Goal: Task Accomplishment & Management: Manage account settings

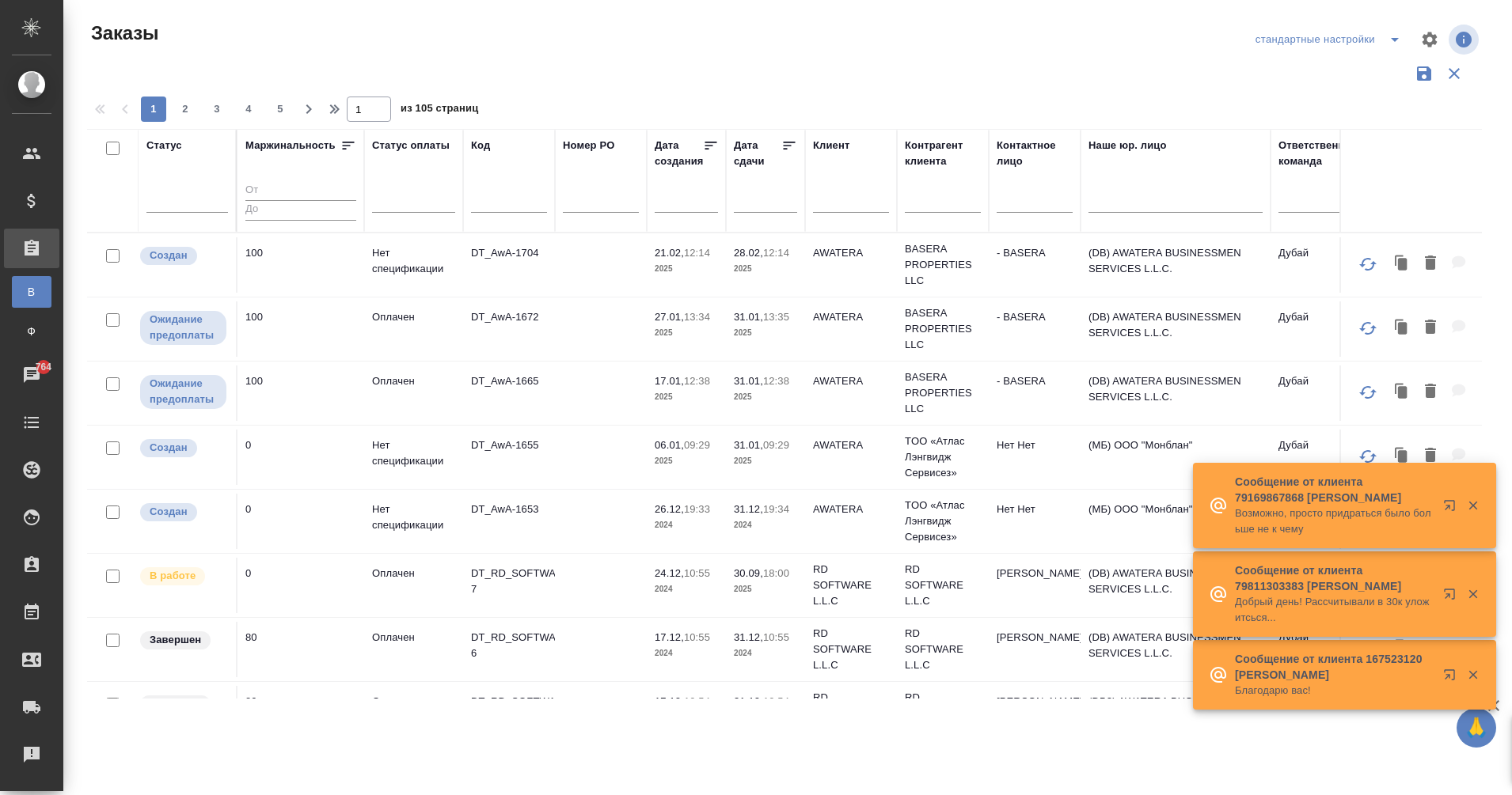
scroll to position [0, 317]
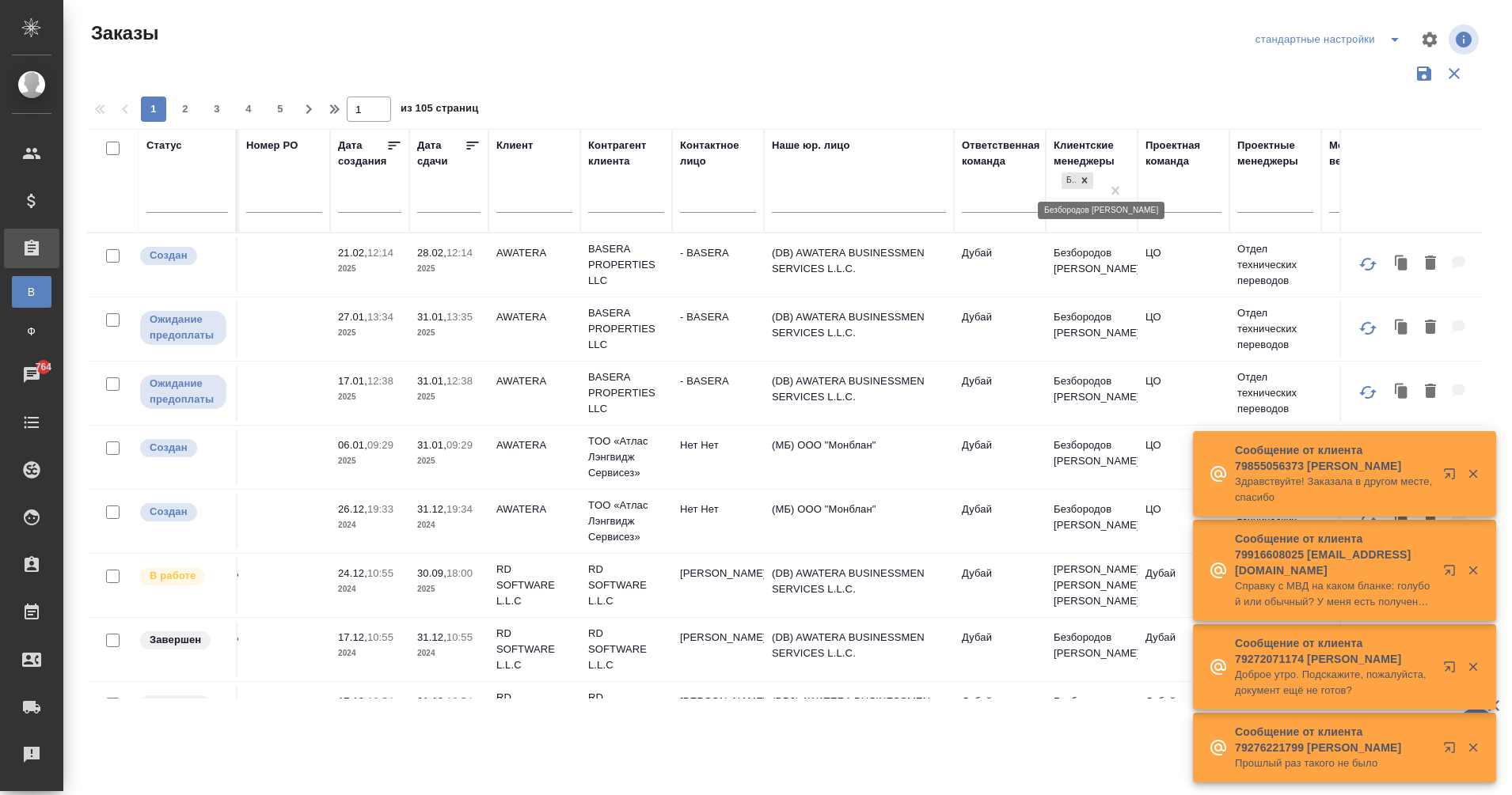
click at [1087, 183] on icon at bounding box center [1084, 181] width 11 height 11
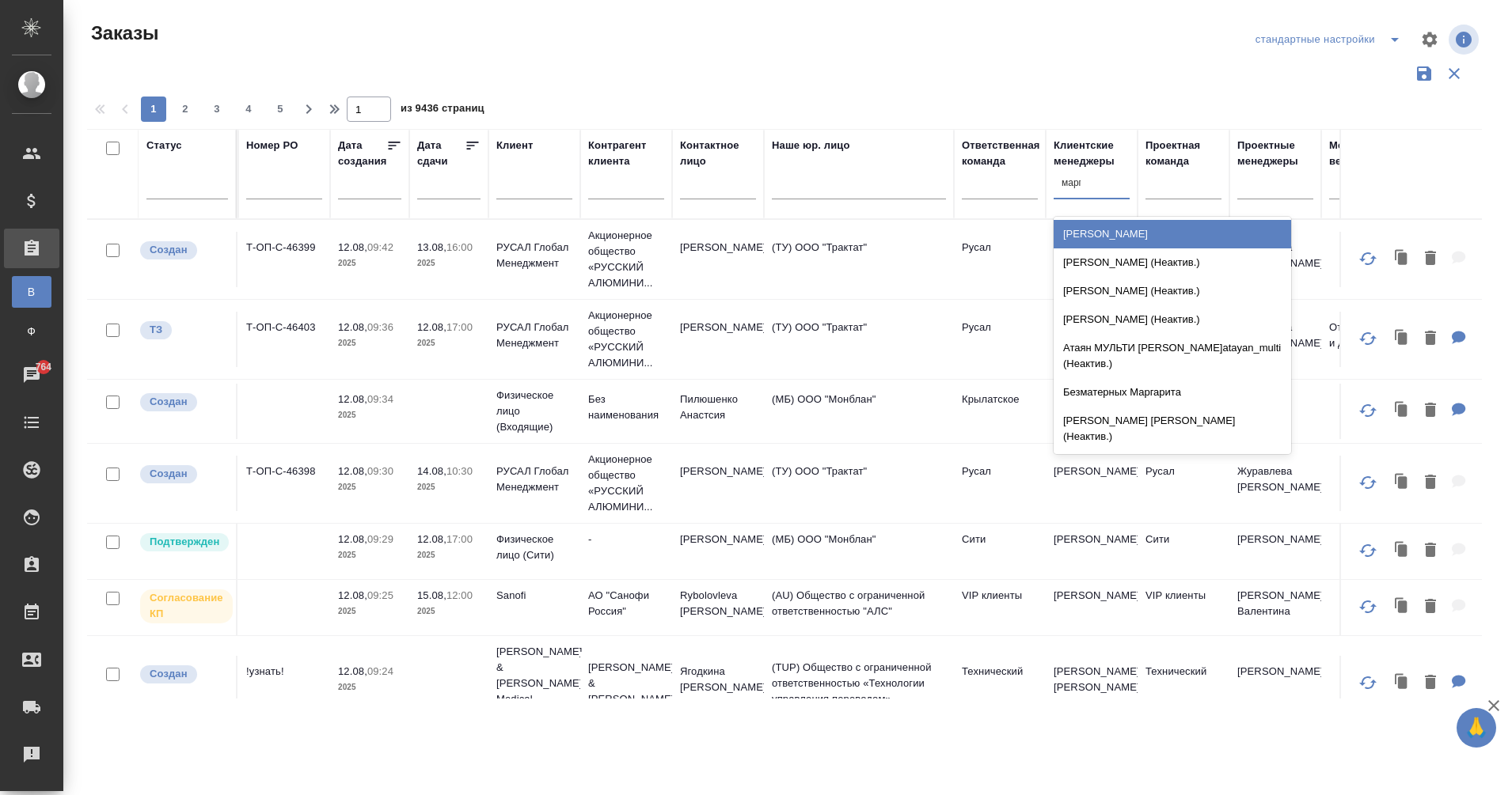
type input "марга"
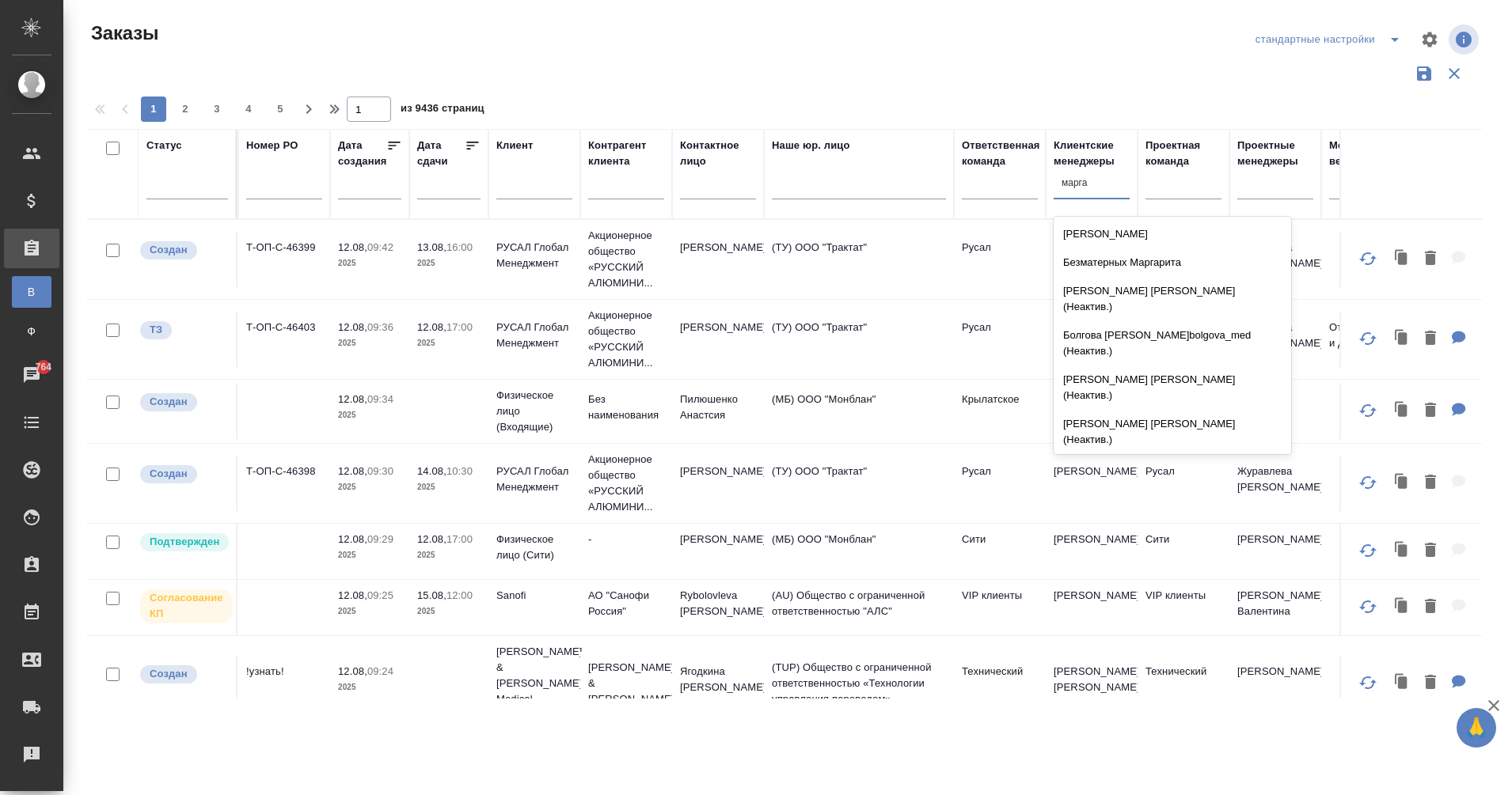
click at [1130, 454] on div "[PERSON_NAME]" at bounding box center [1172, 469] width 237 height 29
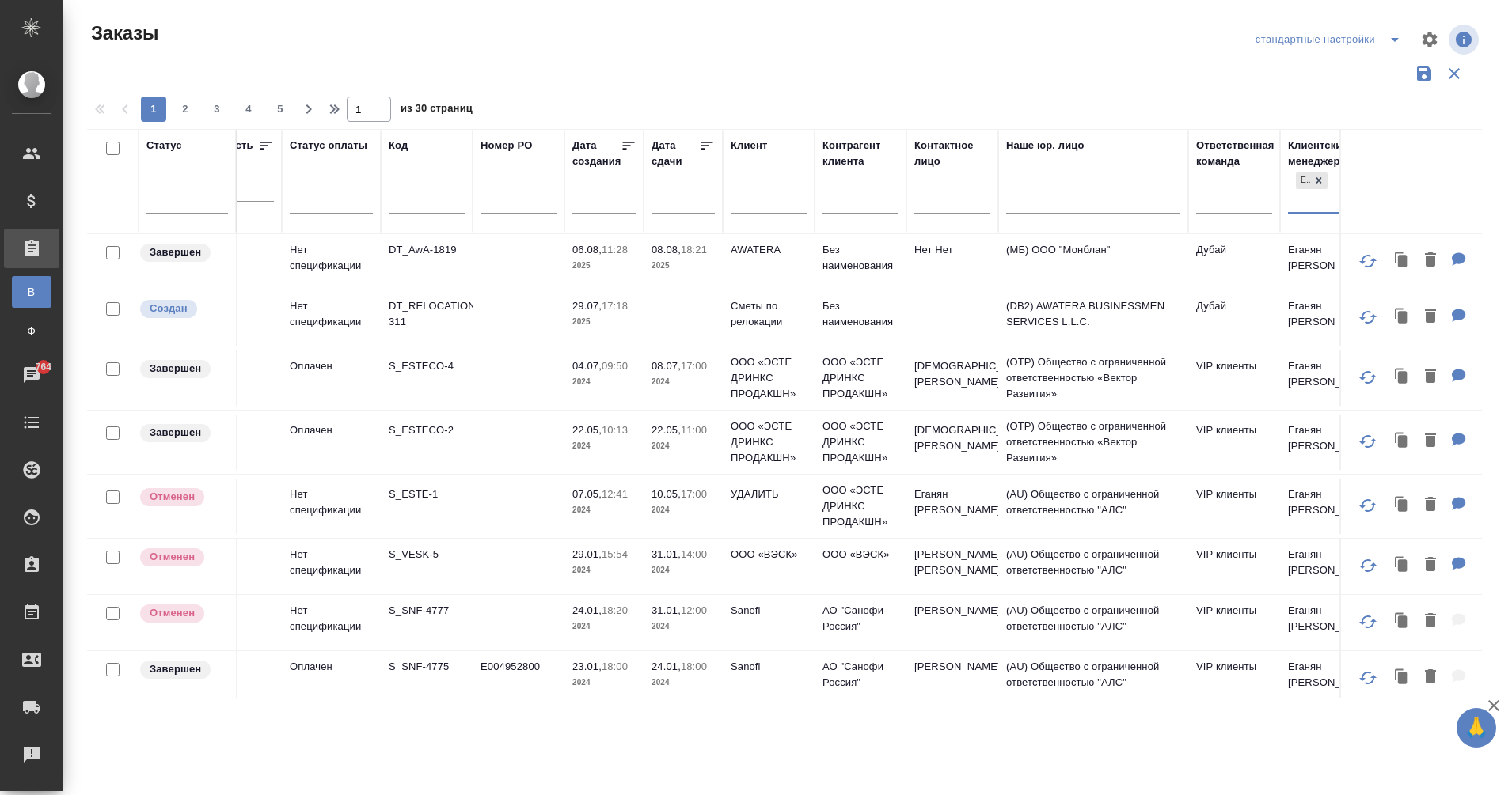
scroll to position [0, 0]
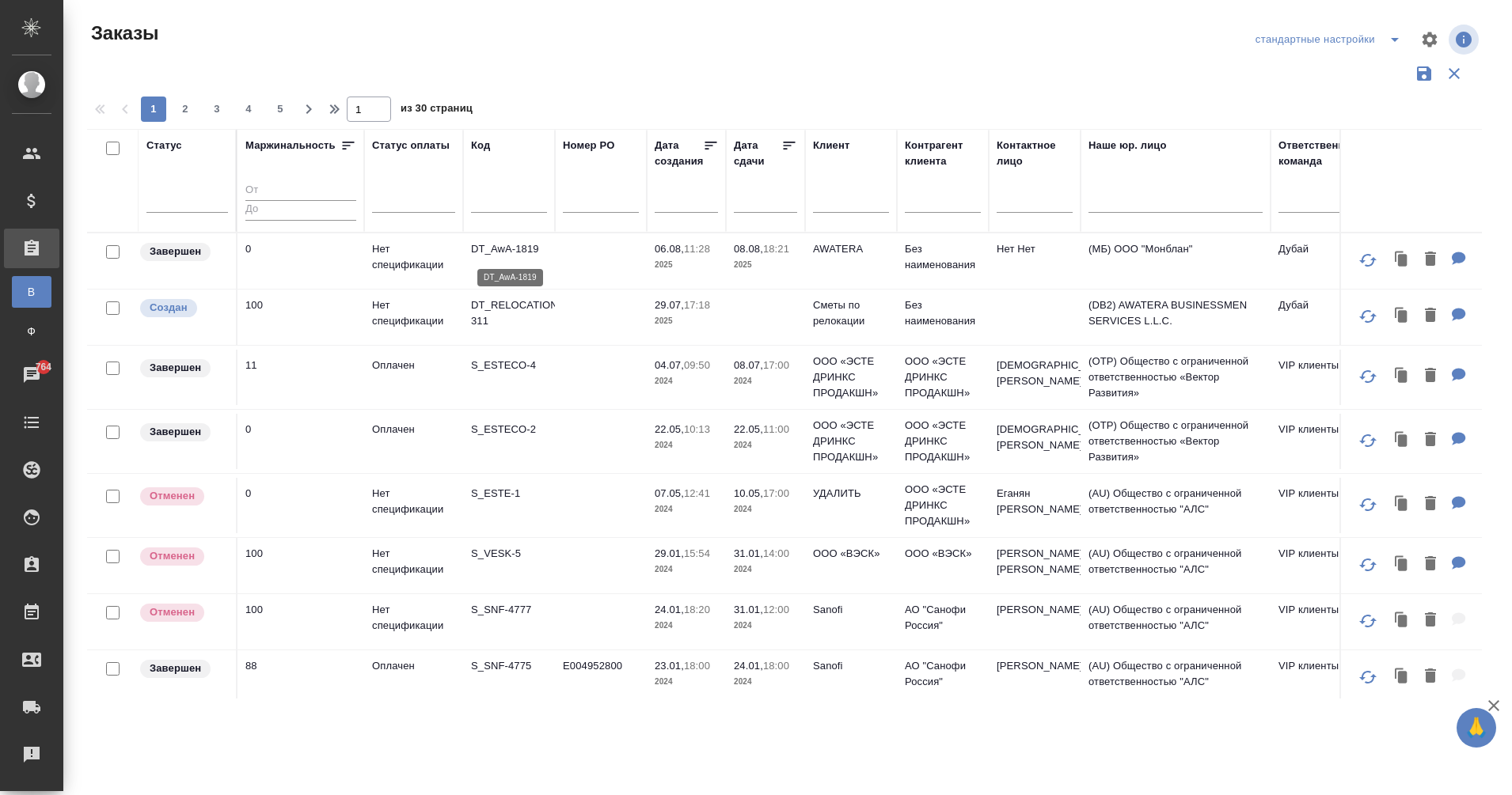
click at [506, 250] on p "DT_AwA-1819" at bounding box center [508, 249] width 76 height 16
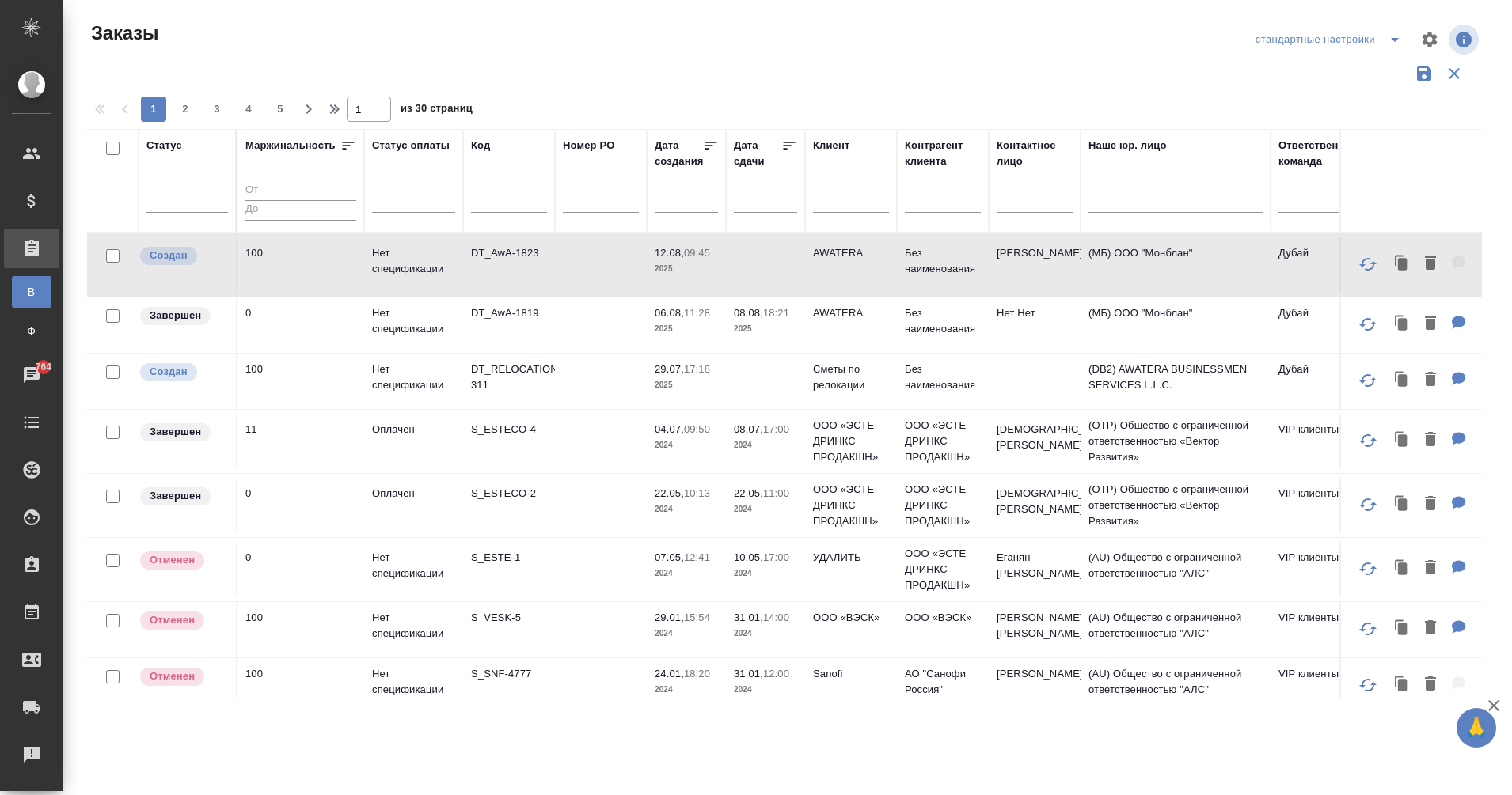
click at [519, 262] on td "DT_AwA-1823" at bounding box center [509, 265] width 92 height 55
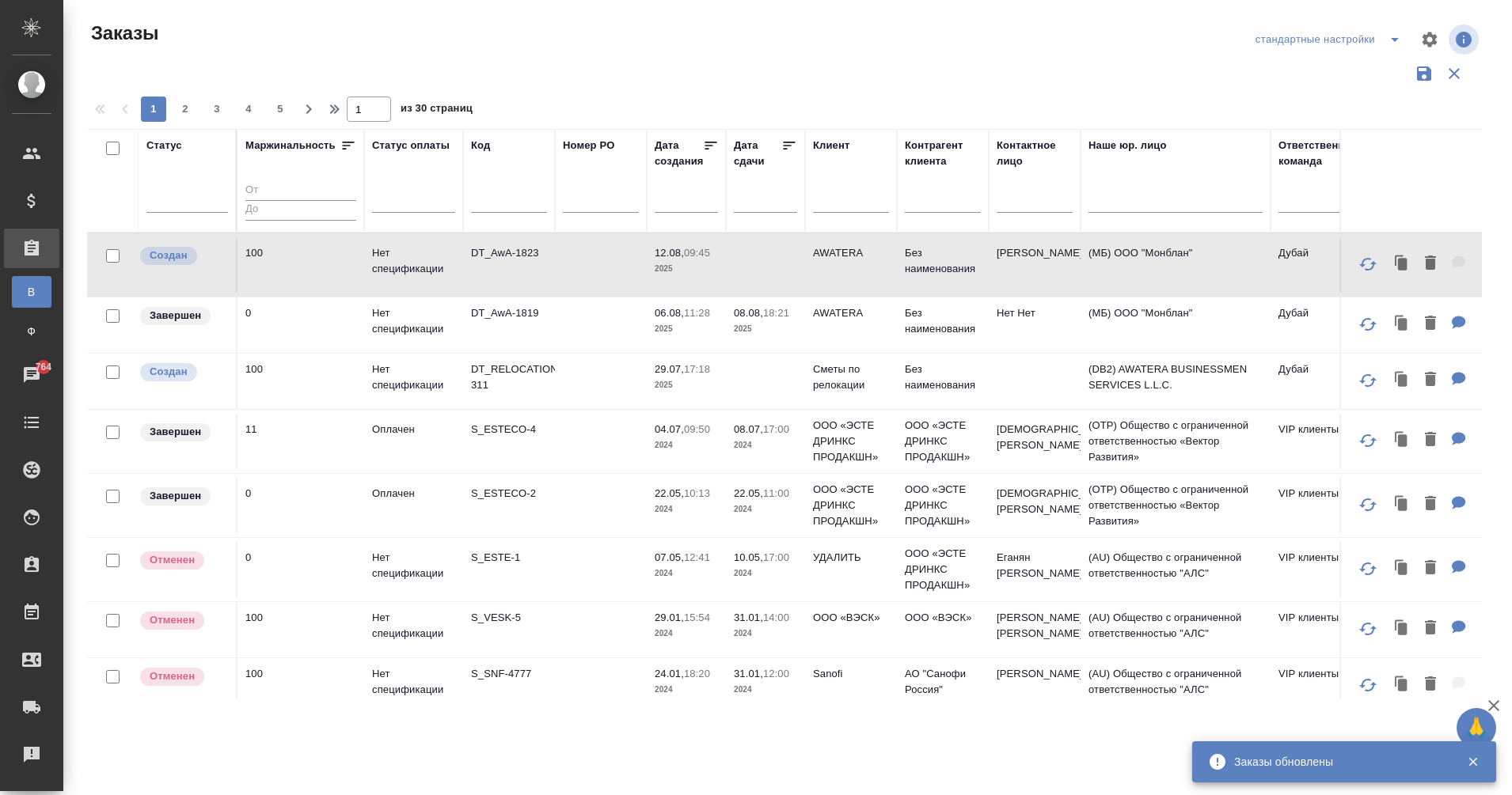
click at [518, 315] on p "DT_AwA-1819" at bounding box center [508, 314] width 76 height 16
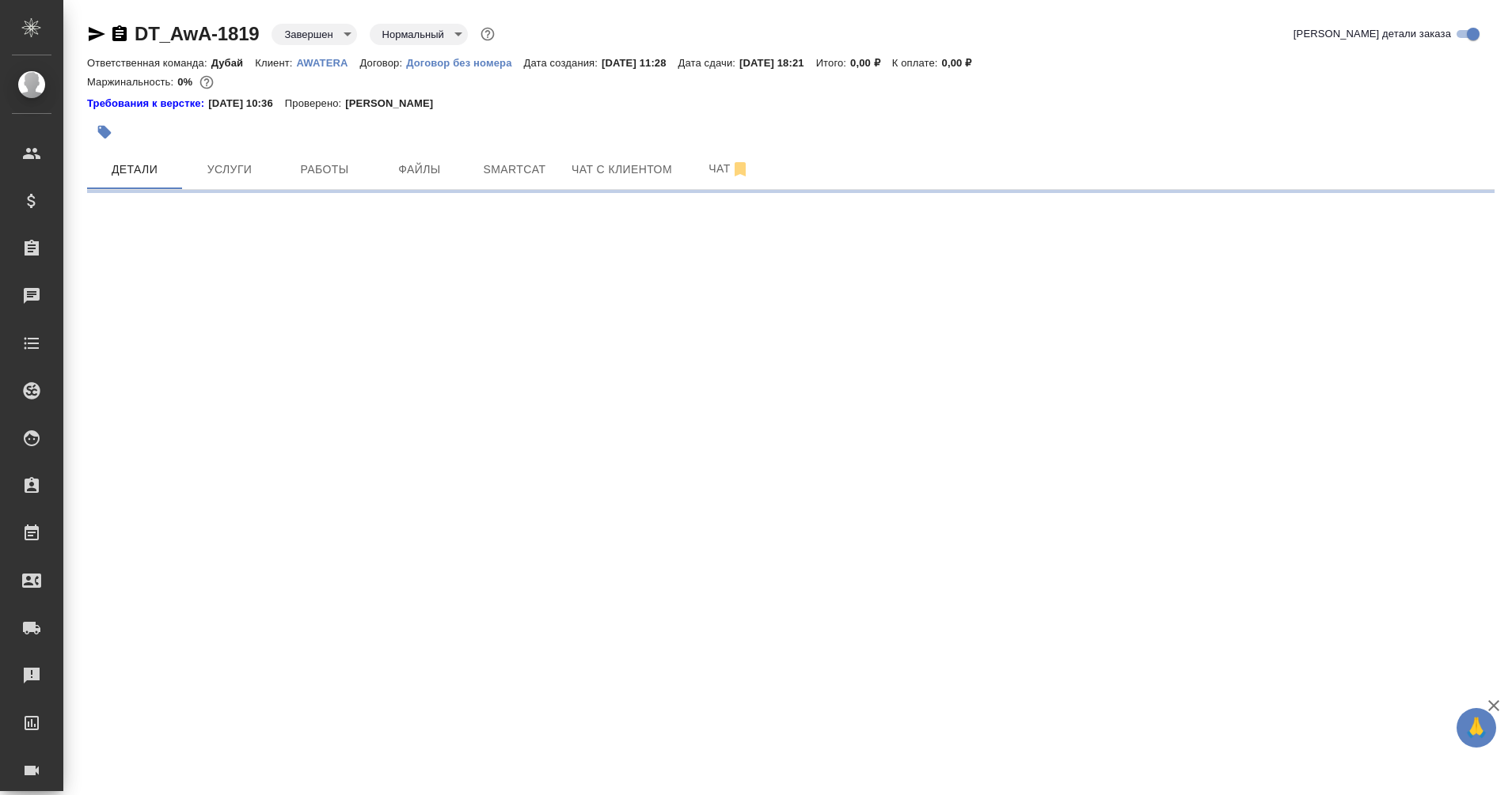
click at [312, 58] on p "AWATERA" at bounding box center [328, 63] width 64 height 12
select select "RU"
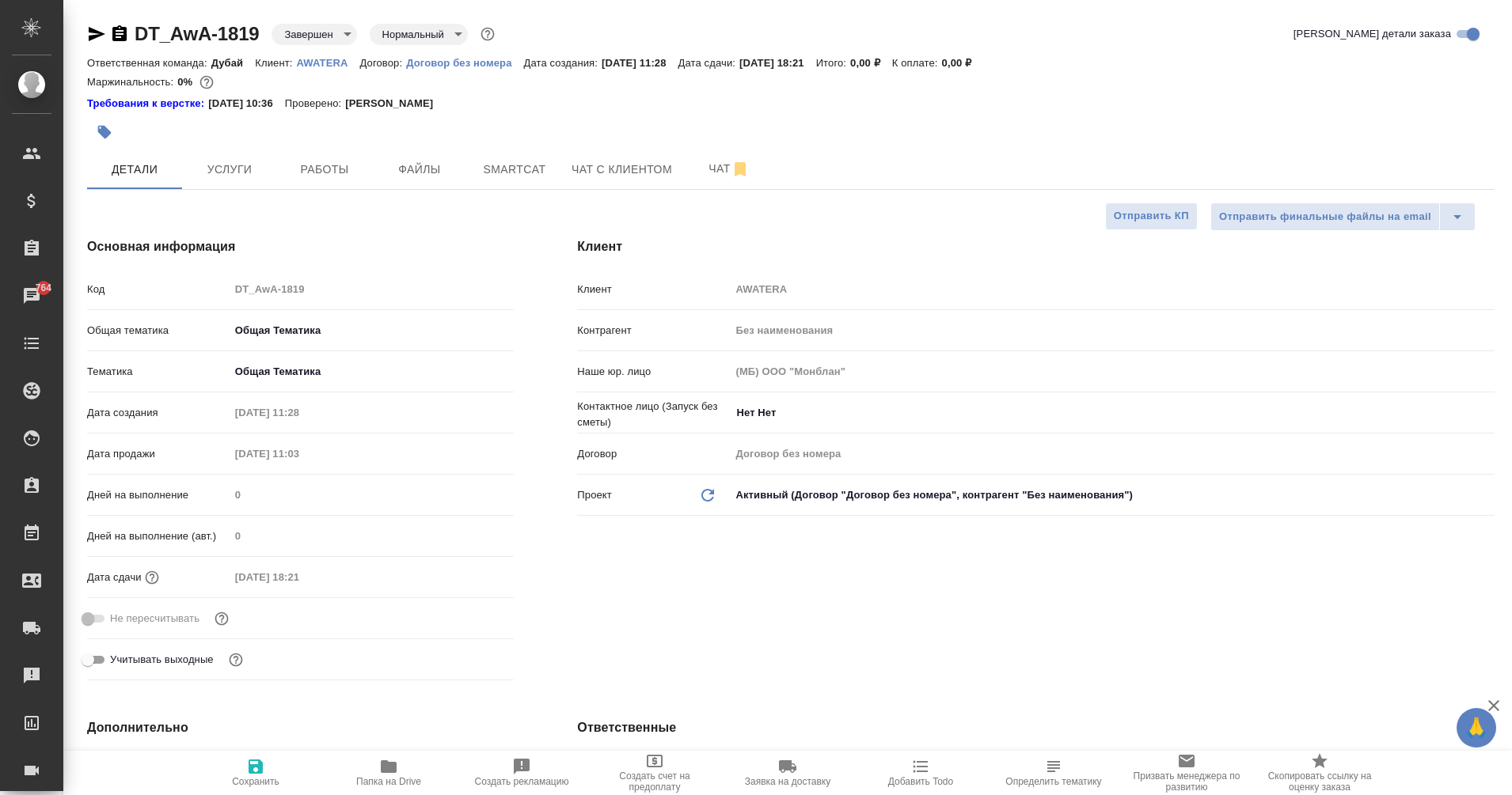
type textarea "x"
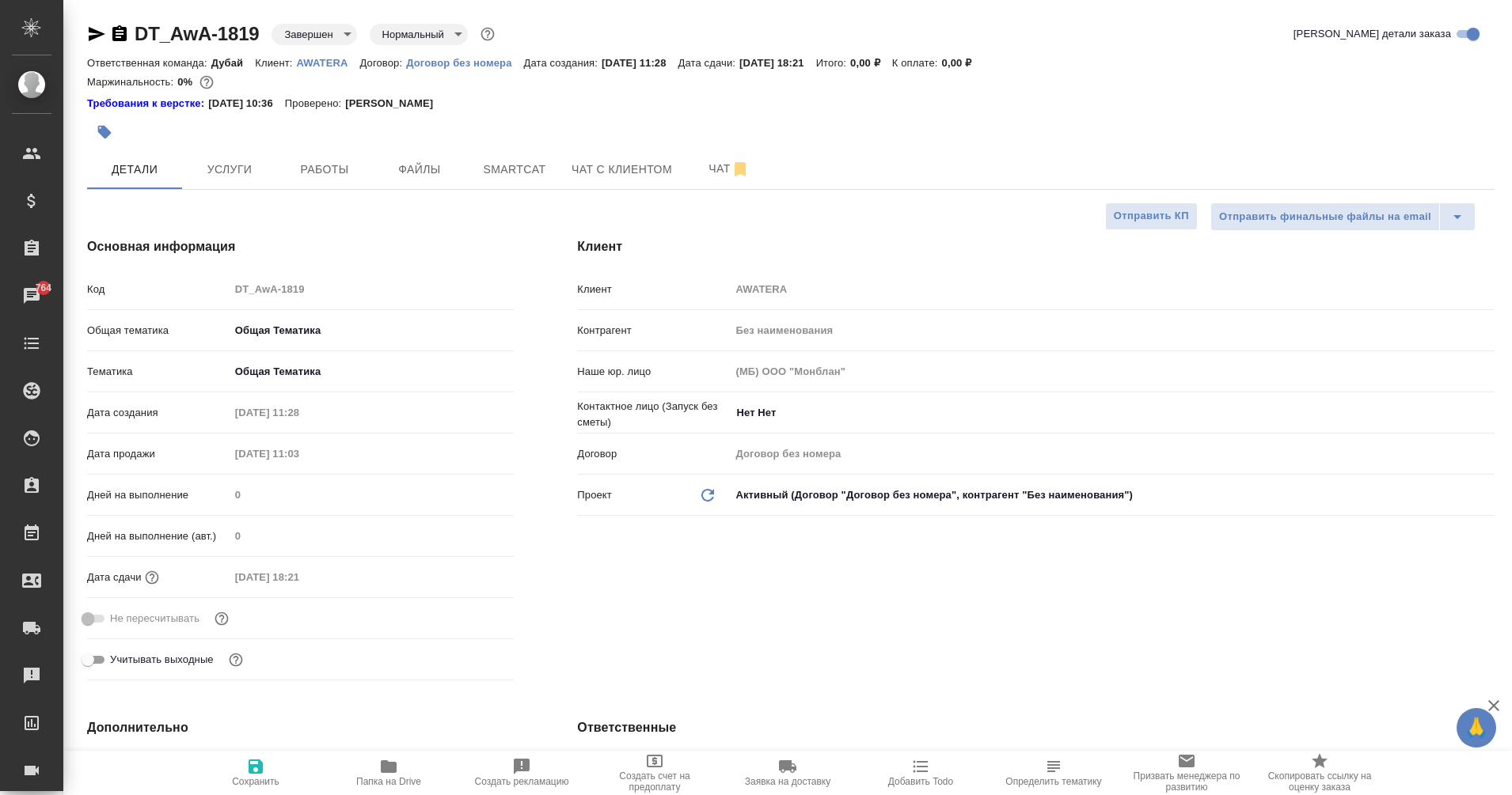
type textarea "x"
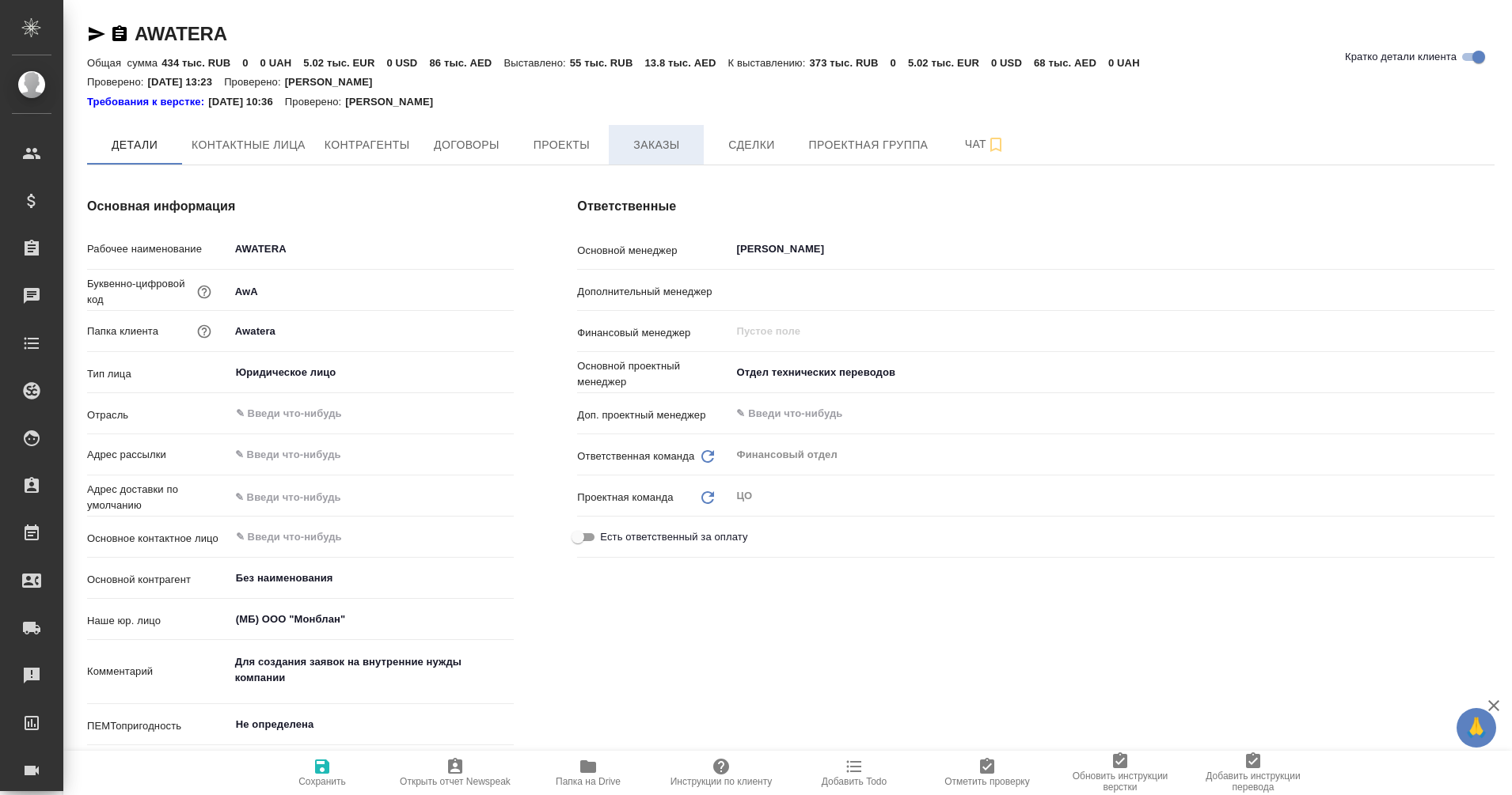
type textarea "x"
click at [649, 159] on button "Заказы" at bounding box center [656, 145] width 95 height 39
type textarea "x"
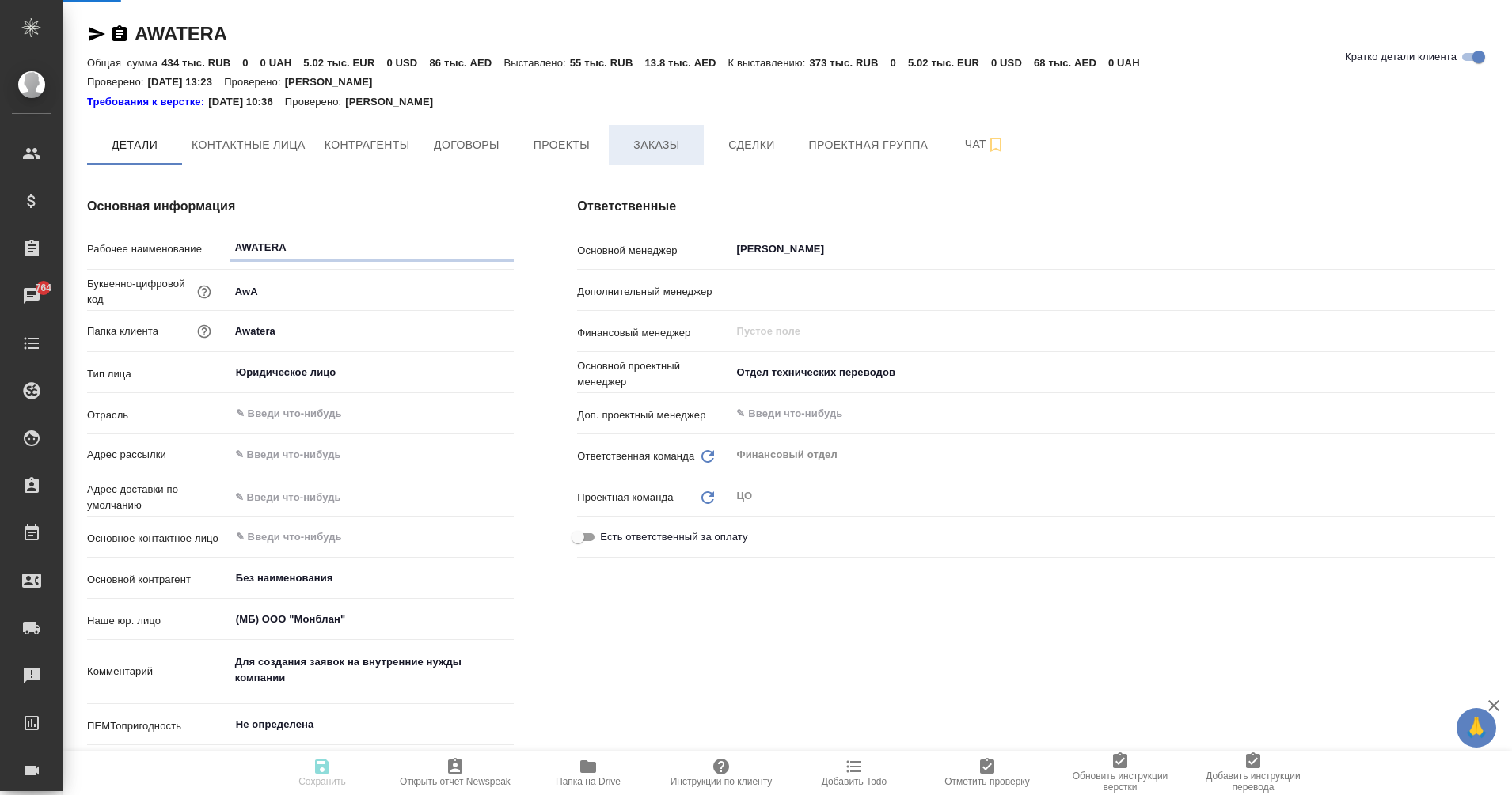
type textarea "x"
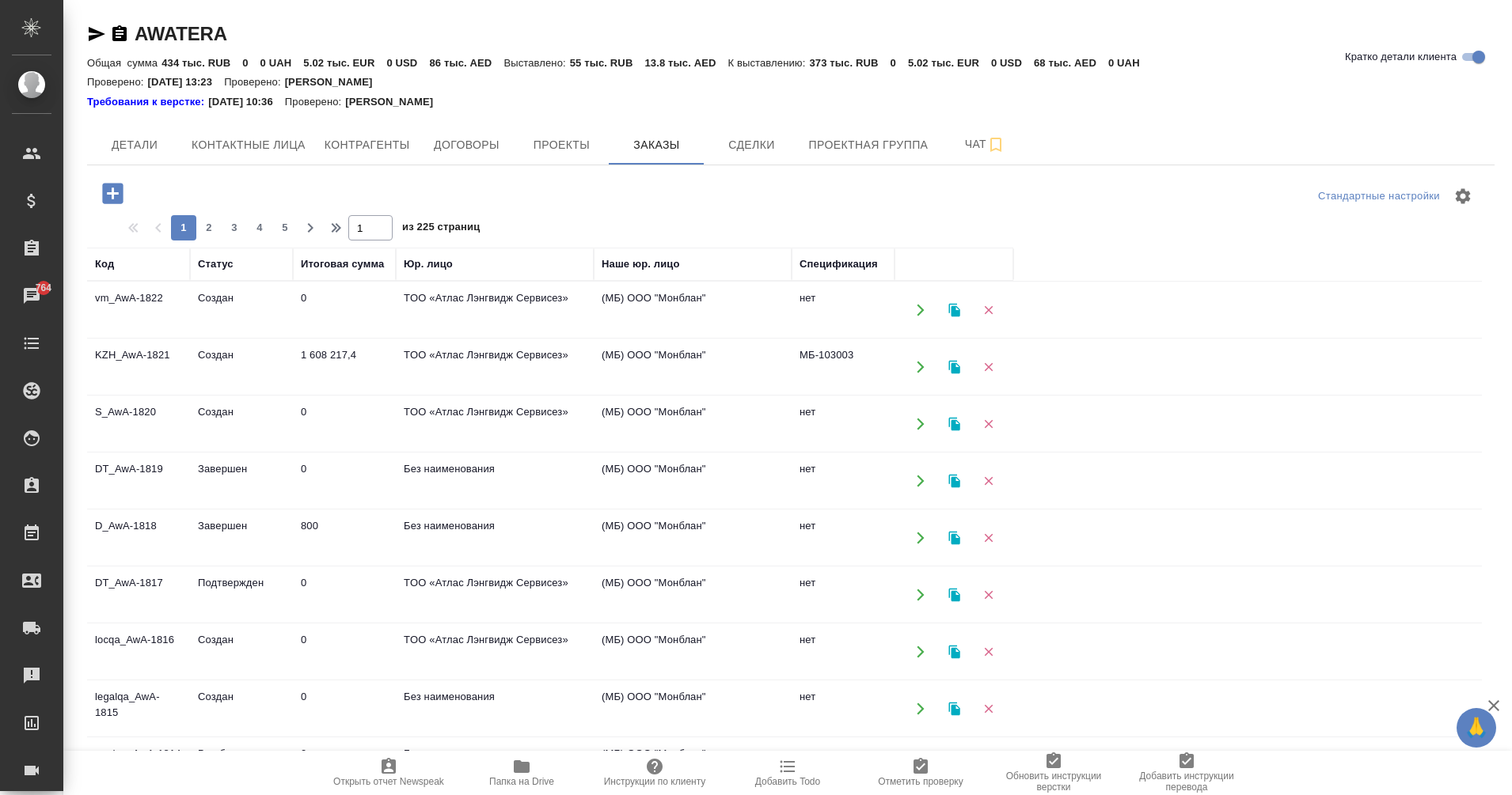
click at [115, 190] on icon "button" at bounding box center [112, 192] width 21 height 21
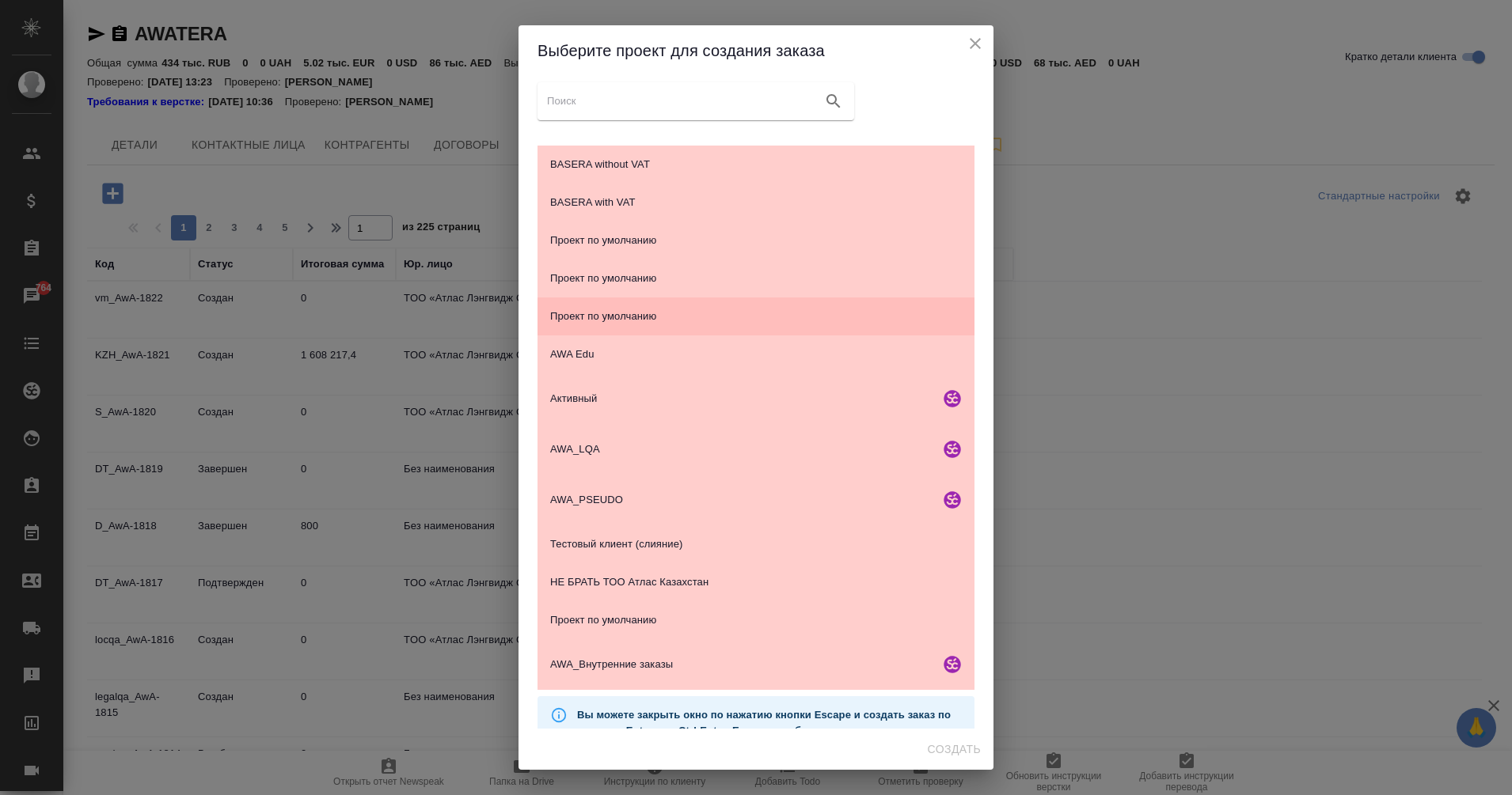
click at [672, 317] on span "Проект по умолчанию" at bounding box center [756, 317] width 412 height 16
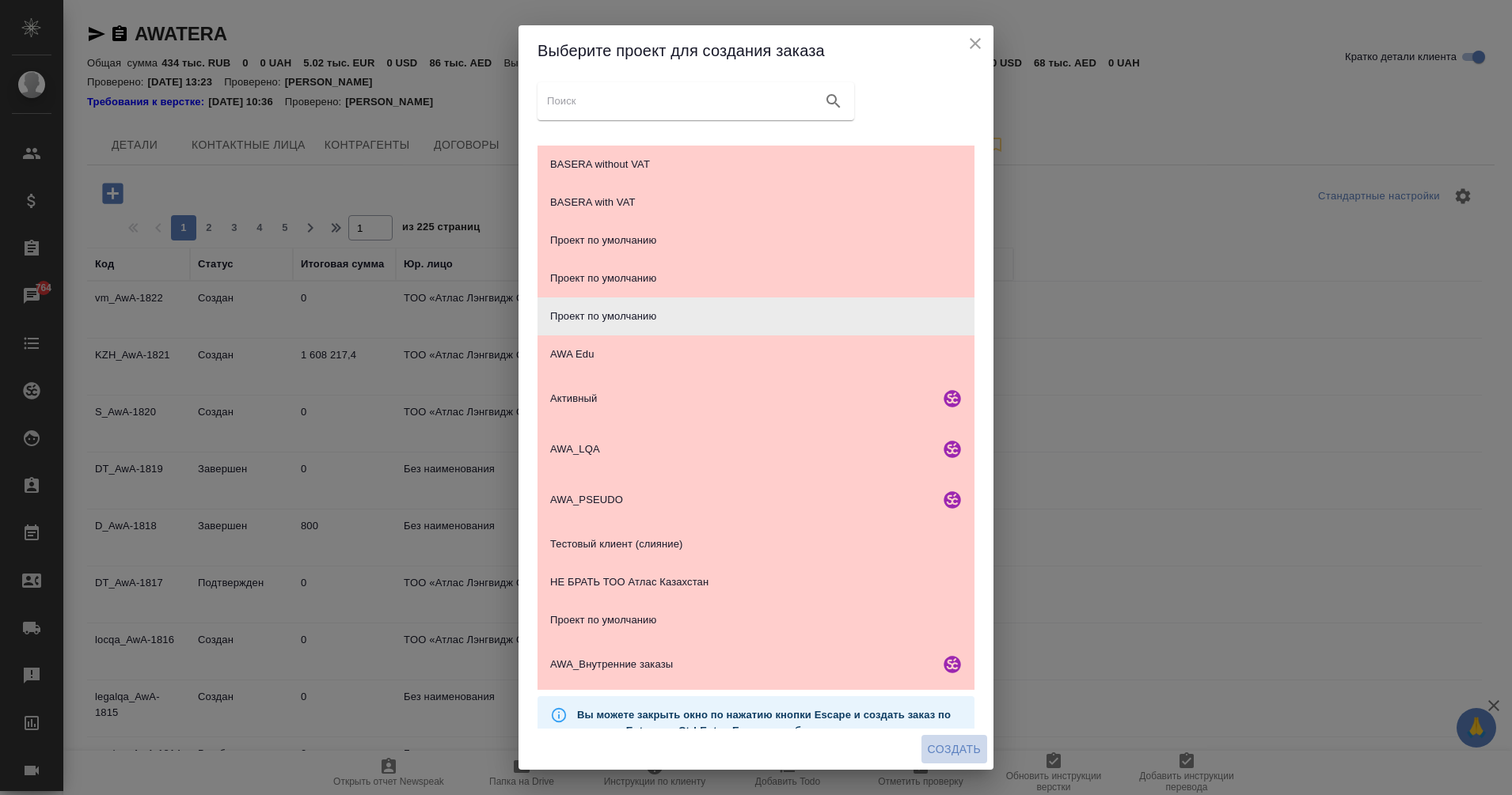
click at [953, 752] on span "Создать" at bounding box center [954, 749] width 53 height 20
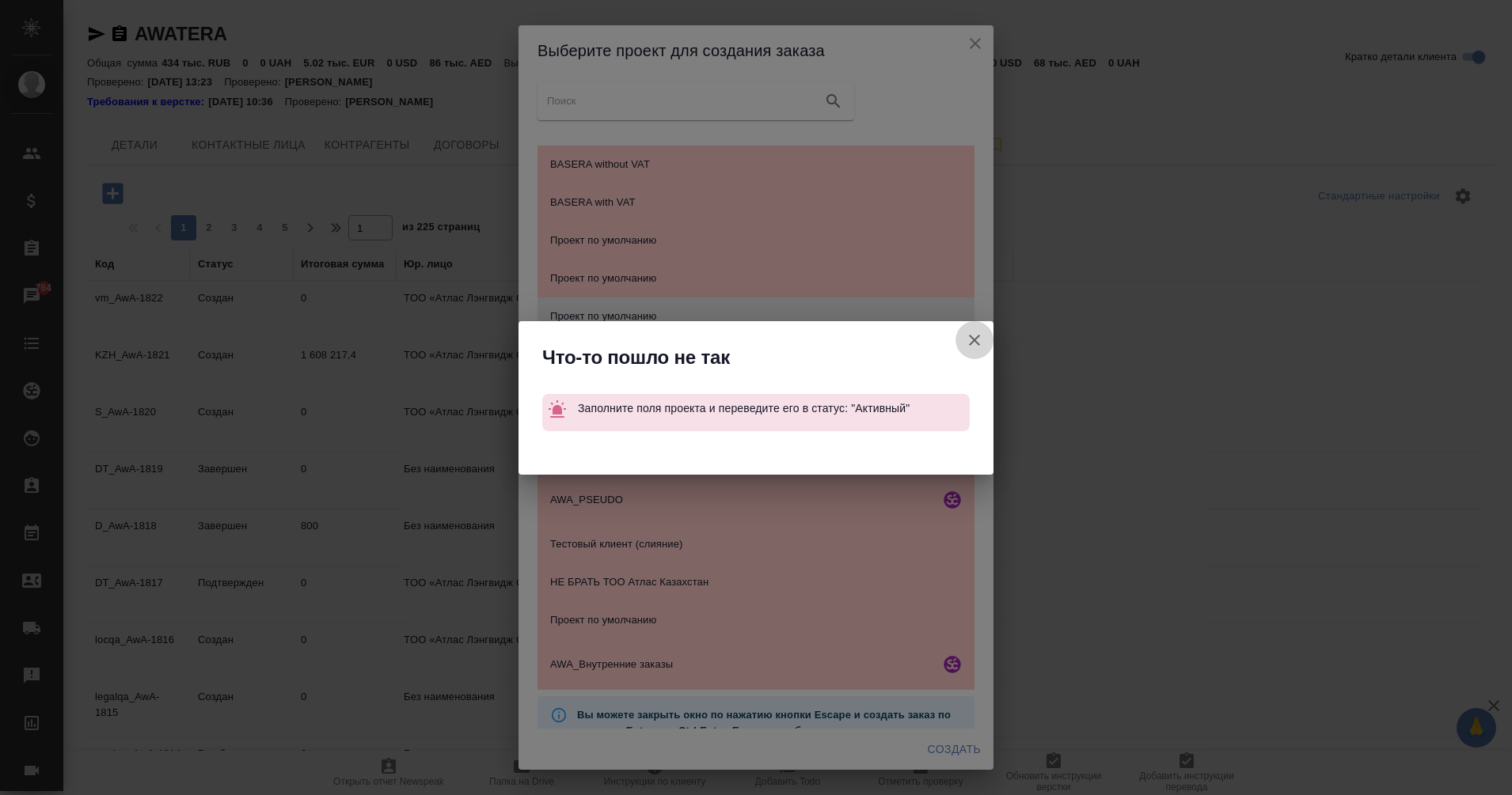
click at [977, 333] on icon "button" at bounding box center [973, 340] width 19 height 19
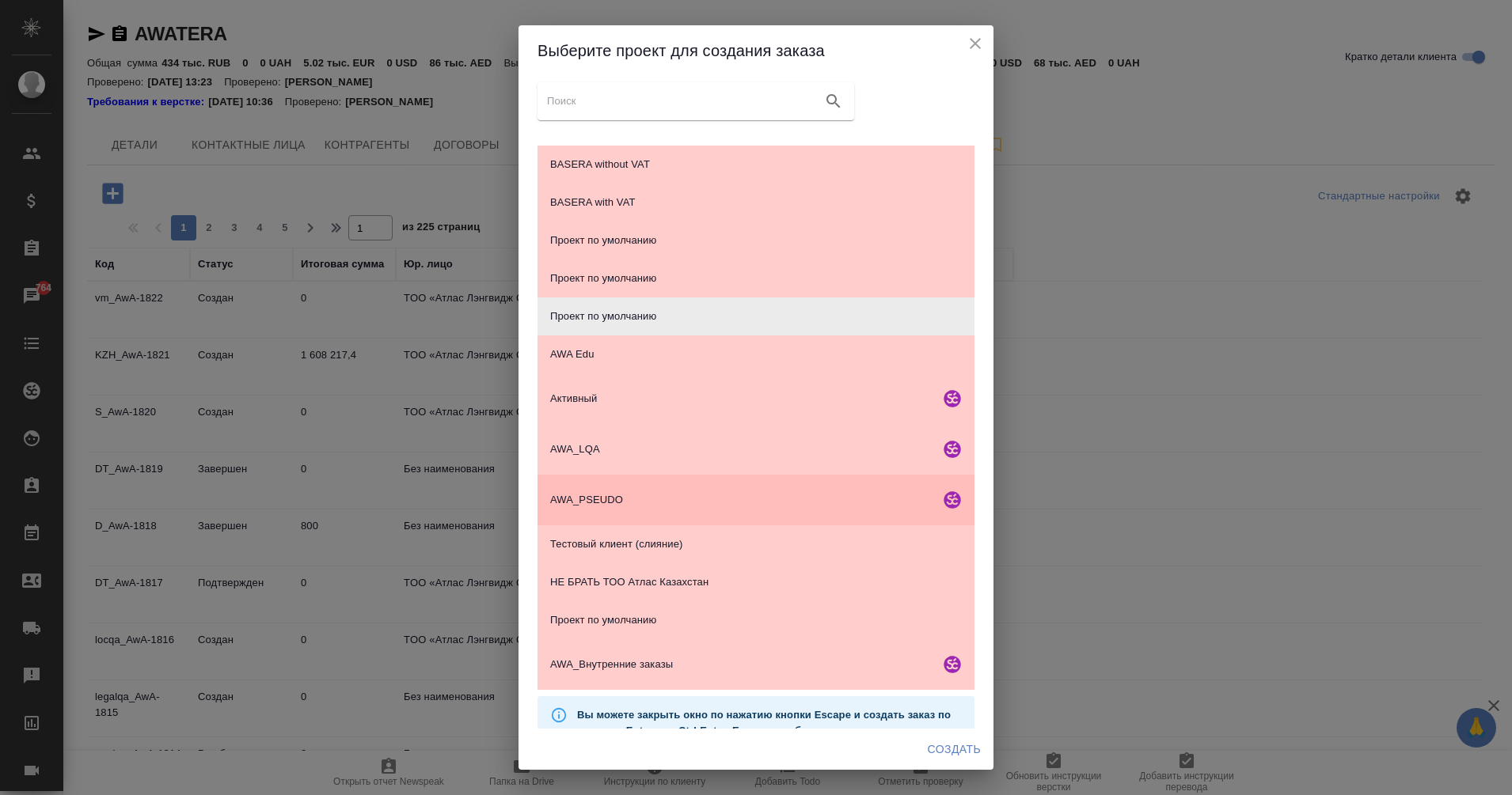
scroll to position [75, 0]
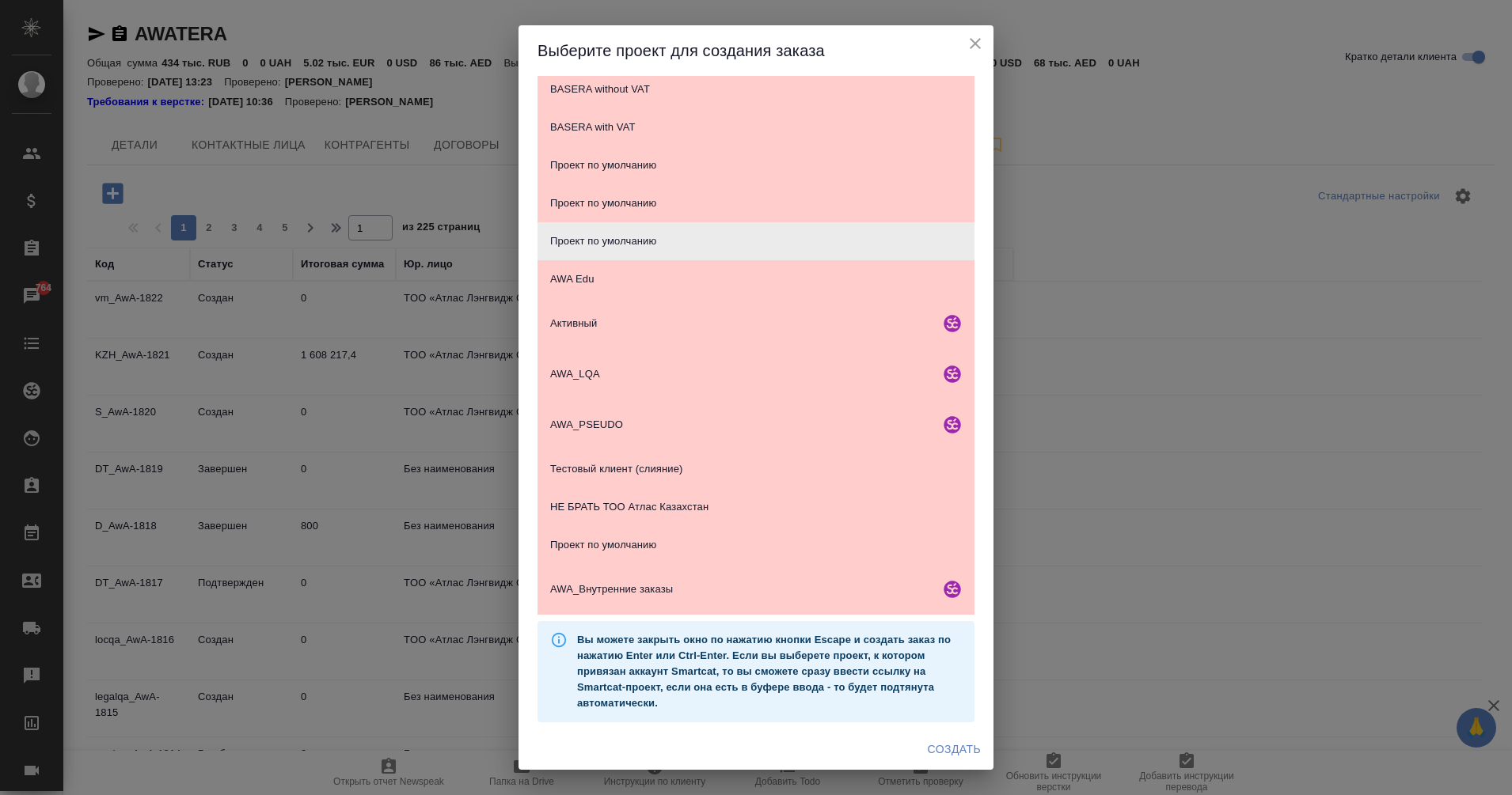
click at [972, 33] on button "close" at bounding box center [975, 43] width 24 height 24
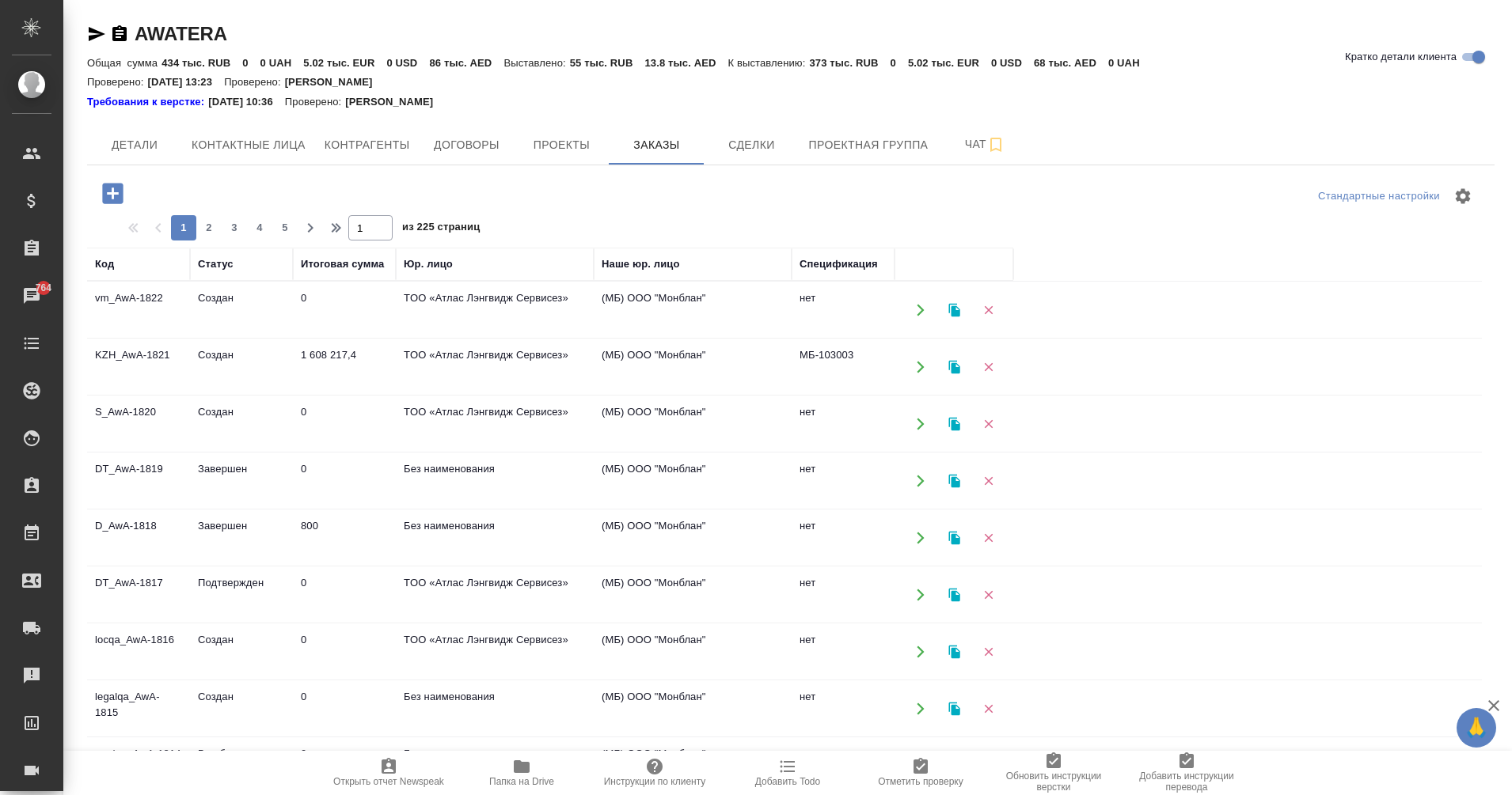
click at [210, 304] on td "Создан" at bounding box center [241, 310] width 103 height 55
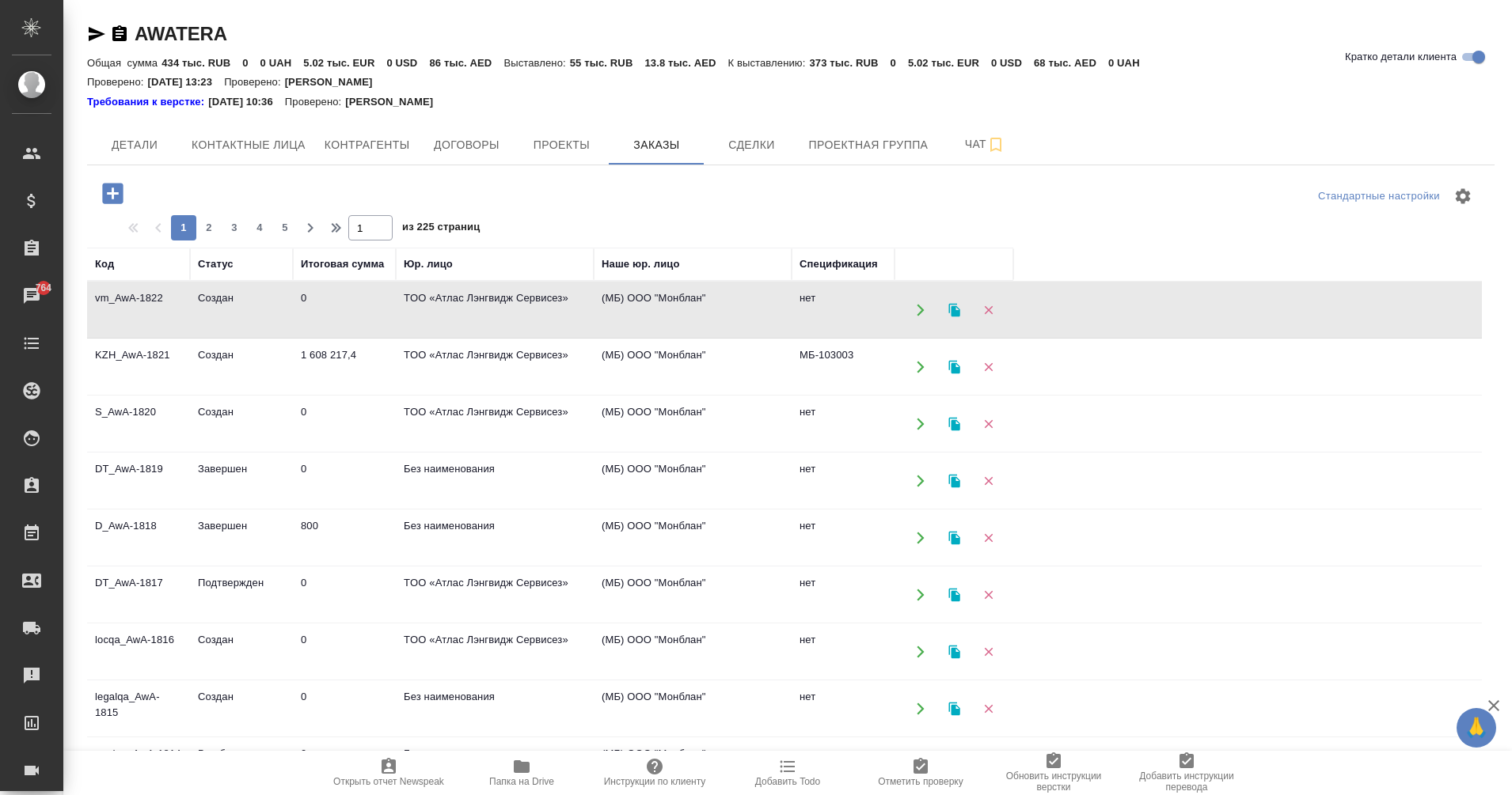
click at [210, 304] on td "Создан" at bounding box center [241, 310] width 103 height 55
click at [114, 194] on icon "button" at bounding box center [113, 193] width 28 height 28
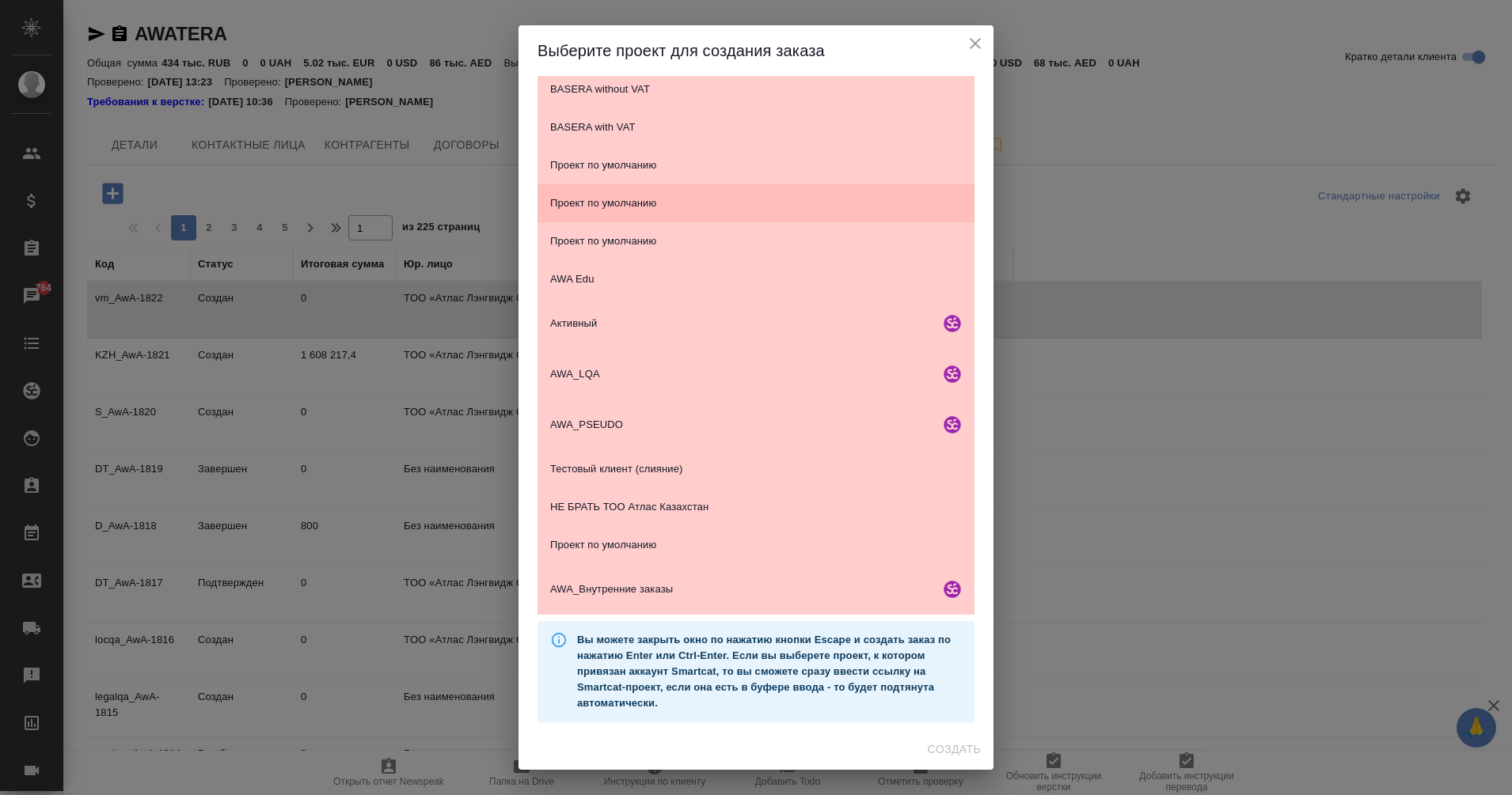
scroll to position [0, 0]
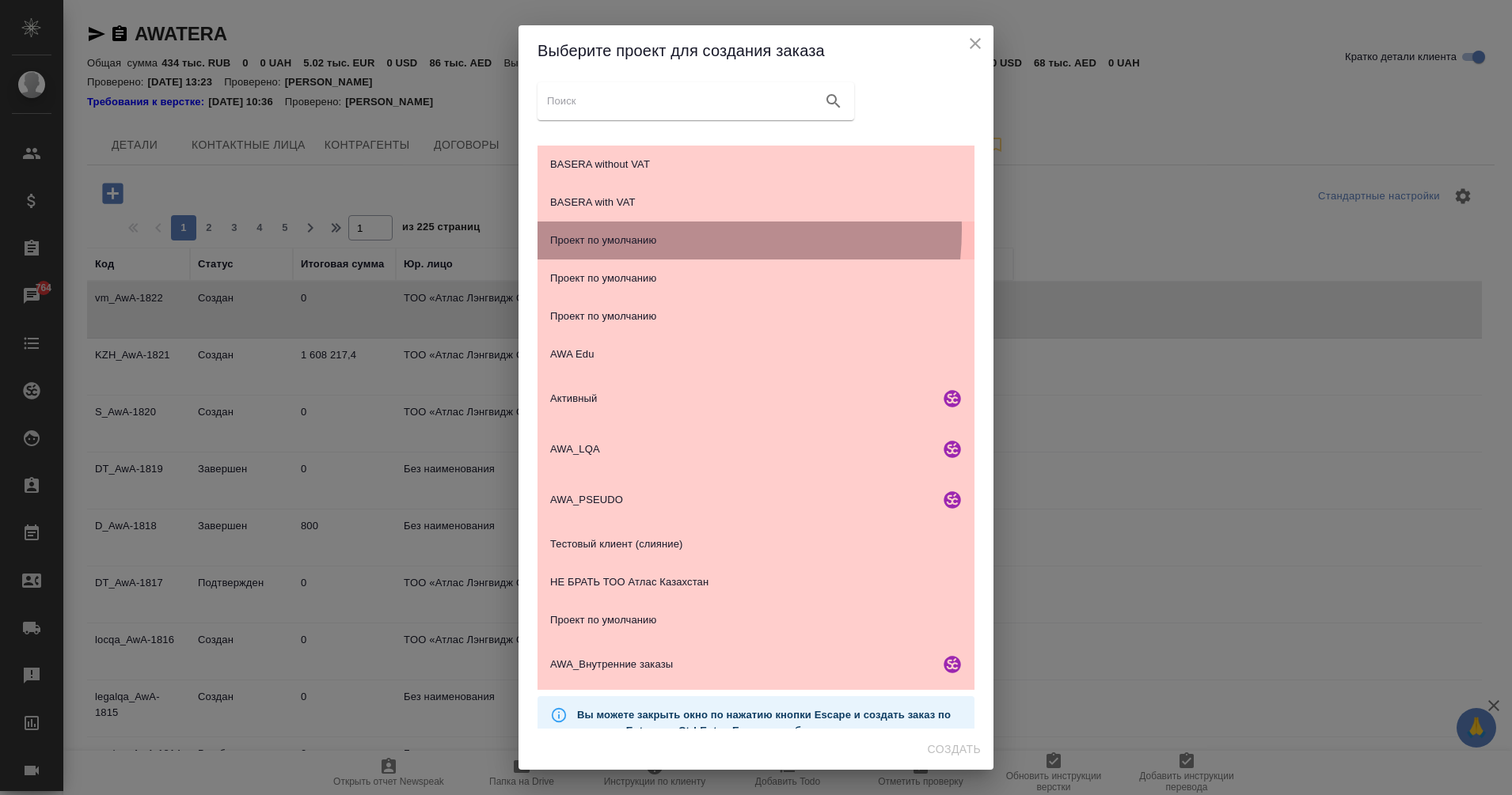
click at [676, 230] on div "Проект по умолчанию" at bounding box center [756, 241] width 437 height 38
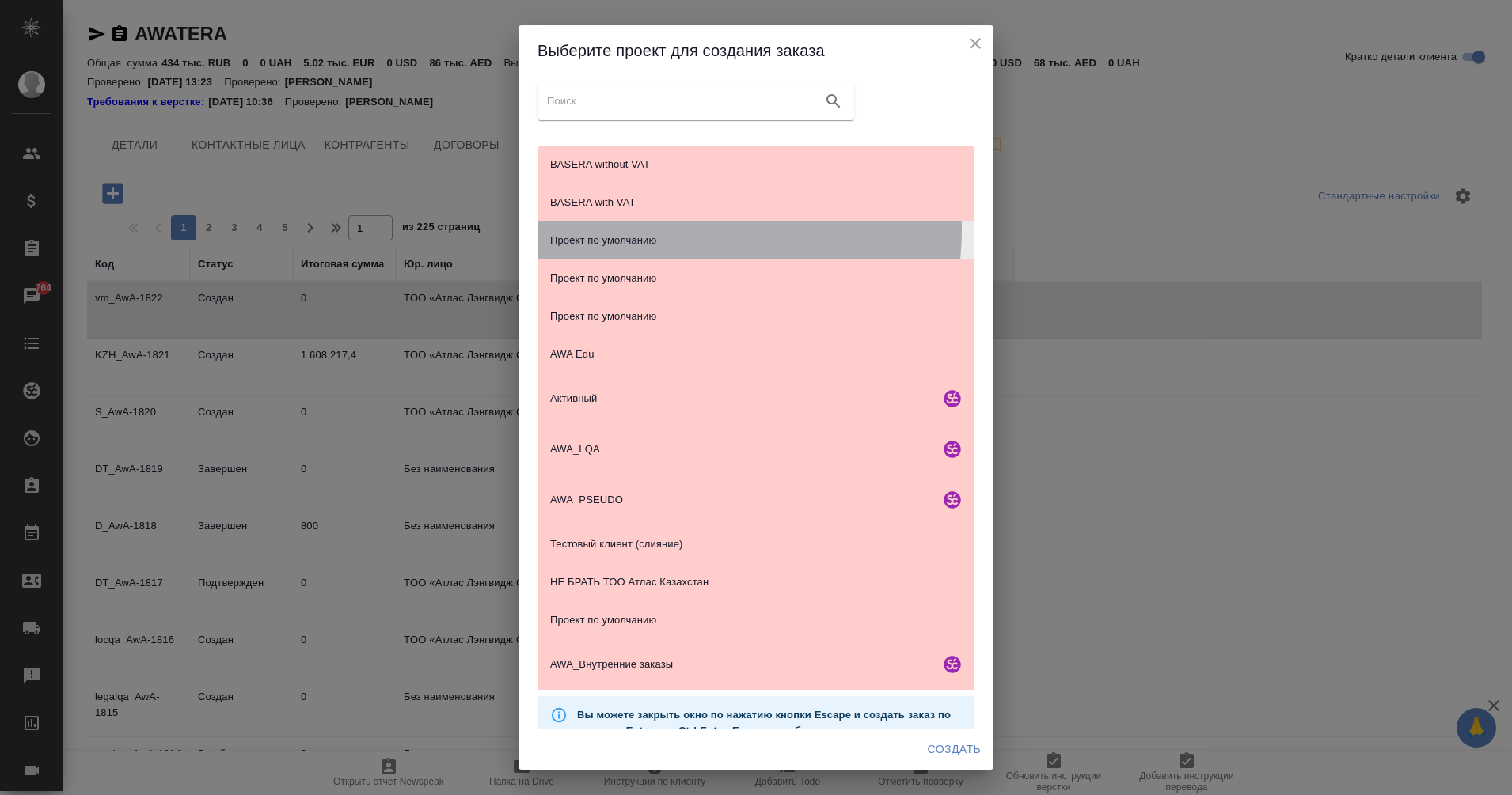
click at [676, 230] on div "Проект по умолчанию" at bounding box center [756, 241] width 437 height 38
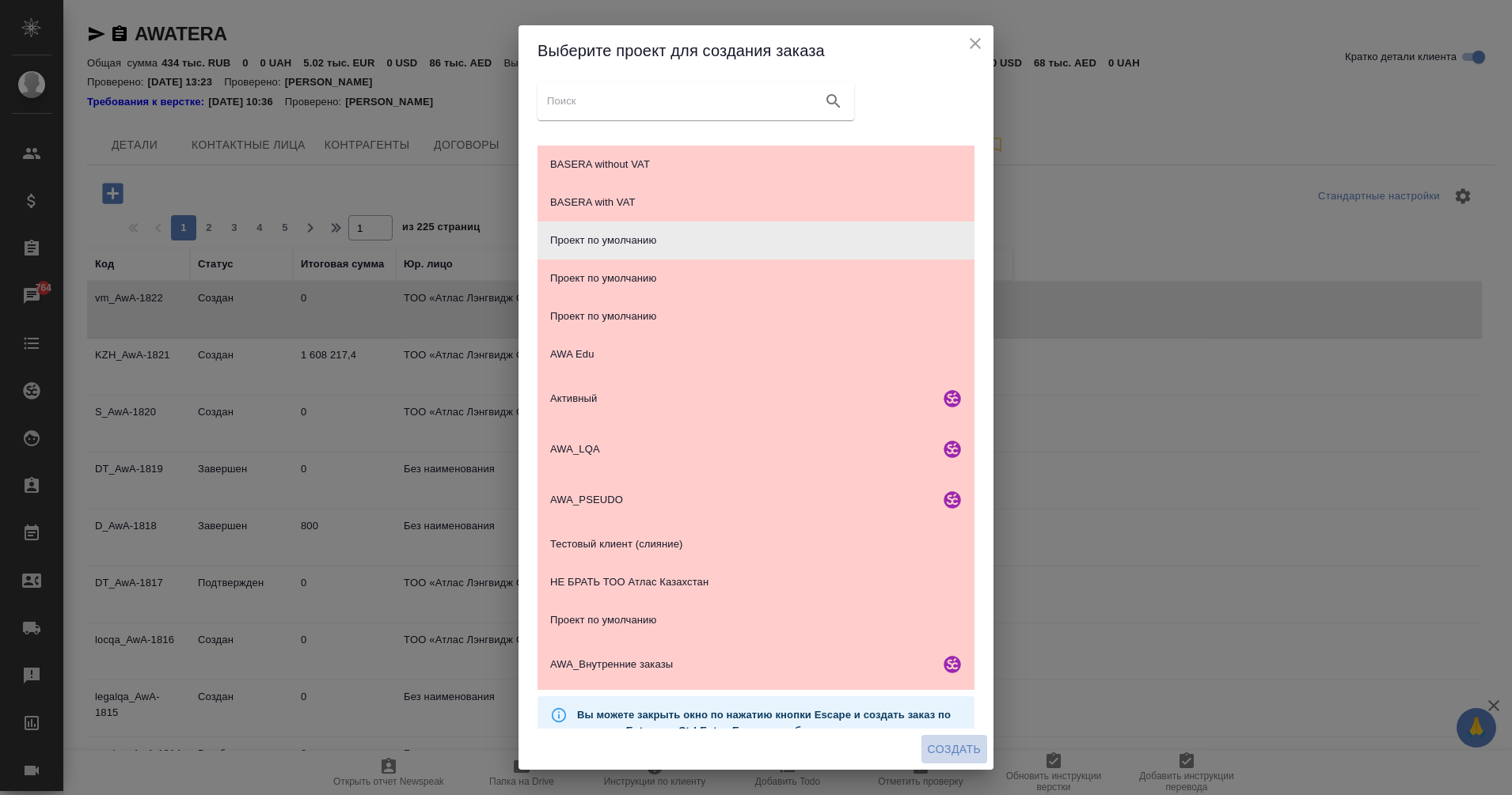
click at [951, 746] on span "Создать" at bounding box center [954, 749] width 53 height 20
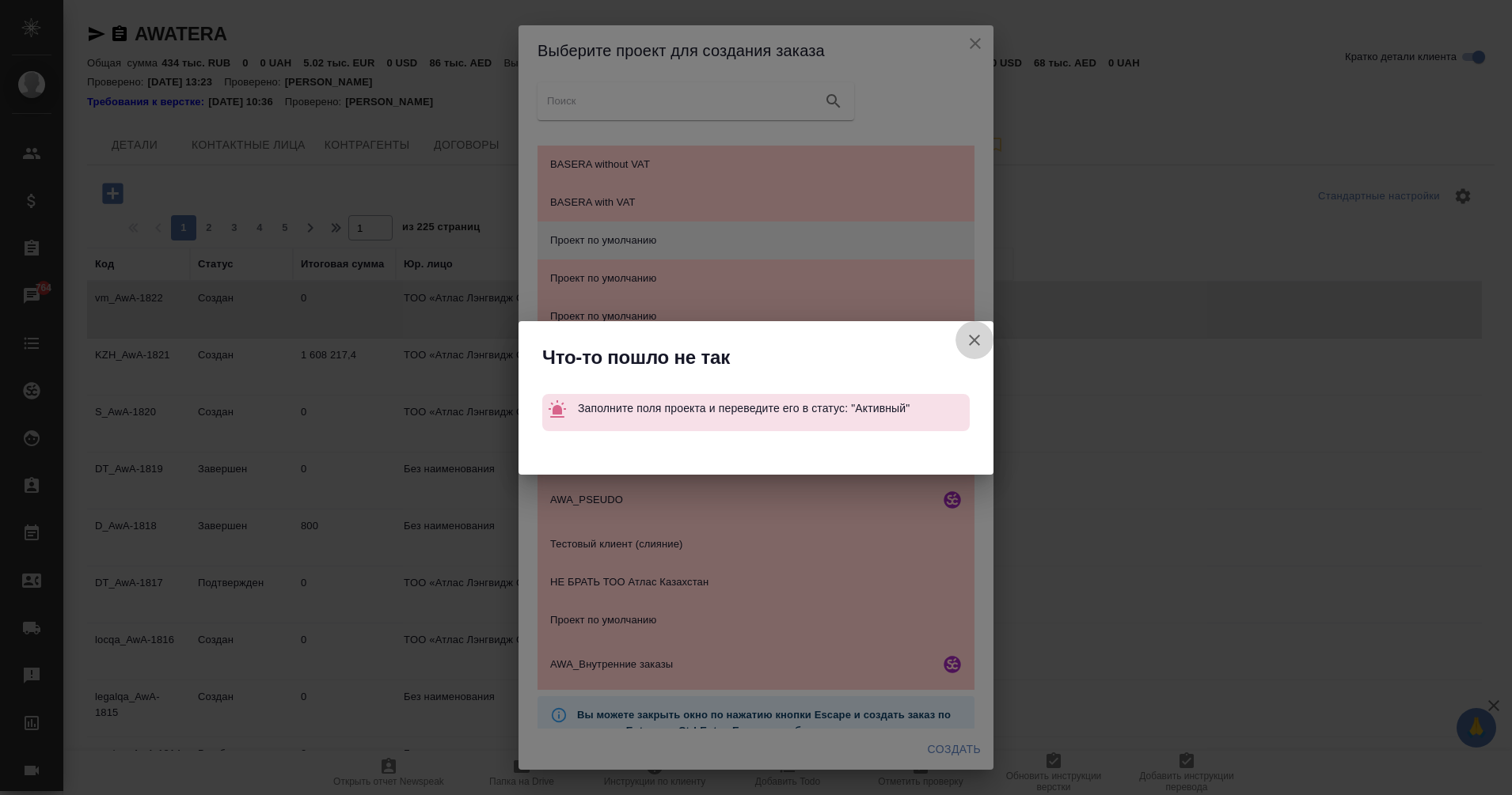
click at [974, 342] on icon "button" at bounding box center [973, 340] width 19 height 19
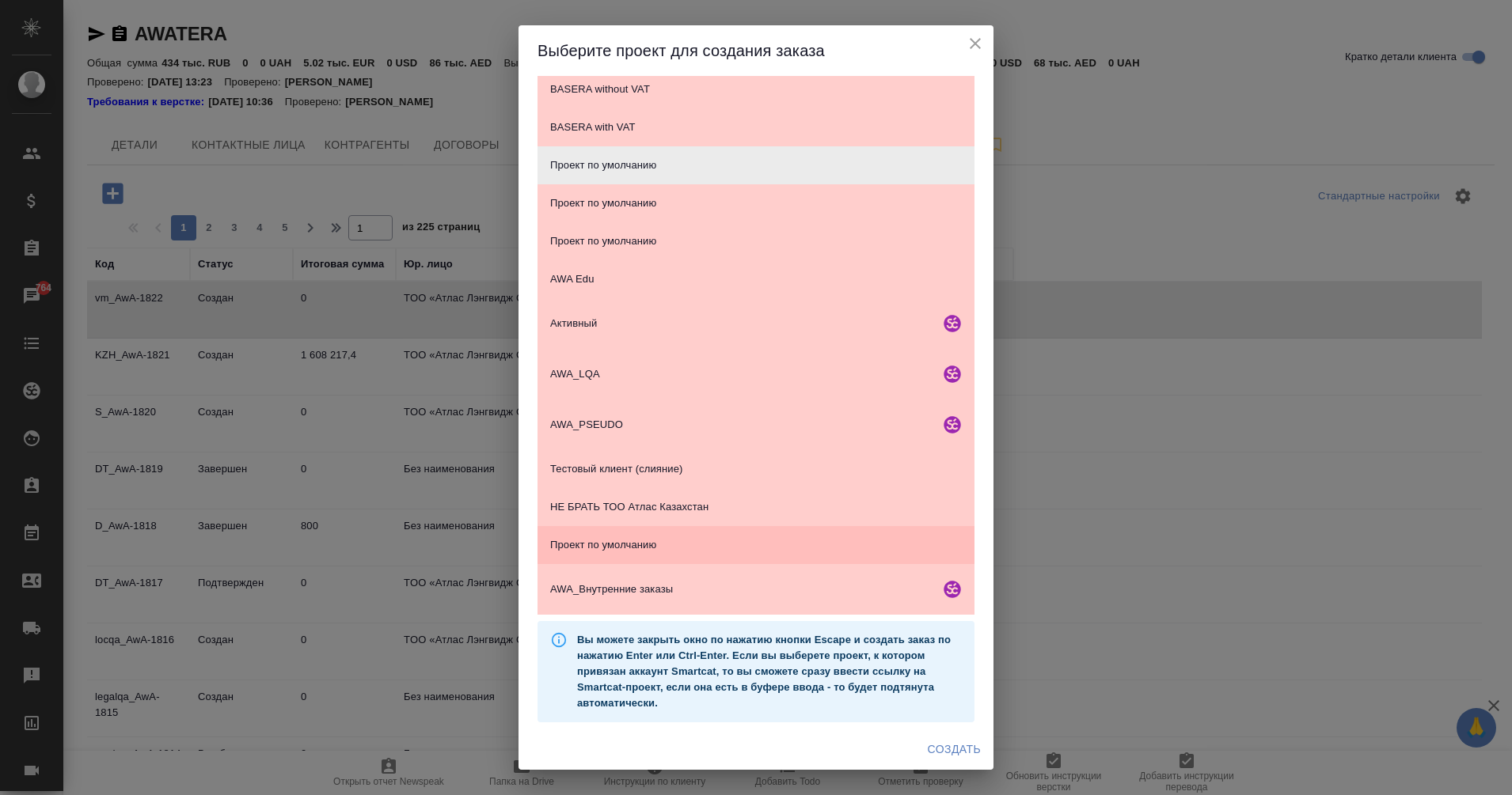
scroll to position [75, 0]
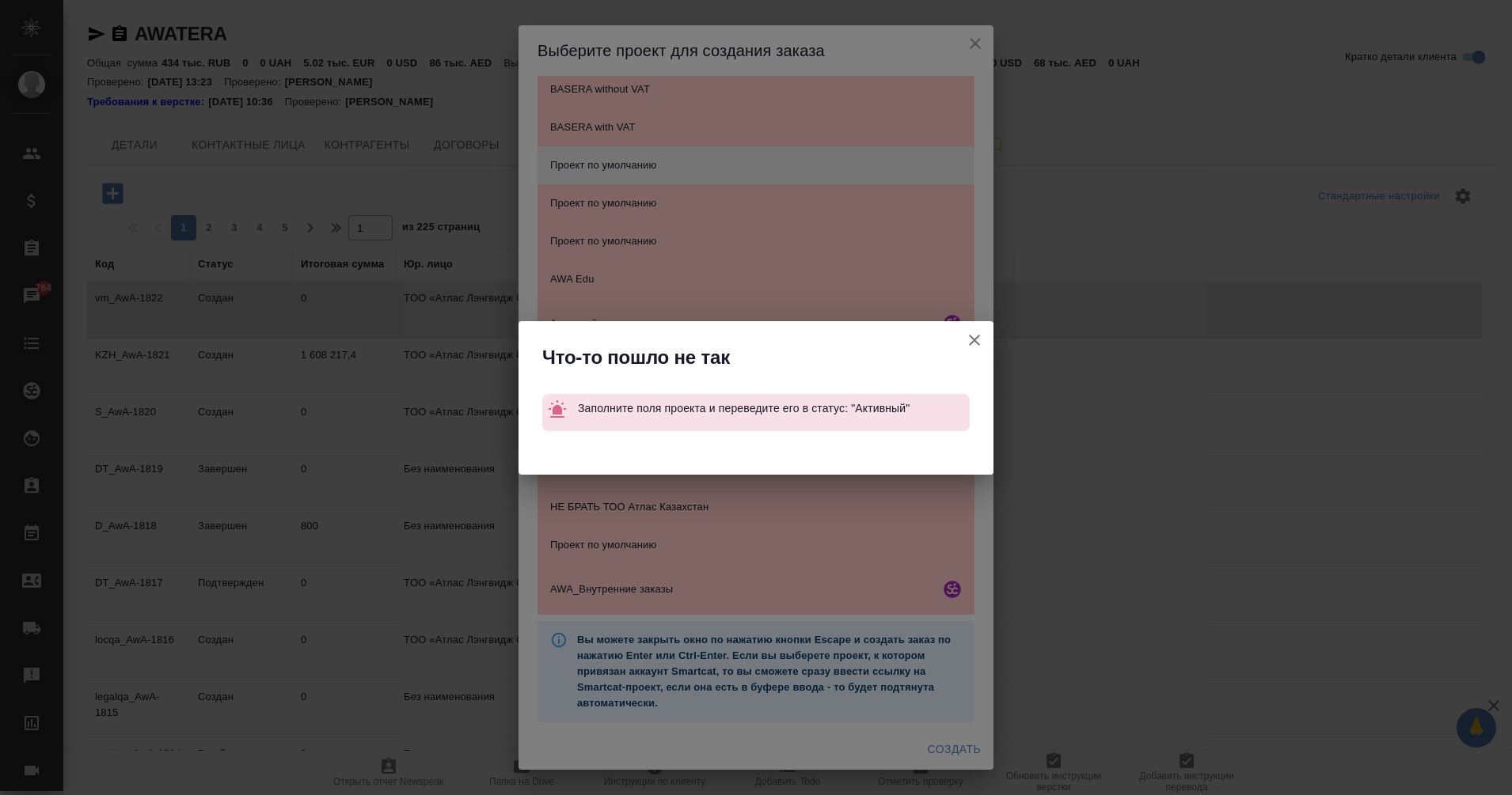
click at [973, 334] on icon "button" at bounding box center [973, 340] width 19 height 19
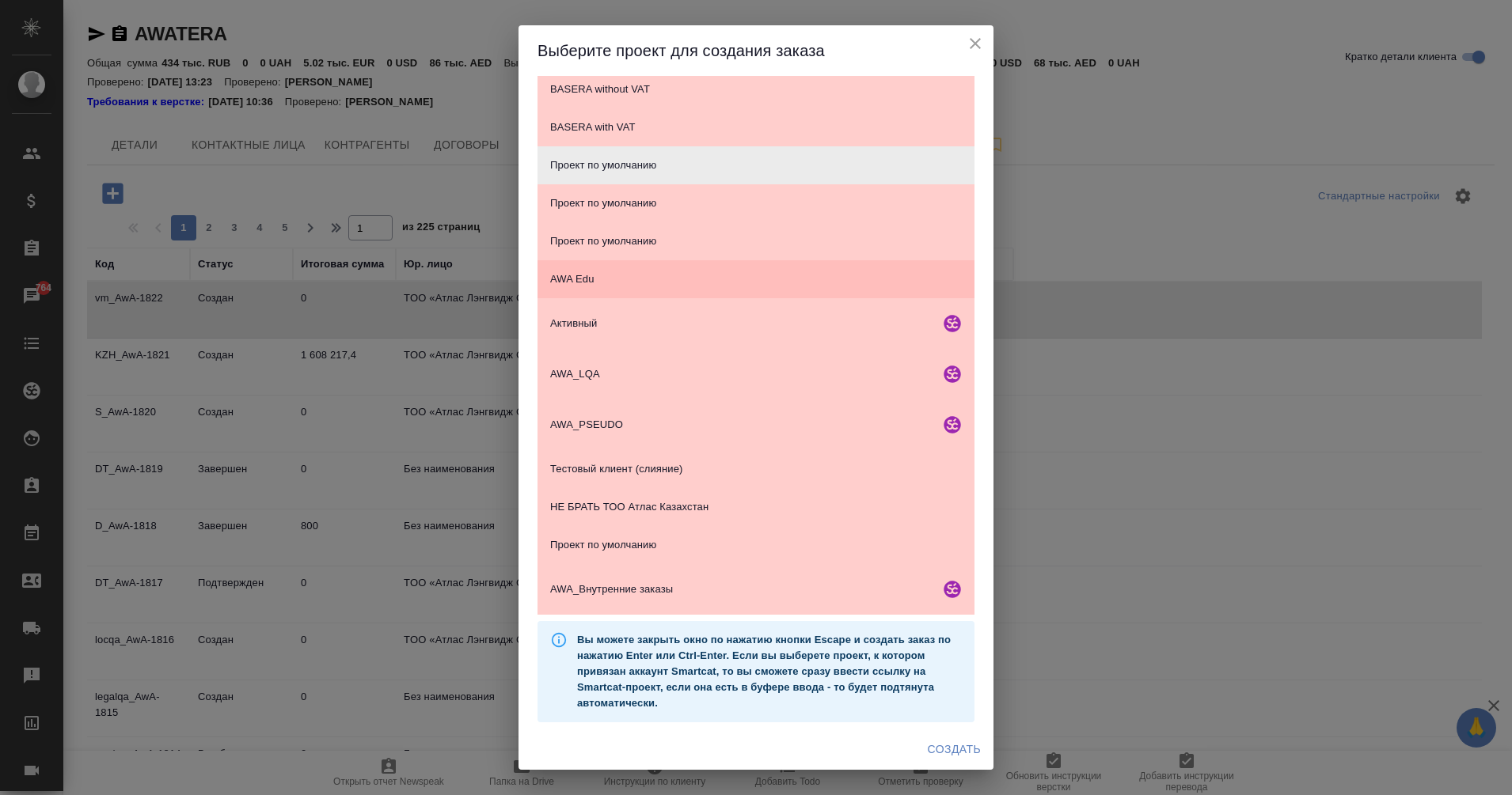
scroll to position [0, 0]
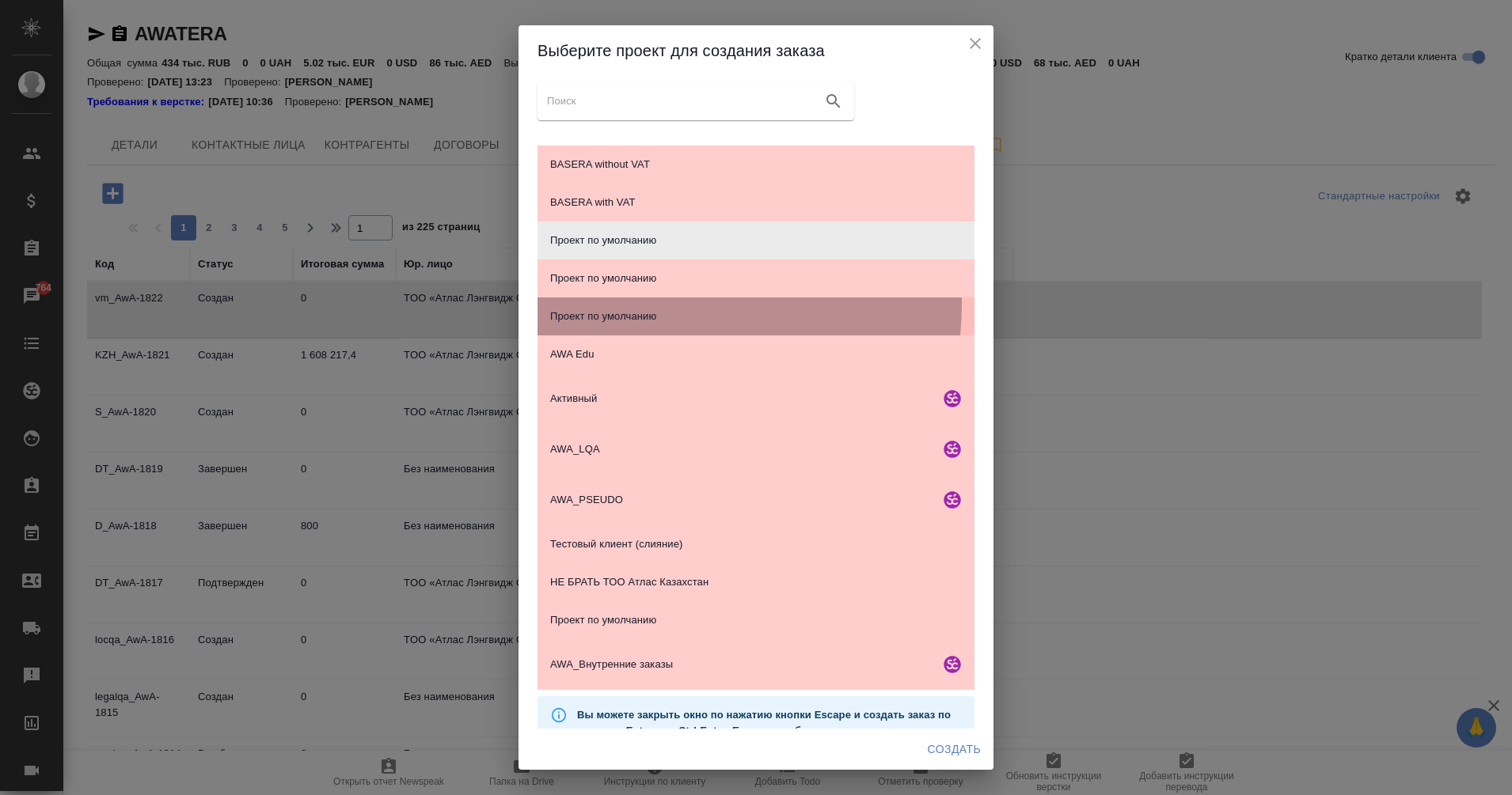
click at [662, 305] on div "Проект по умолчанию" at bounding box center [756, 317] width 437 height 38
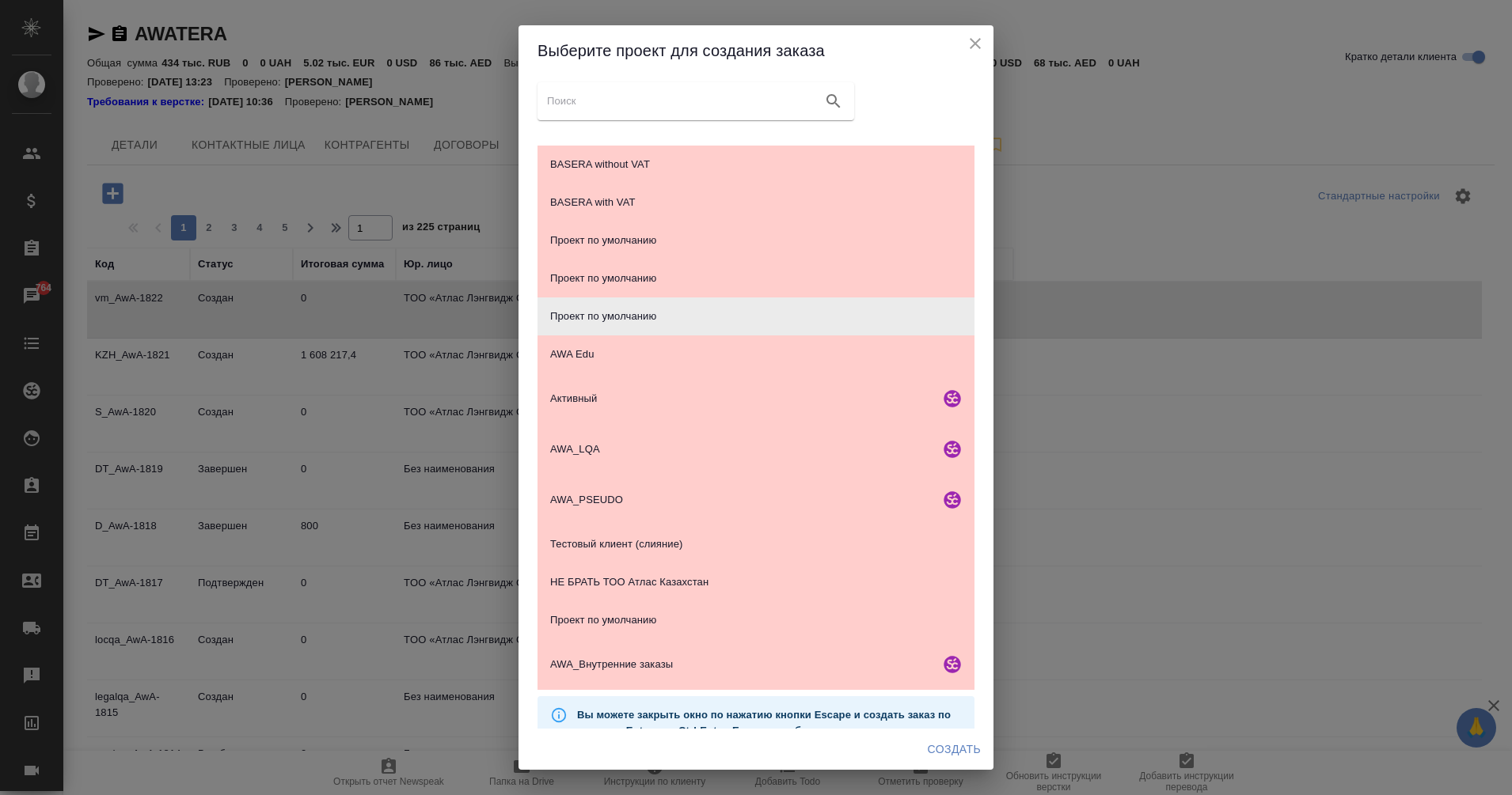
click at [962, 743] on span "Создать" at bounding box center [954, 749] width 53 height 20
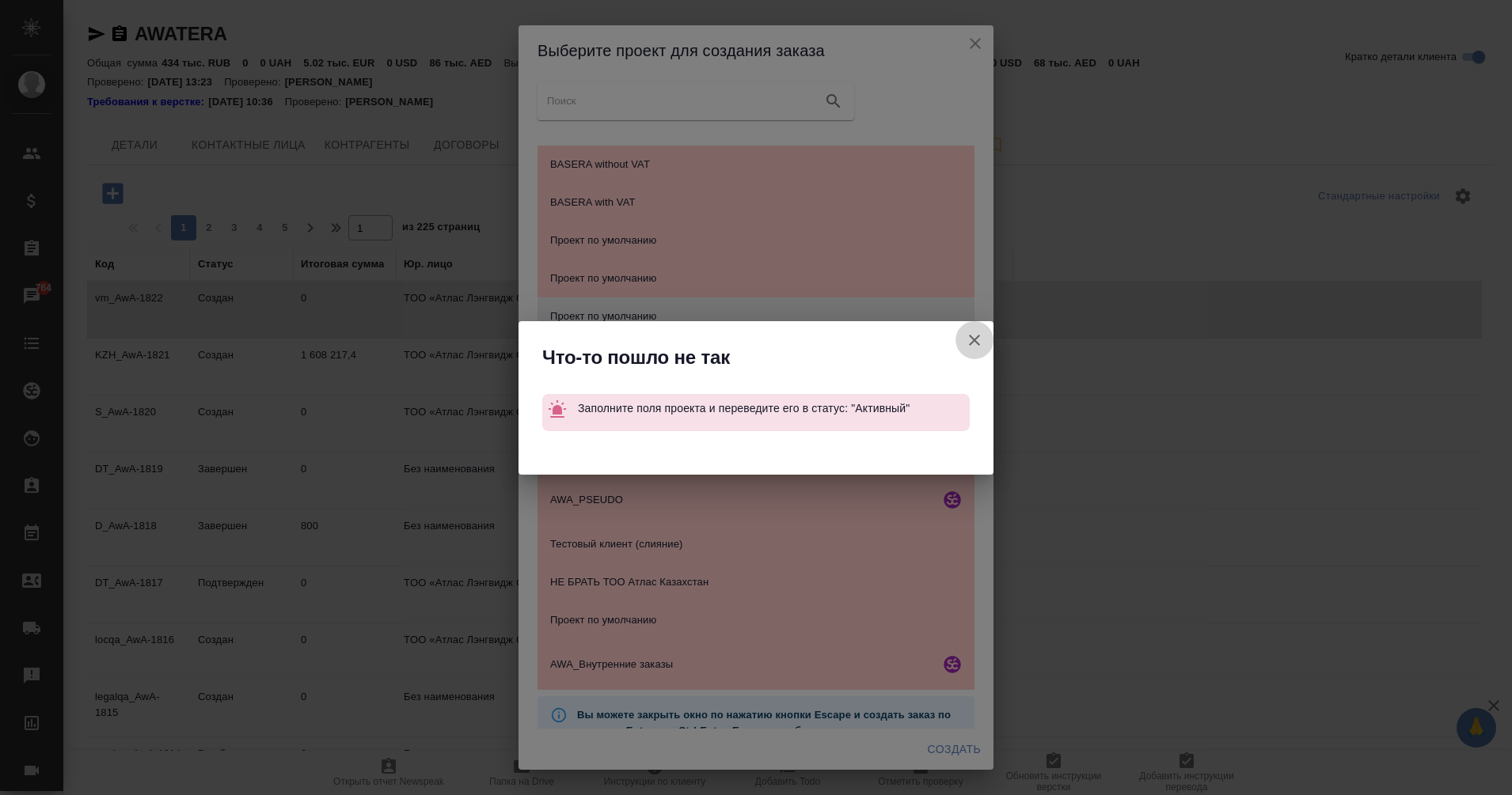
click at [969, 354] on button "Кратко детали клиента" at bounding box center [974, 340] width 38 height 38
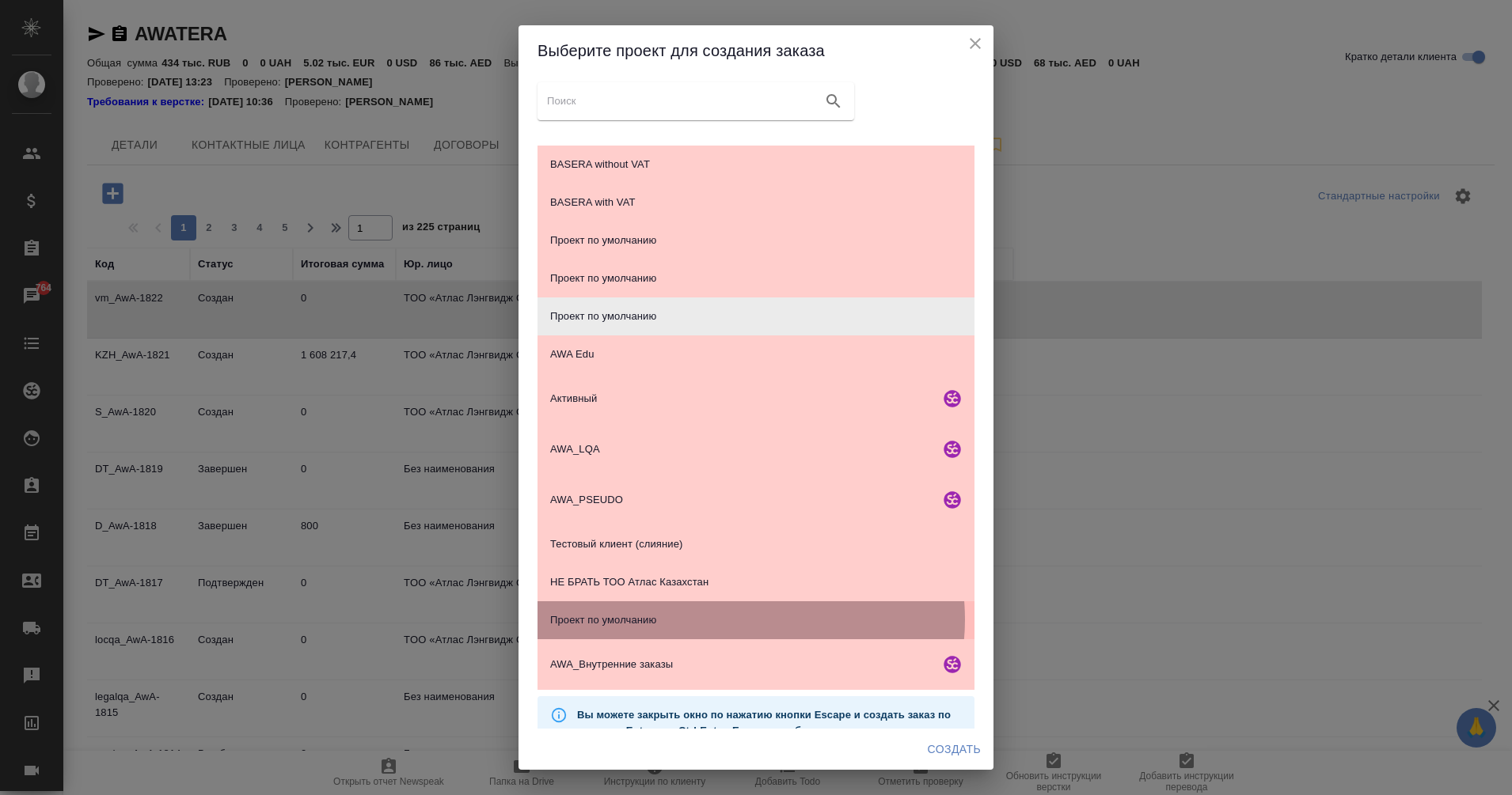
click at [751, 620] on span "Проект по умолчанию" at bounding box center [756, 621] width 412 height 16
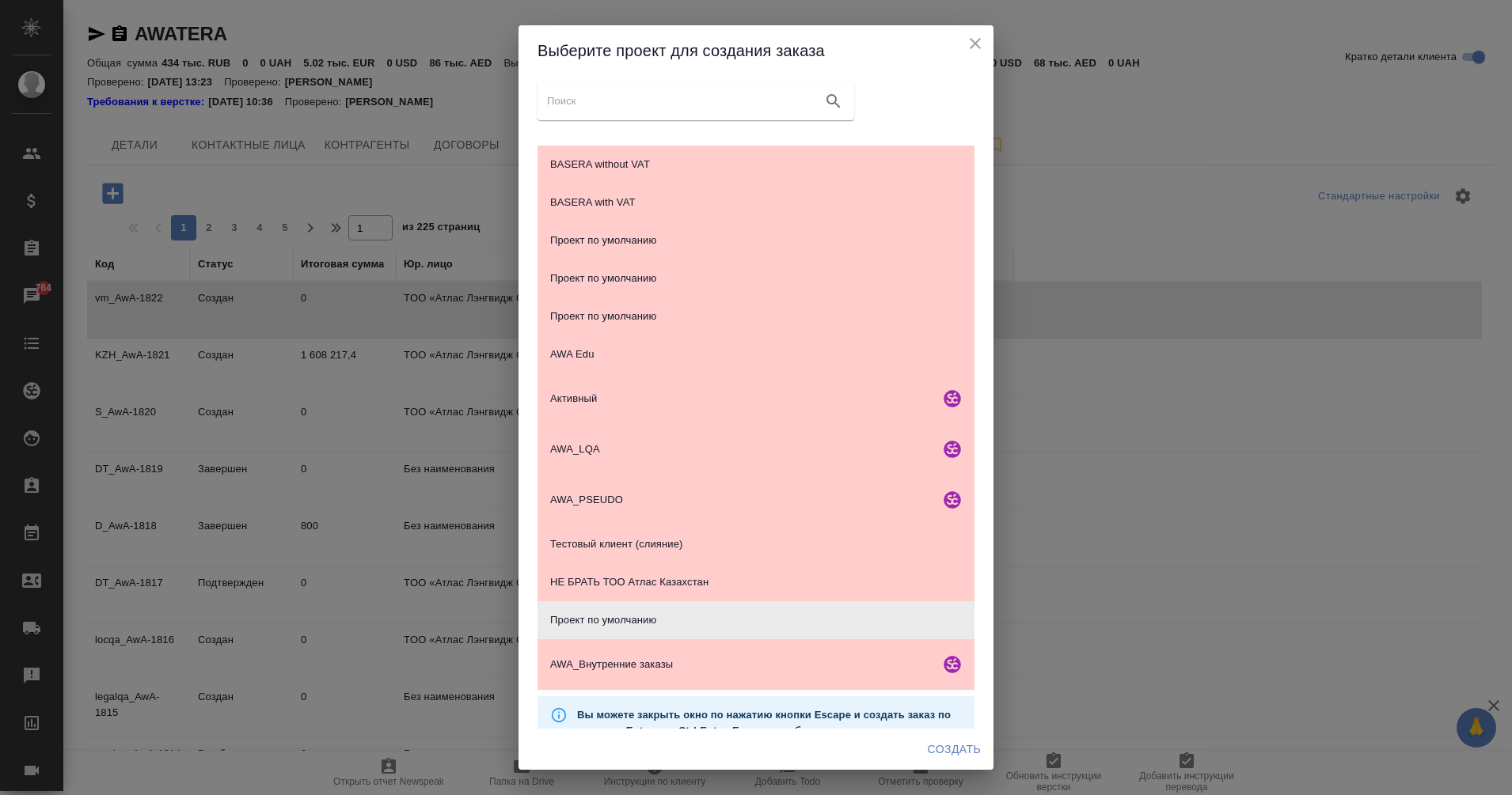
click at [953, 750] on span "Создать" at bounding box center [954, 749] width 53 height 20
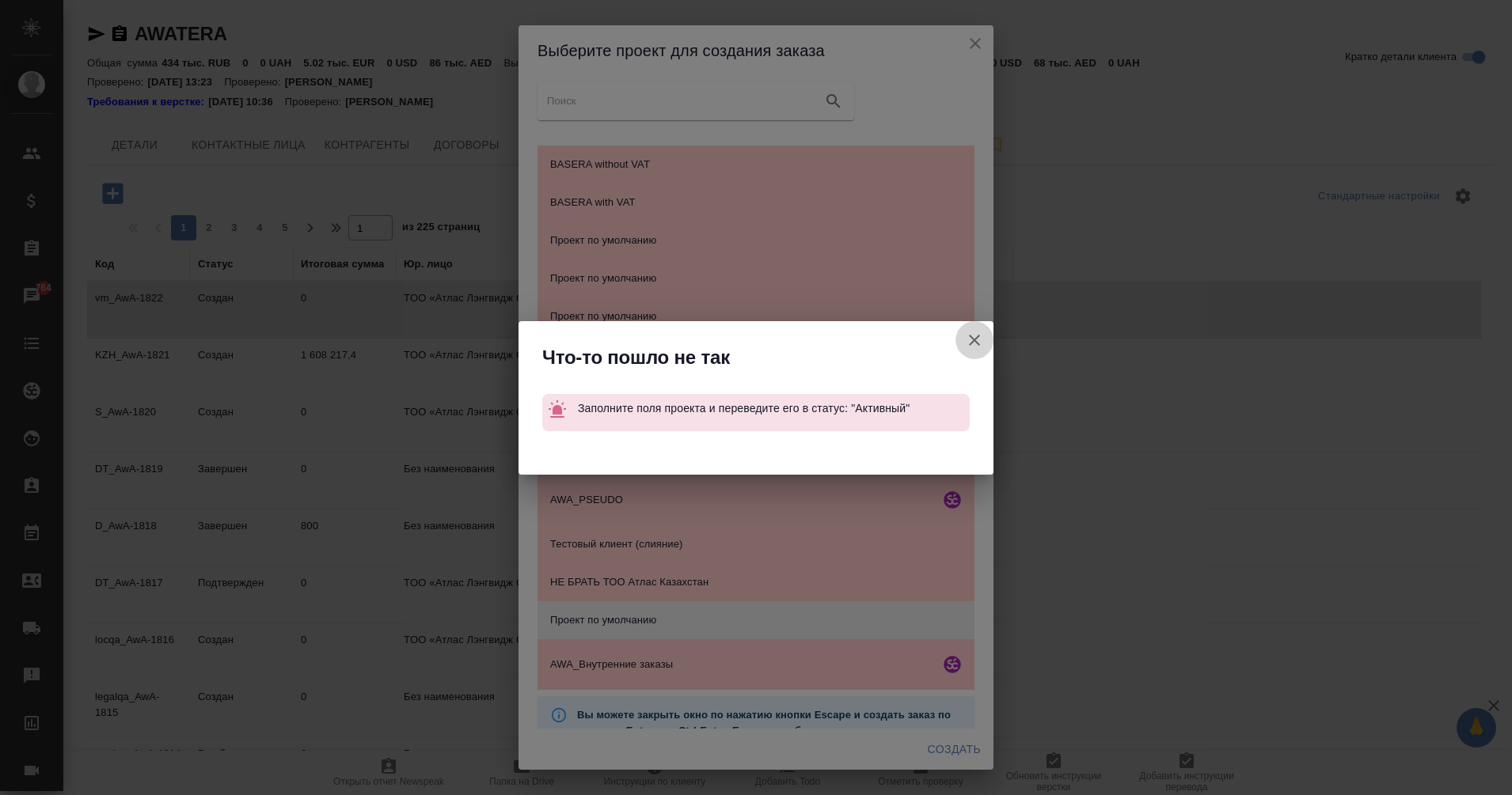
click at [975, 348] on icon "button" at bounding box center [973, 340] width 19 height 19
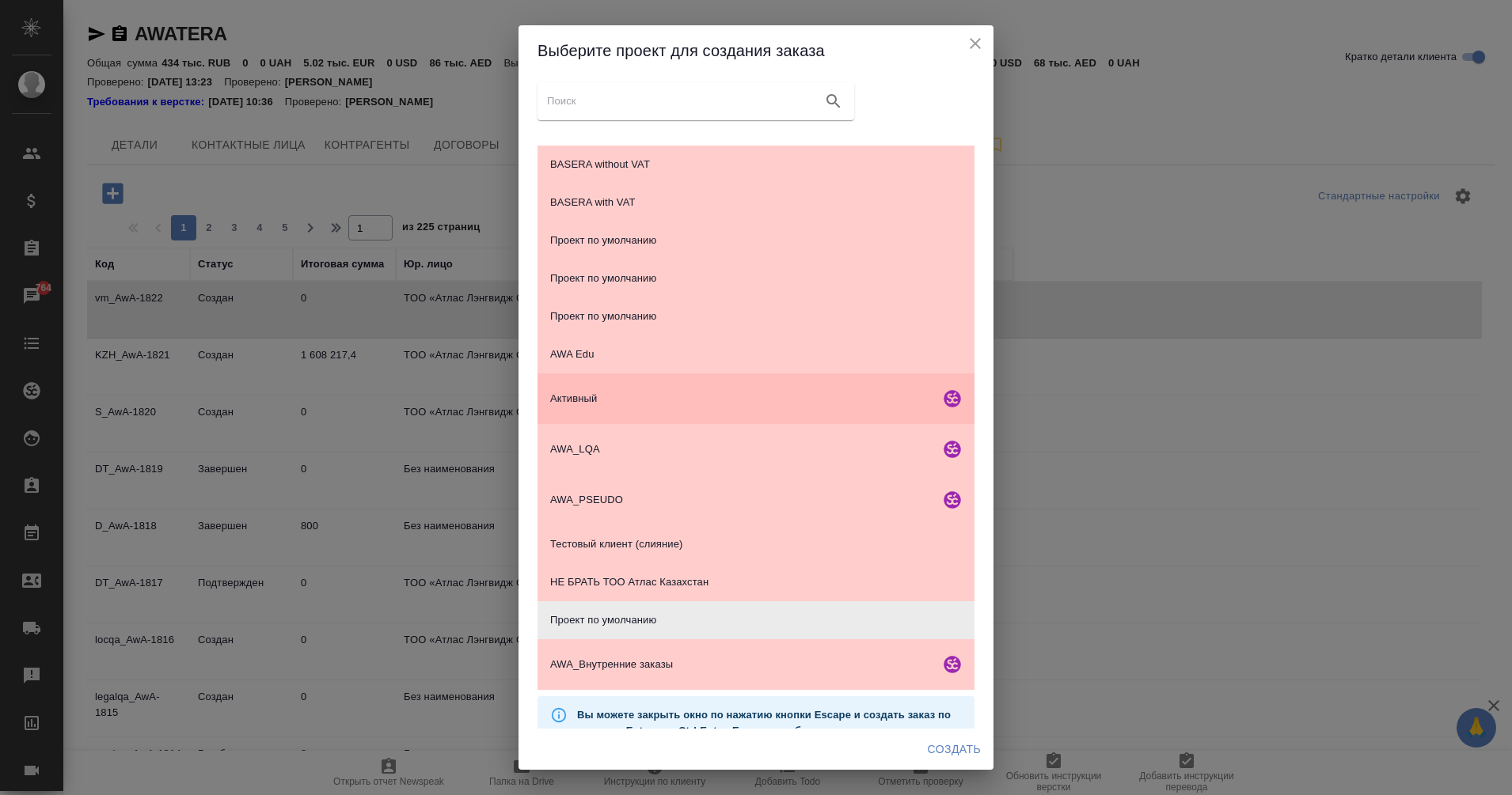
click at [807, 397] on span "Активный" at bounding box center [742, 399] width 383 height 16
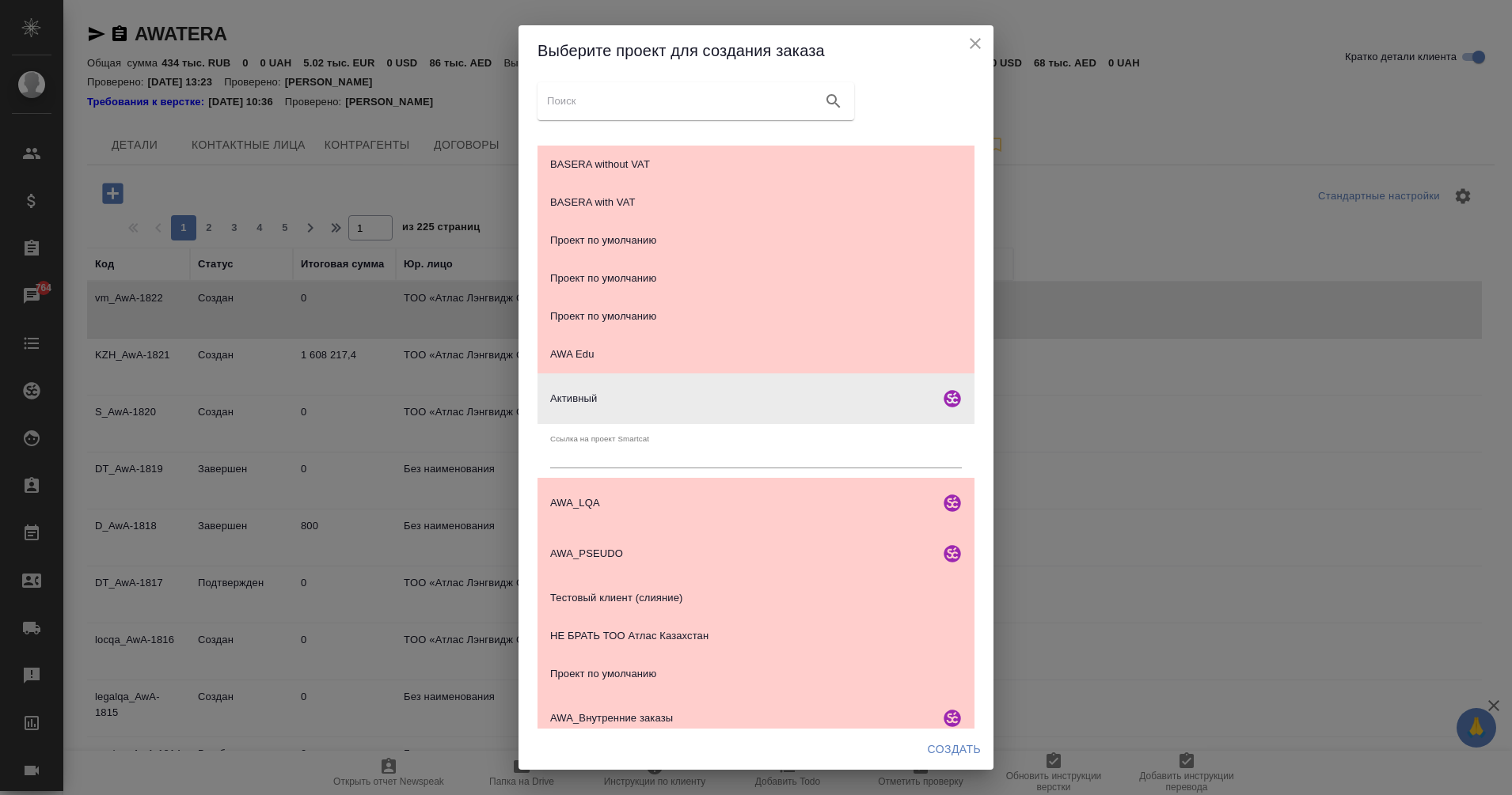
click at [945, 752] on span "Создать" at bounding box center [954, 749] width 53 height 20
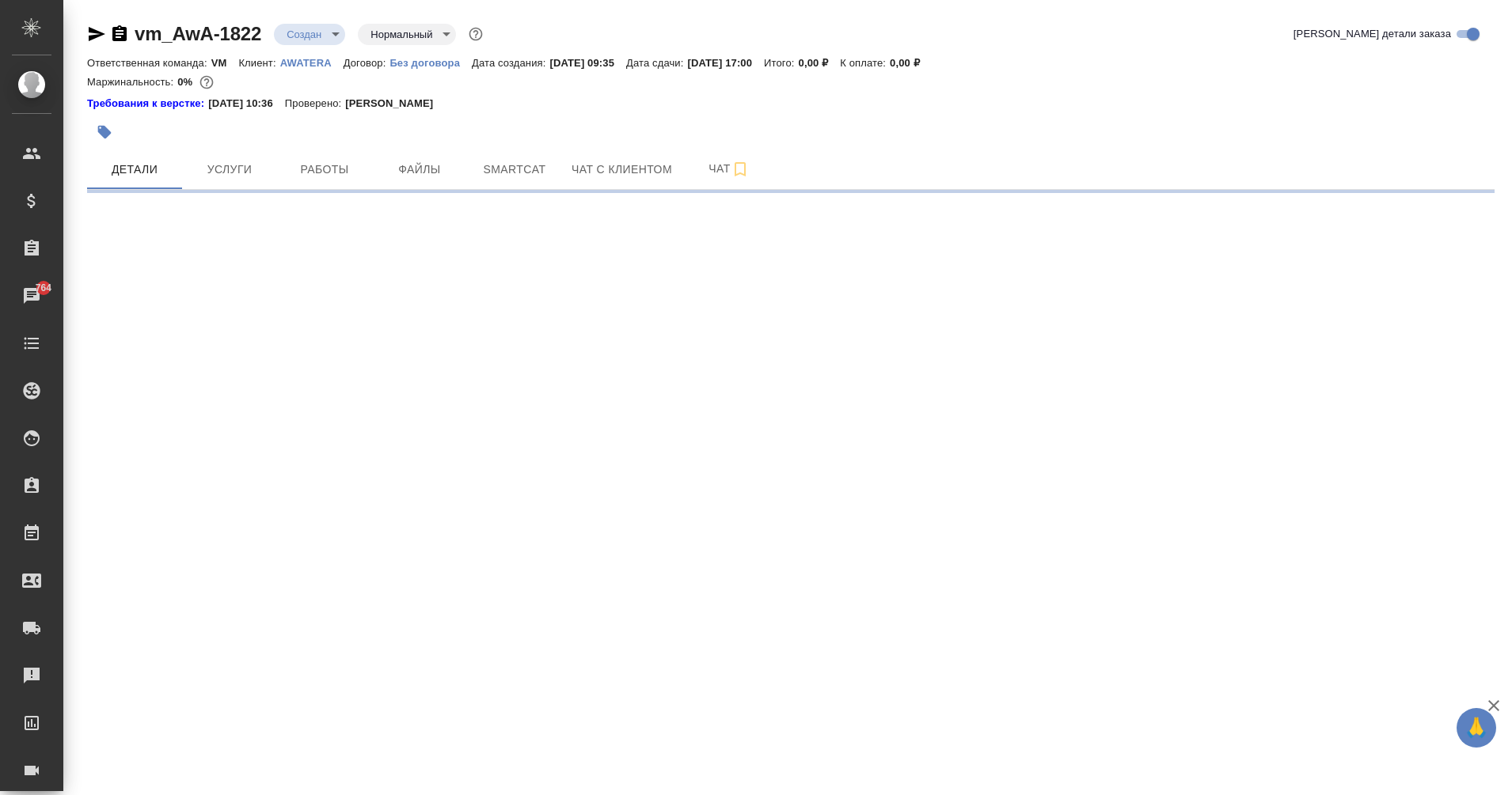
select select "RU"
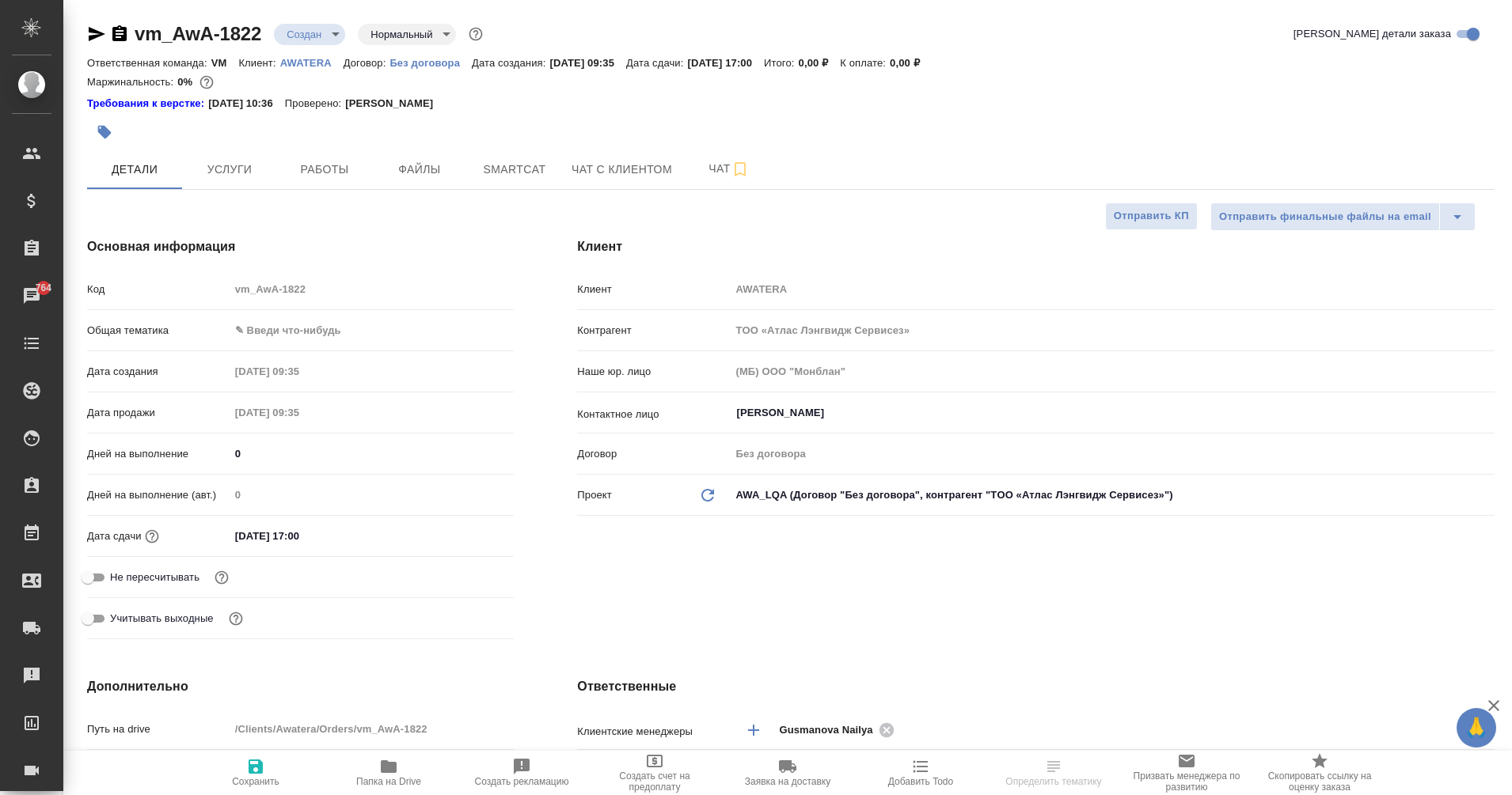
type textarea "x"
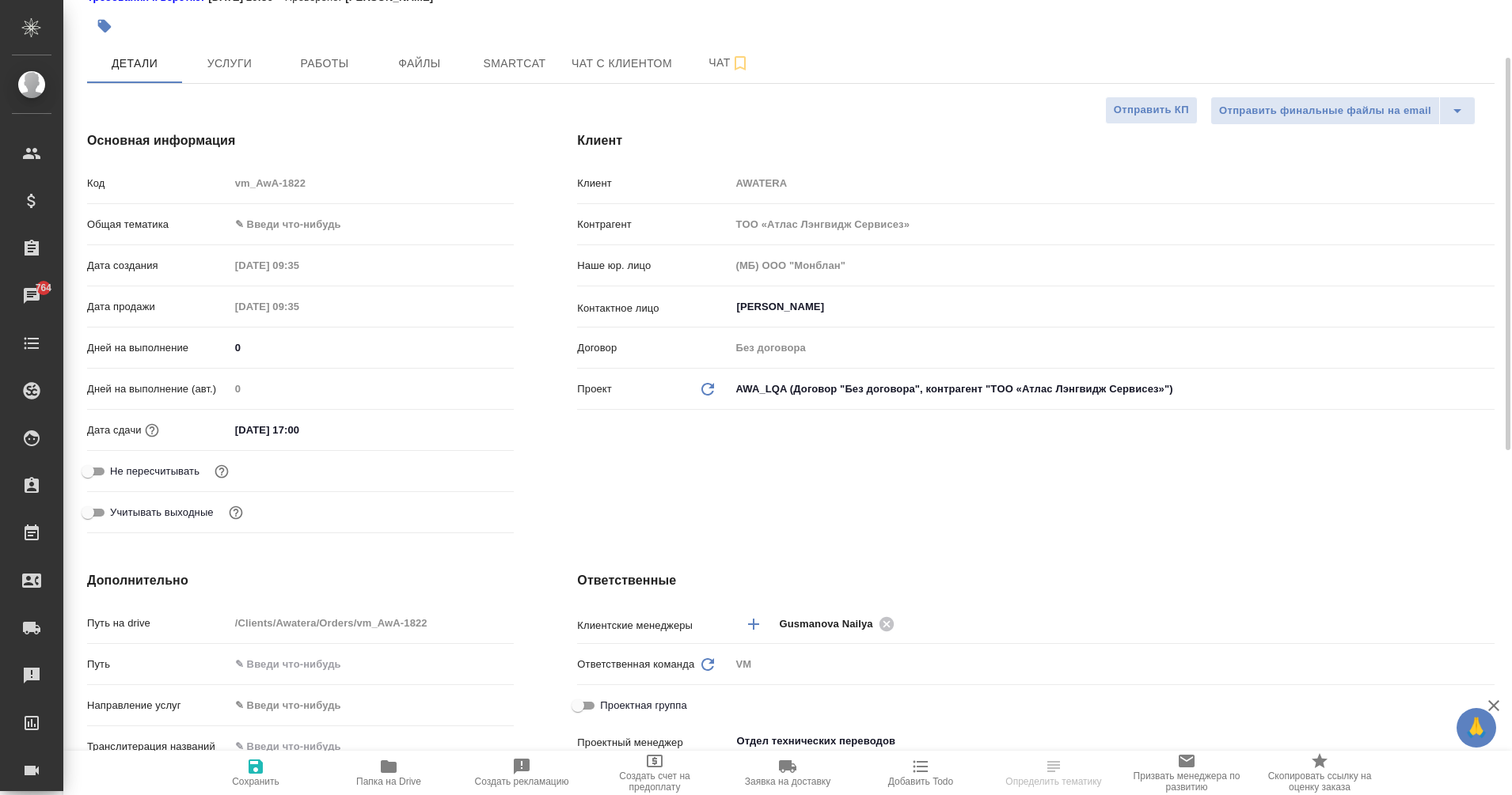
scroll to position [110, 0]
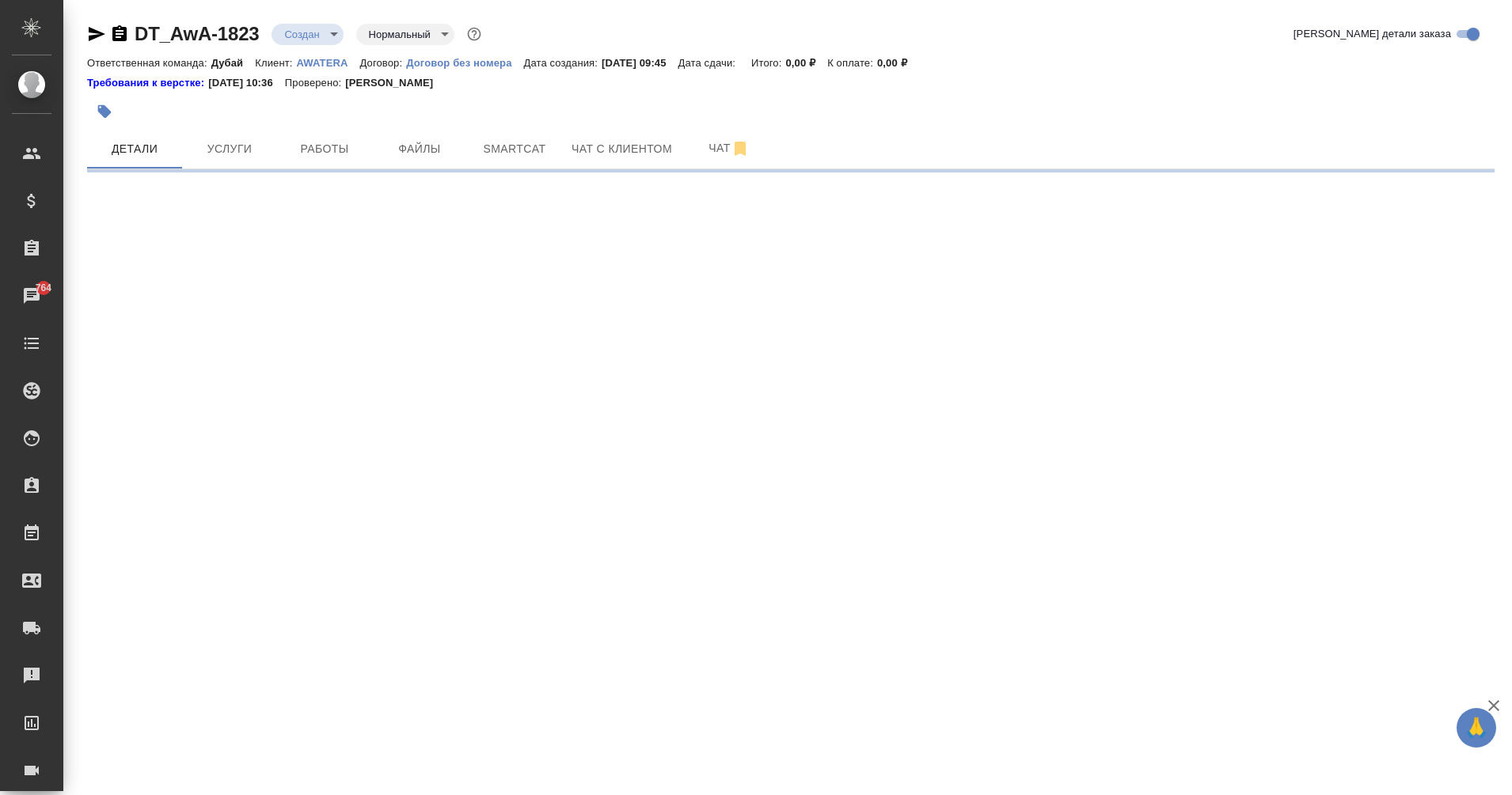
select select "RU"
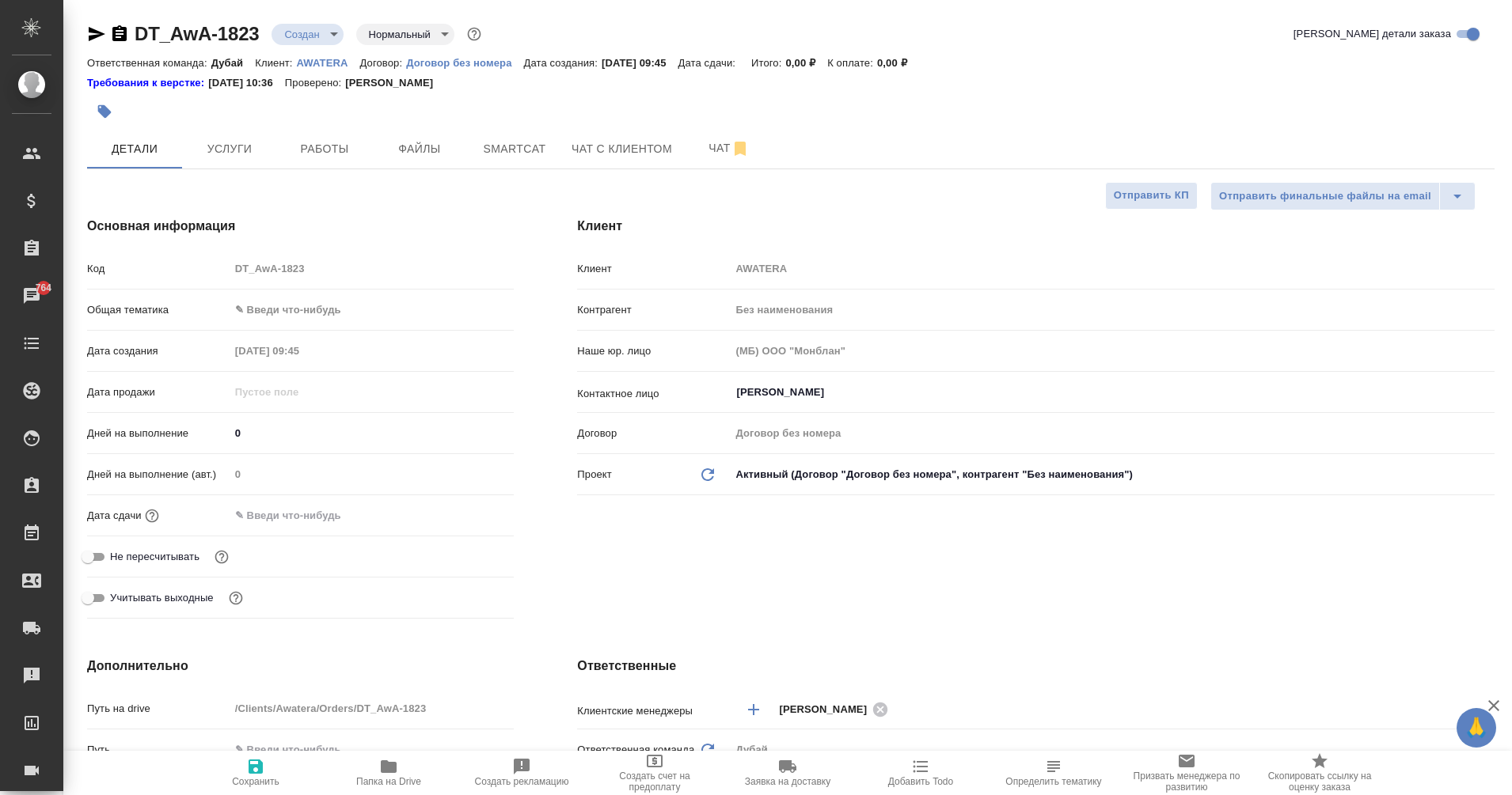
type textarea "x"
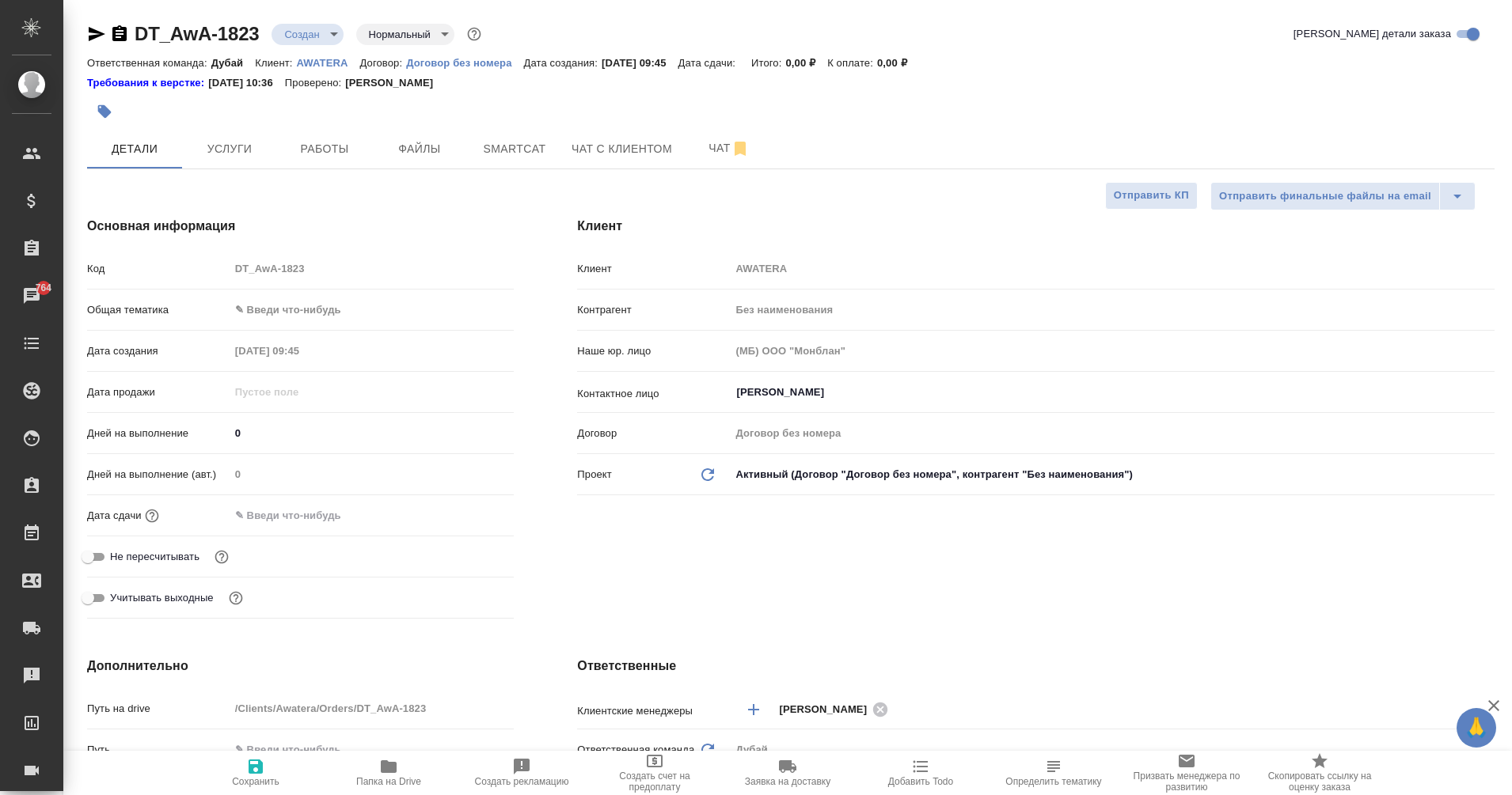
type textarea "x"
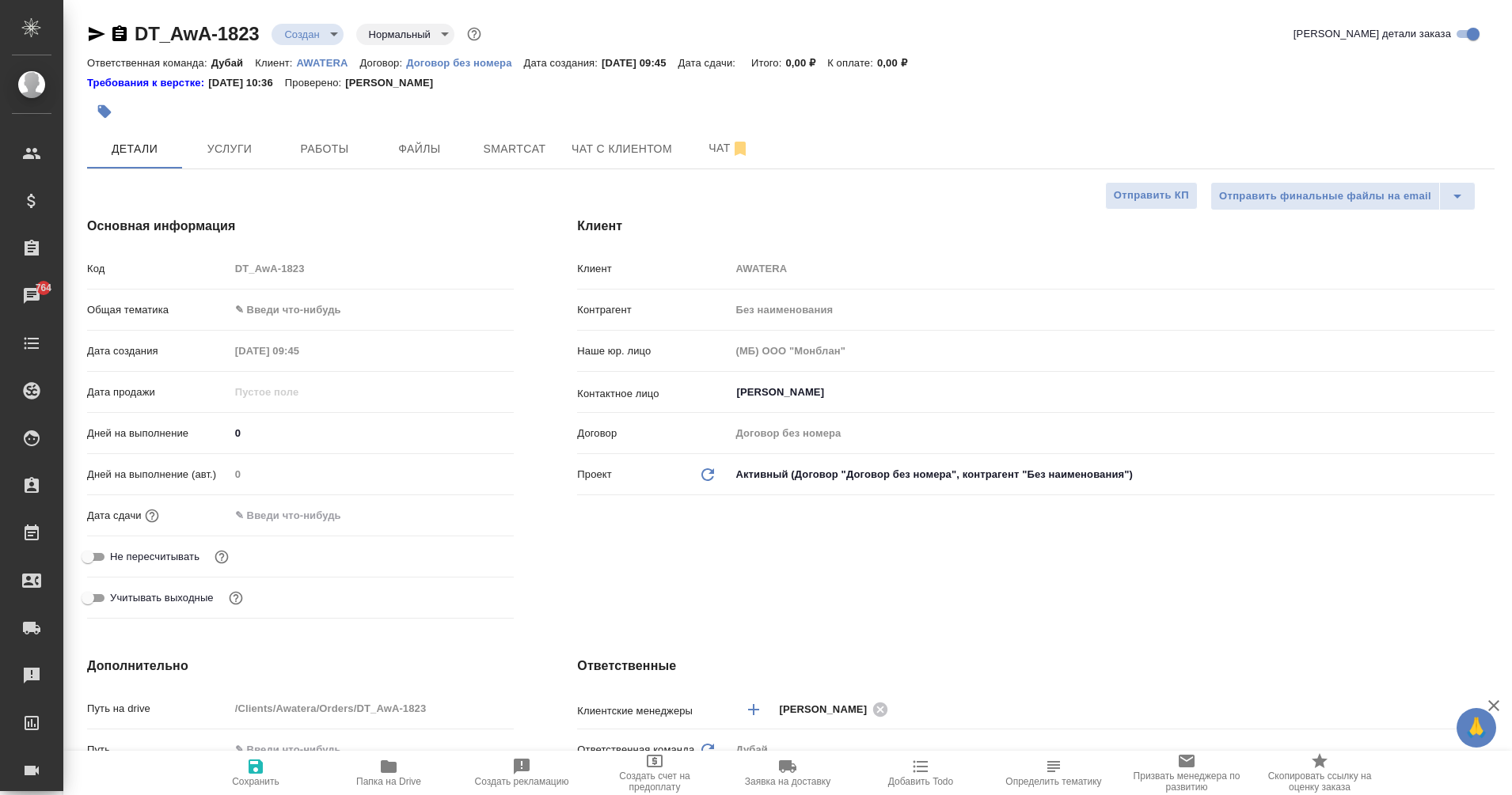
type textarea "x"
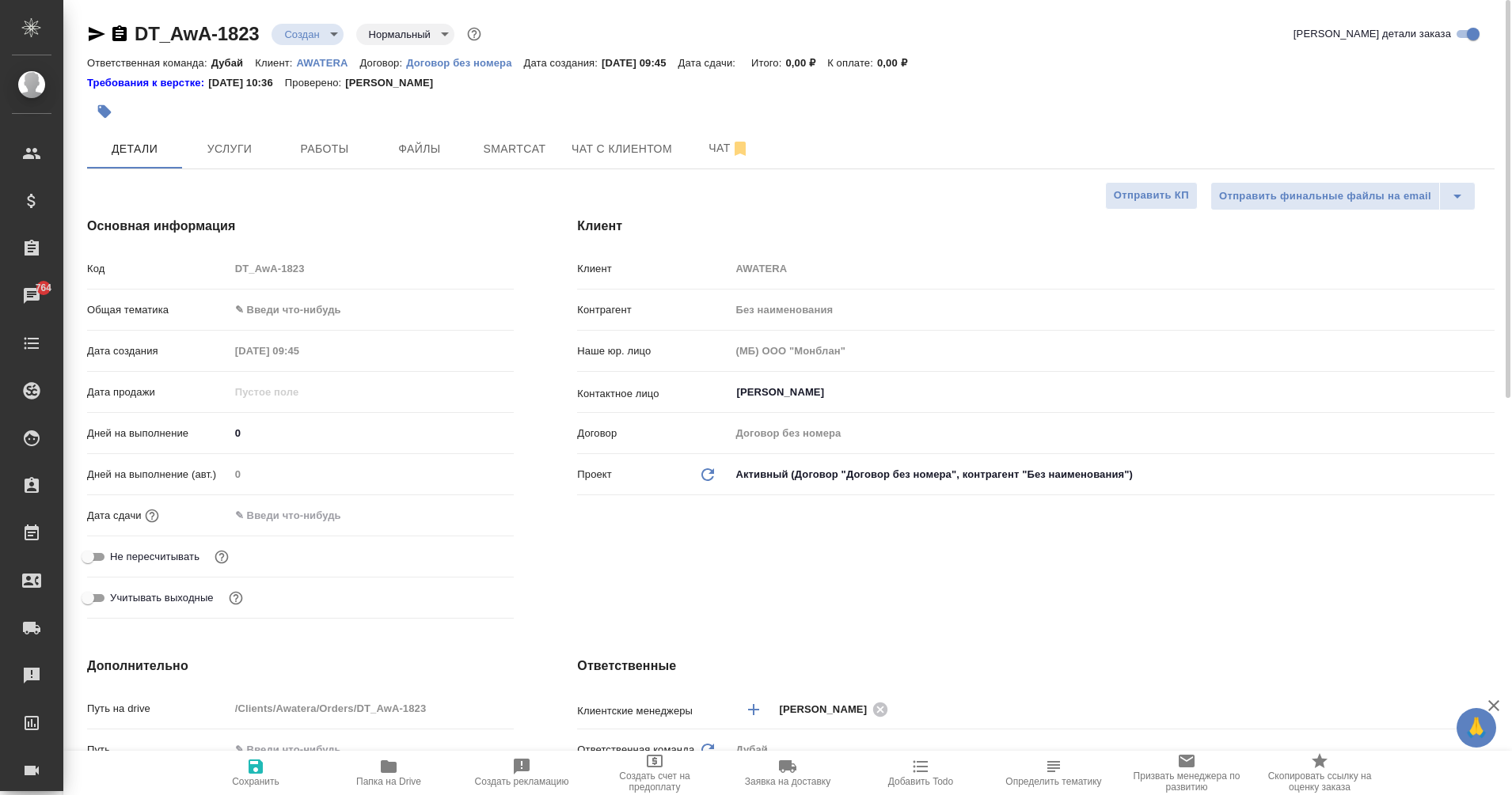
type textarea "x"
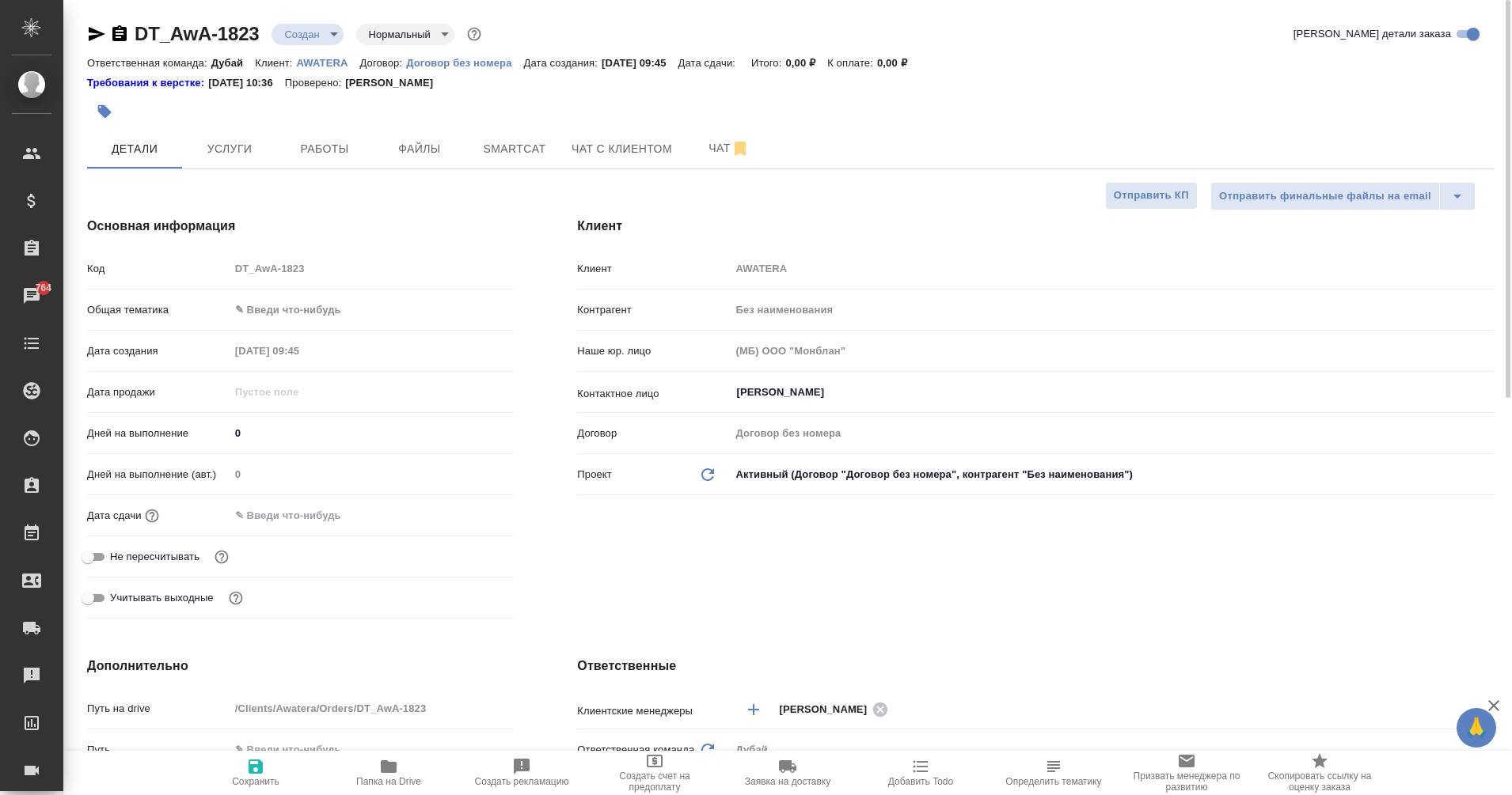
type textarea "x"
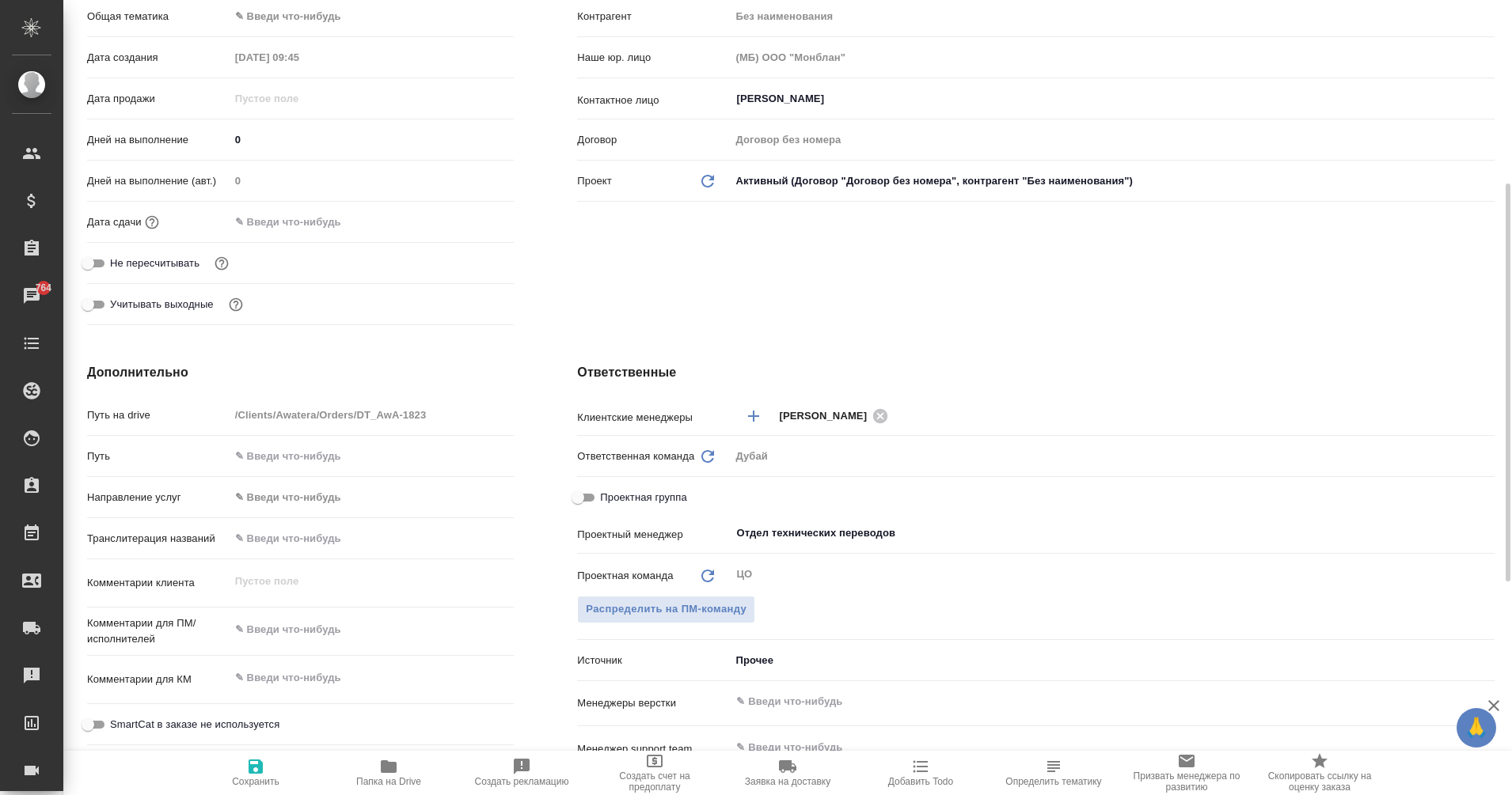
scroll to position [333, 0]
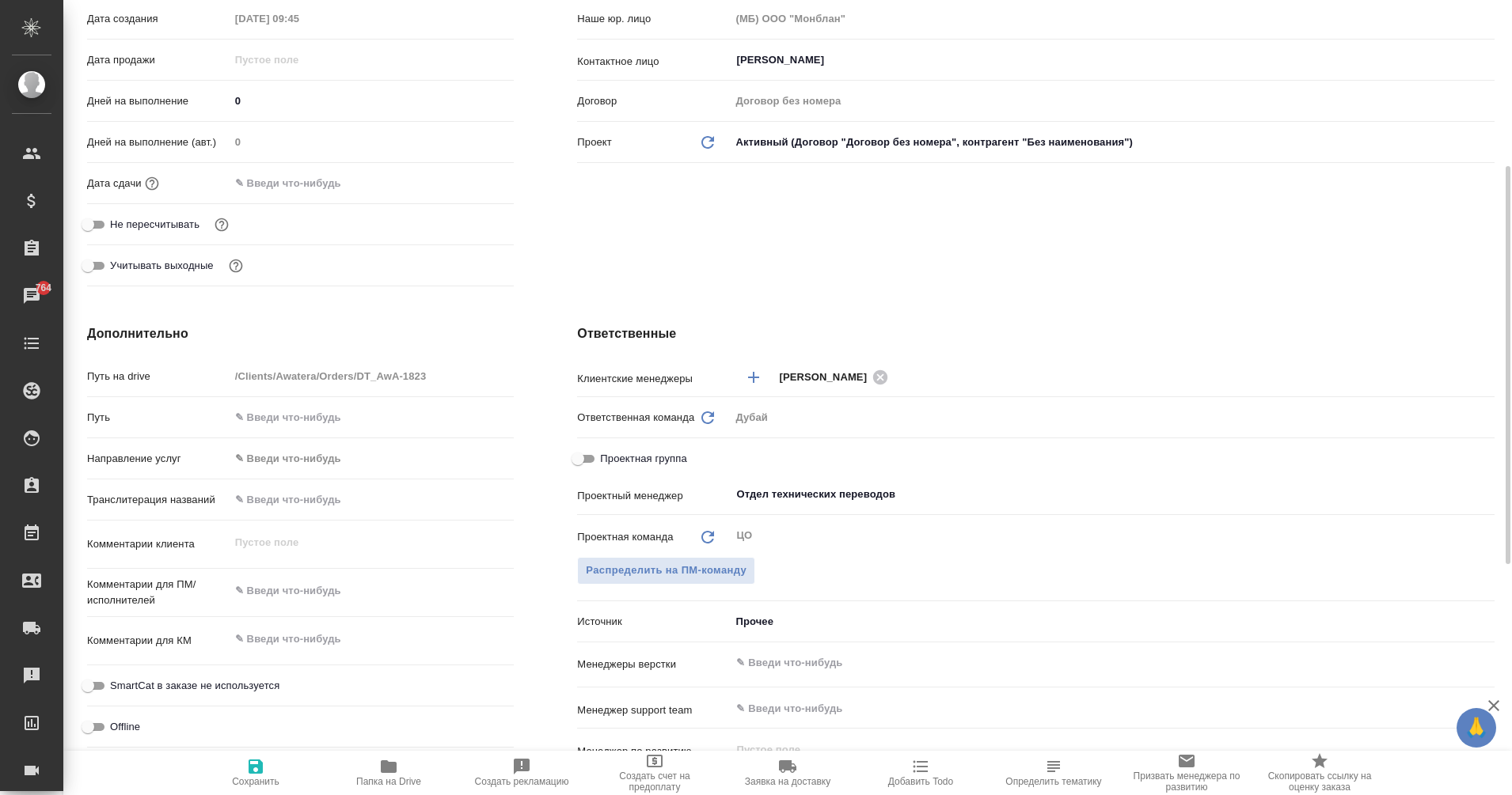
click at [291, 499] on input "text" at bounding box center [372, 500] width 285 height 23
click at [164, 590] on p "Комментарии для ПМ/исполнителей" at bounding box center [157, 592] width 142 height 31
type textarea "x"
click at [275, 588] on textarea at bounding box center [372, 591] width 285 height 27
type textarea "з"
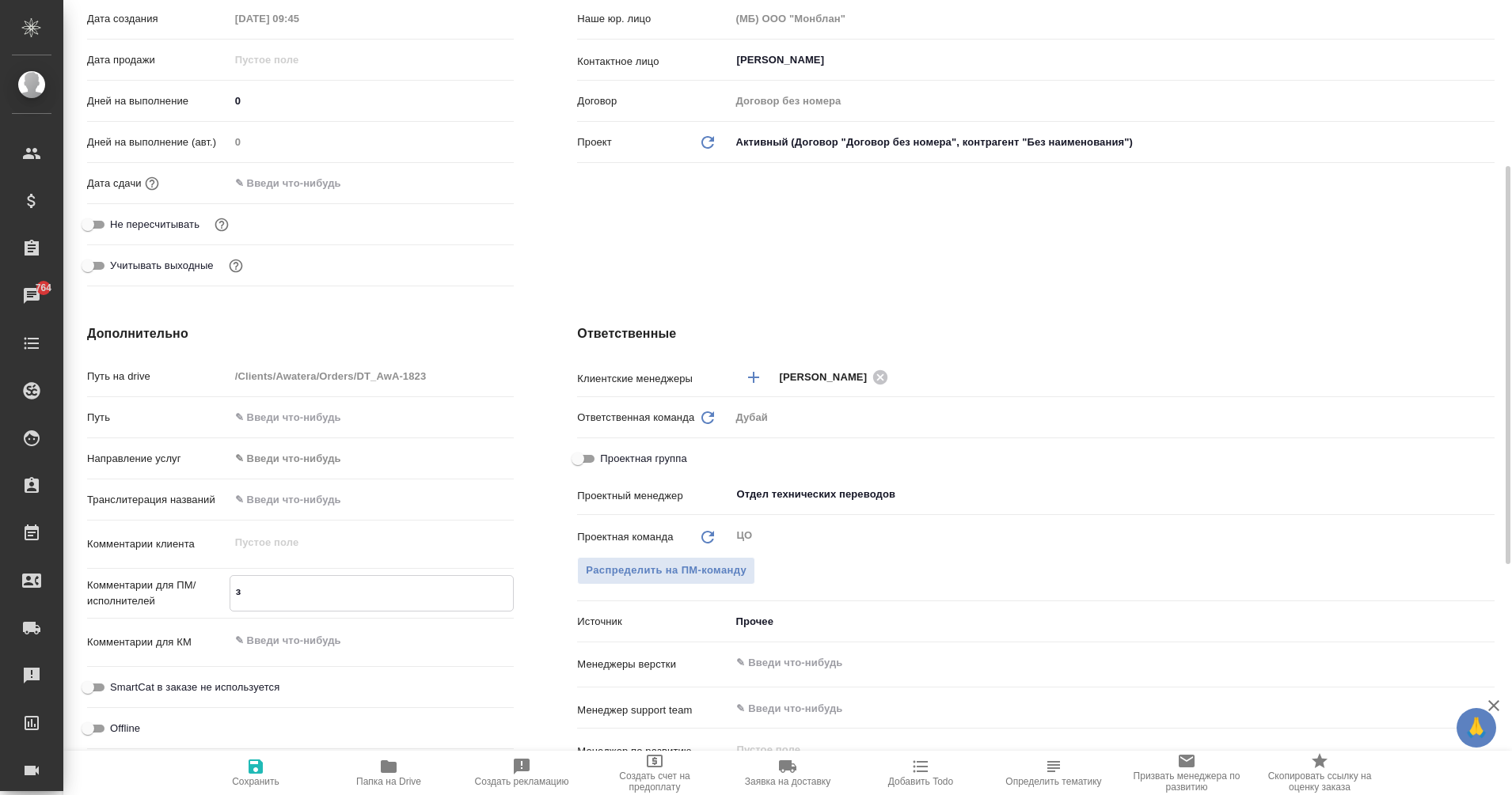
type textarea "x"
type textarea "за"
type textarea "x"
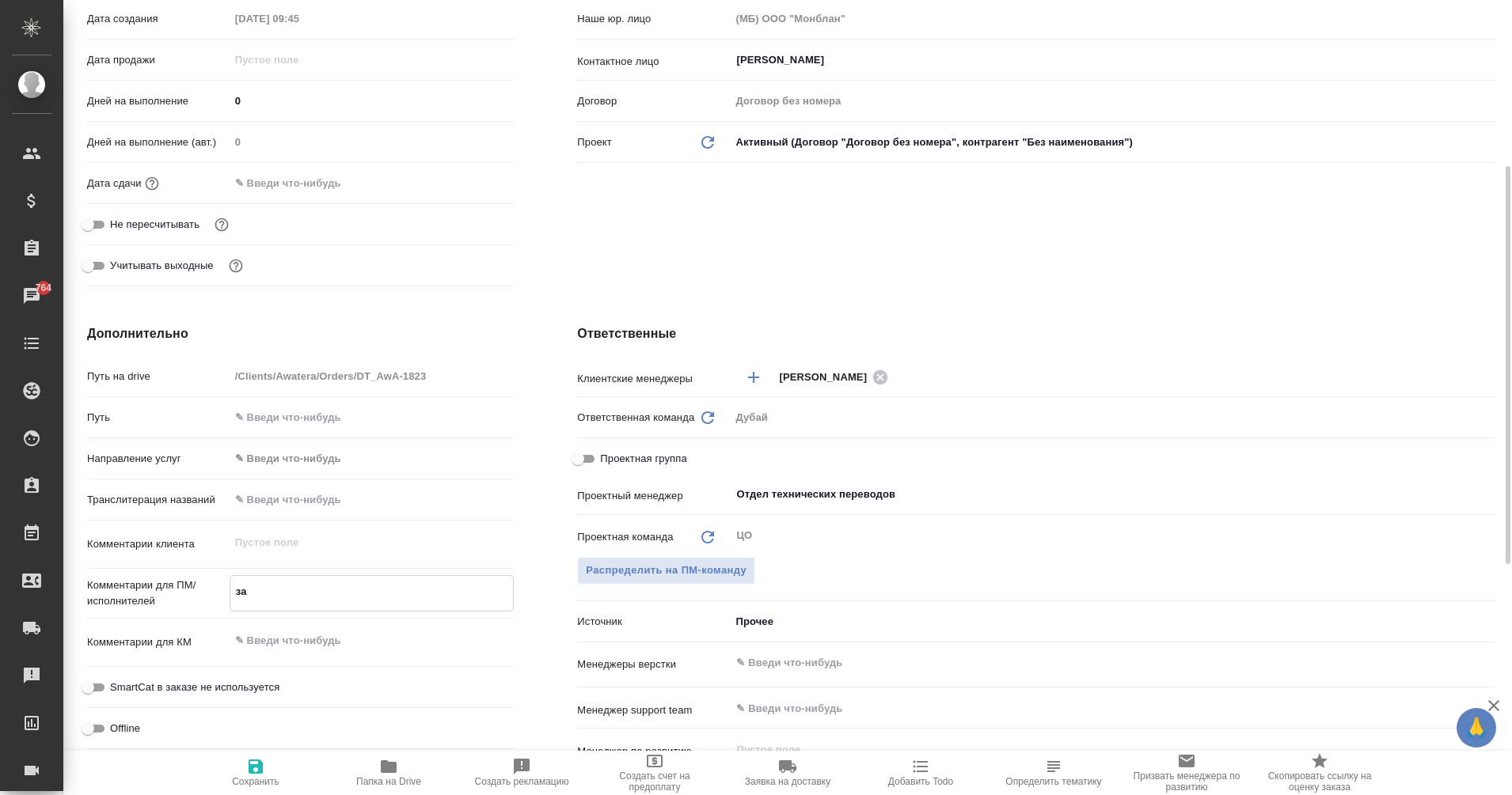
type textarea "x"
type textarea "зак"
type textarea "x"
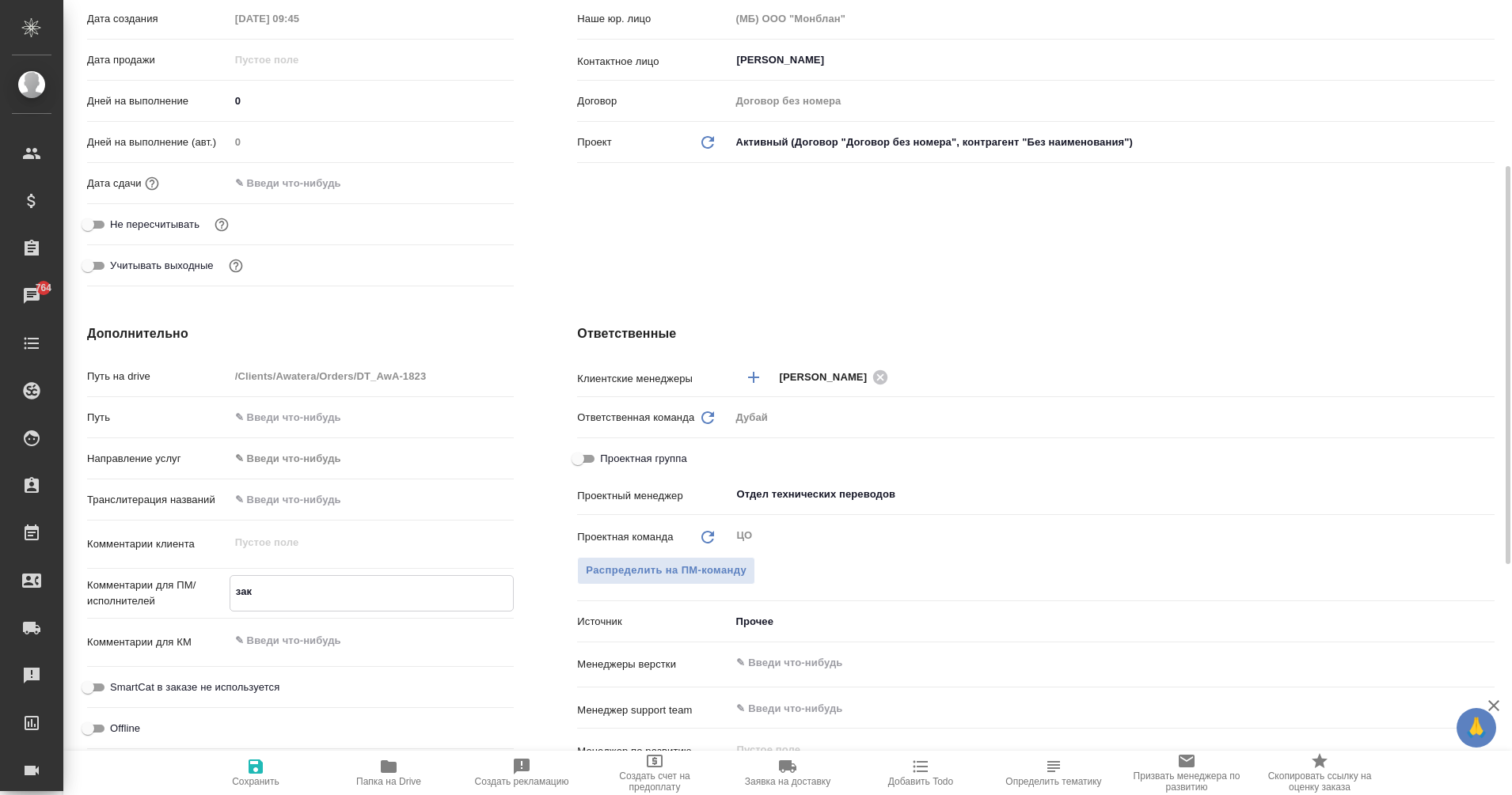
type textarea "x"
type textarea "зака"
type textarea "x"
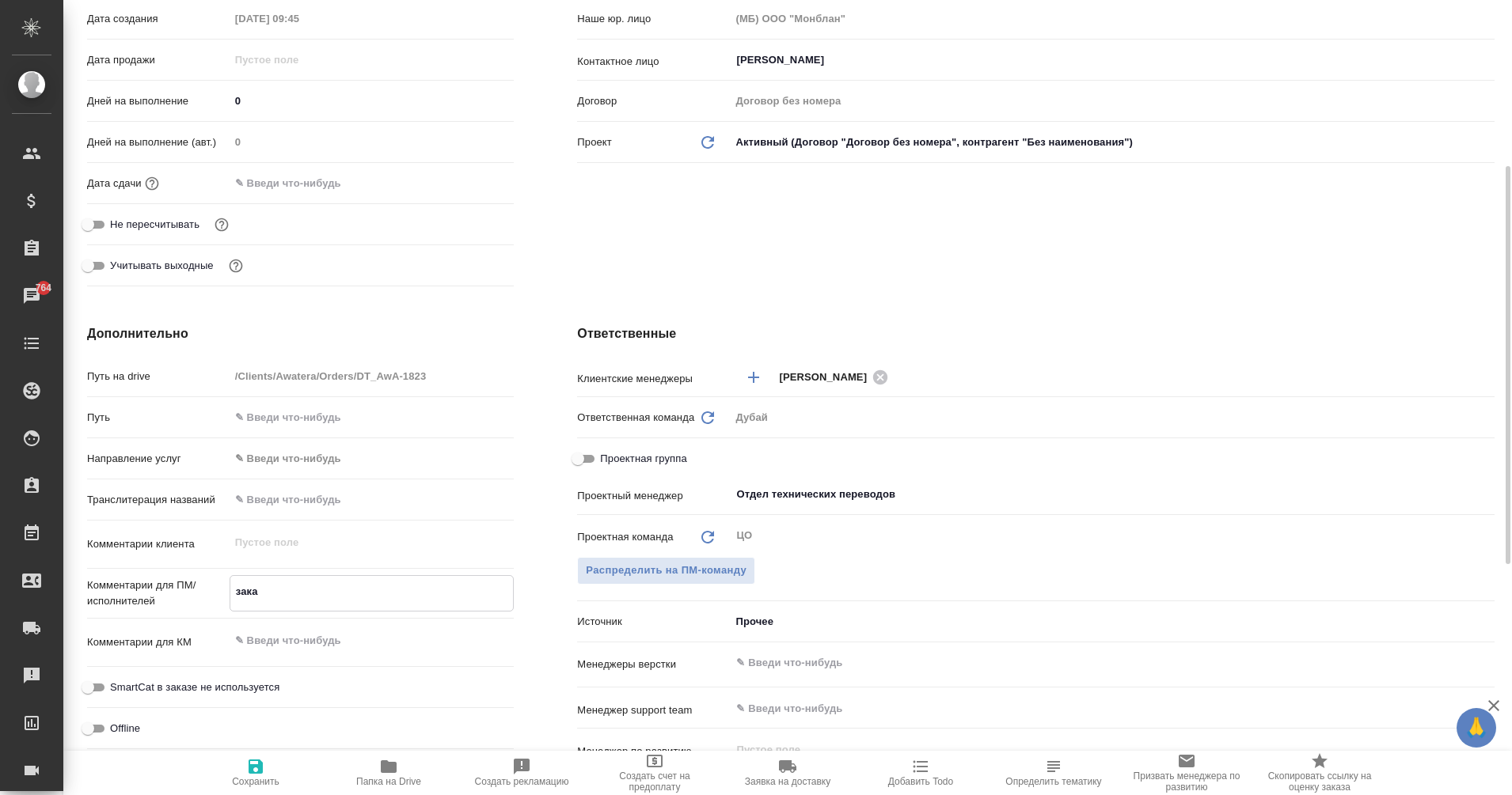
type textarea "x"
type textarea "заказ"
type textarea "x"
type textarea "заказ"
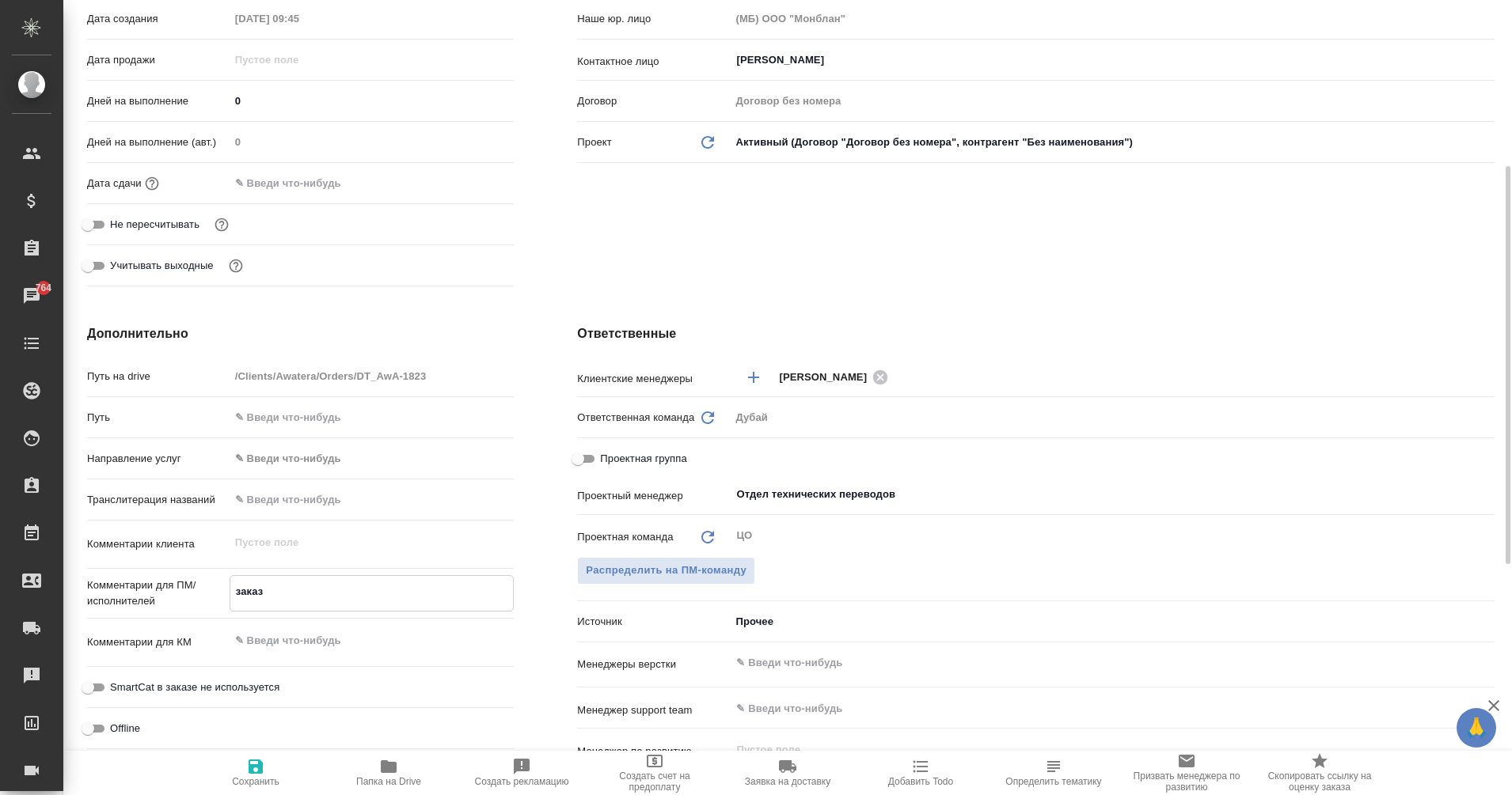
type textarea "x"
type textarea "заказ д"
type textarea "x"
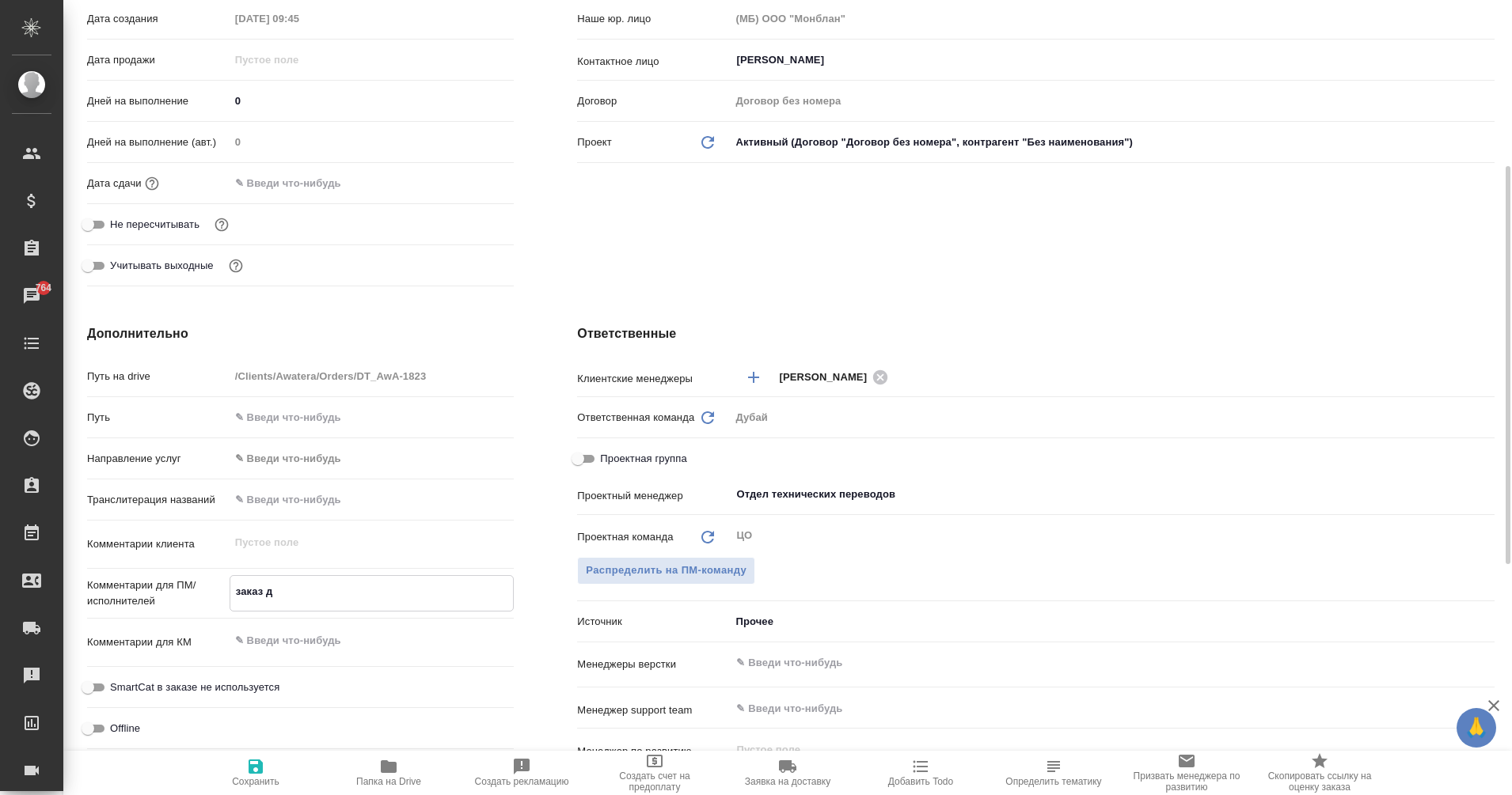
type textarea "x"
type textarea "заказ для"
type textarea "x"
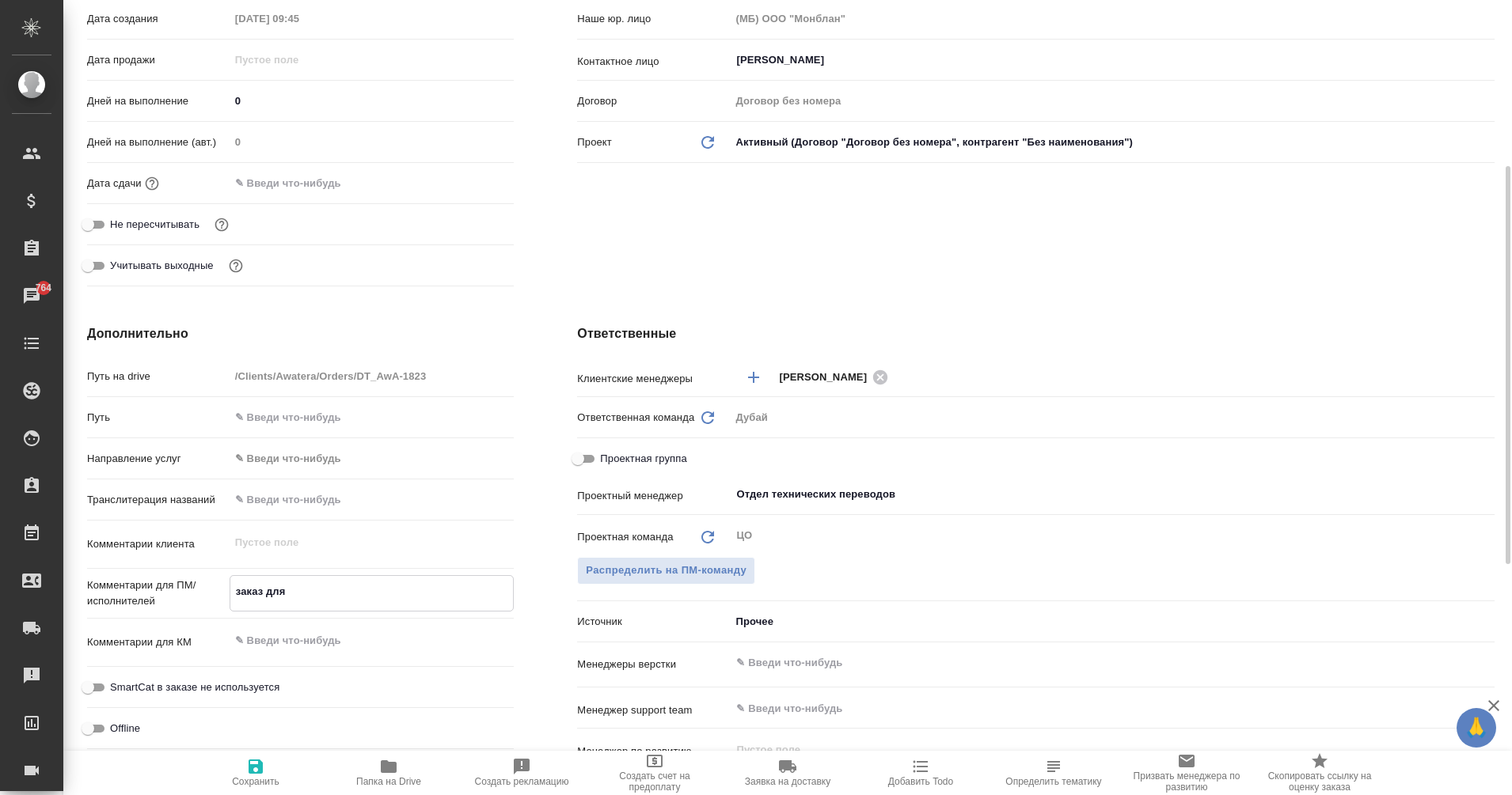
type textarea "x"
type textarea "заказ для"
type textarea "x"
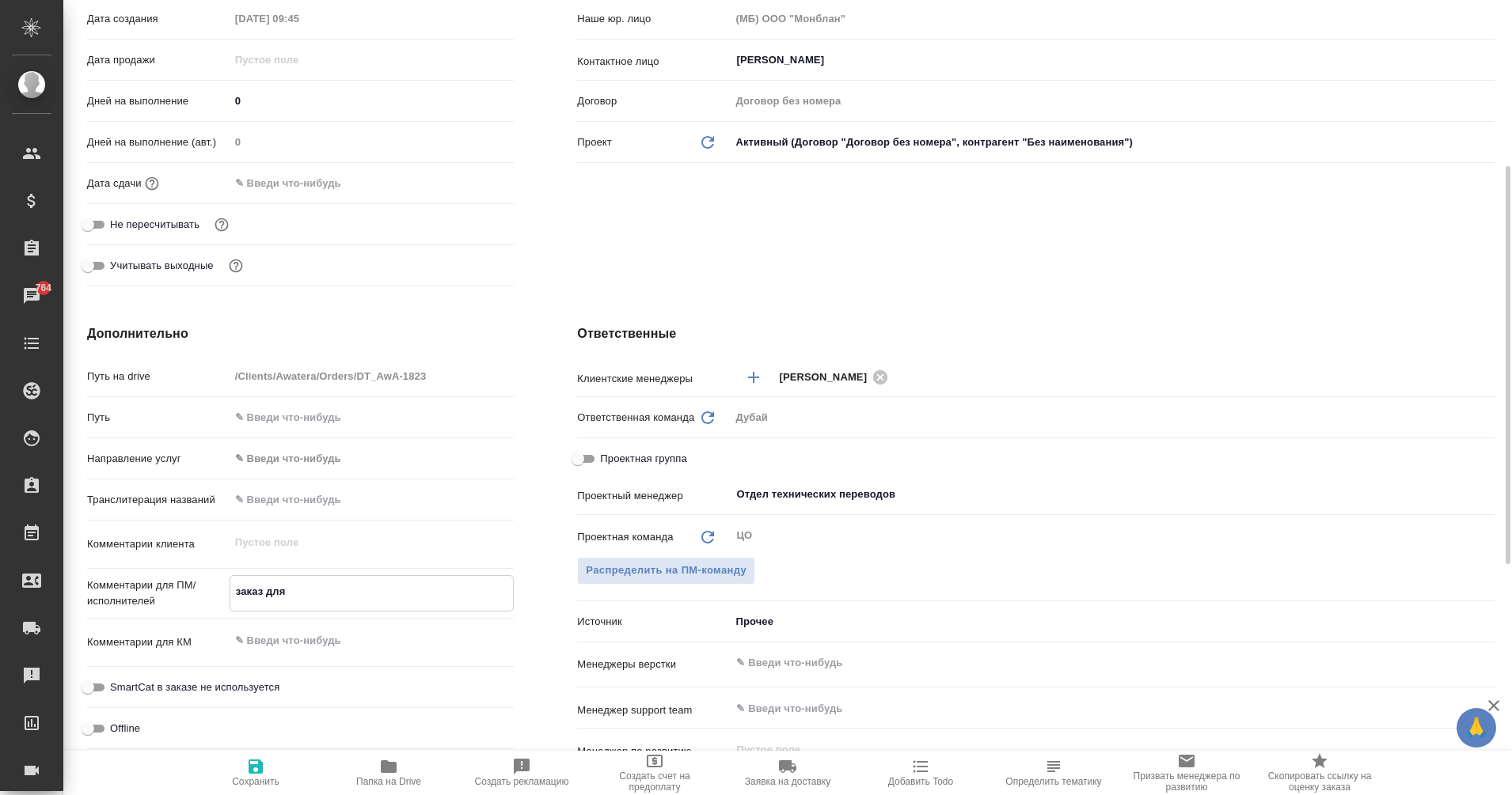
type textarea "заказ для о"
type textarea "x"
type textarea "заказ для оп"
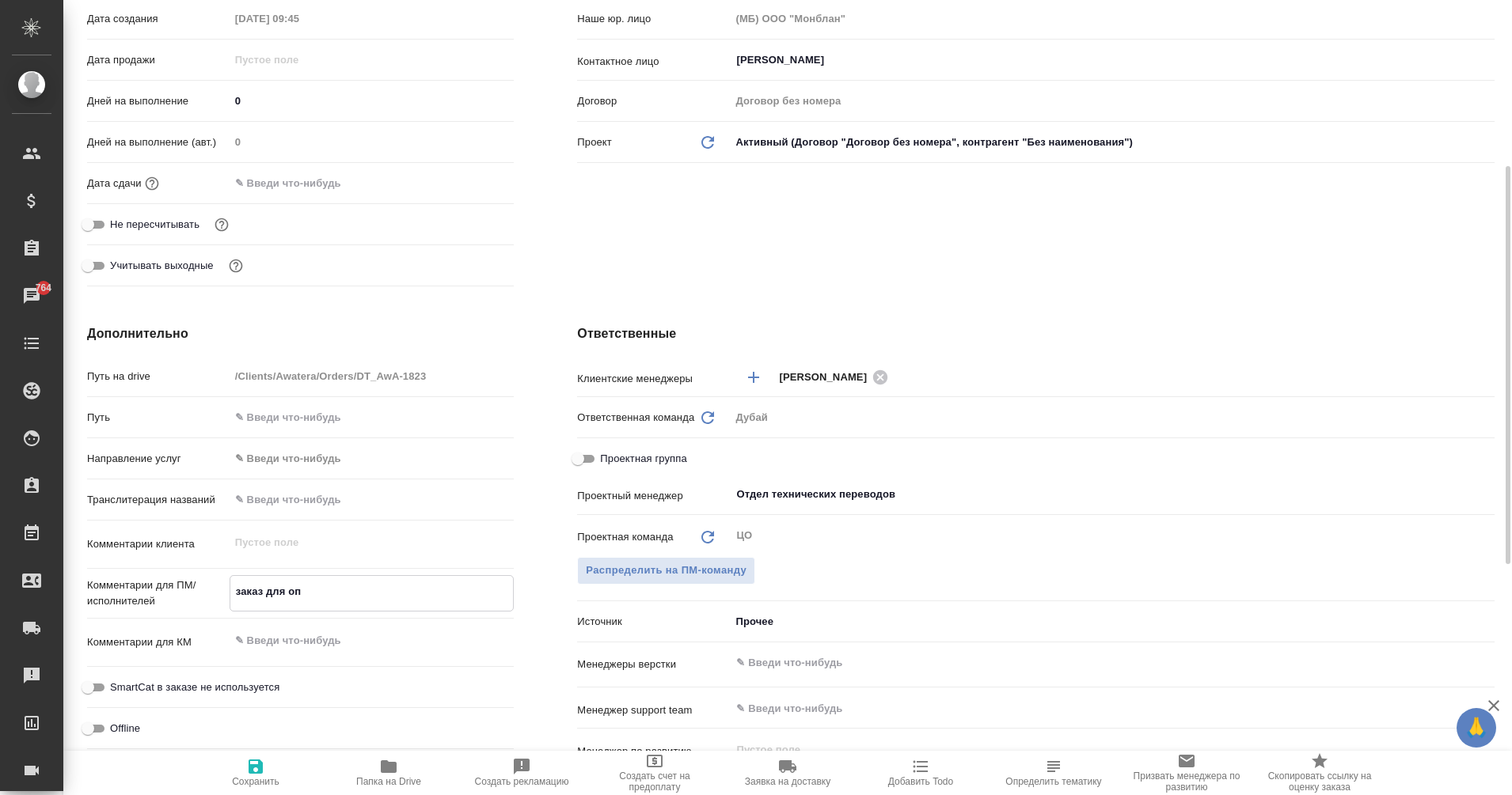
type textarea "x"
type textarea "заказ для опл"
type textarea "x"
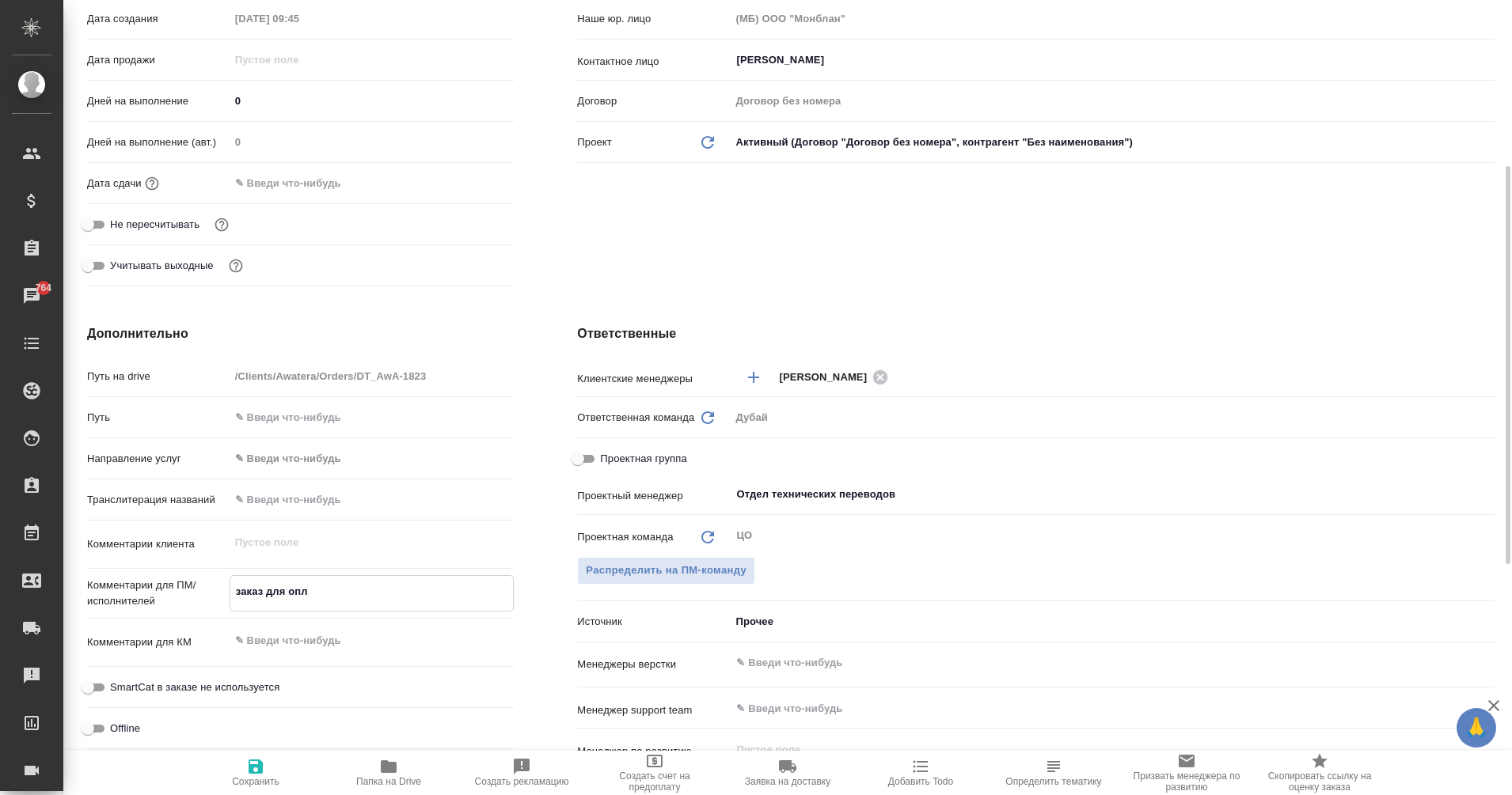
type textarea "x"
type textarea "заказ для опла"
type textarea "x"
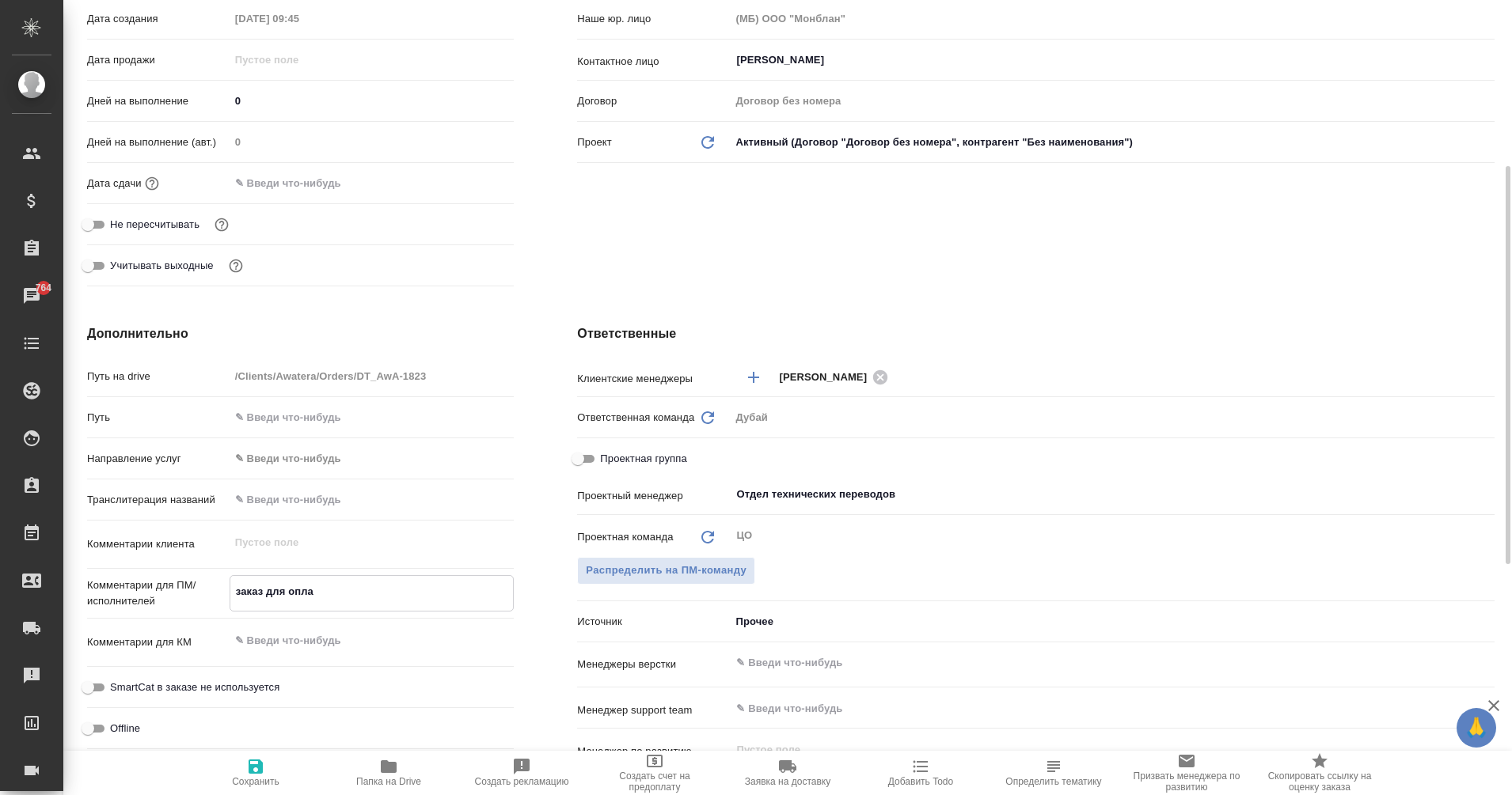
type textarea "x"
type textarea "заказ для оплат"
type textarea "x"
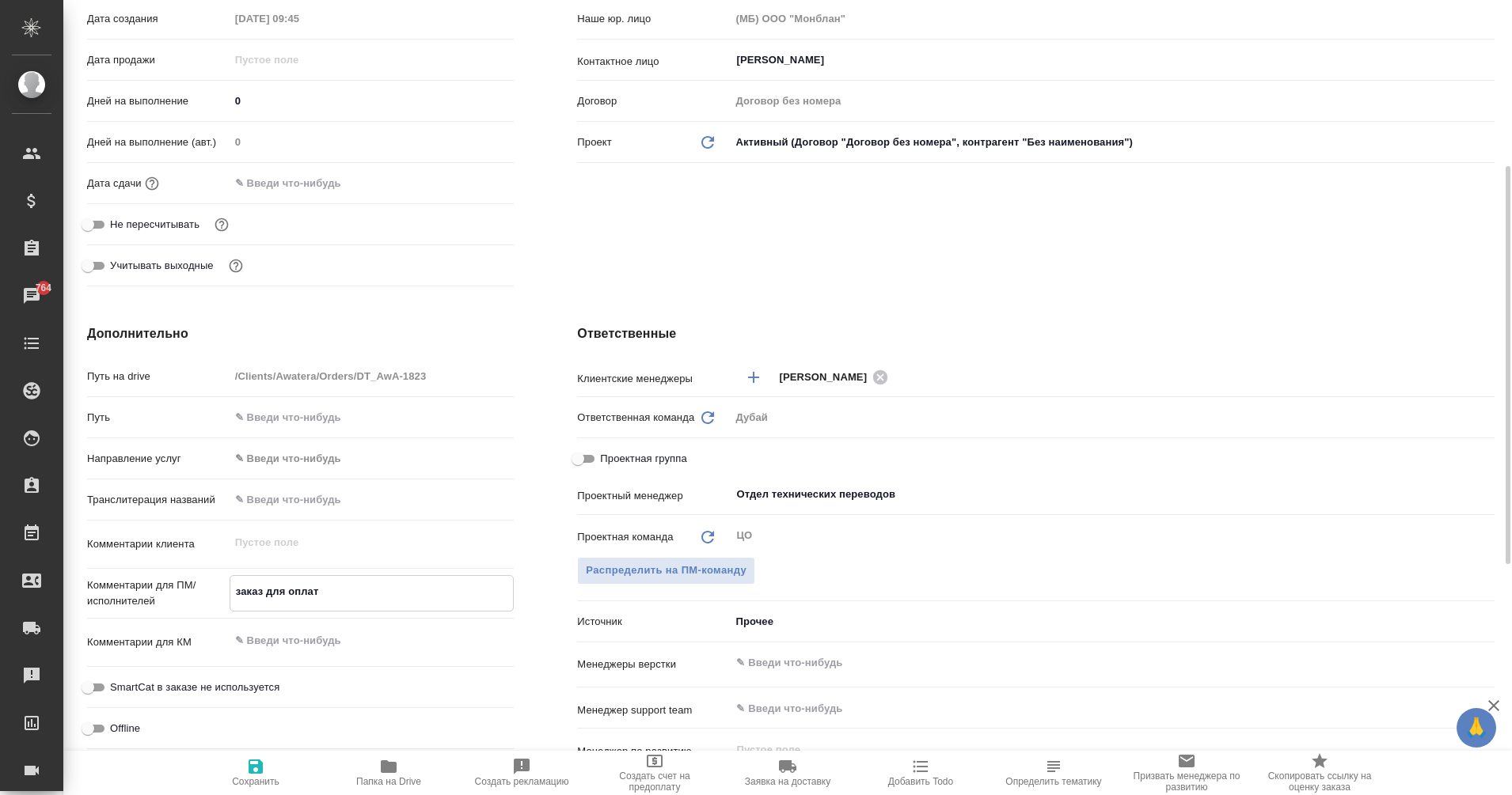
type textarea "x"
type textarea "заказ для оплаты"
type textarea "x"
type textarea "заказ для оплаты"
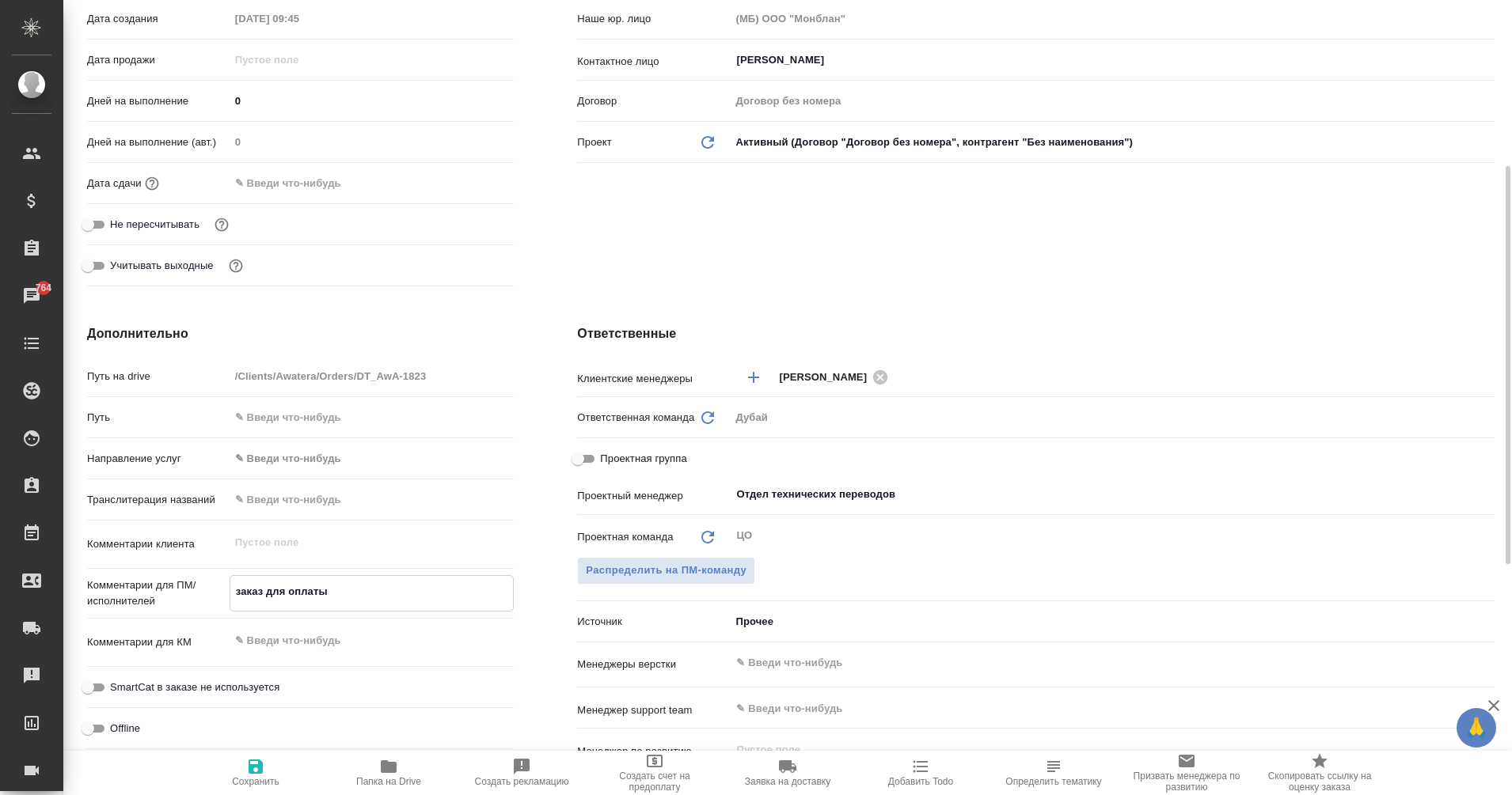
type textarea "x"
type textarea "заказ для оплаты у"
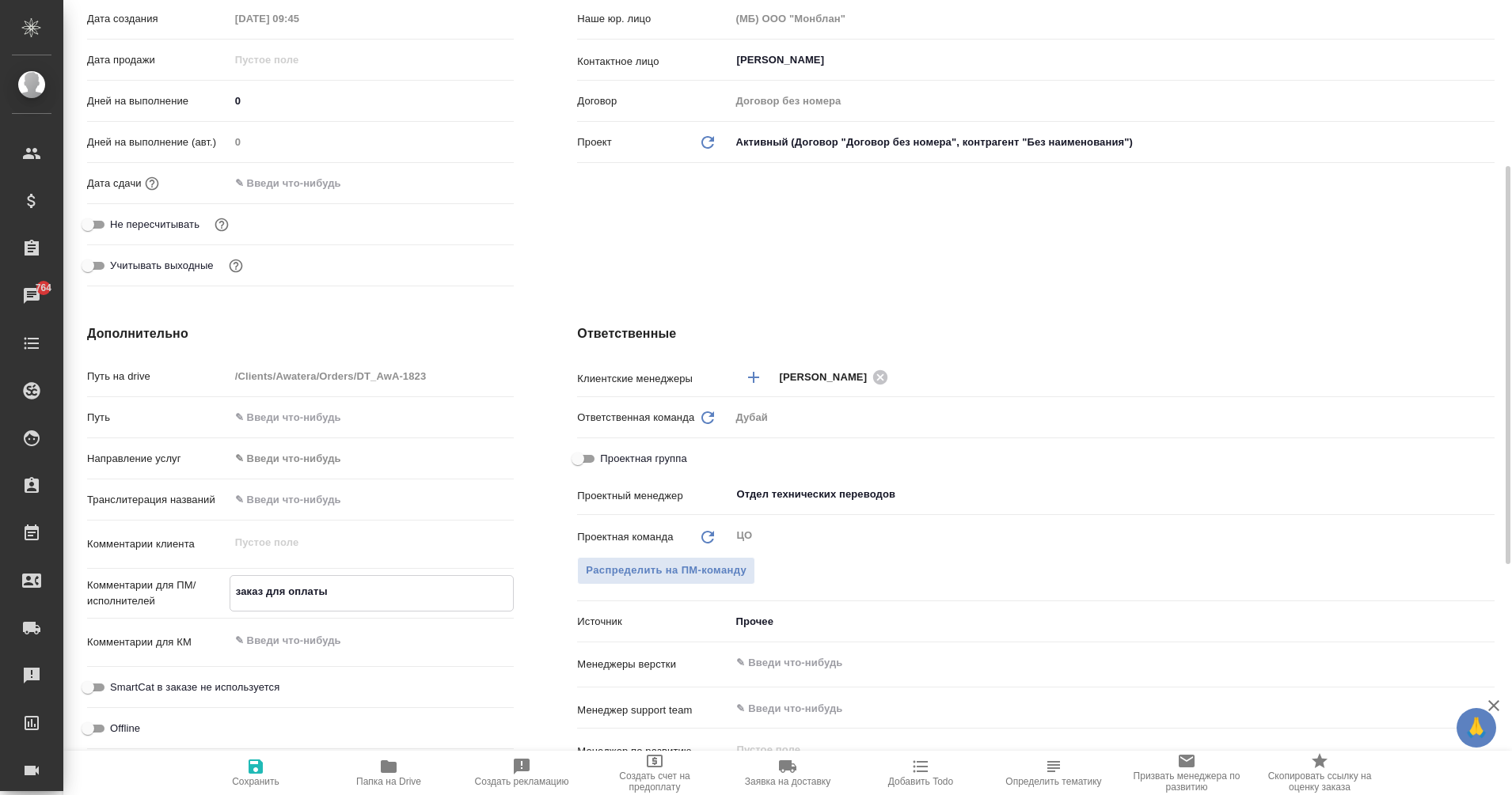
type textarea "x"
type textarea "заказ для оплаты ус"
type textarea "x"
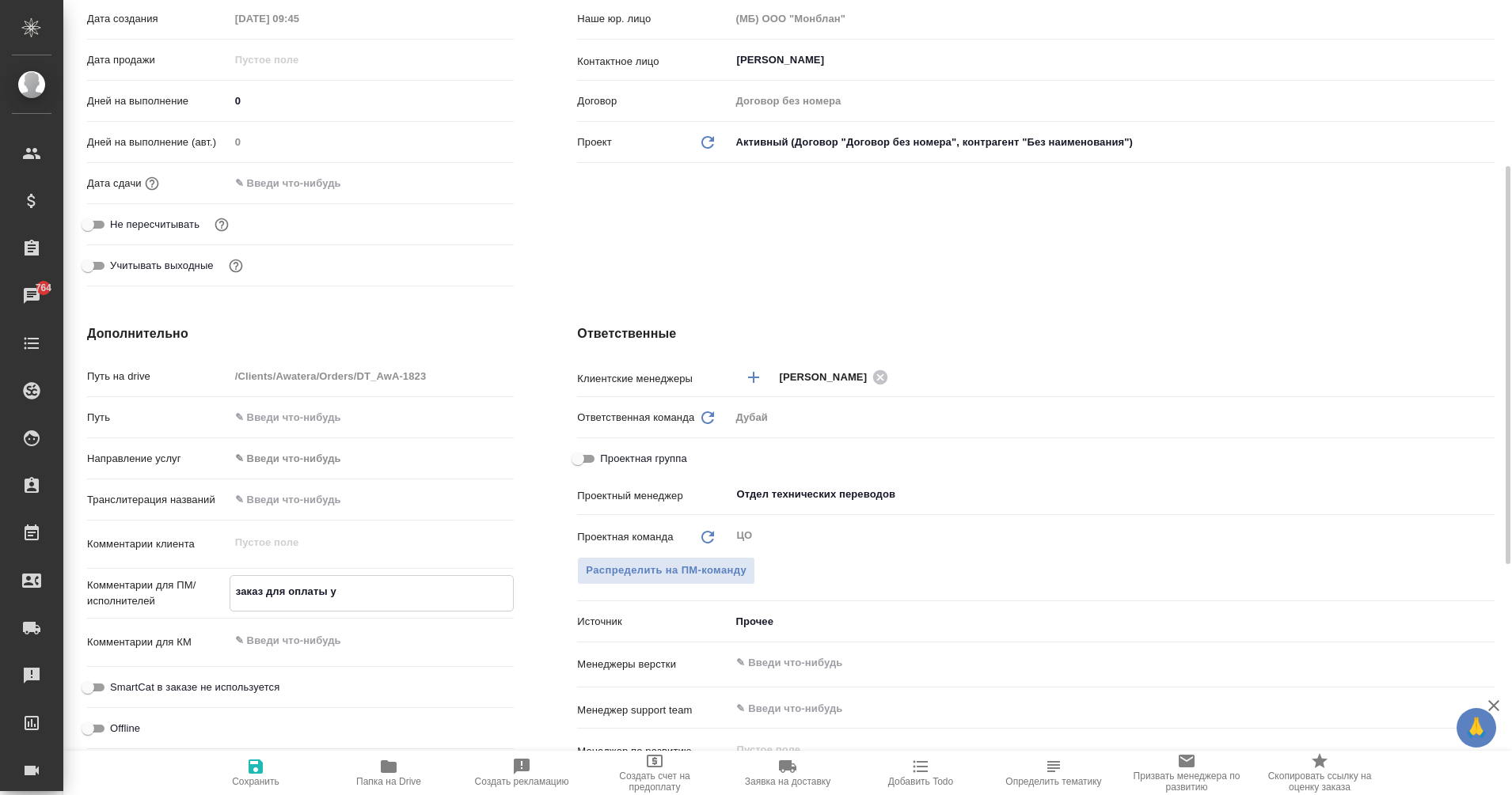
type textarea "x"
type textarea "заказ для оплаты усл"
type textarea "x"
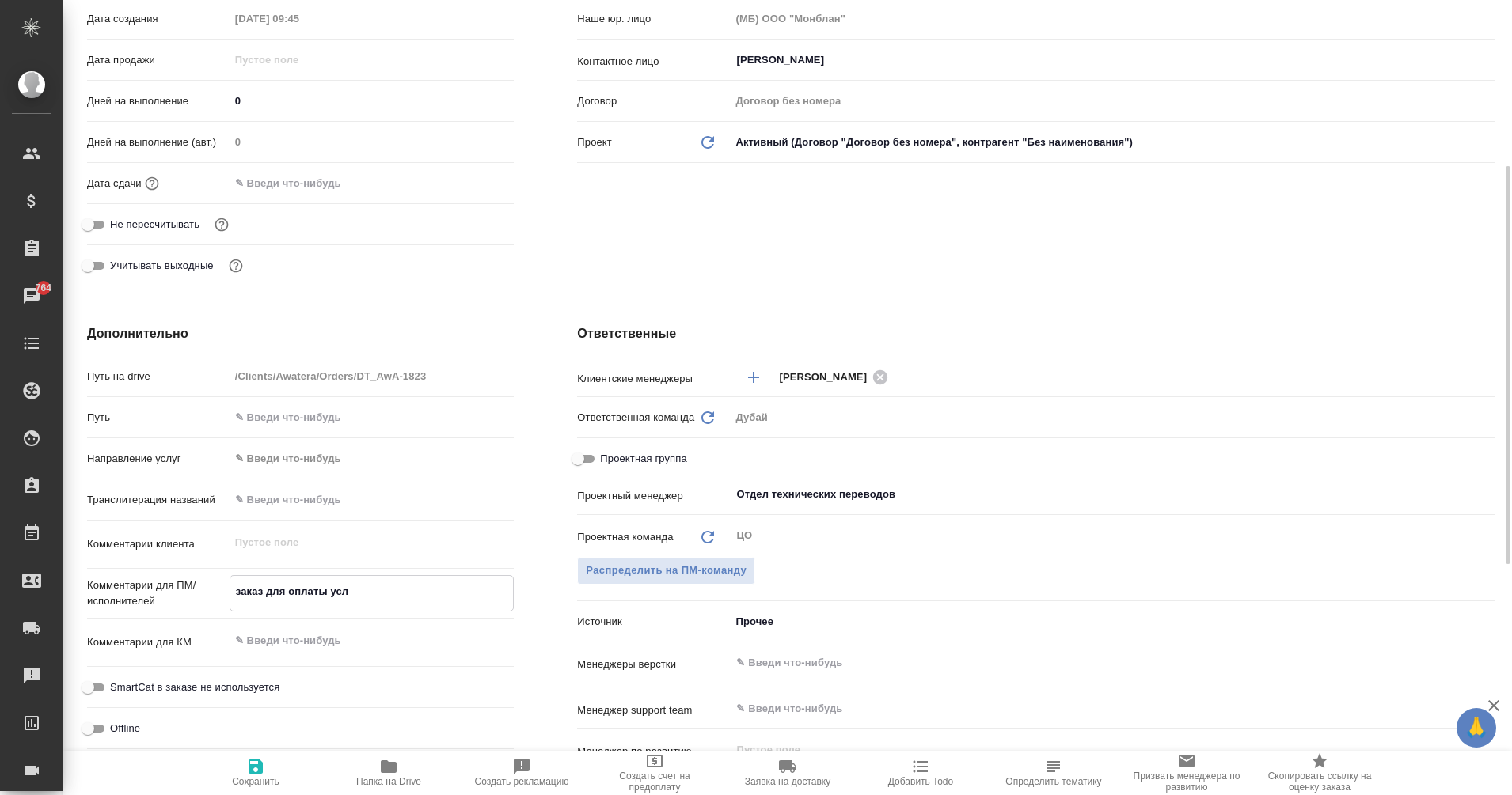
type textarea "x"
type textarea "заказ для оплаты услу"
type textarea "x"
type textarea "заказ для оплаты услуг"
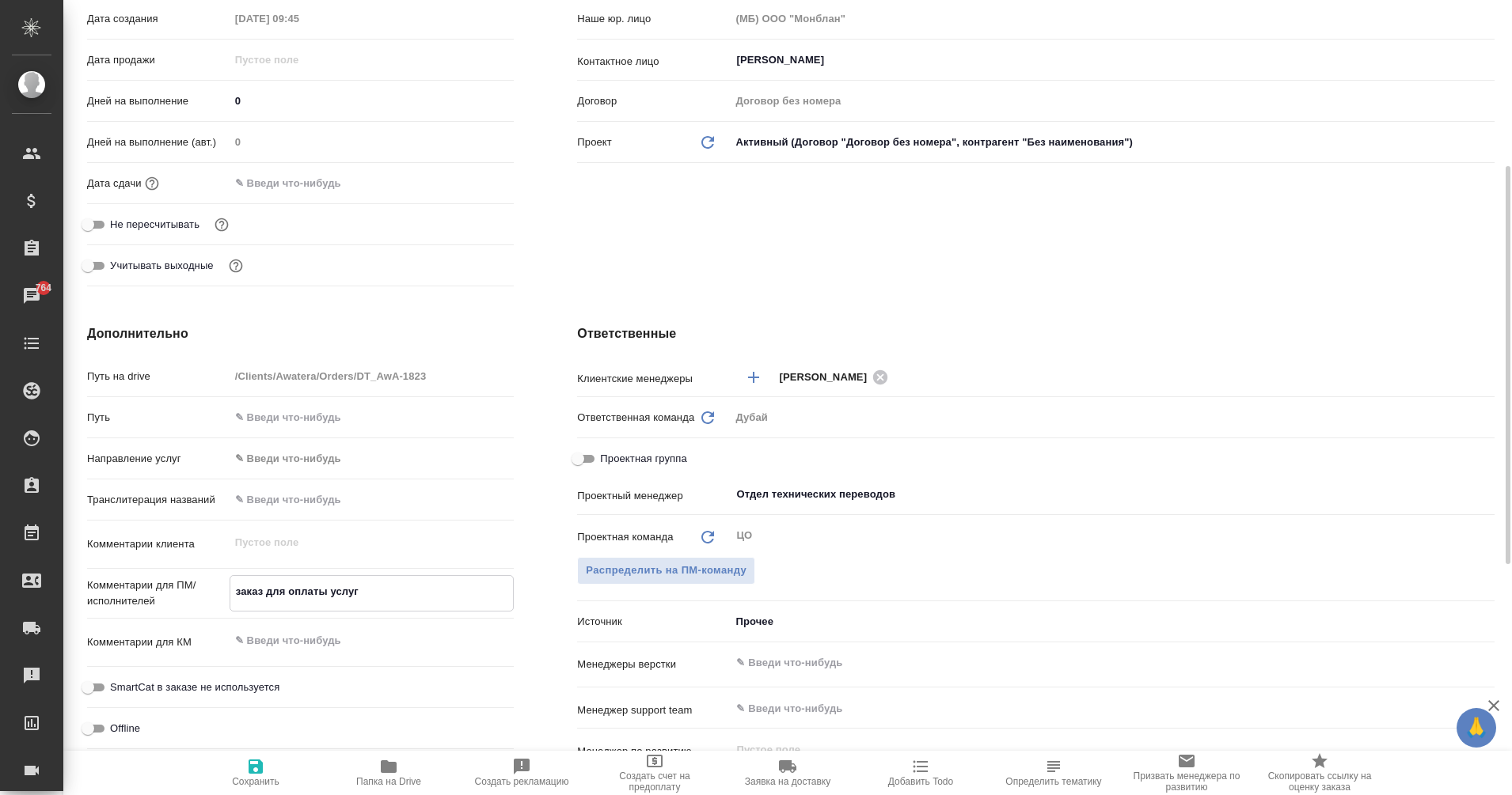
type textarea "x"
type textarea "заказ для оплаты услуг"
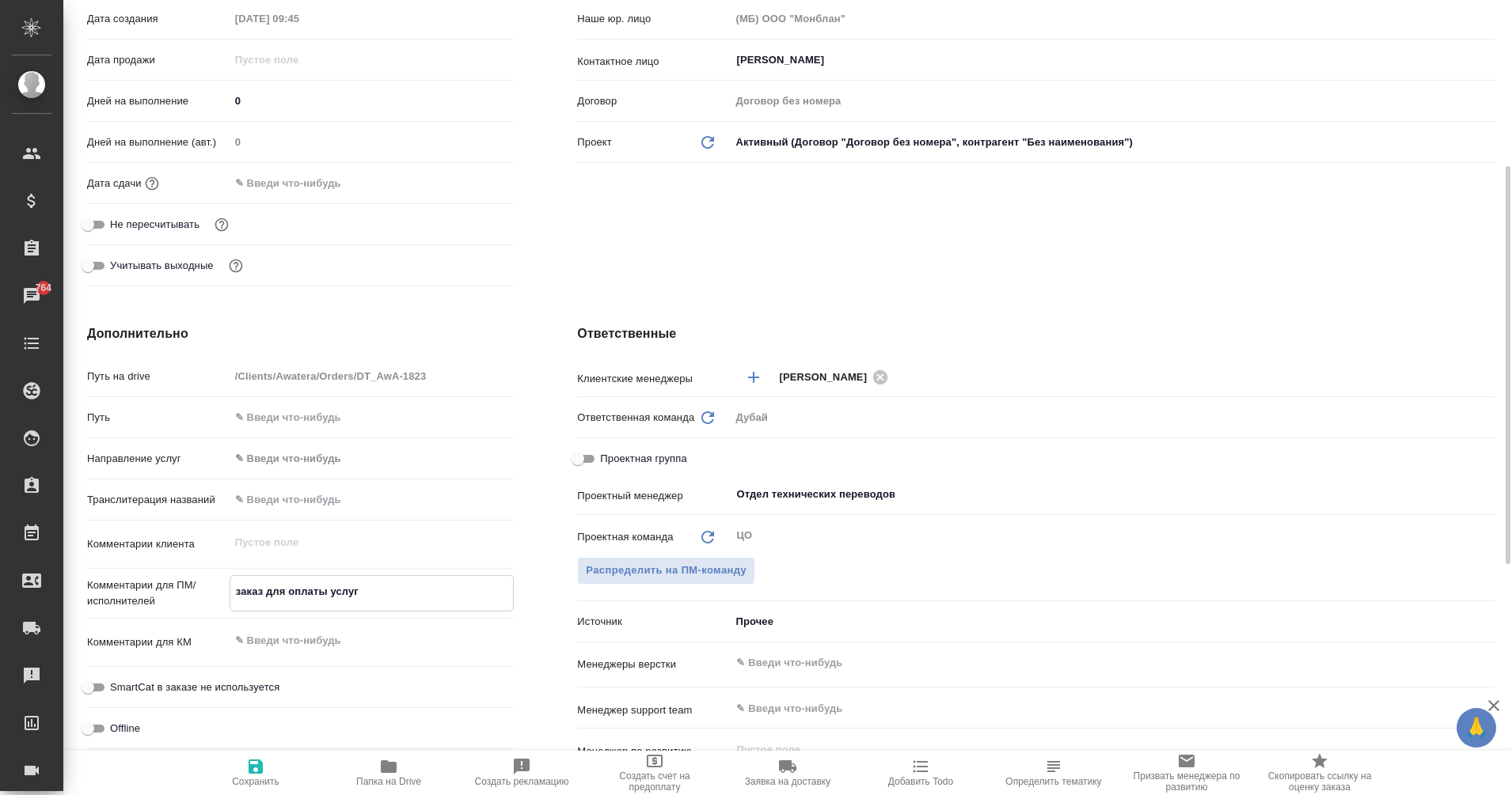
type textarea "x"
click at [327, 593] on textarea "заказ для оплаты услуг" at bounding box center [371, 592] width 284 height 27
type textarea "x"
type textarea "заказ для оплаты услуг"
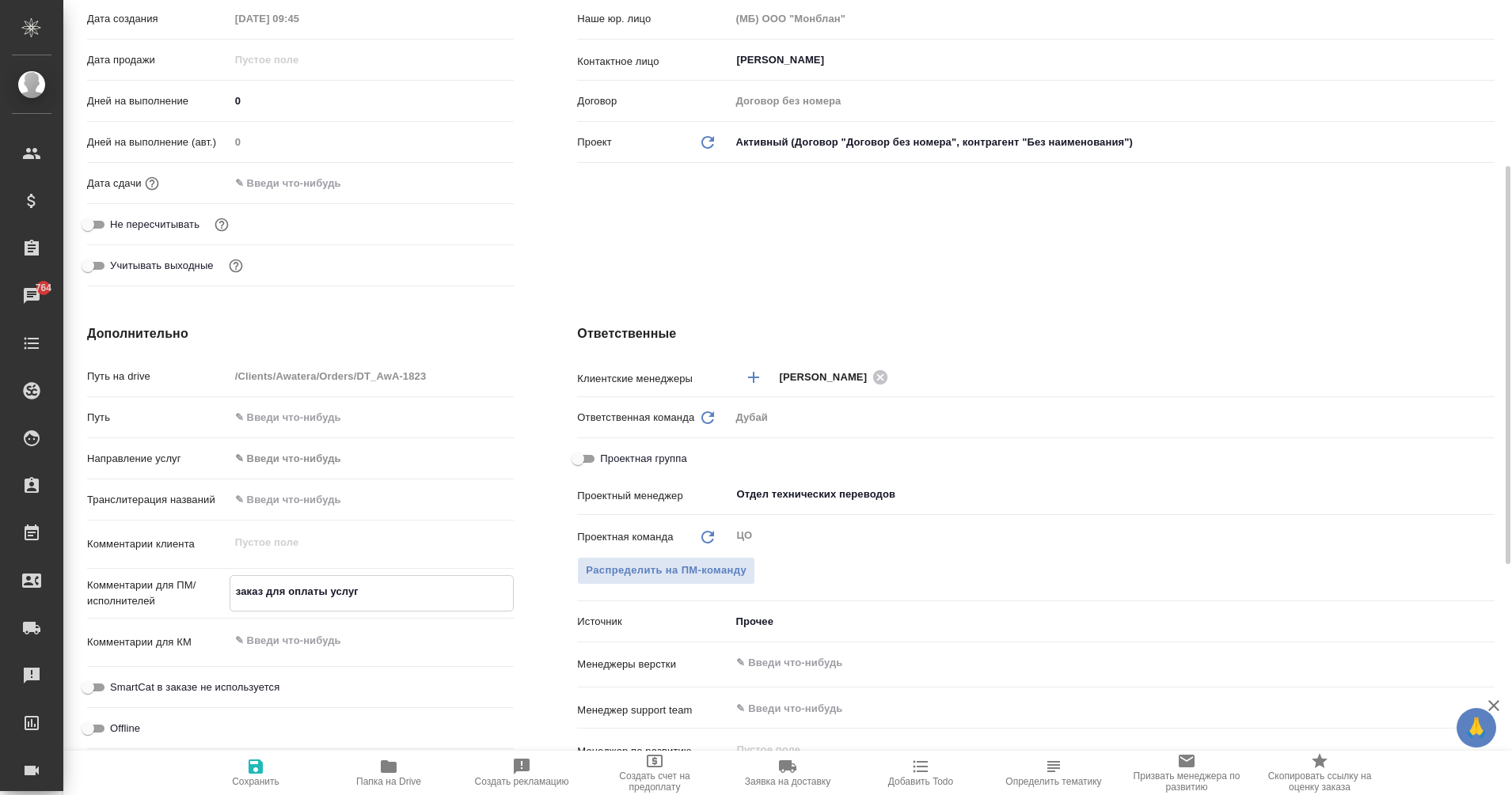
type textarea "x"
type textarea "заказ для оплаты , услуг"
type textarea "x"
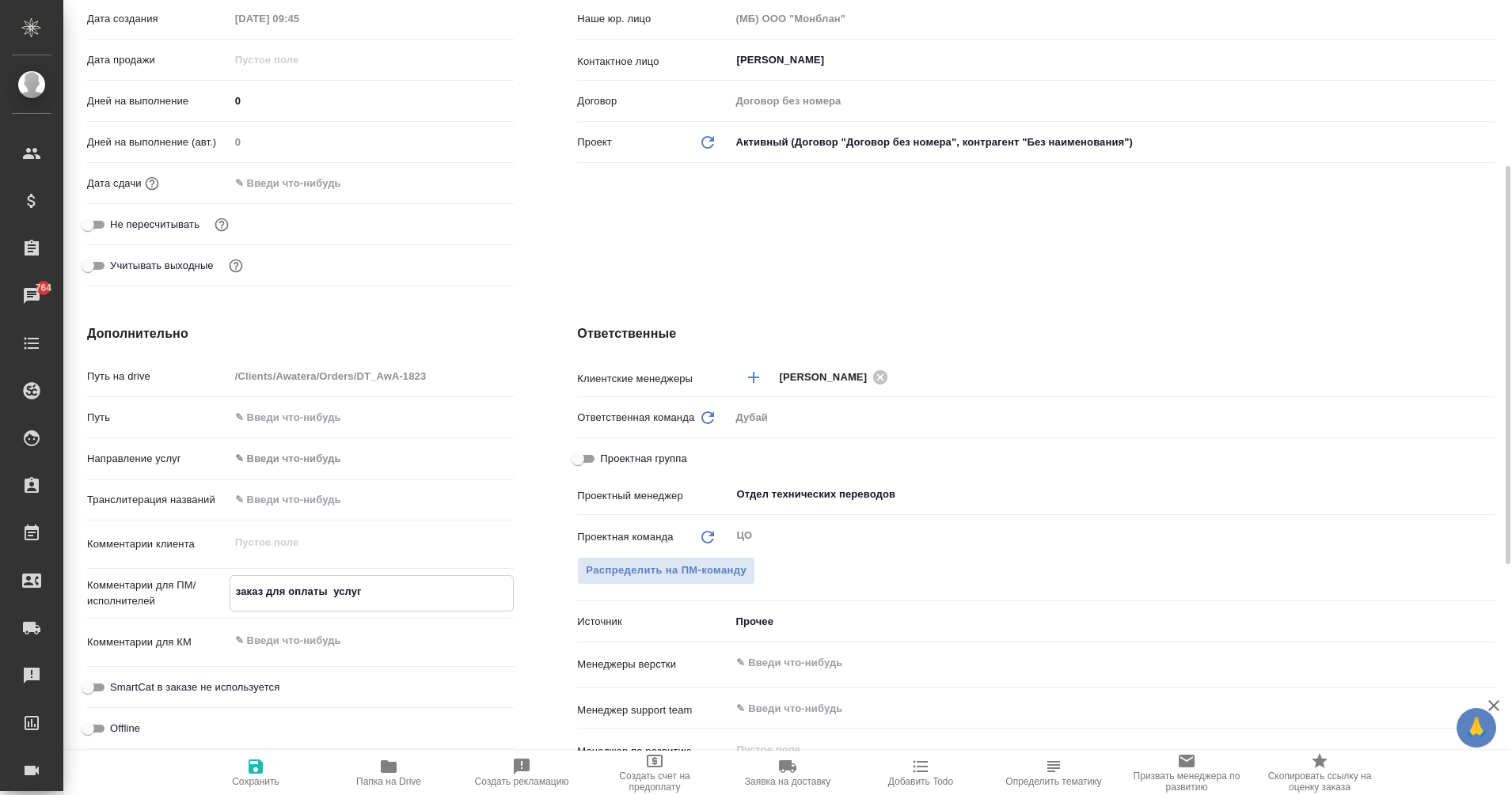
type textarea "x"
type textarea "заказ для оплаты ,e услуг"
type textarea "x"
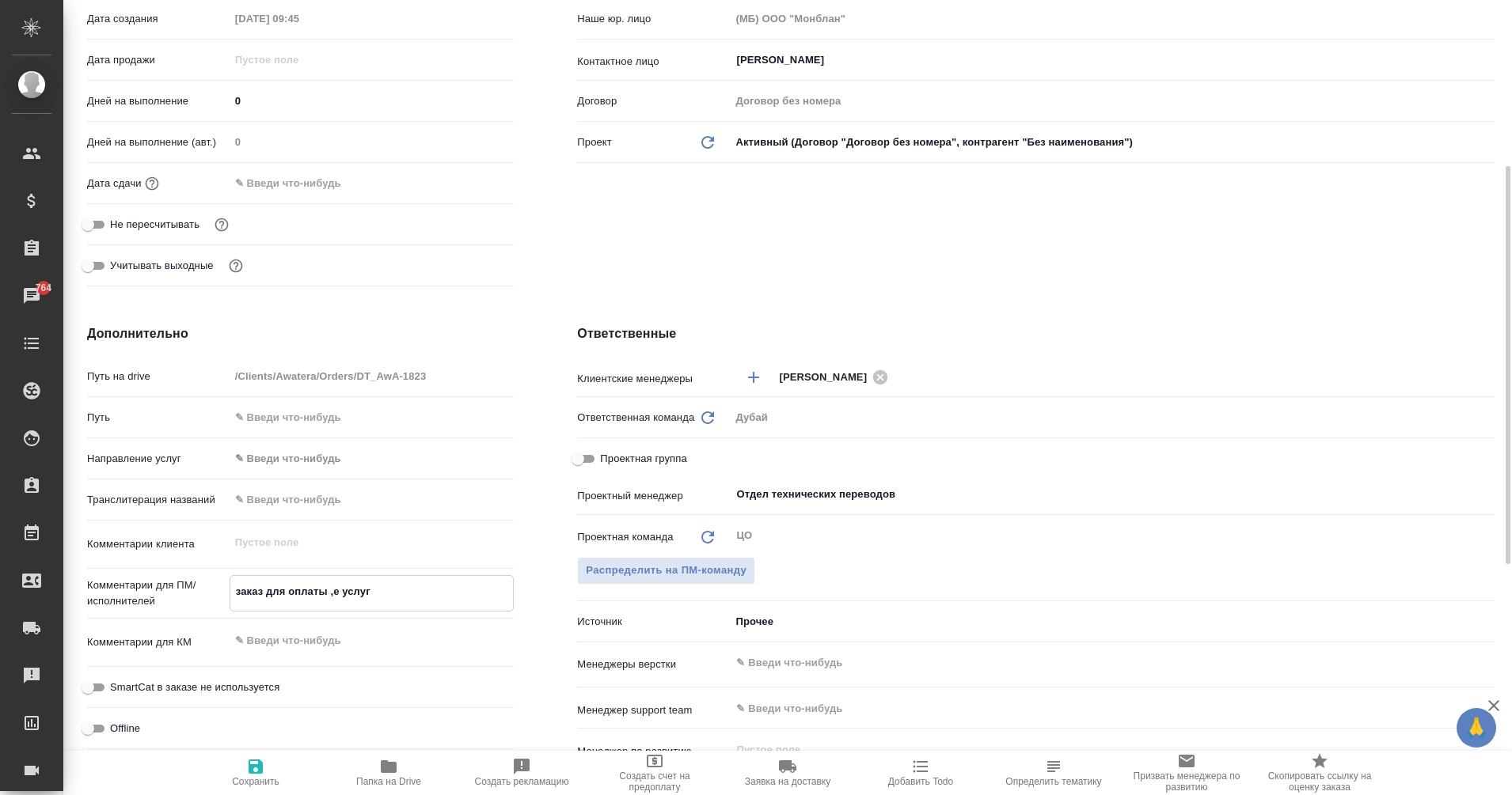
type textarea "заказ для оплаты , услуг"
type textarea "x"
type textarea "заказ для оплаты услуг"
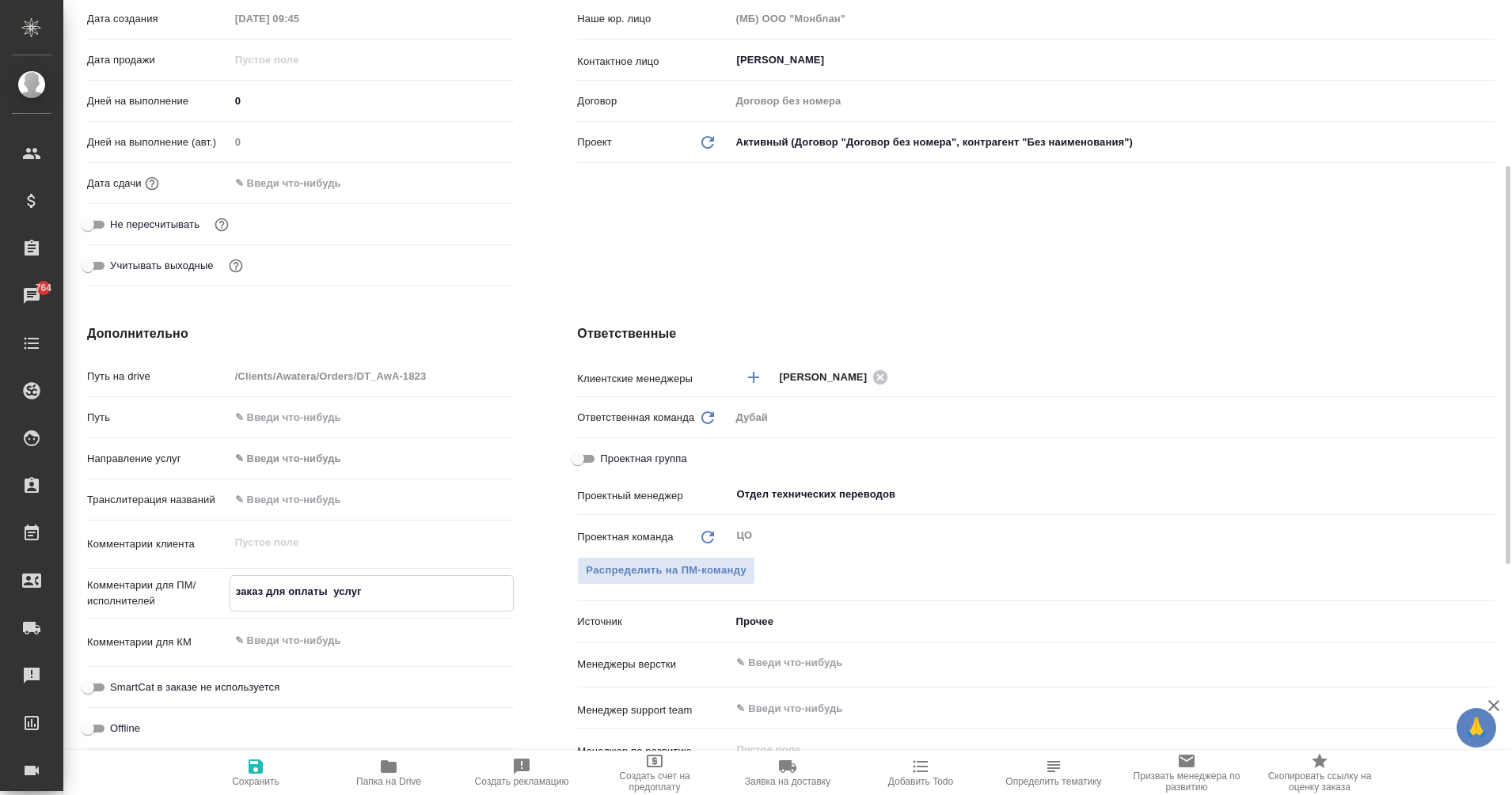
type textarea "x"
type textarea "заказ для оплаты б услуг"
type textarea "x"
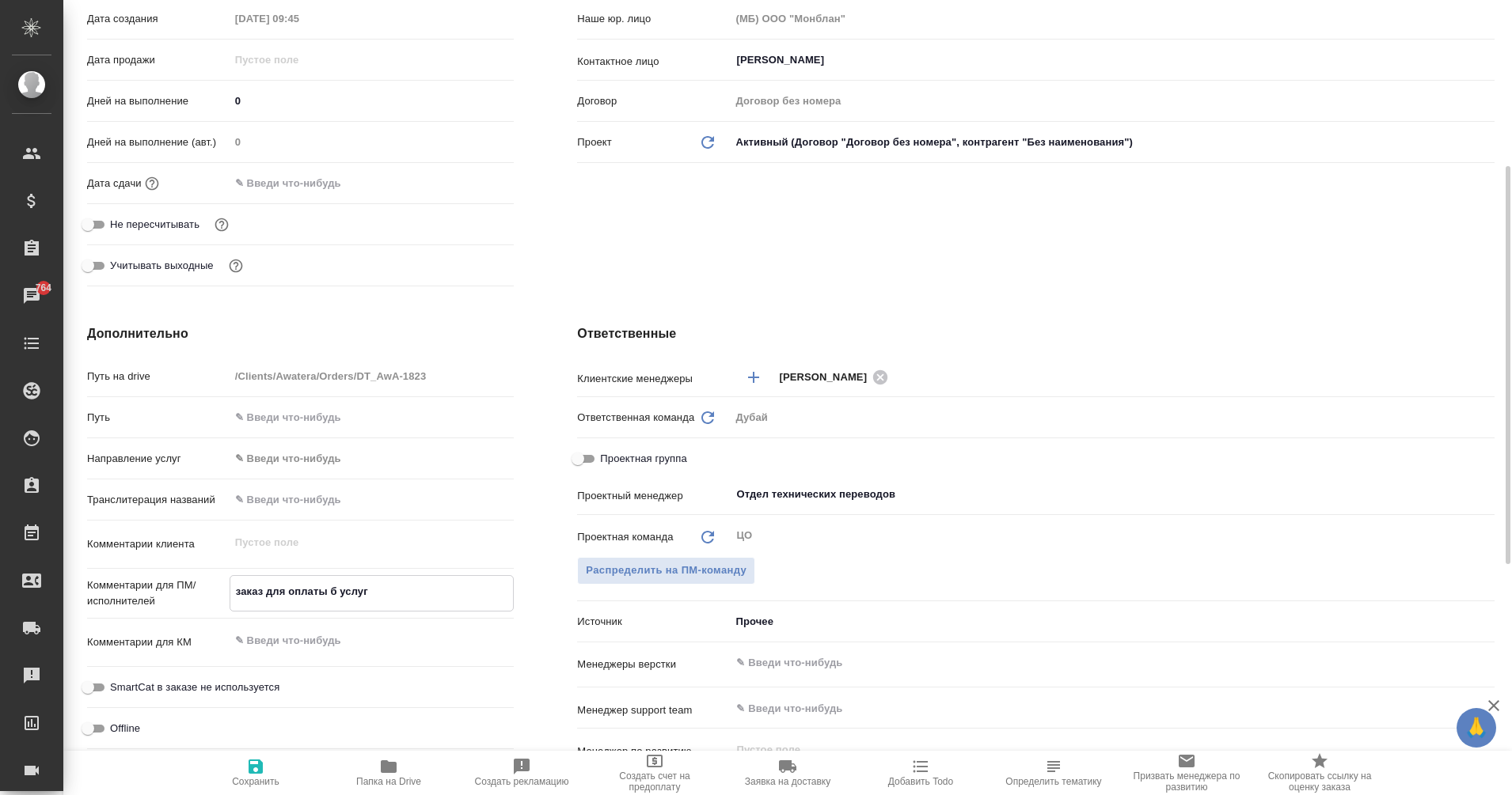
type textarea "x"
type textarea "заказ для оплаты бу услуг"
type textarea "x"
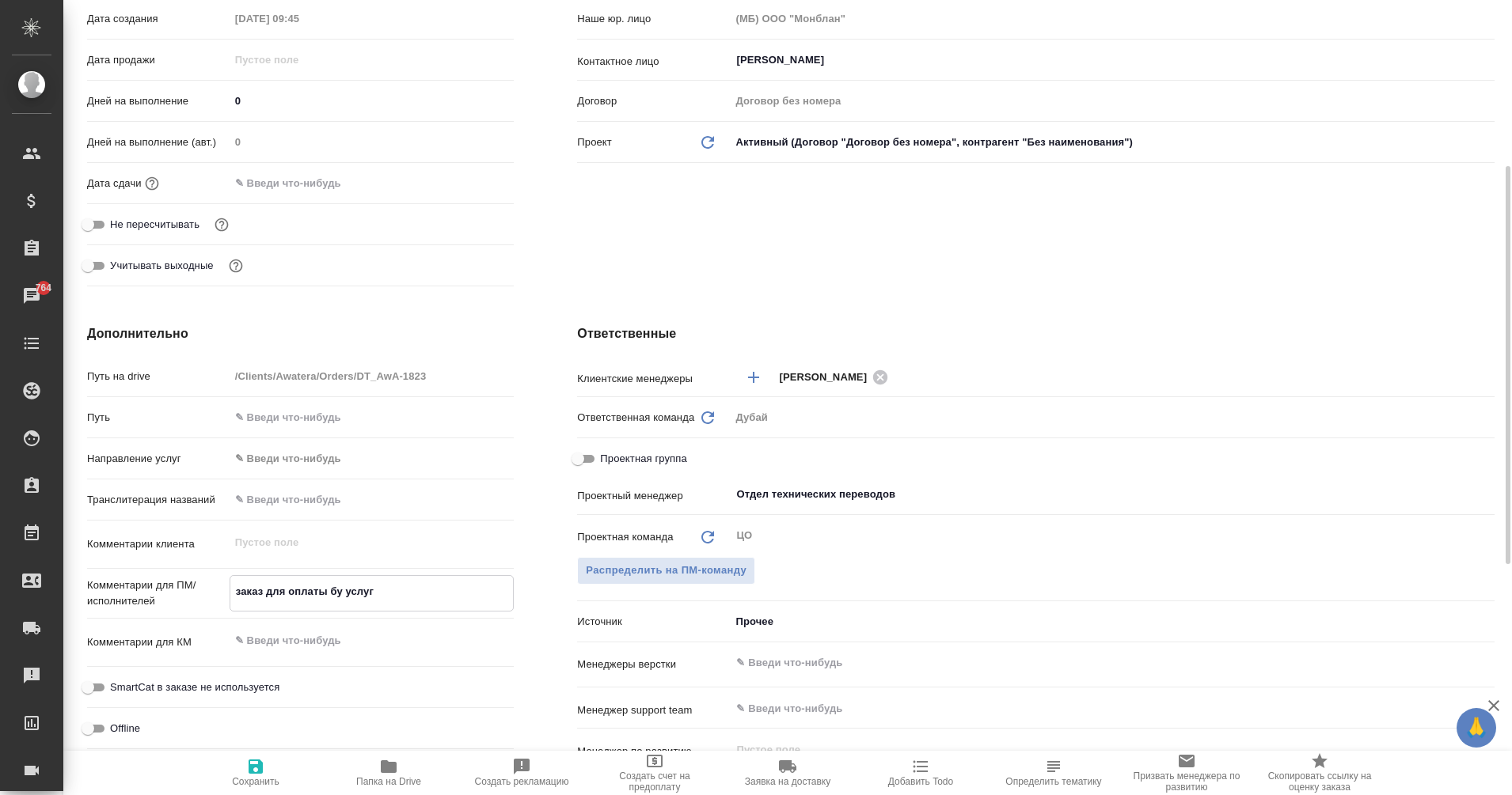
type textarea "x"
type textarea "заказ для оплаты бух услуг"
type textarea "x"
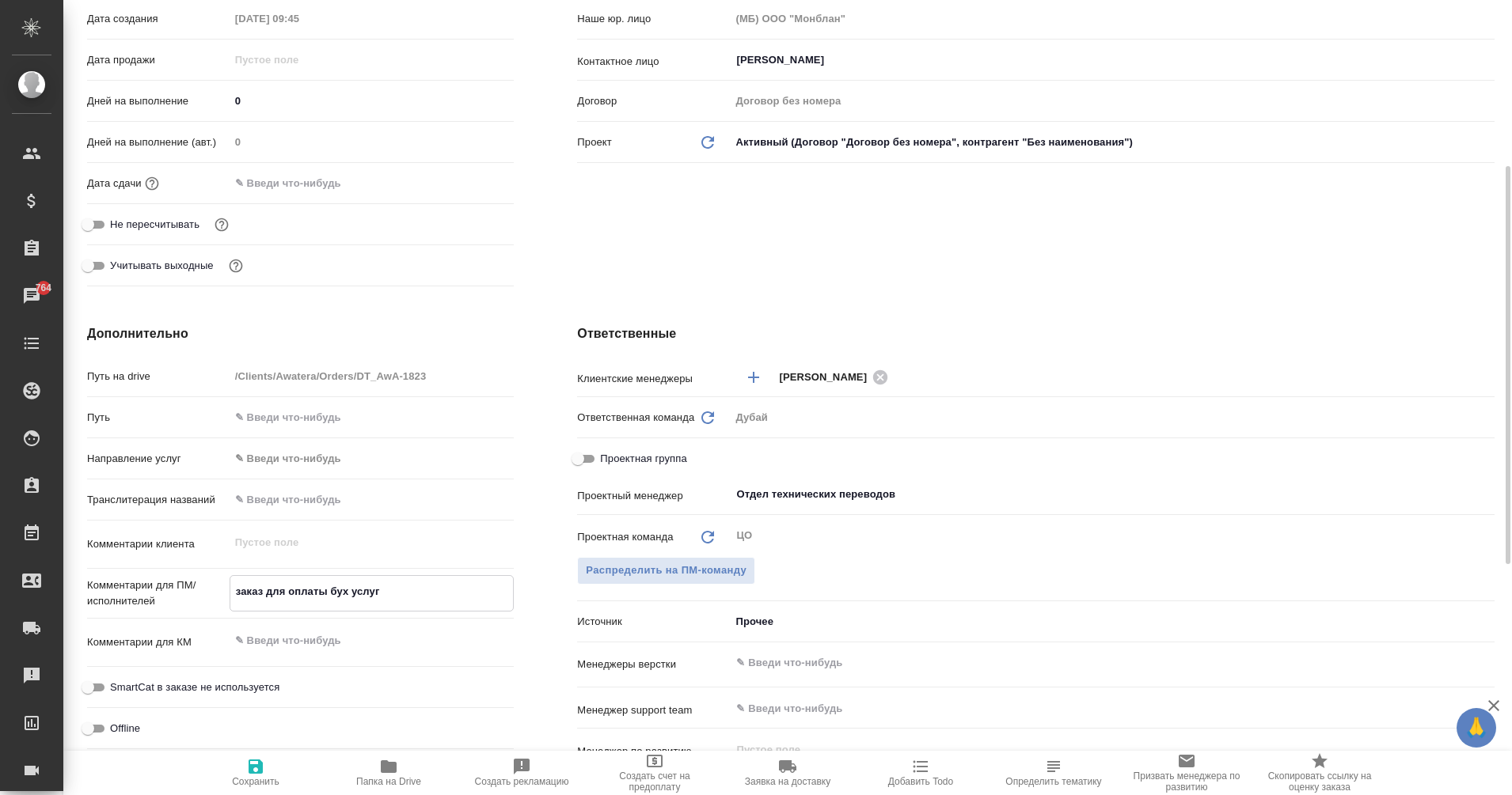
type textarea "заказ для оплаты бух услуг"
type textarea "x"
type textarea "заказ для оплаты бух услуг"
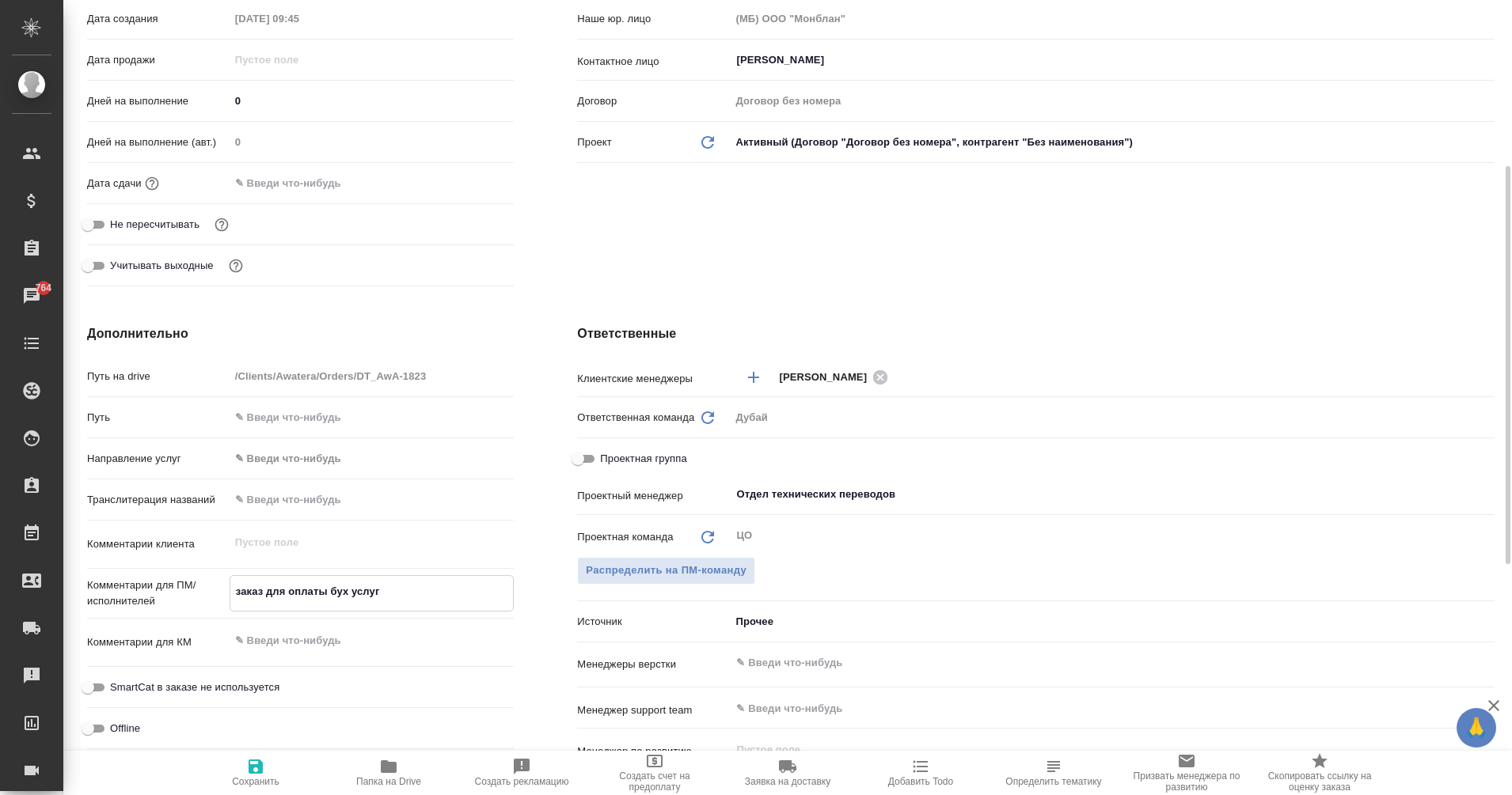
type textarea "x"
click at [424, 592] on textarea "заказ для оплаты бух услуг" at bounding box center [371, 592] width 284 height 27
type textarea "x"
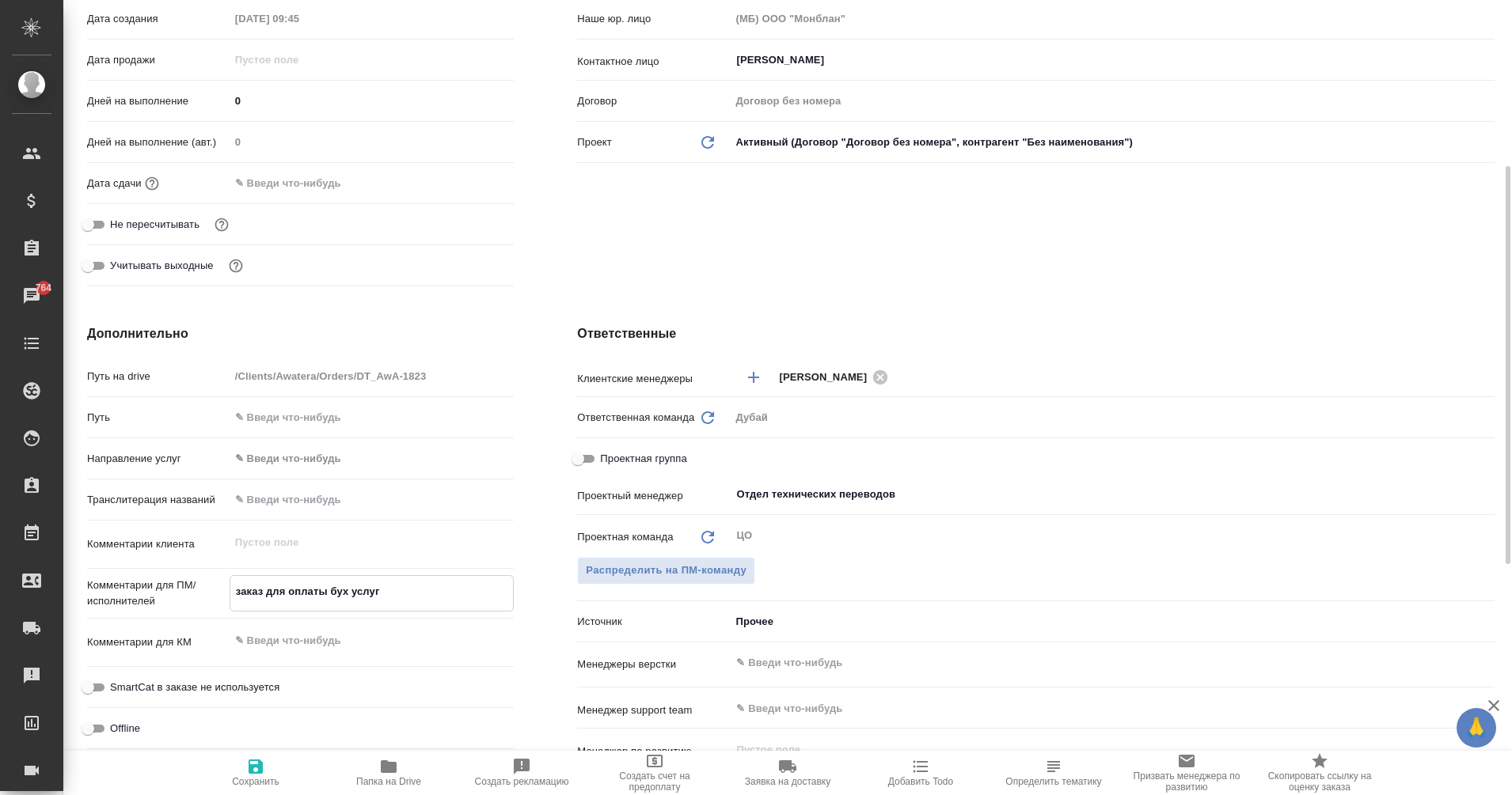
type textarea "заказ для оплаты бух услуг A"
type textarea "x"
type textarea "заказ для оплаты бух услуг Ac"
type textarea "x"
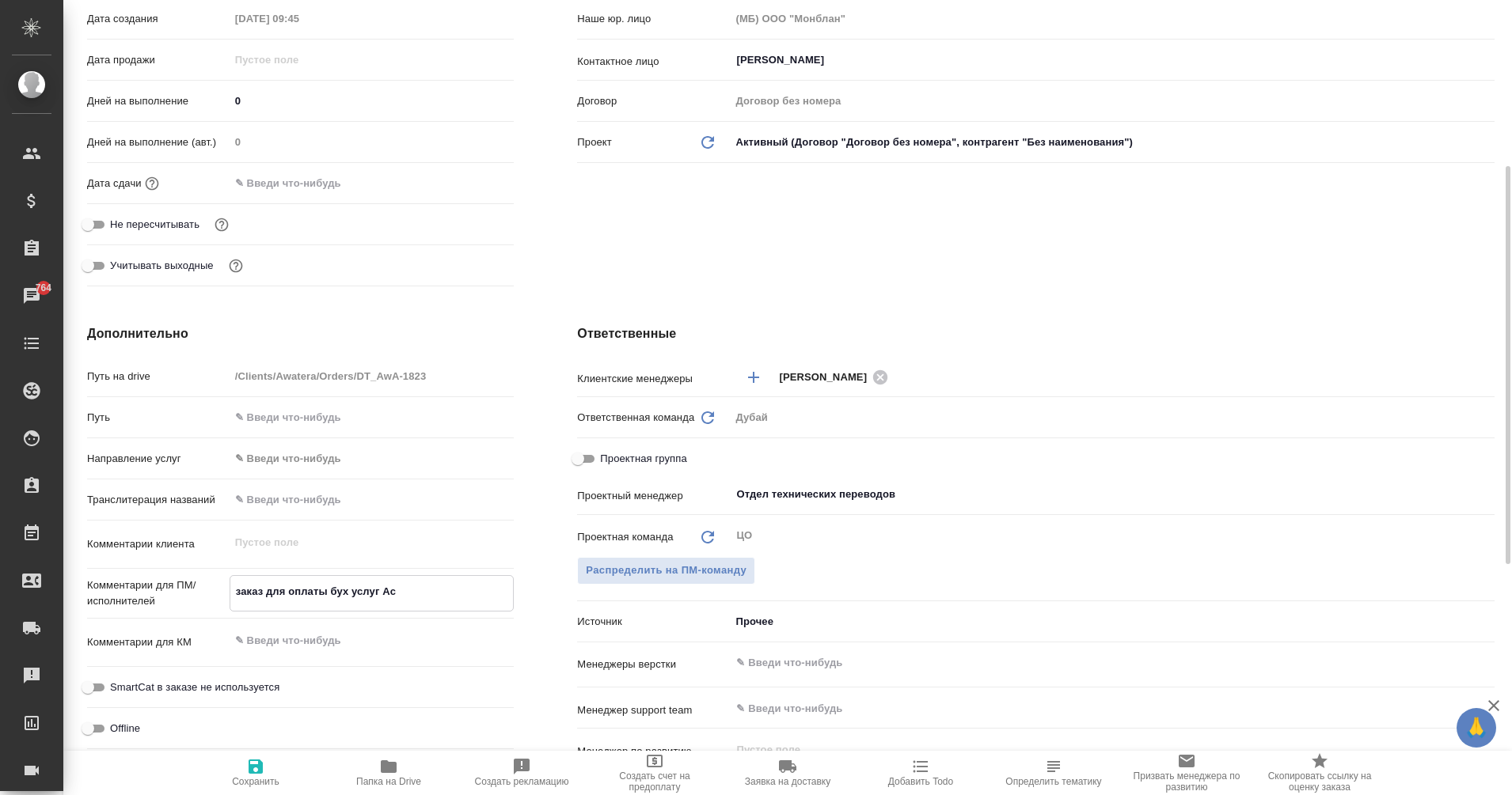
type textarea "x"
type textarea "заказ для оплаты бух услуг Acc"
type textarea "x"
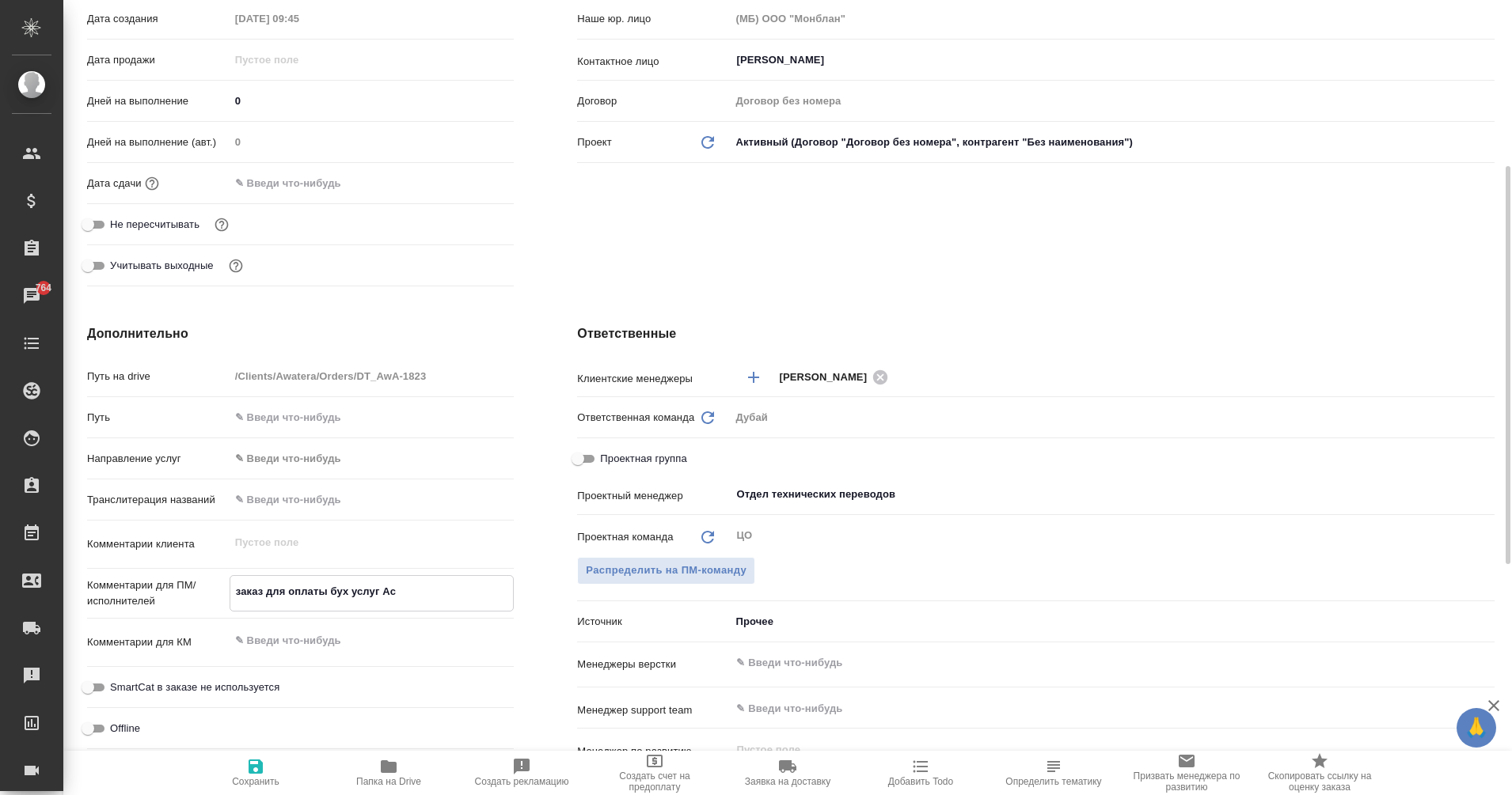
type textarea "x"
type textarea "заказ для оплаты бух услуг Accu"
type textarea "x"
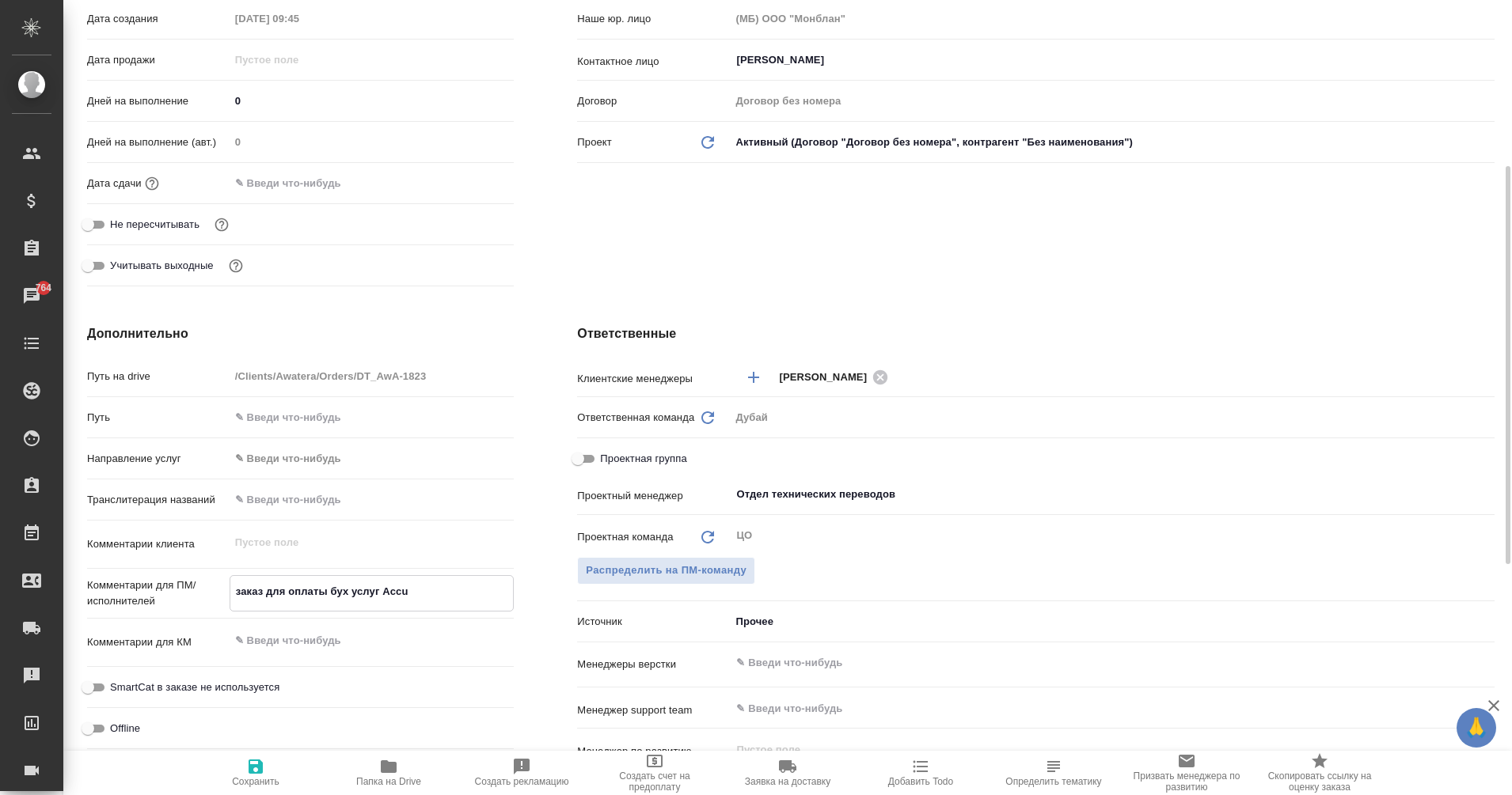
type textarea "x"
type textarea "заказ для оплаты бух услуг Accuv"
type textarea "x"
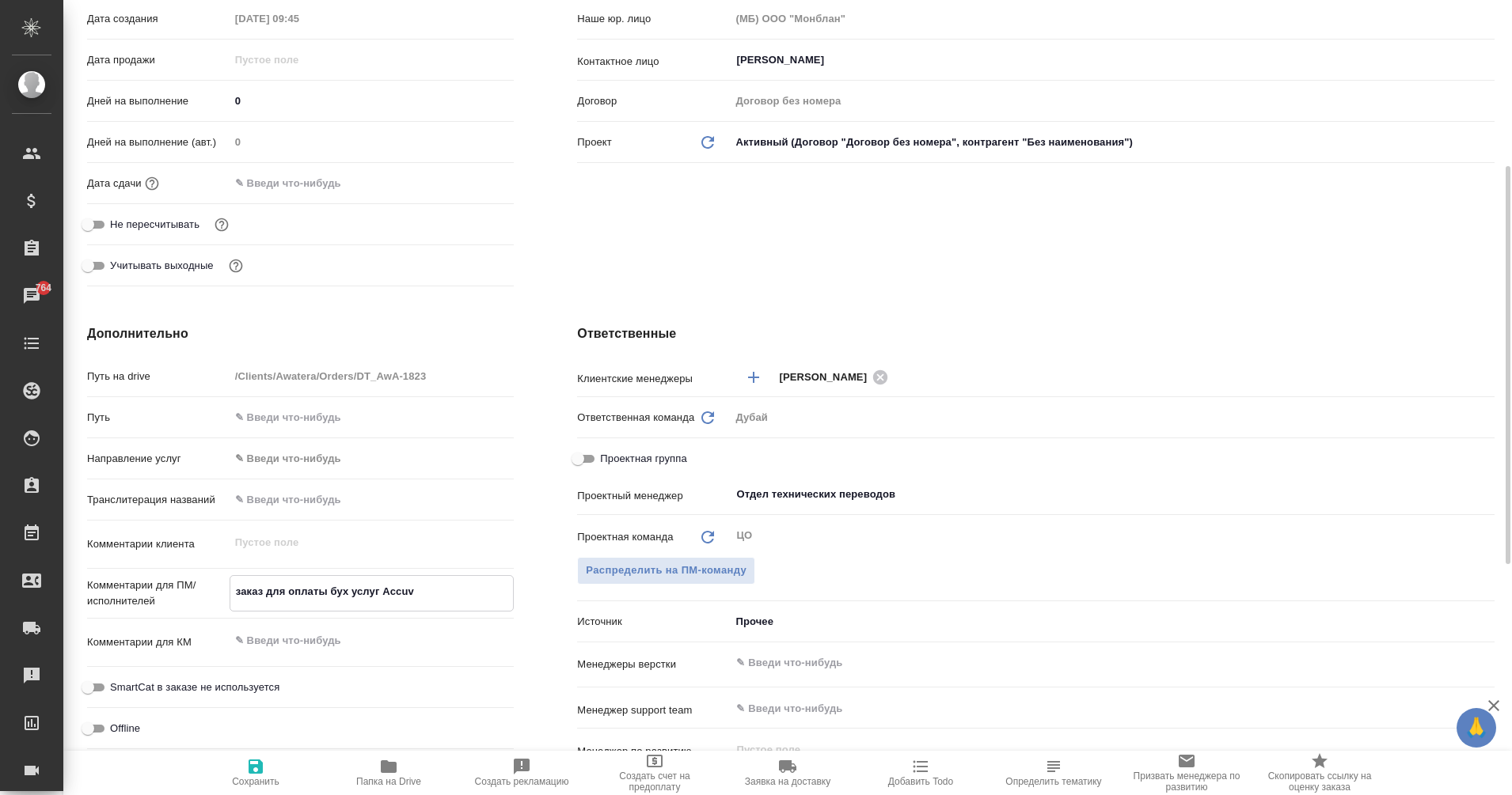
type textarea "заказ для оплаты бух услуг Accuva"
type textarea "x"
type textarea "заказ для оплаты бух услуг Accuvat"
type textarea "x"
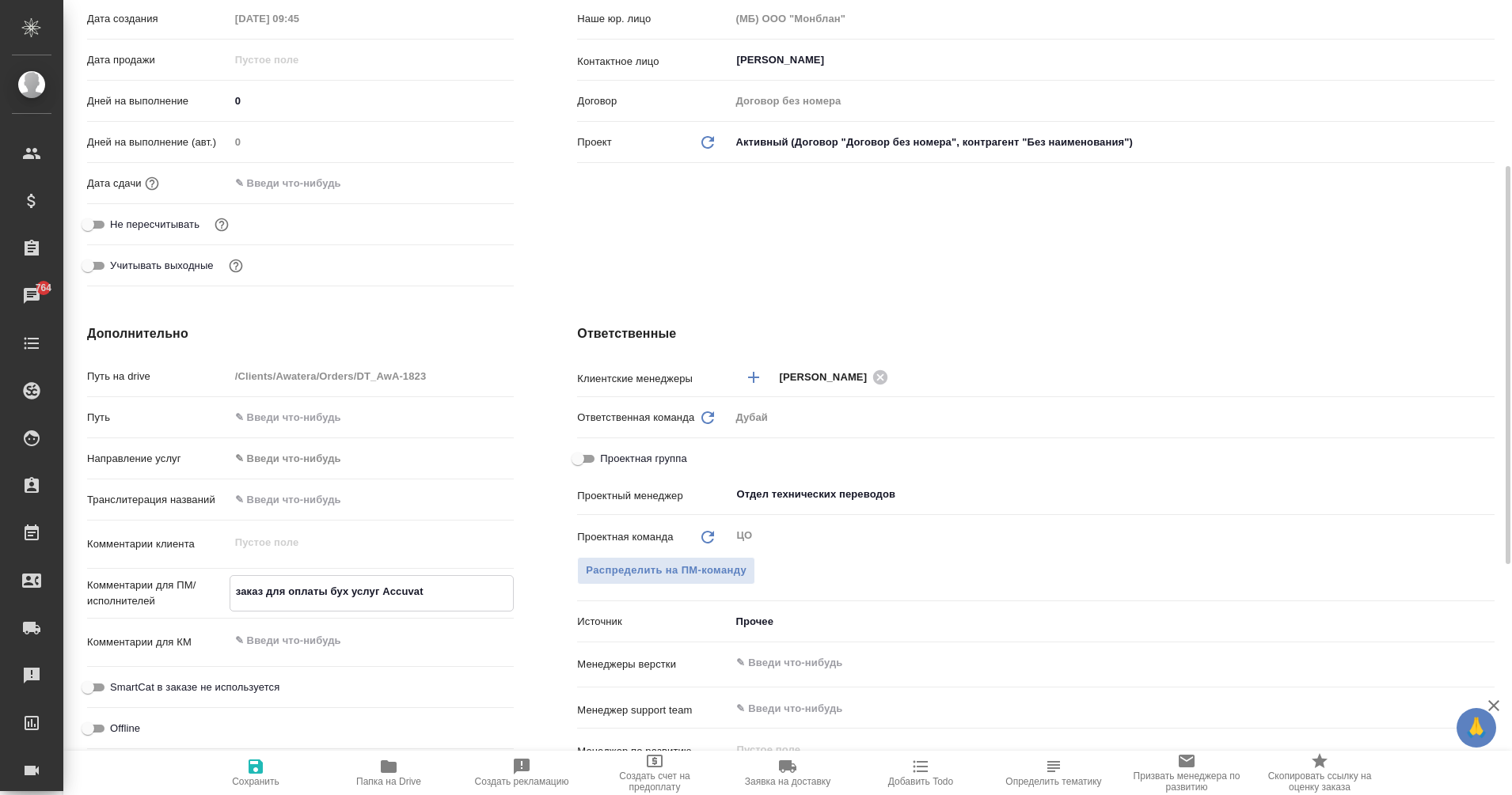
type textarea "x"
type textarea "заказ для оплаты бух услуг Accuvate"
type textarea "x"
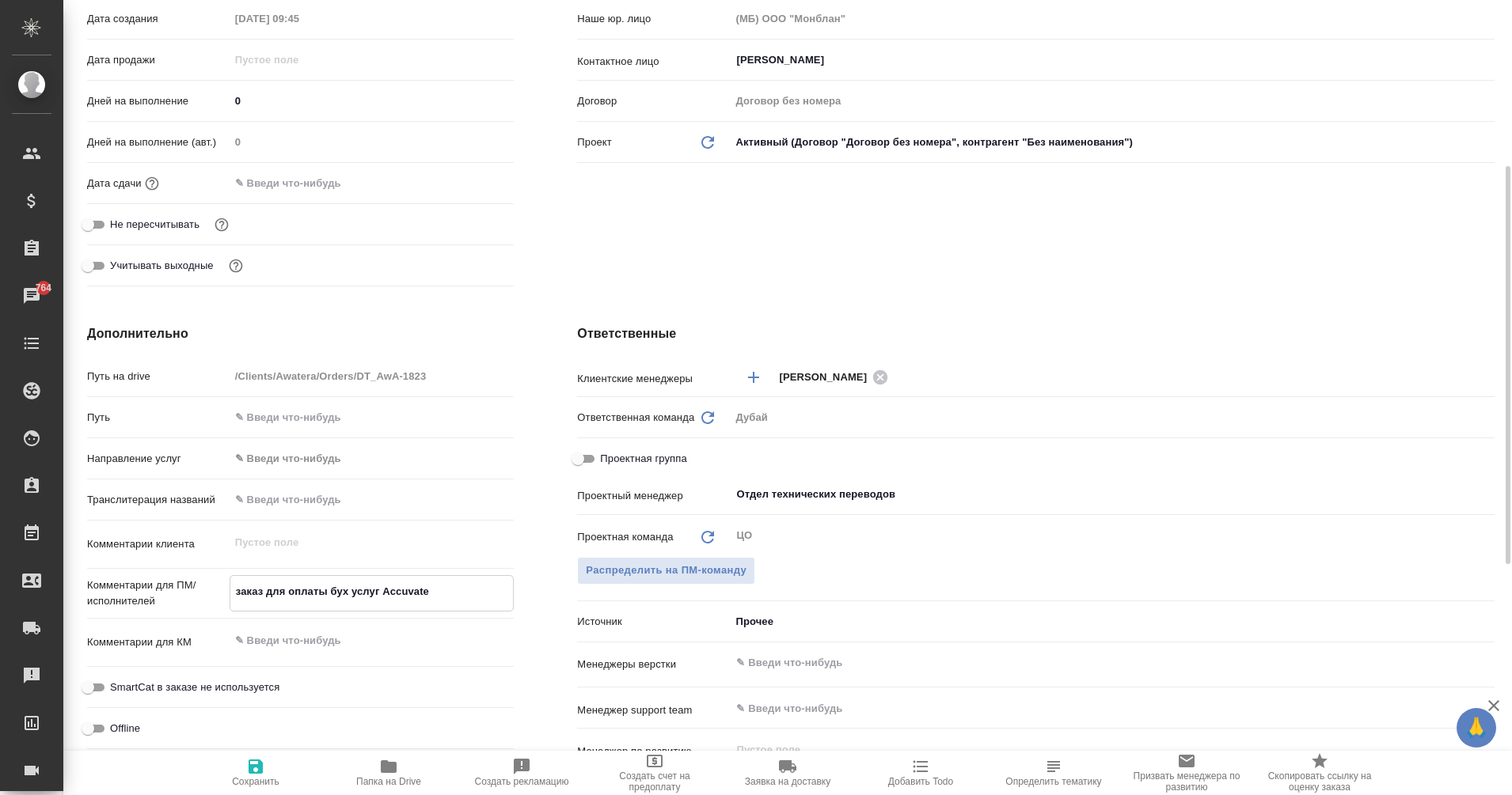
type textarea "x"
type textarea "заказ для оплаты бух услуг Accuvate"
type textarea "x"
click at [278, 761] on span "Сохранить" at bounding box center [255, 773] width 114 height 30
type textarea "x"
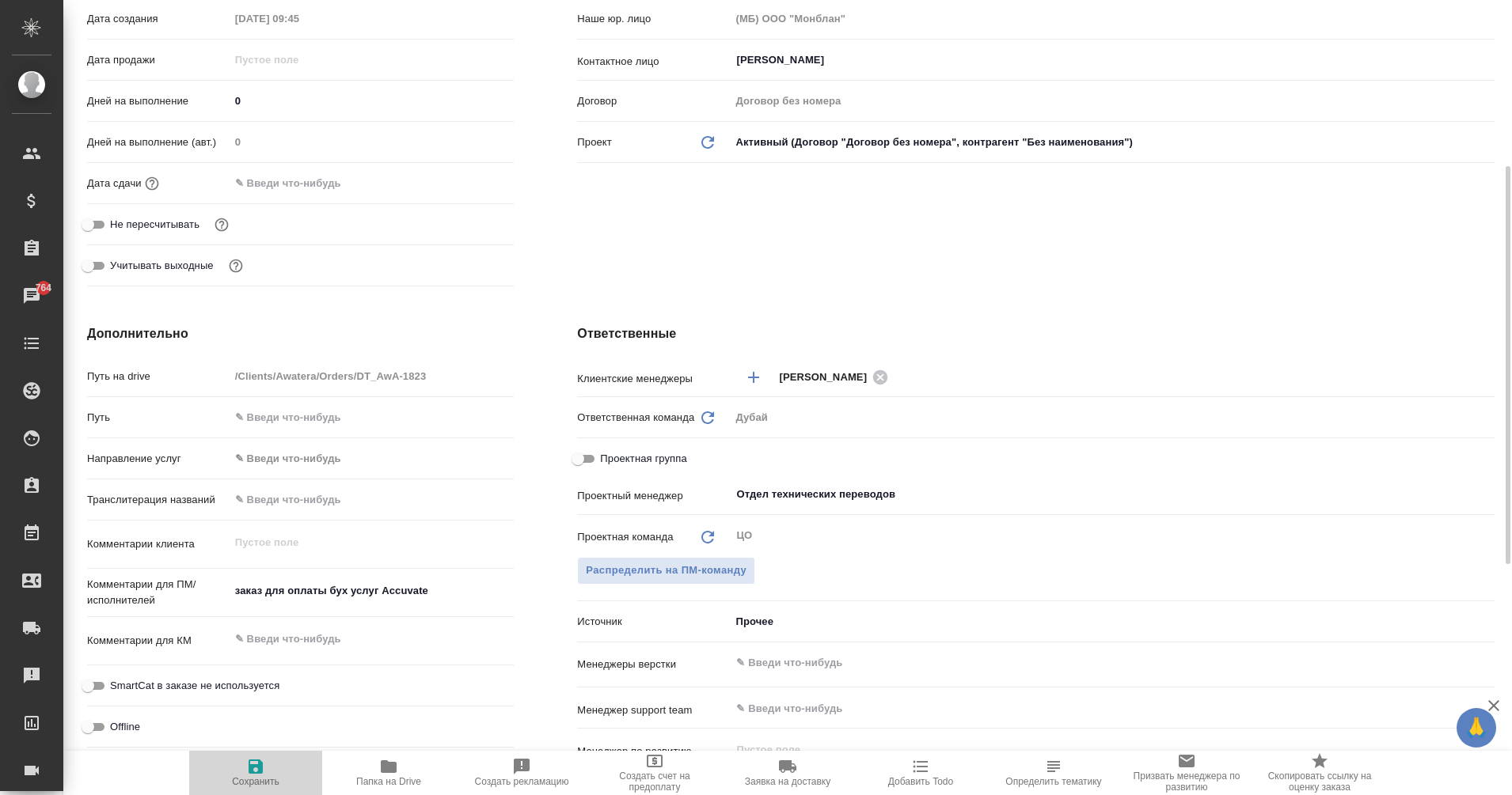
type textarea "x"
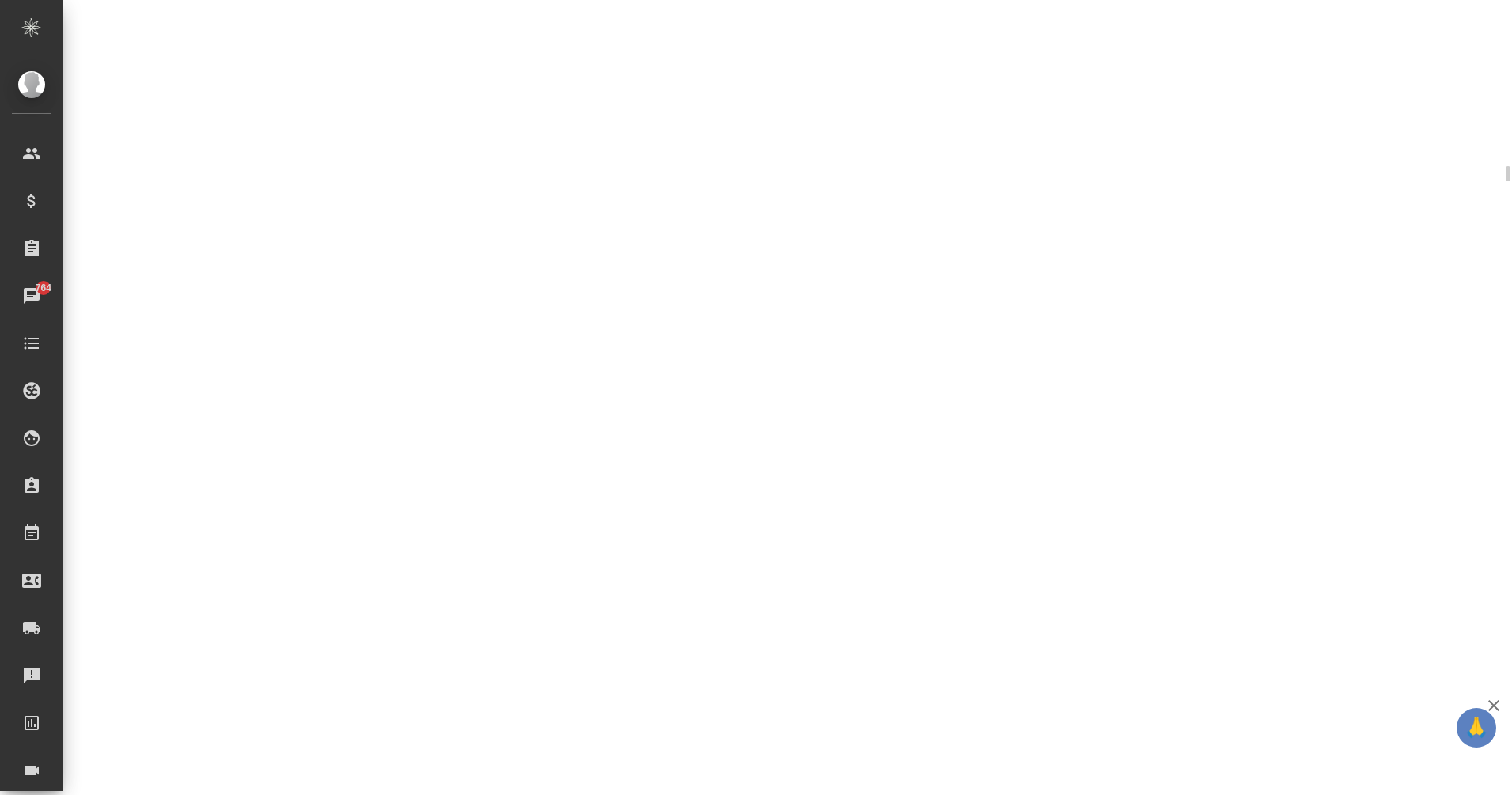
select select "RU"
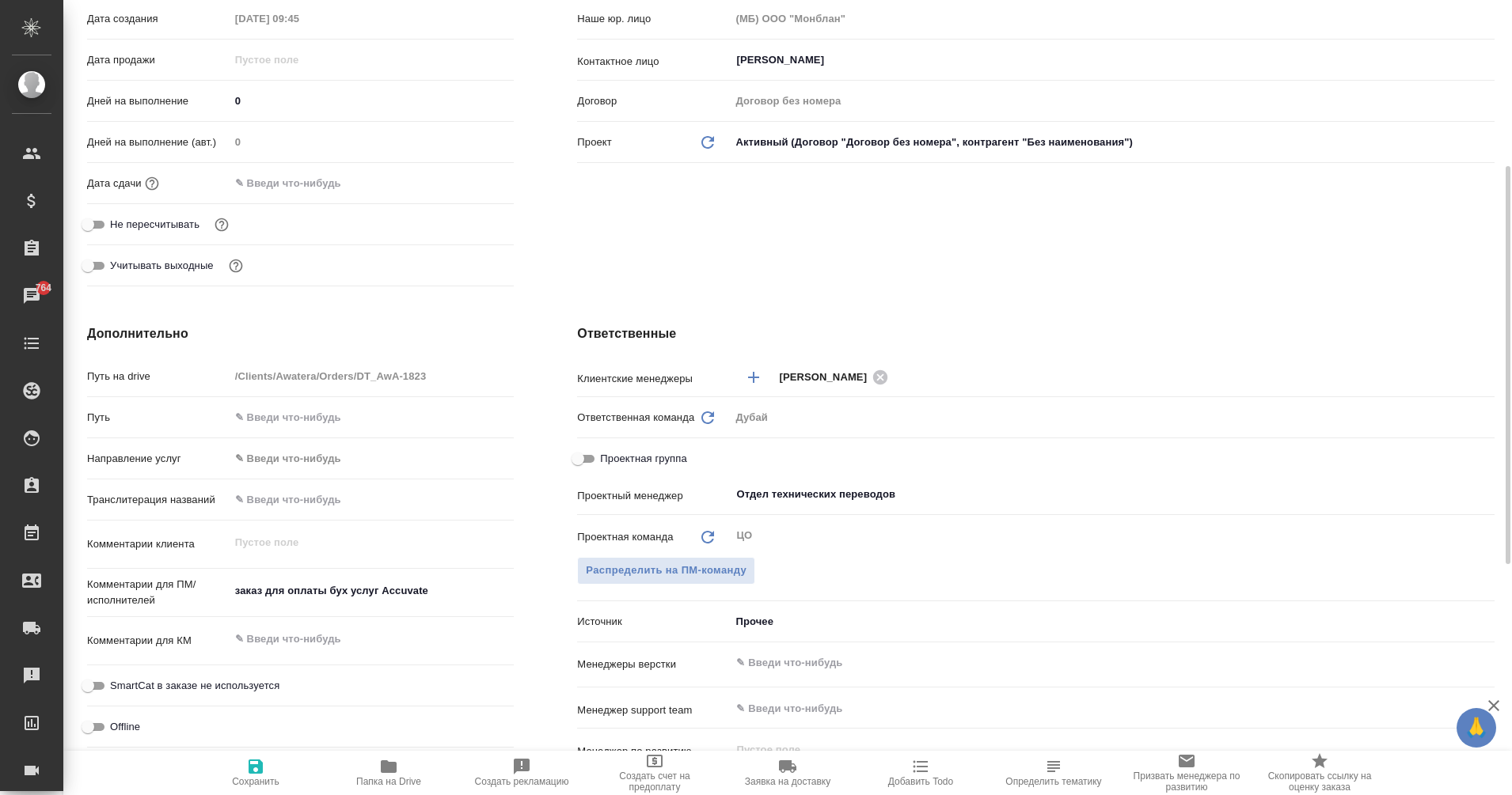
type textarea "x"
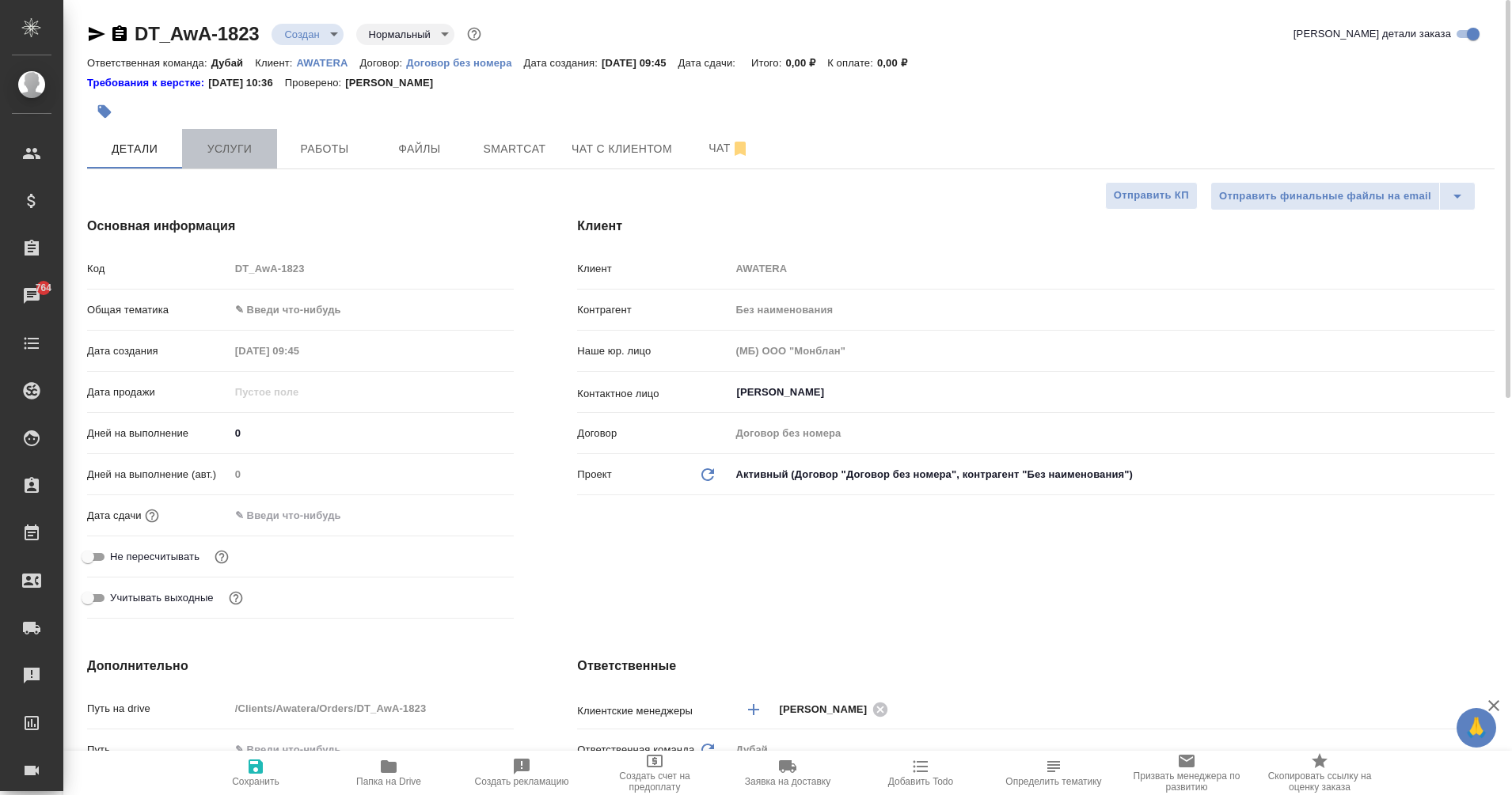
click at [216, 140] on span "Услуги" at bounding box center [229, 149] width 76 height 20
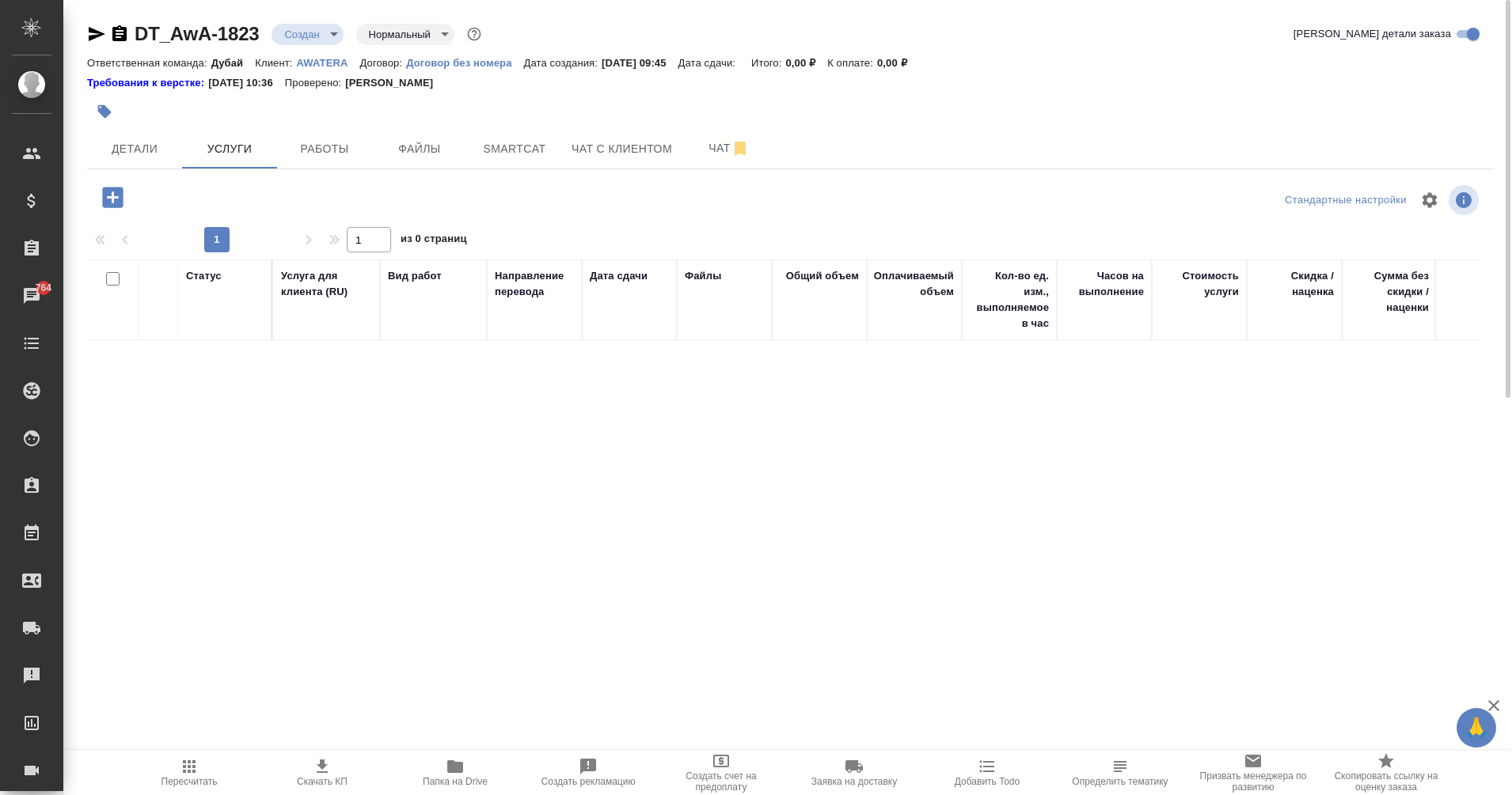
click at [115, 202] on icon "button" at bounding box center [112, 197] width 21 height 21
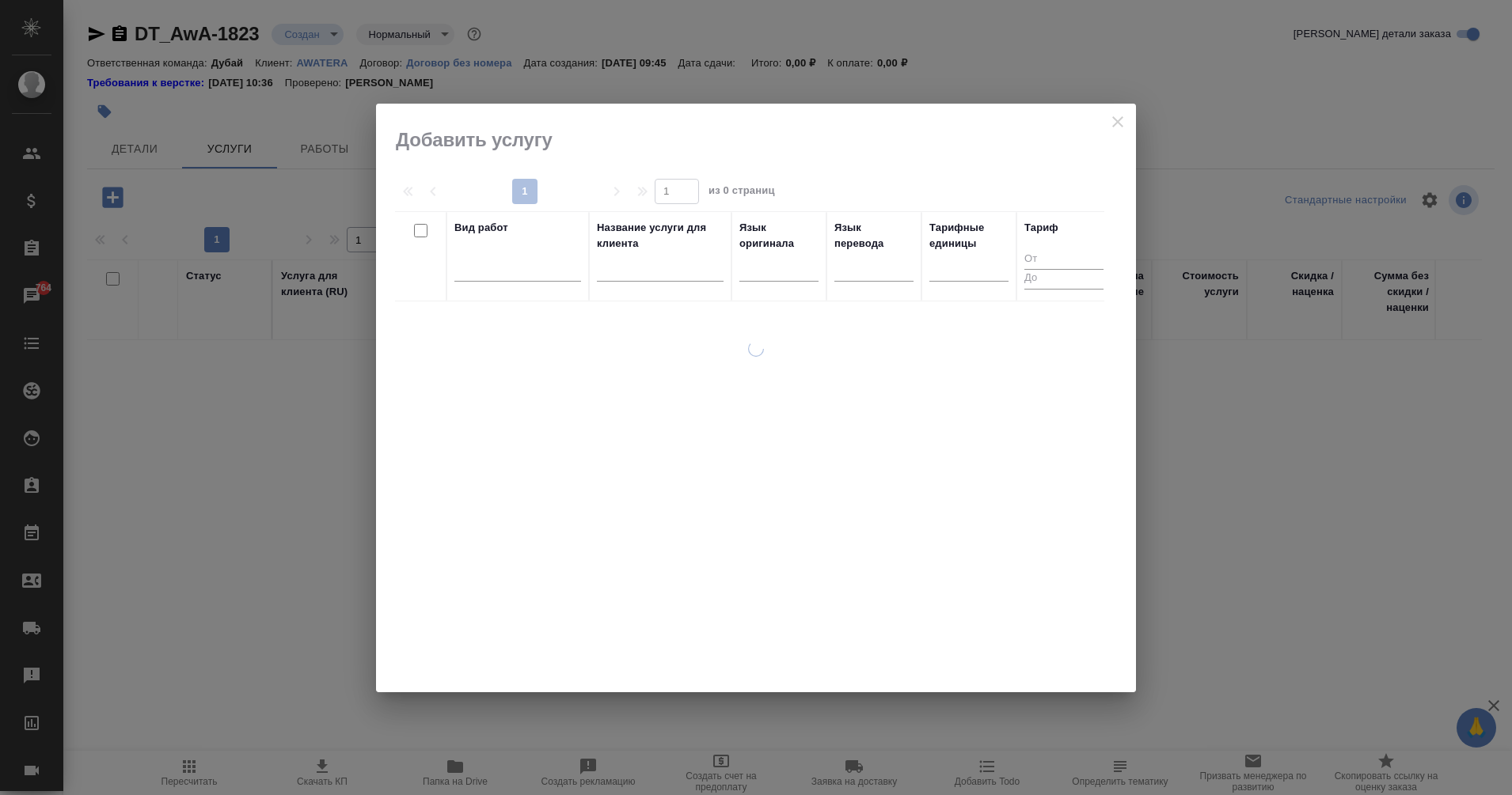
click at [513, 285] on div at bounding box center [518, 272] width 127 height 41
click at [513, 265] on div at bounding box center [518, 266] width 127 height 23
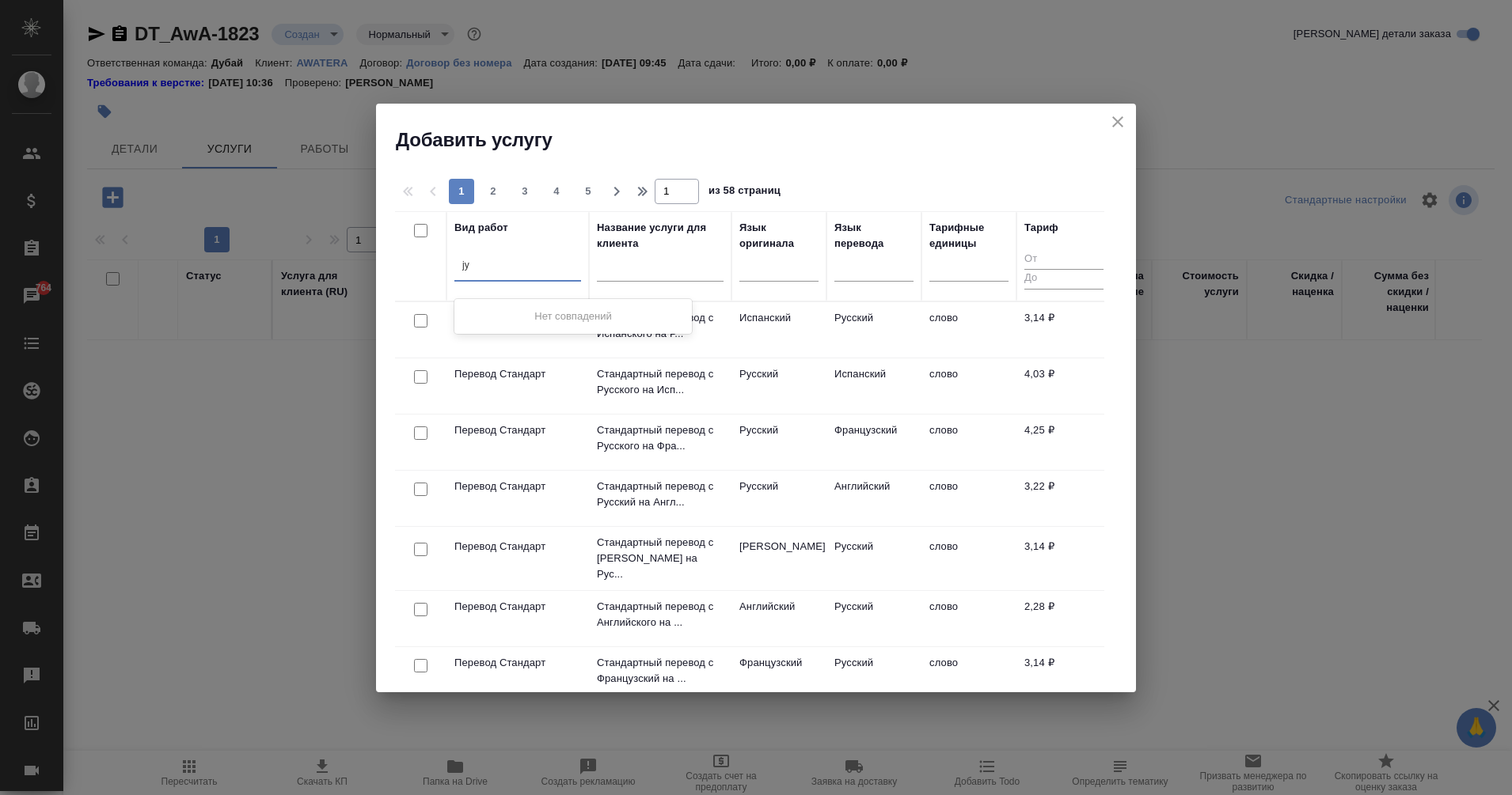
type input "j"
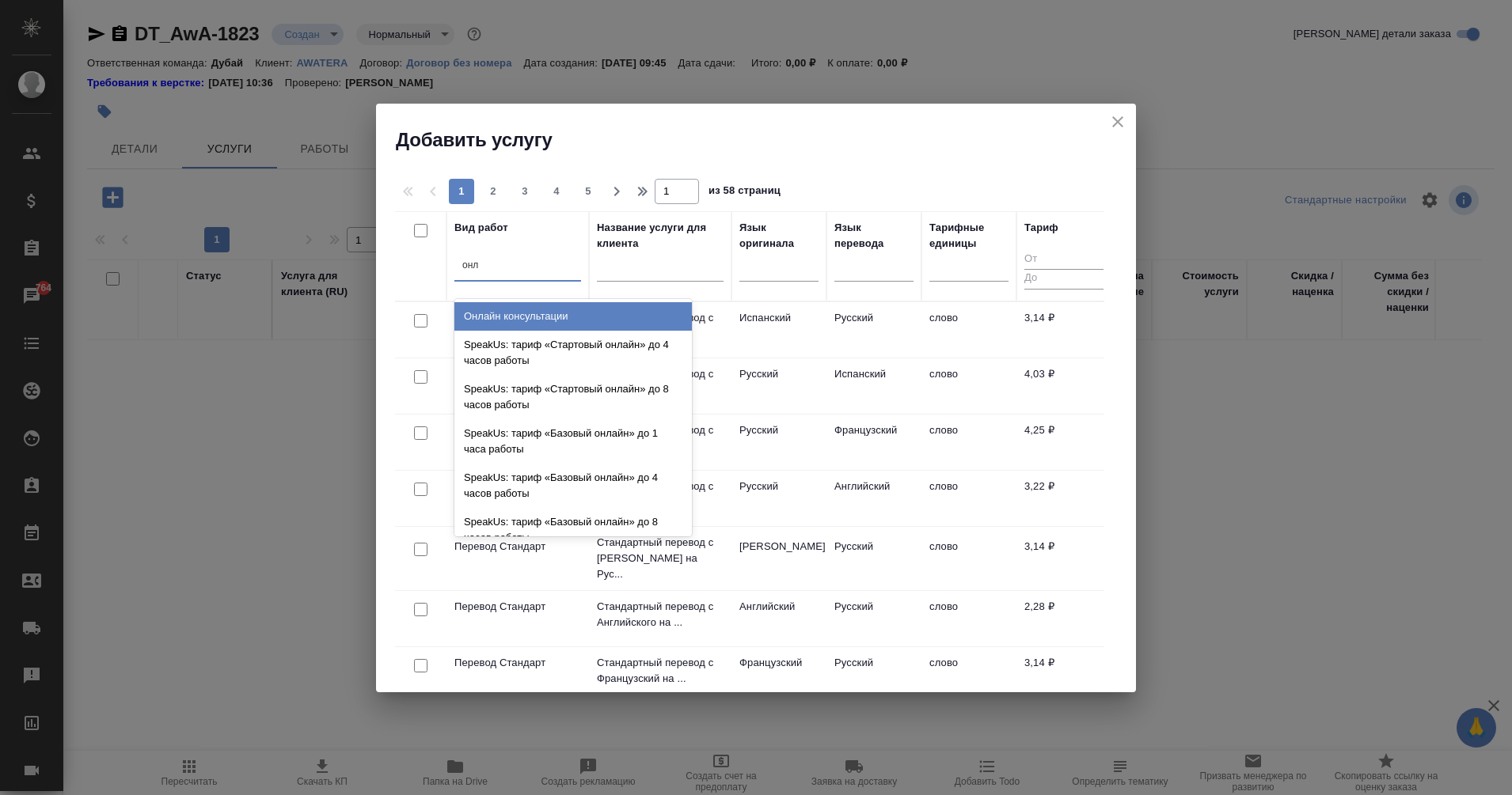
click at [588, 309] on div "Онлайн консультации" at bounding box center [573, 317] width 237 height 29
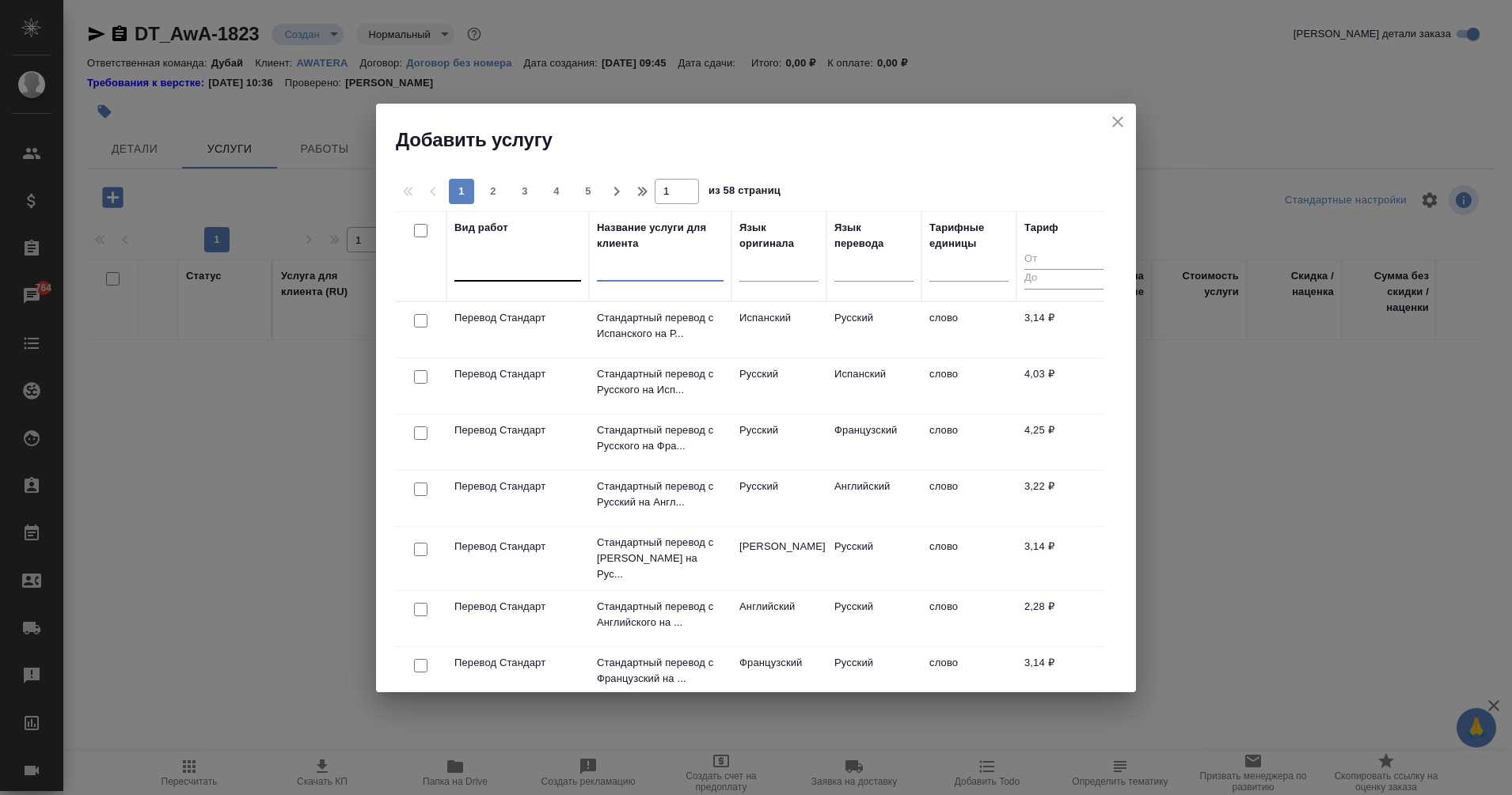
click at [660, 275] on input "text" at bounding box center [660, 271] width 127 height 20
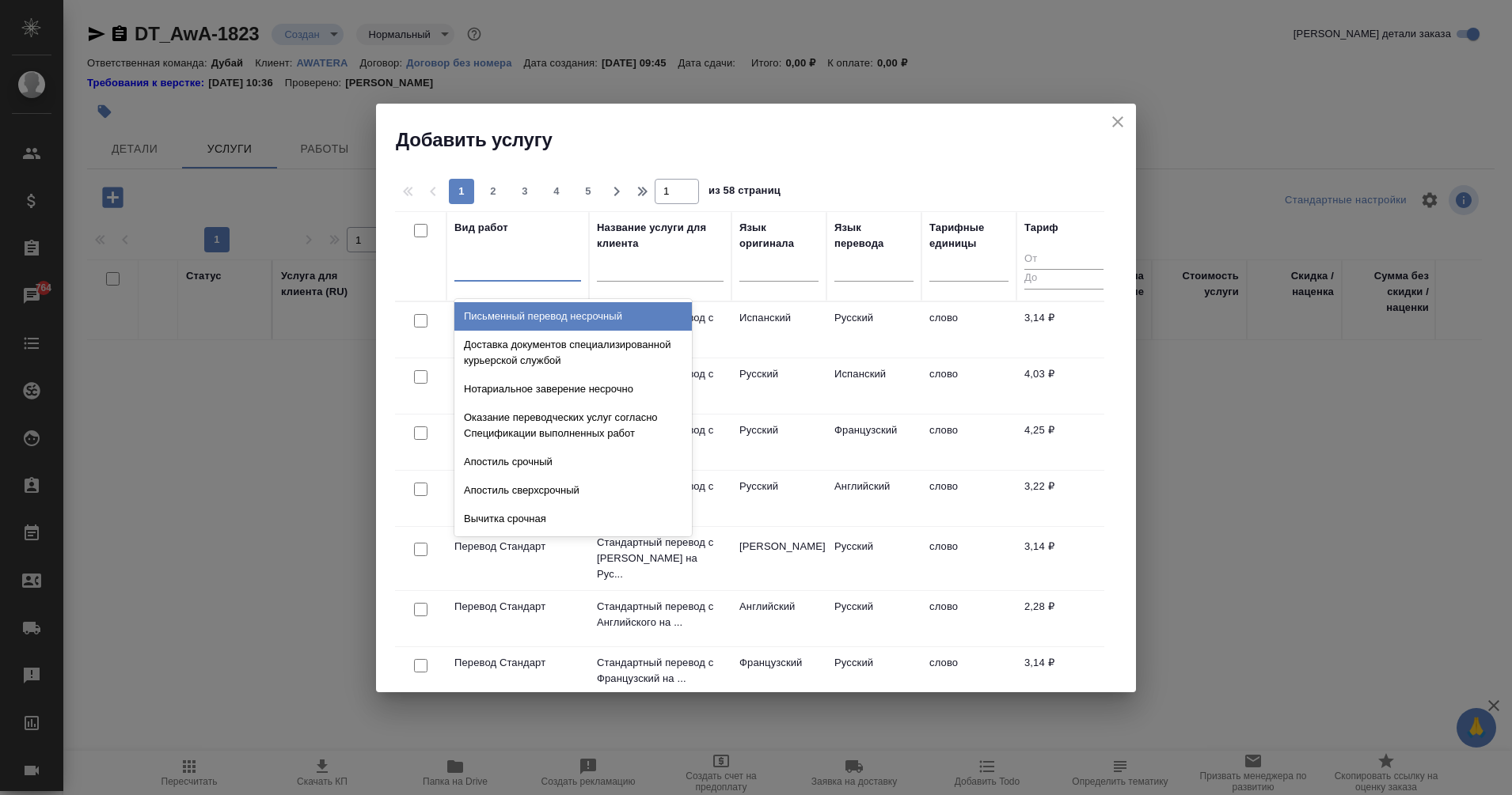
click at [522, 264] on div at bounding box center [518, 266] width 127 height 23
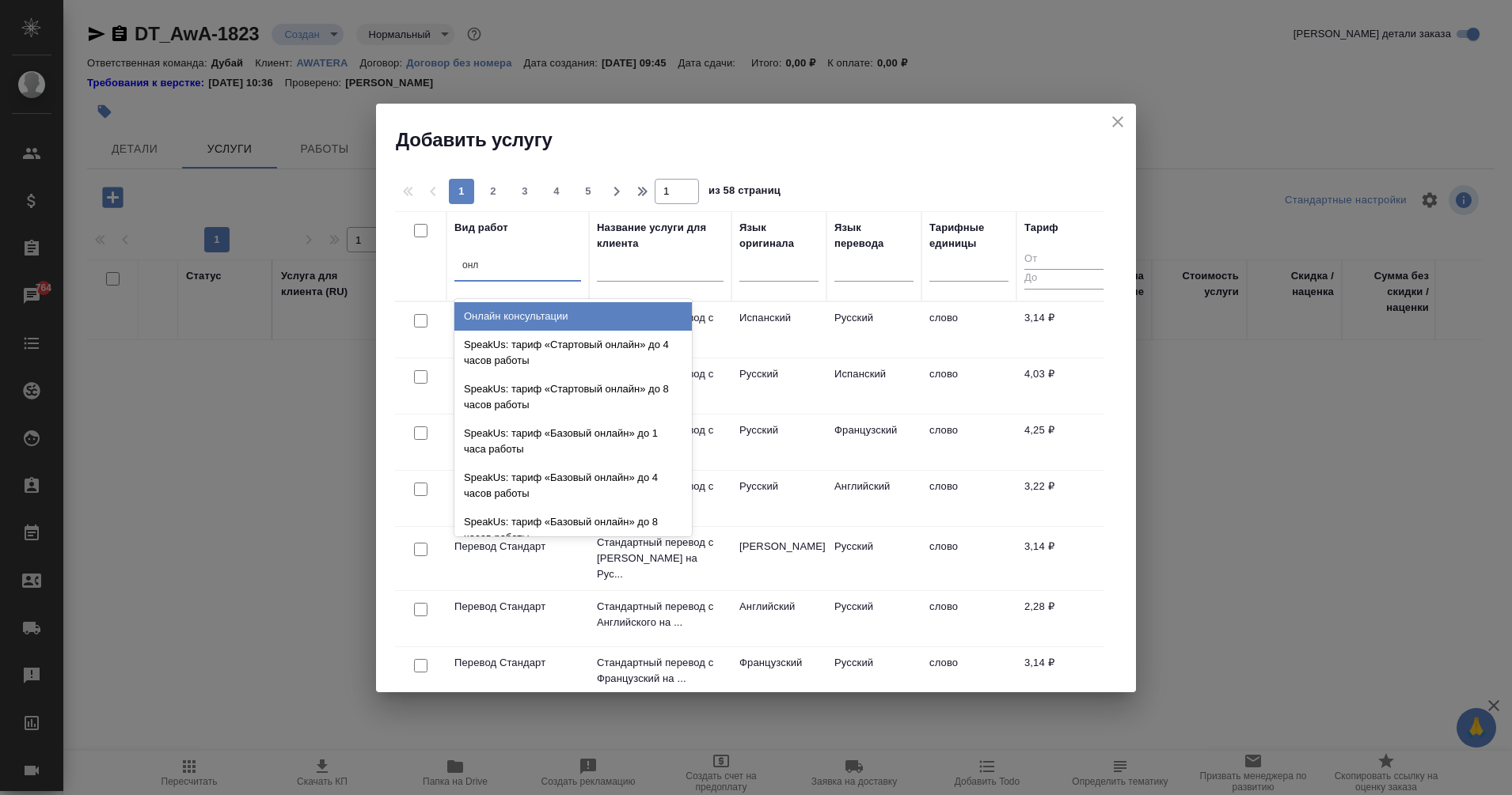
click at [585, 312] on div "Онлайн консультации" at bounding box center [573, 317] width 237 height 29
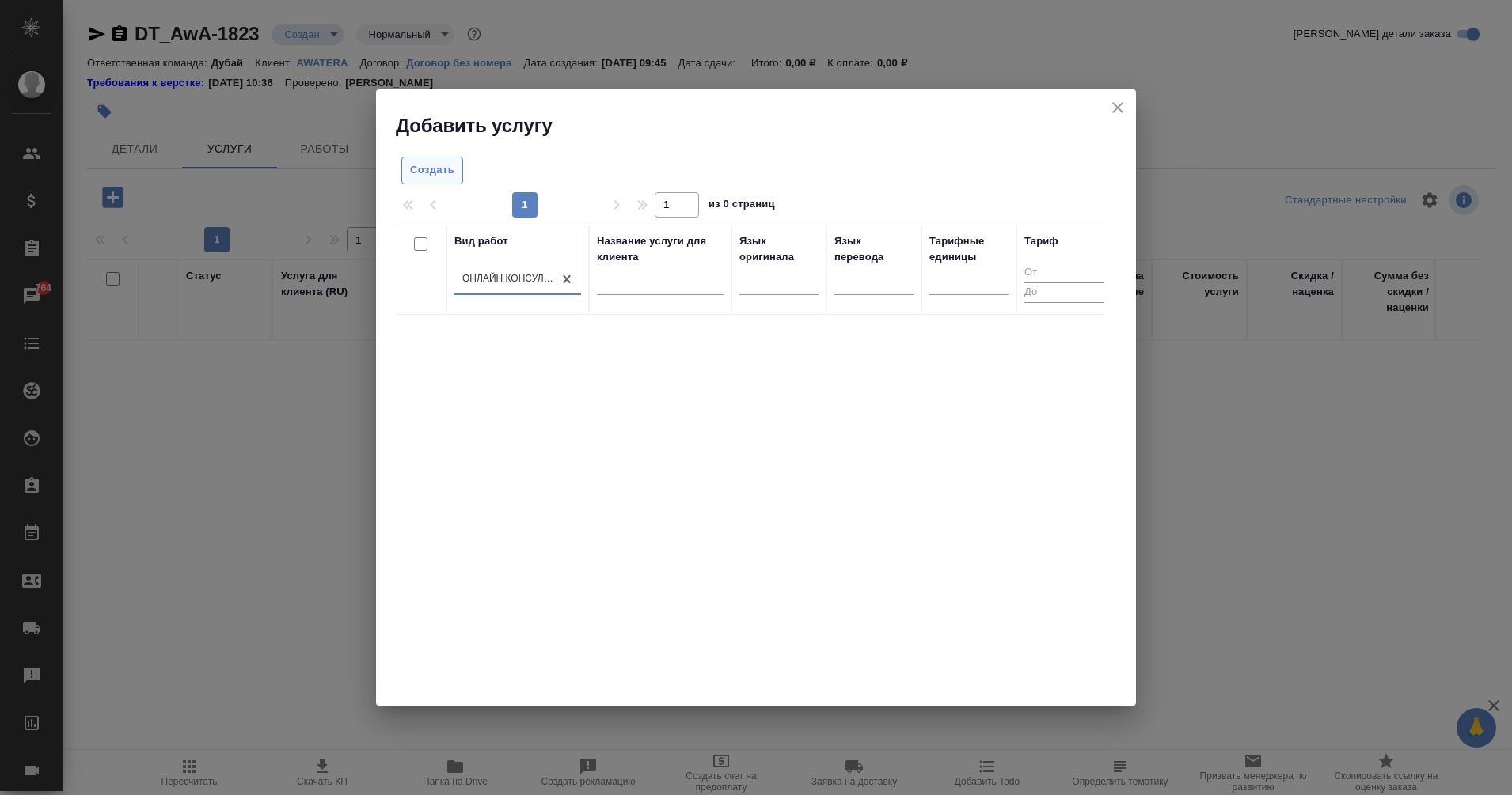
click at [441, 167] on span "Создать" at bounding box center [432, 170] width 45 height 18
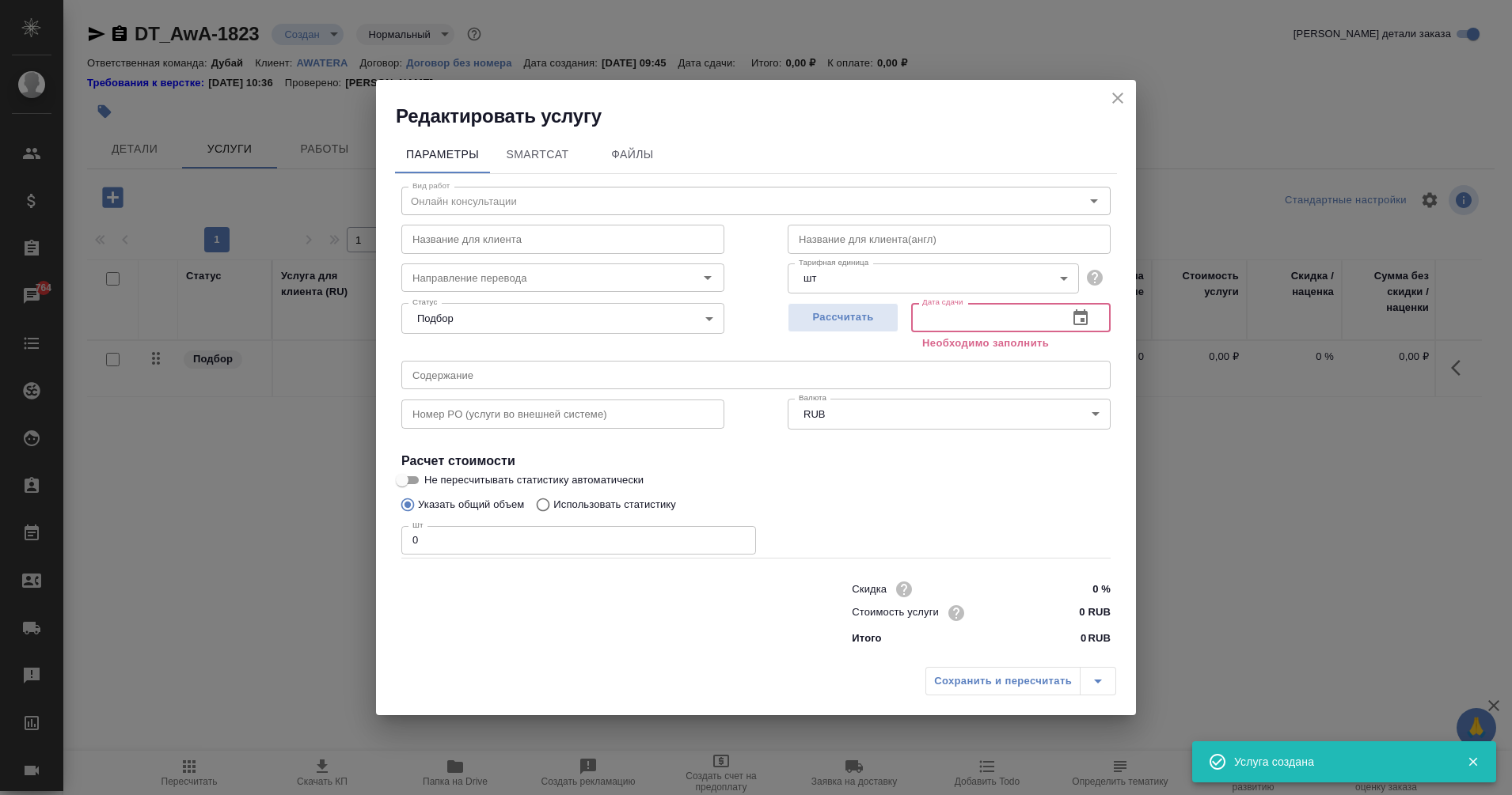
click at [982, 322] on input "text" at bounding box center [982, 317] width 144 height 29
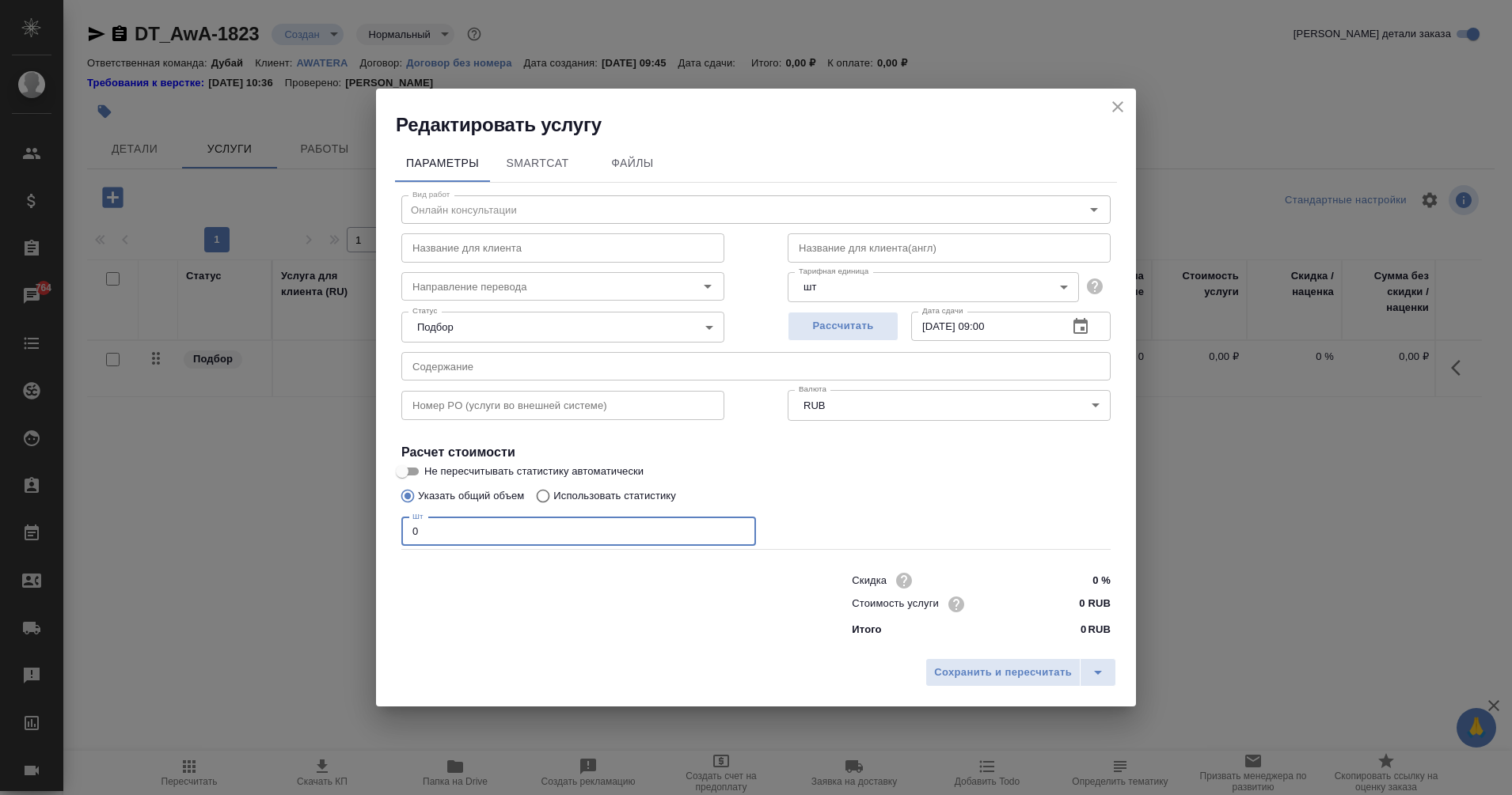
drag, startPoint x: 637, startPoint y: 536, endPoint x: 154, endPoint y: 556, distance: 483.4
click at [154, 556] on div "Редактировать услугу Параметры SmartCat Файлы Вид работ Онлайн консультации Вид…" at bounding box center [756, 397] width 1512 height 795
click at [1018, 662] on button "Сохранить и пересчитать" at bounding box center [1002, 672] width 155 height 29
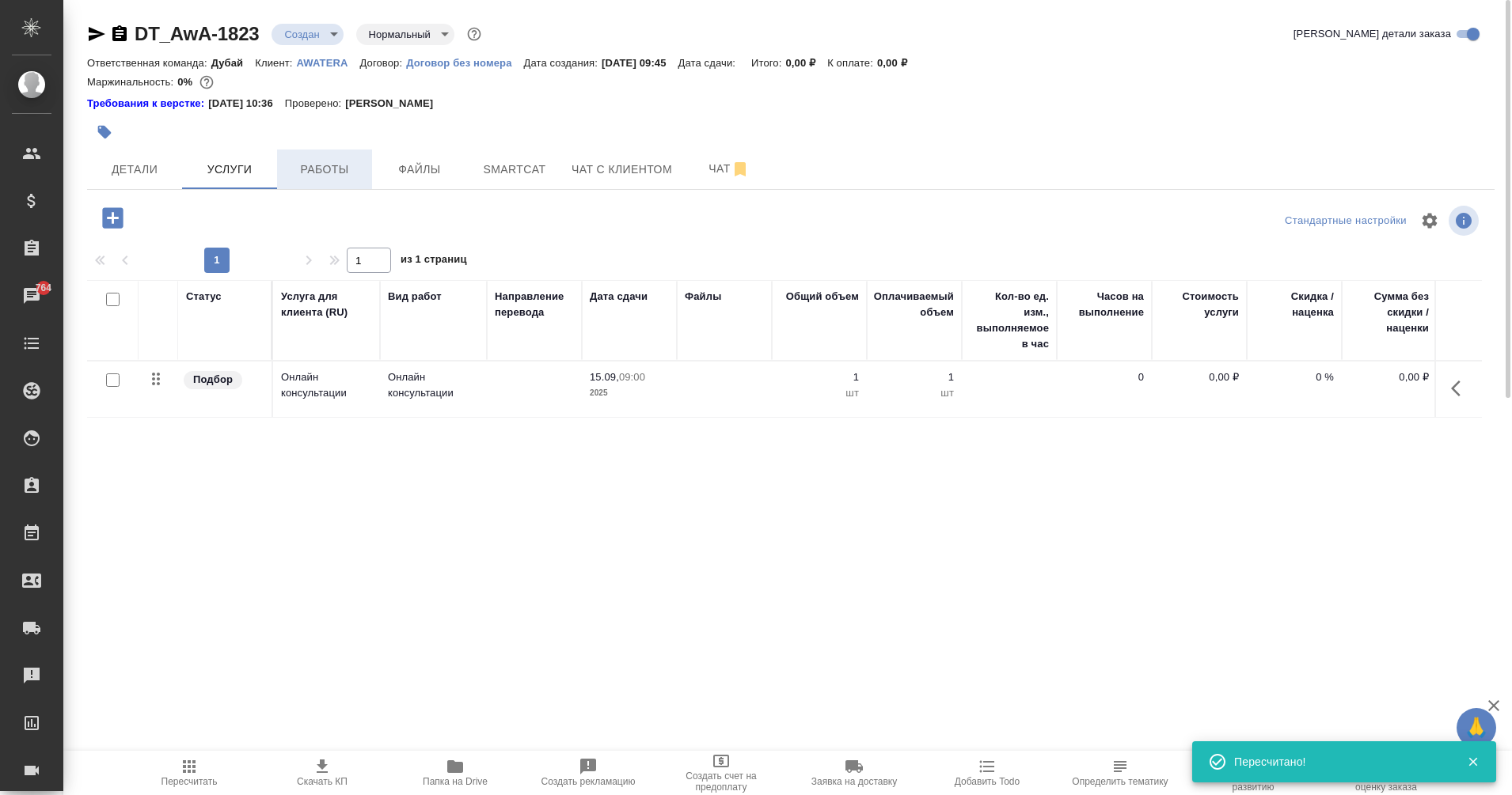
click at [347, 163] on span "Работы" at bounding box center [324, 170] width 76 height 20
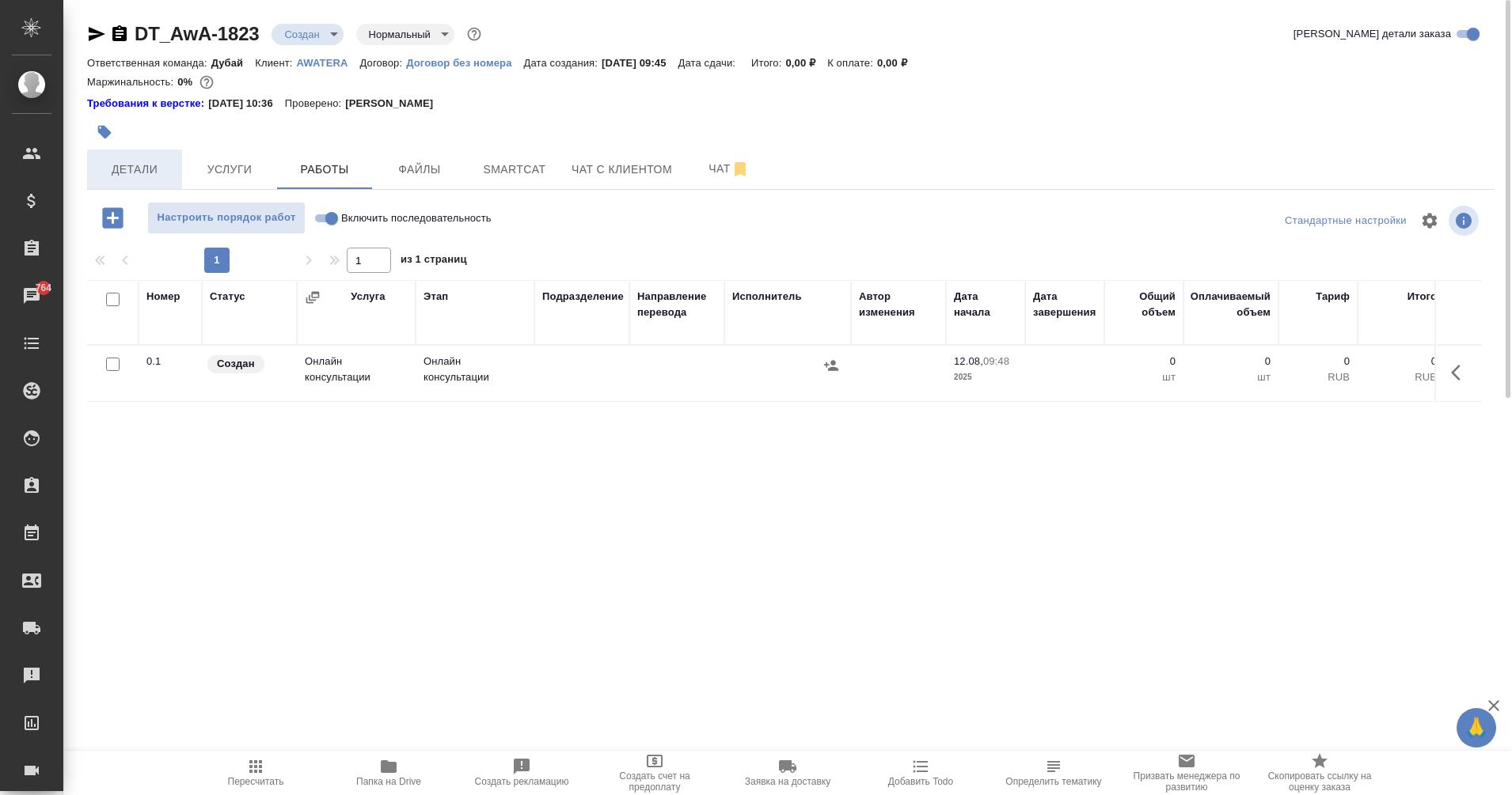
click at [127, 176] on span "Детали" at bounding box center [134, 170] width 76 height 20
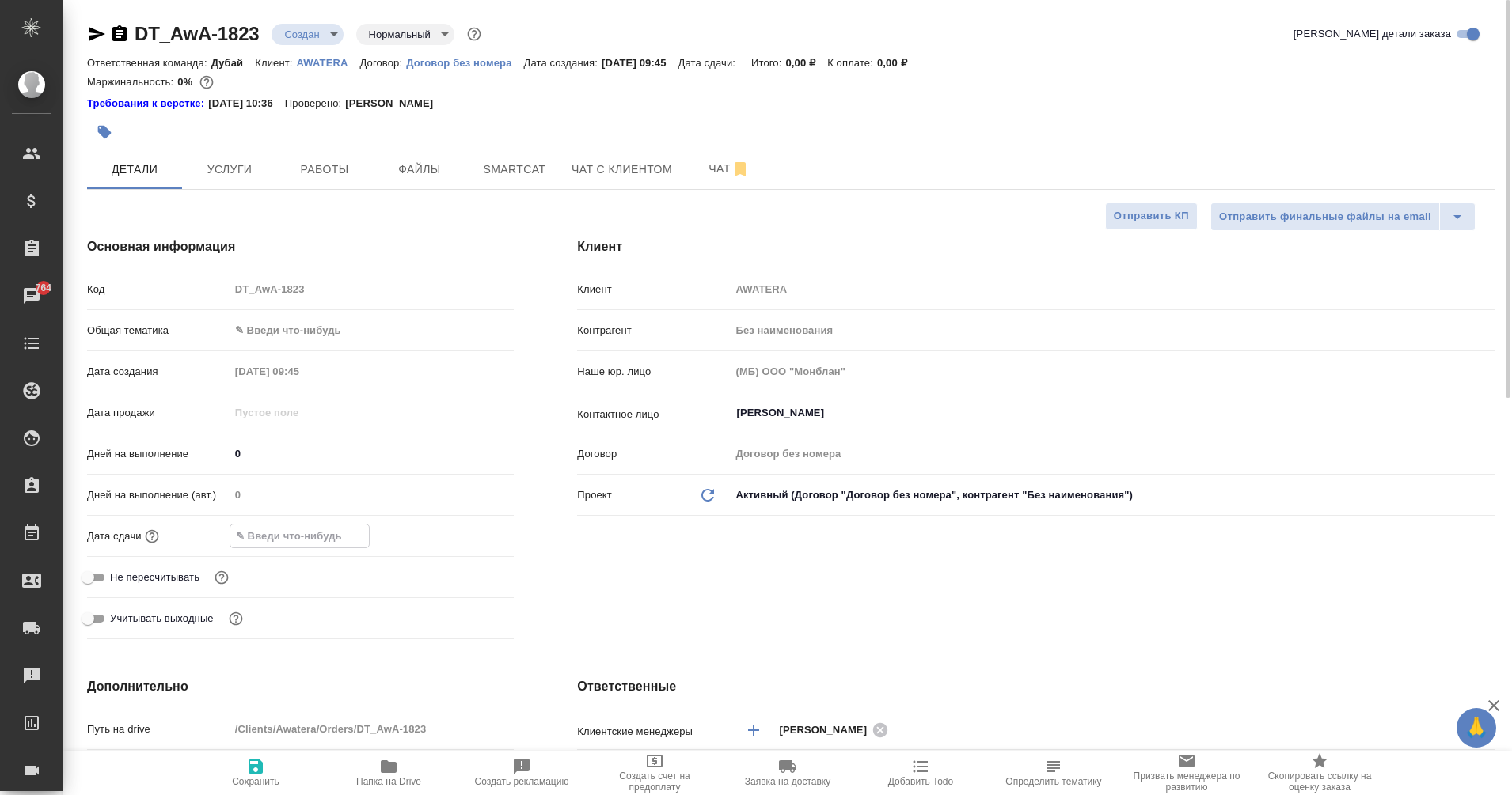
click at [263, 536] on input "text" at bounding box center [299, 537] width 139 height 23
click at [268, 772] on span "Сохранить" at bounding box center [255, 773] width 114 height 30
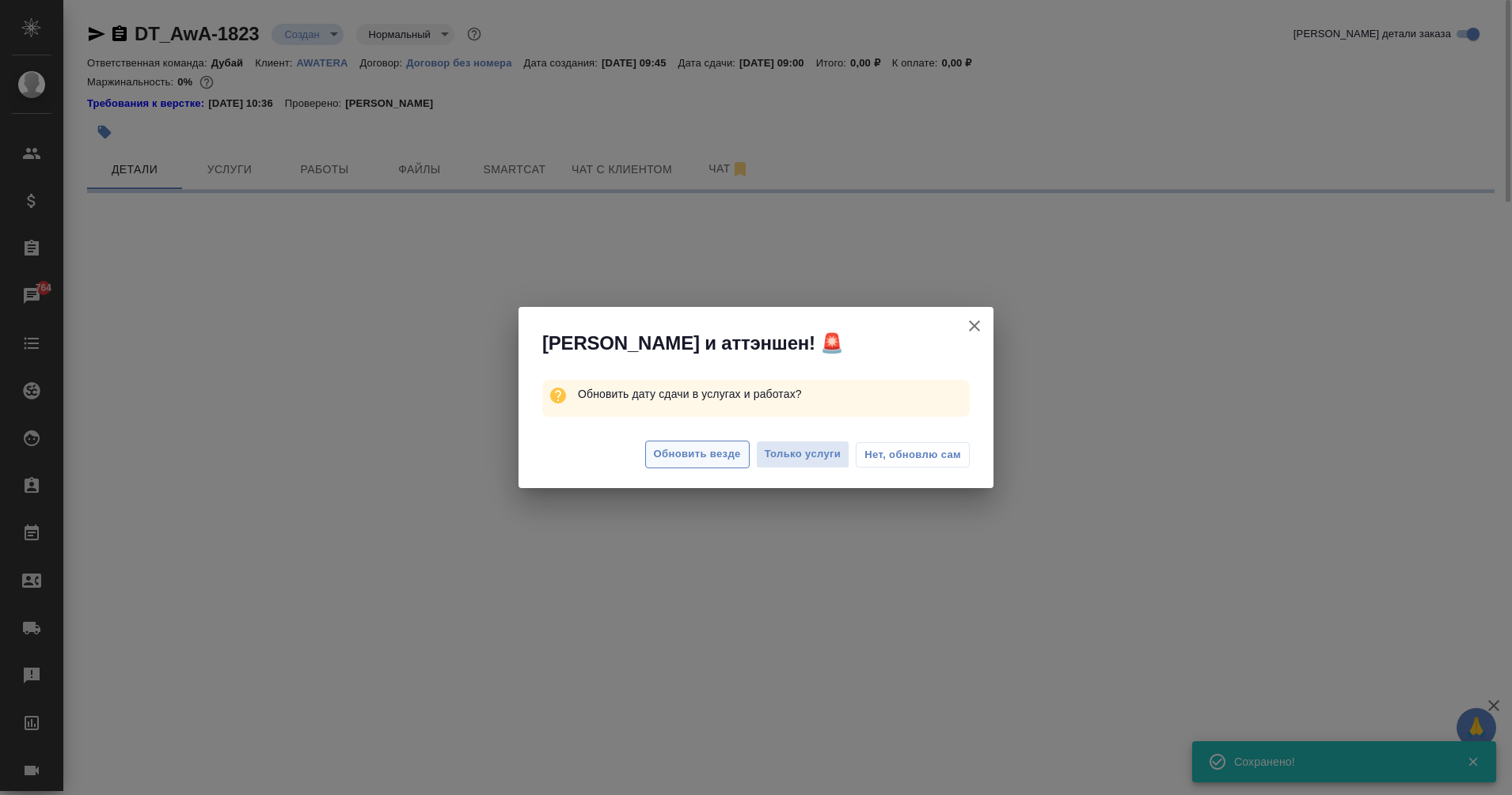
click at [717, 456] on span "Обновить везде" at bounding box center [697, 454] width 87 height 18
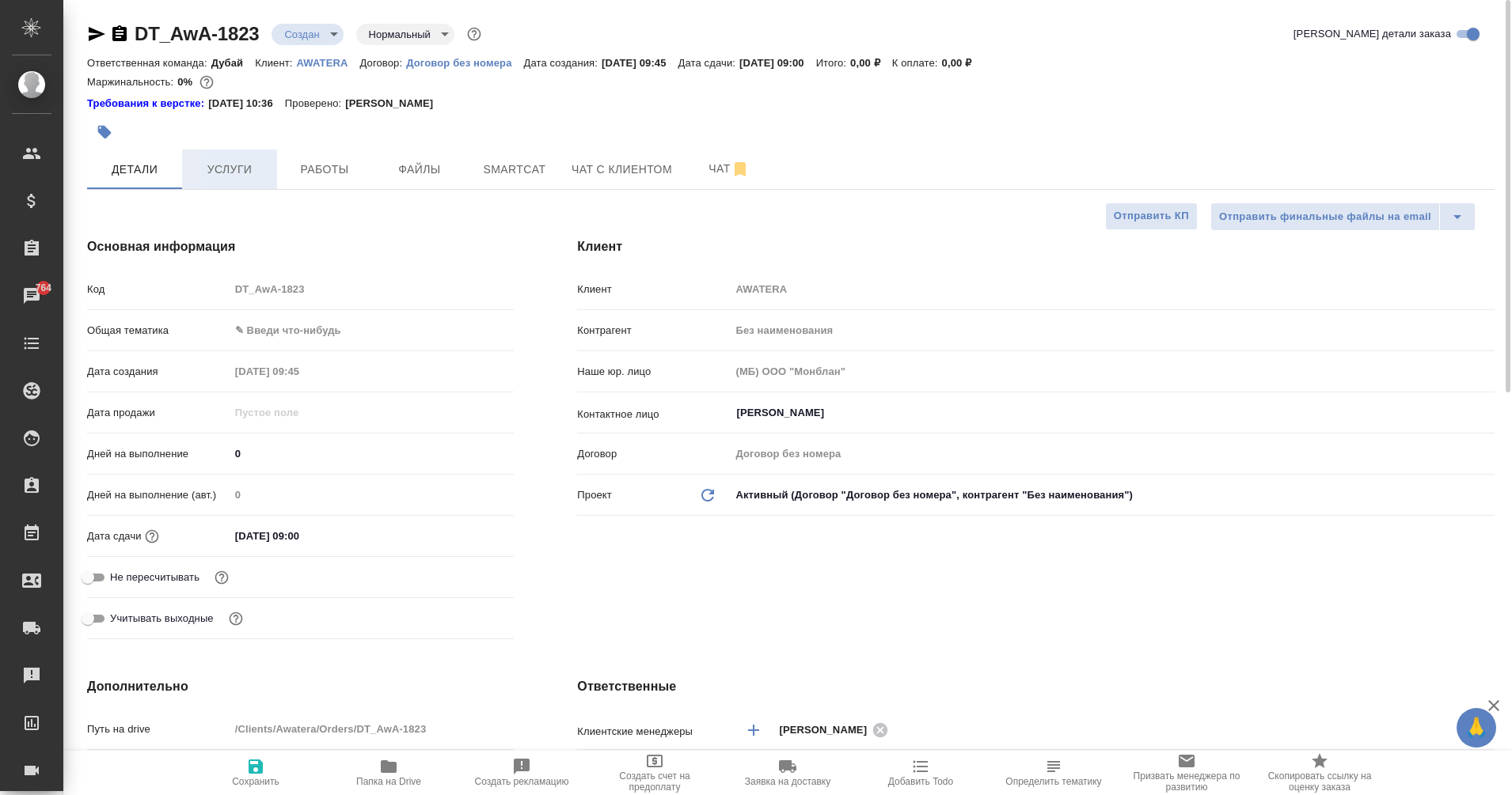
click at [223, 160] on span "Услуги" at bounding box center [229, 170] width 76 height 20
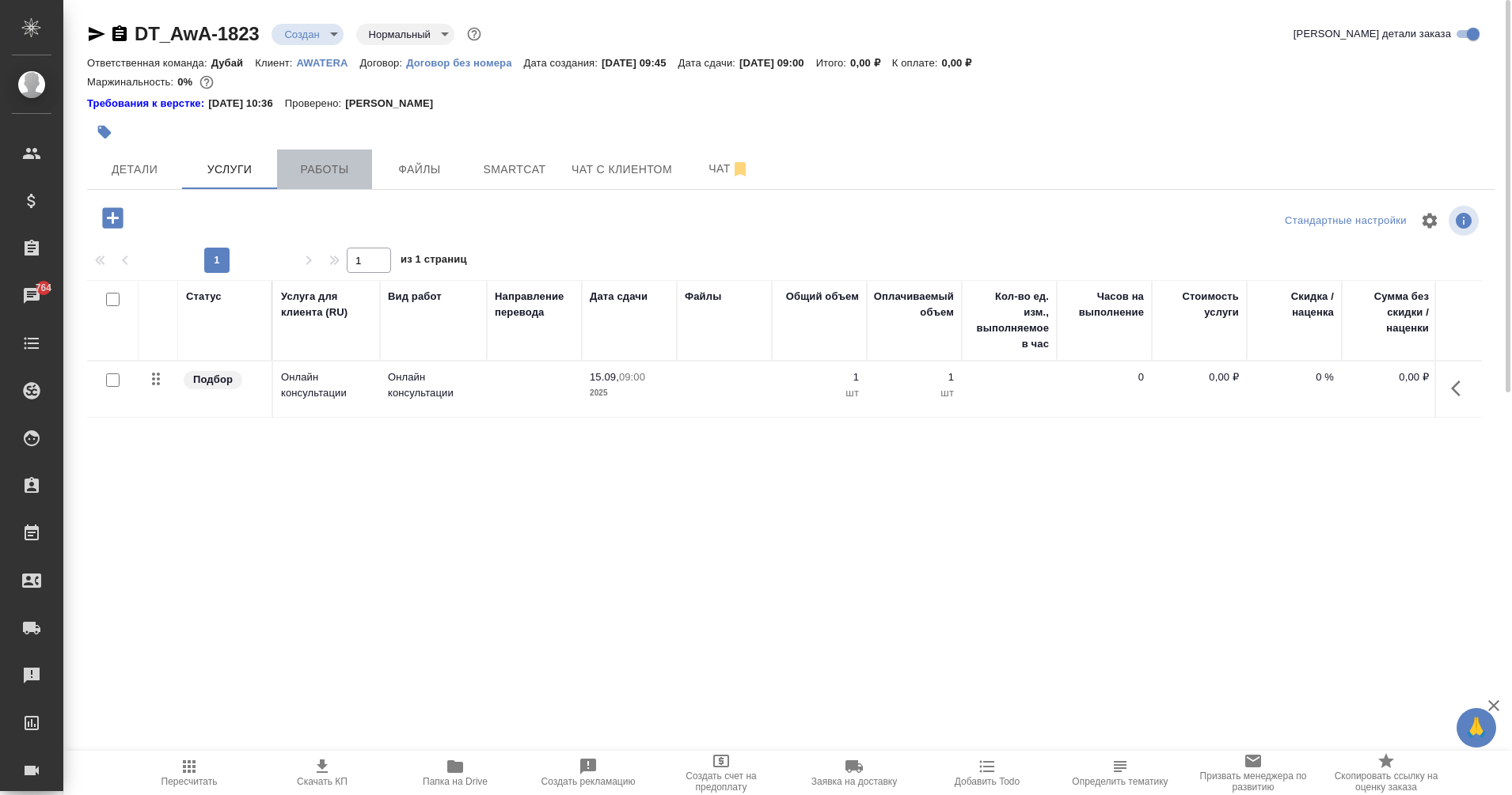
click at [329, 165] on span "Работы" at bounding box center [324, 170] width 76 height 20
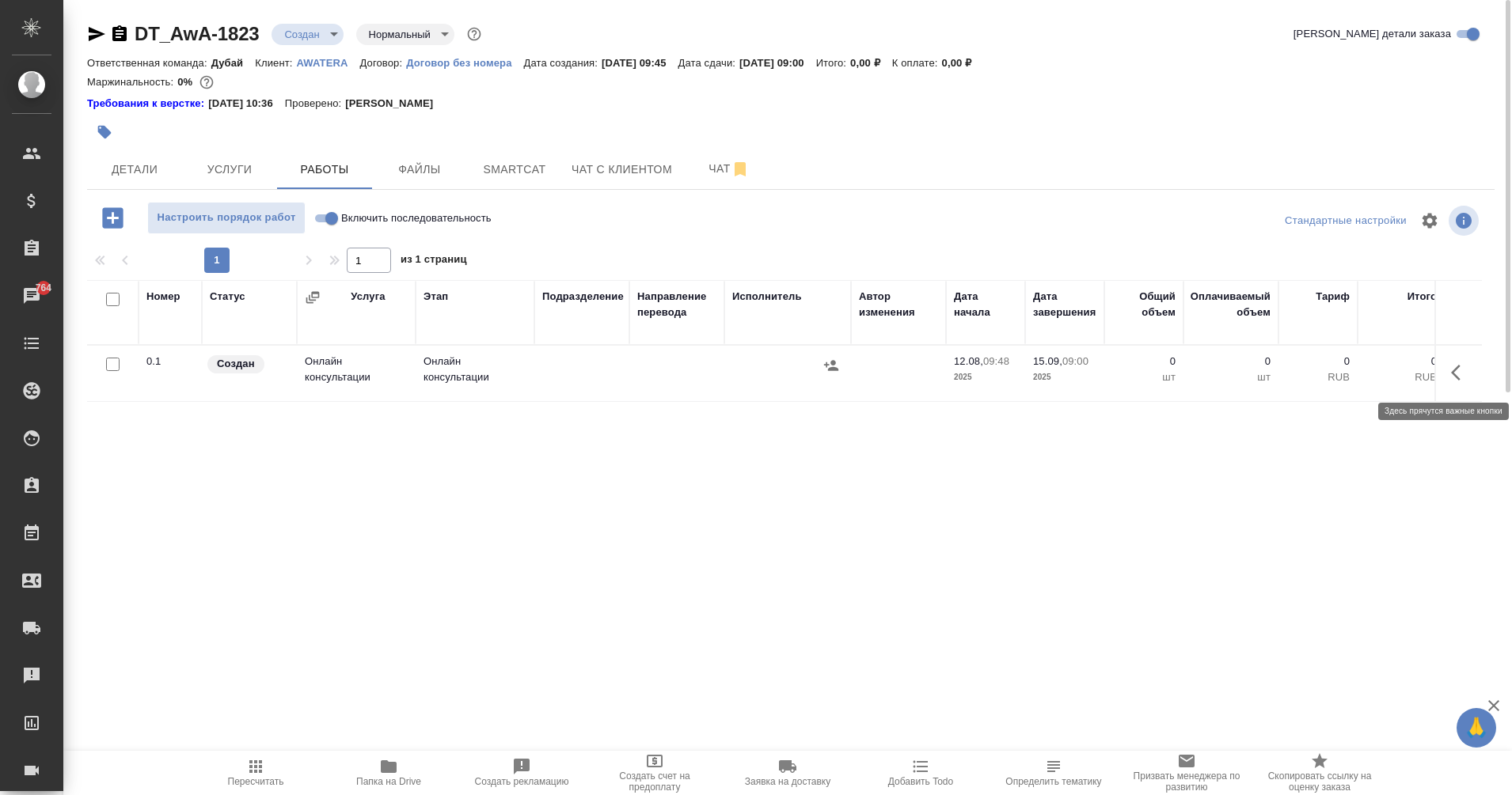
click at [1459, 381] on icon "button" at bounding box center [1460, 372] width 19 height 19
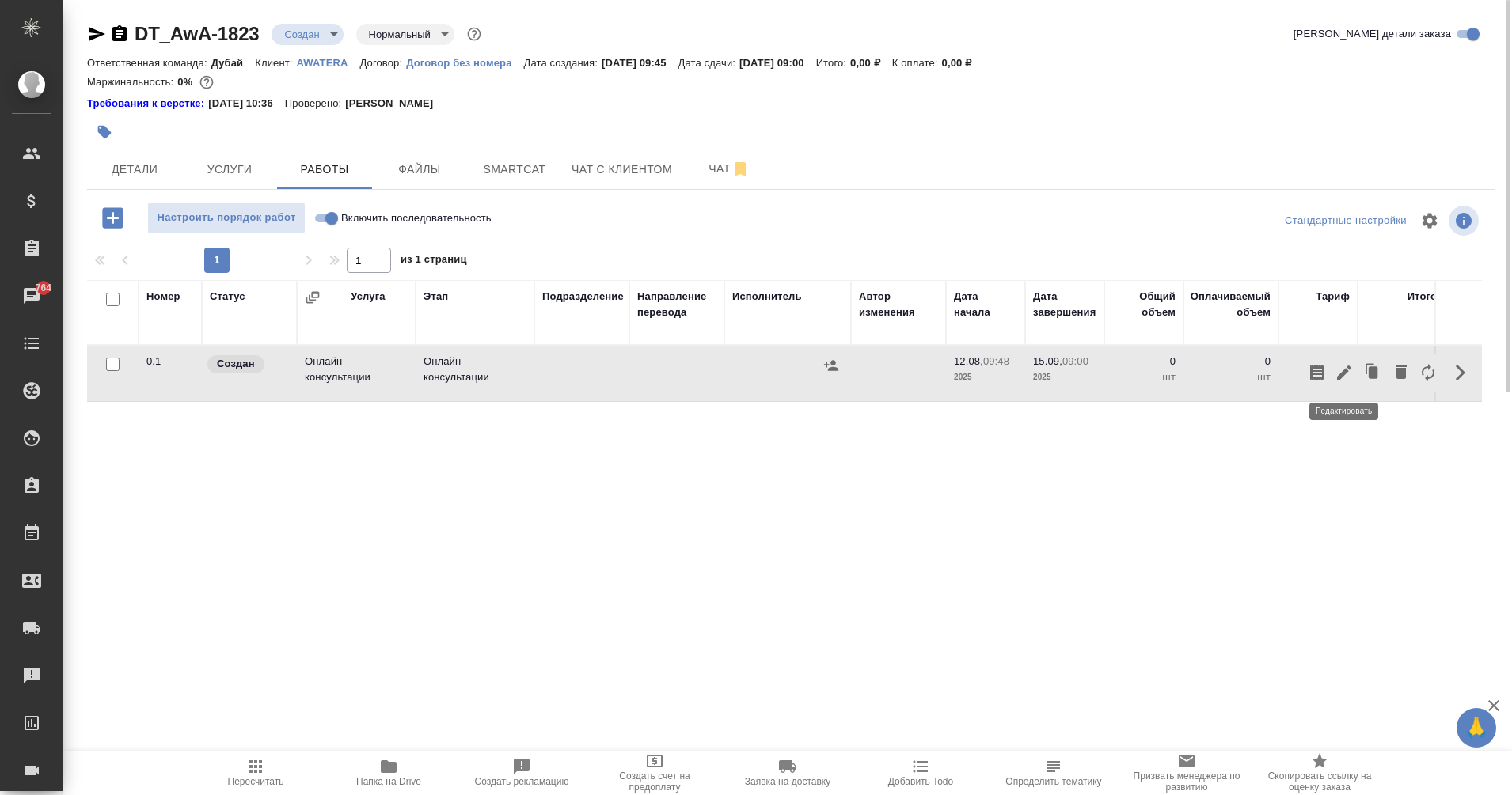
click at [1351, 381] on icon "button" at bounding box center [1344, 372] width 19 height 19
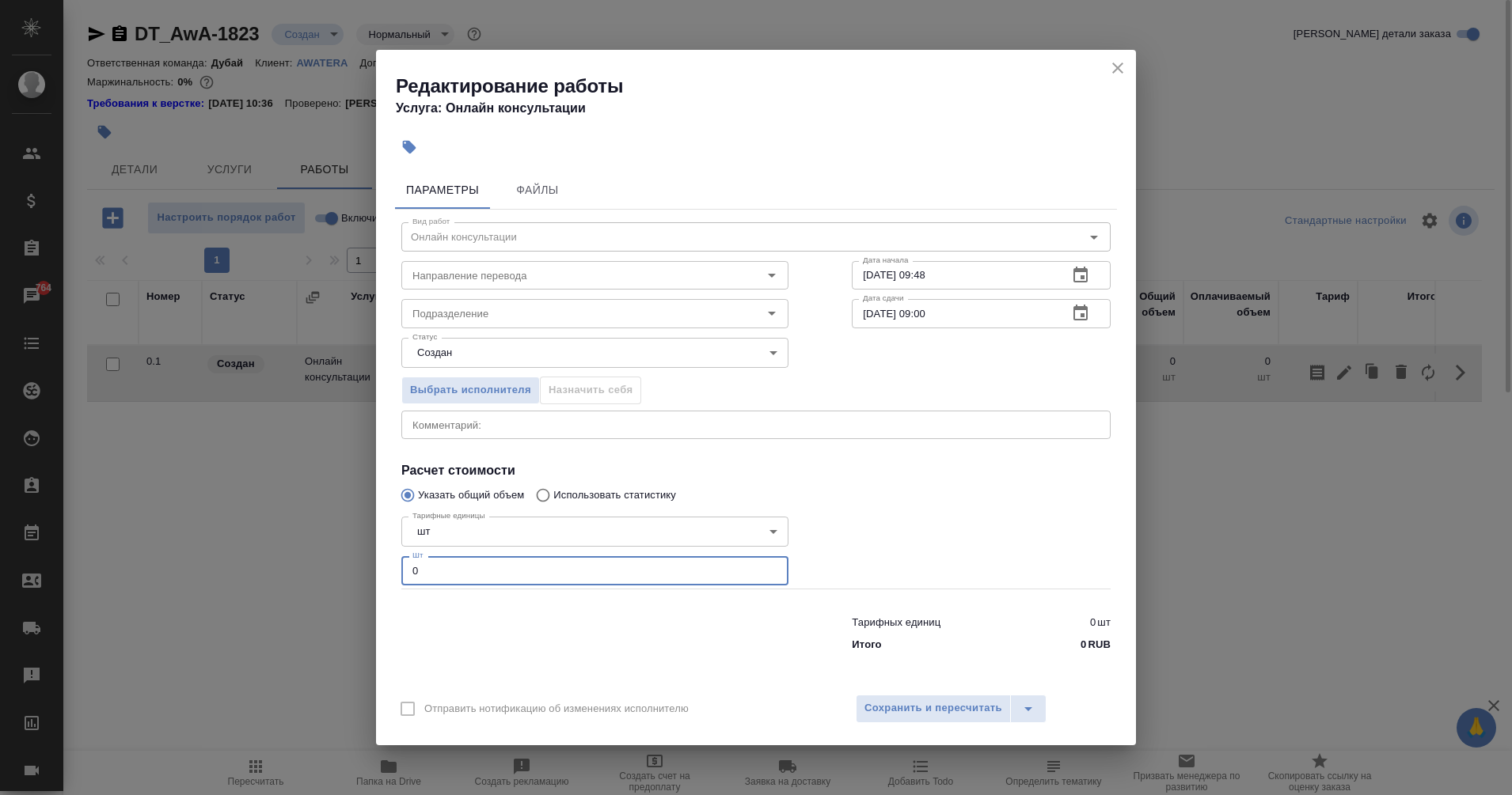
drag, startPoint x: 452, startPoint y: 577, endPoint x: 360, endPoint y: 575, distance: 92.0
click at [360, 575] on div "Редактирование работы Услуга: Онлайн консультации Параметры Файлы Вид работ Онл…" at bounding box center [756, 397] width 1512 height 795
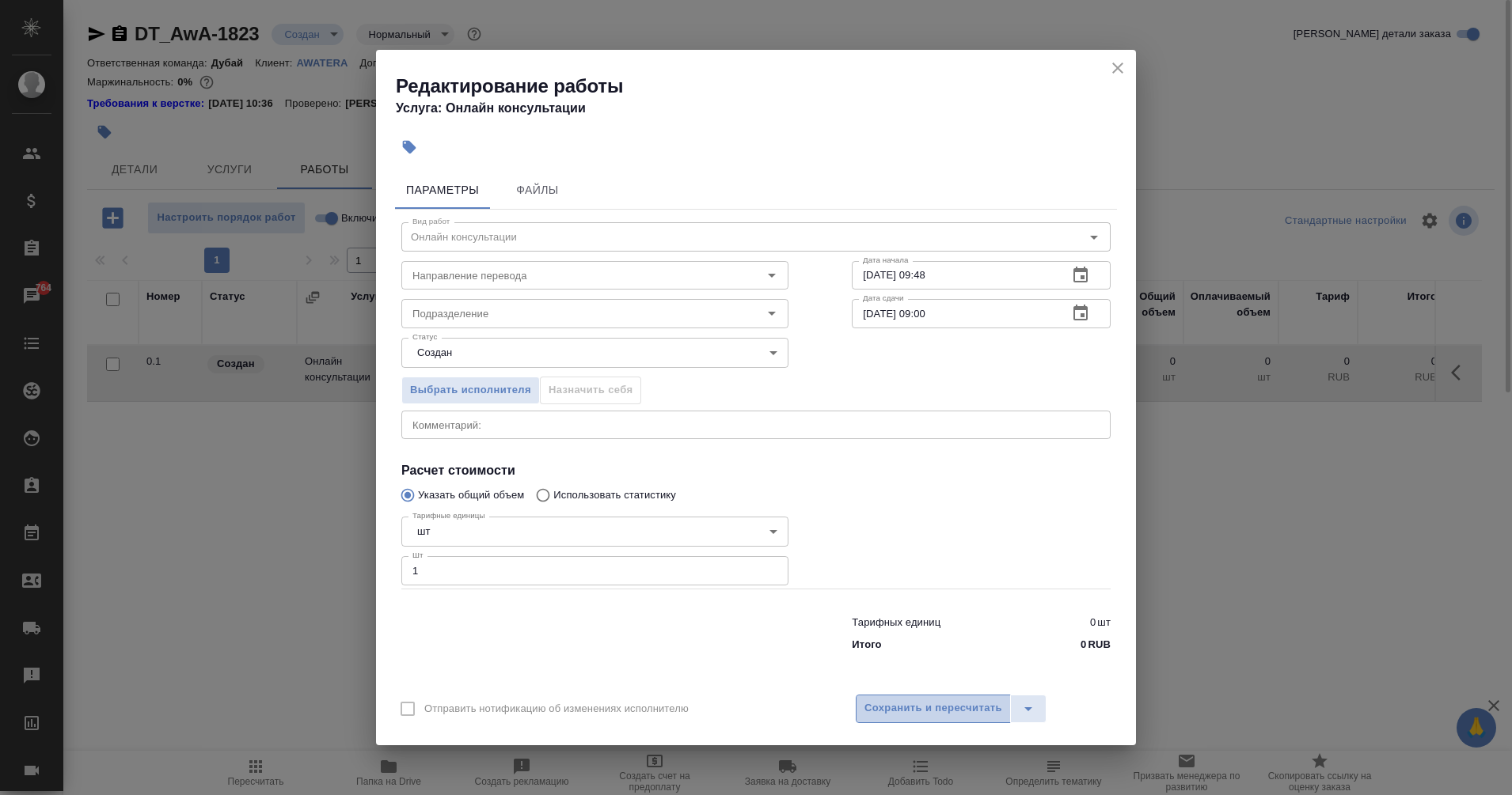
click at [911, 707] on span "Сохранить и пересчитать" at bounding box center [933, 708] width 138 height 18
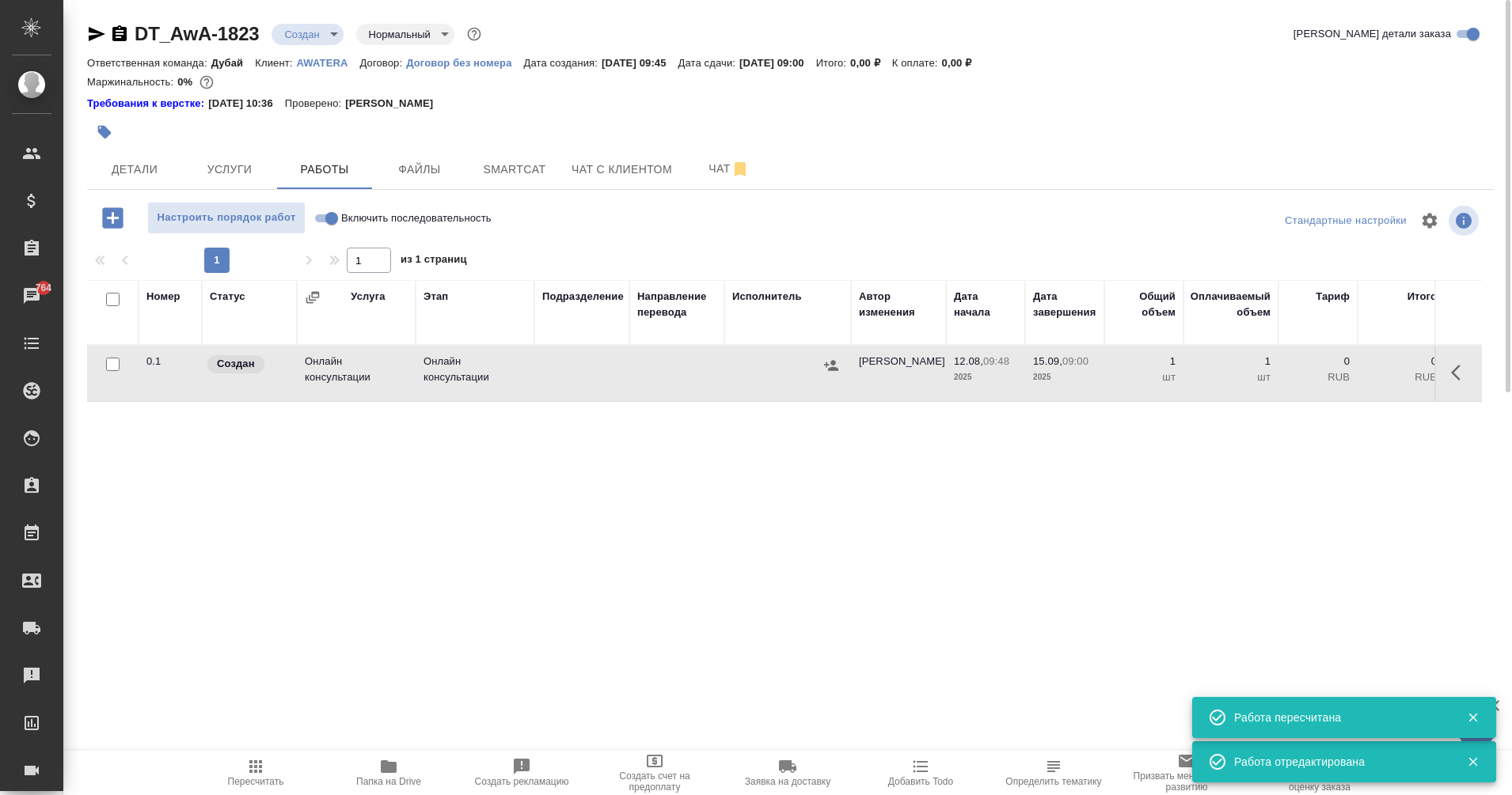
click at [323, 215] on input "Включить последовательность" at bounding box center [332, 218] width 57 height 19
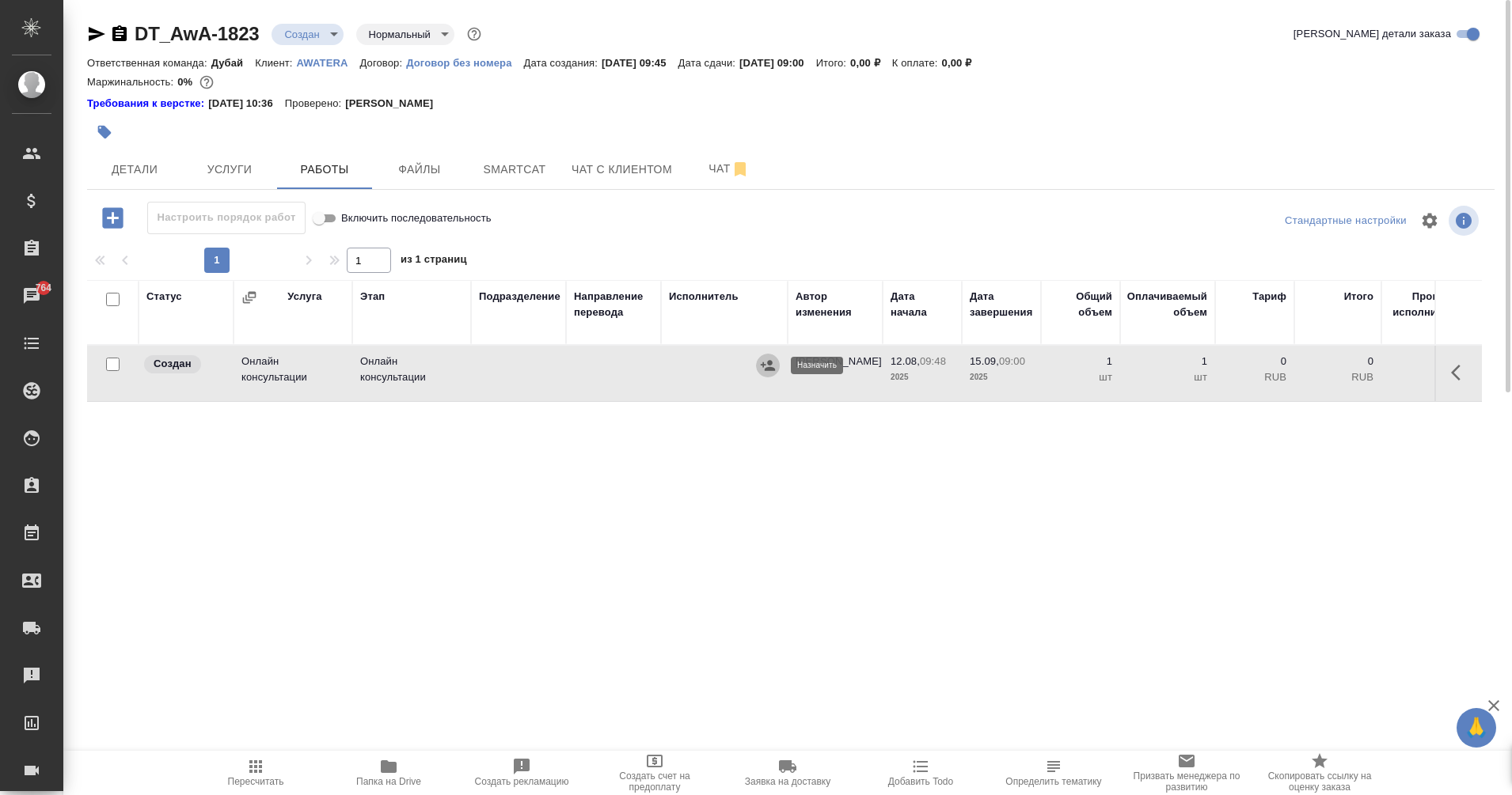
click at [770, 373] on icon "button" at bounding box center [768, 366] width 16 height 16
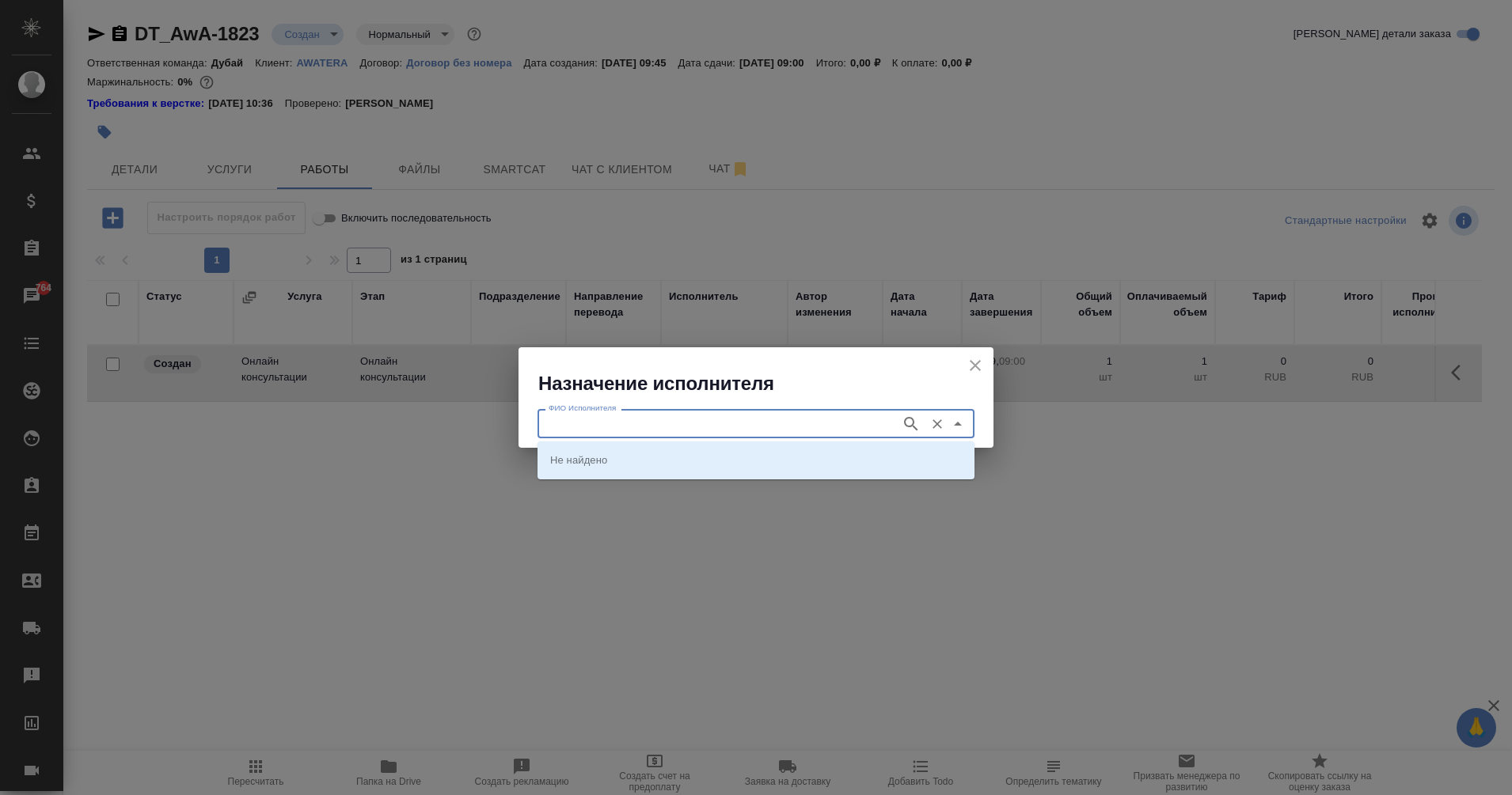
click at [601, 430] on input "ФИО Исполнителя" at bounding box center [718, 423] width 351 height 19
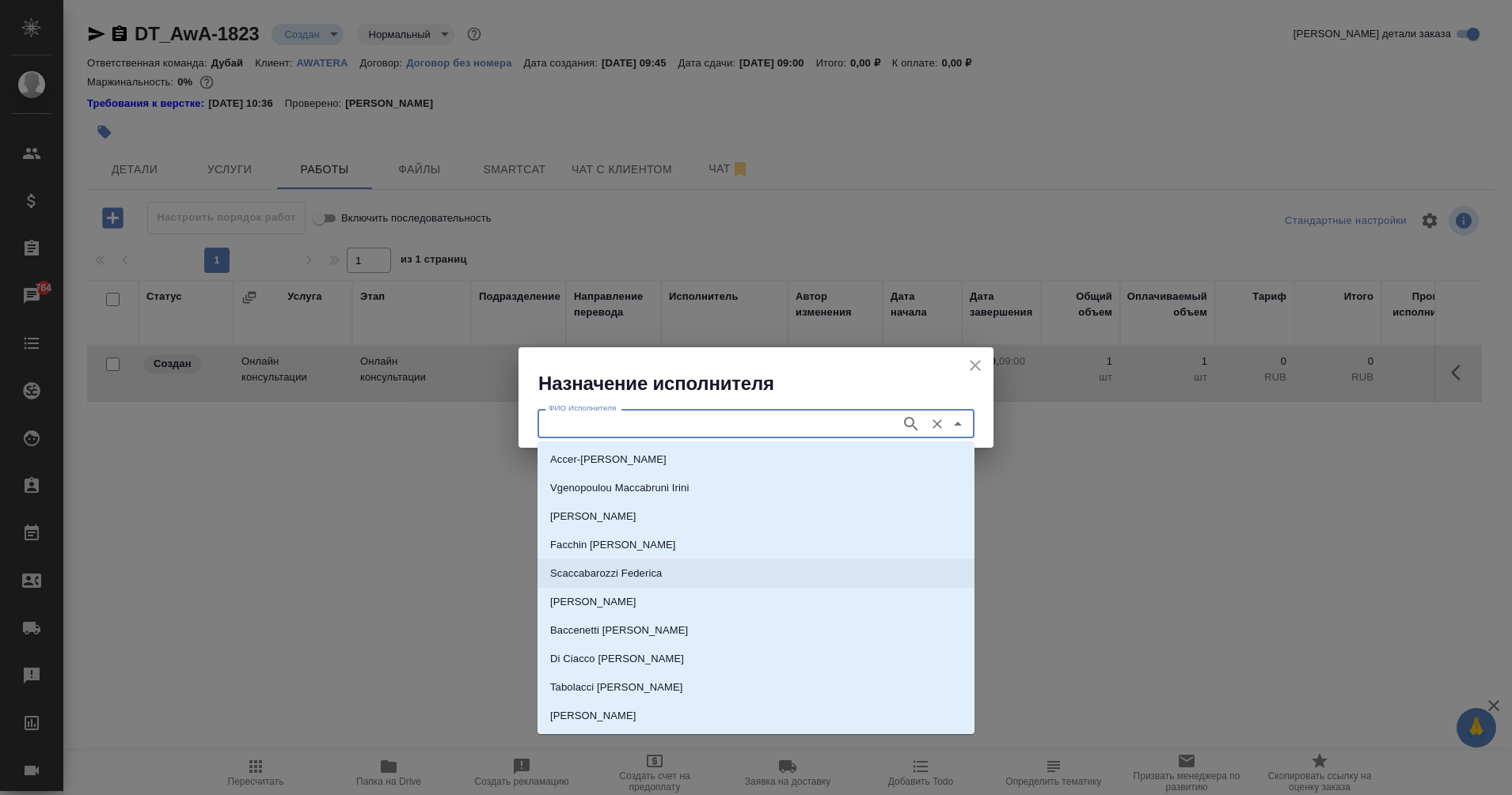
scroll to position [54, 0]
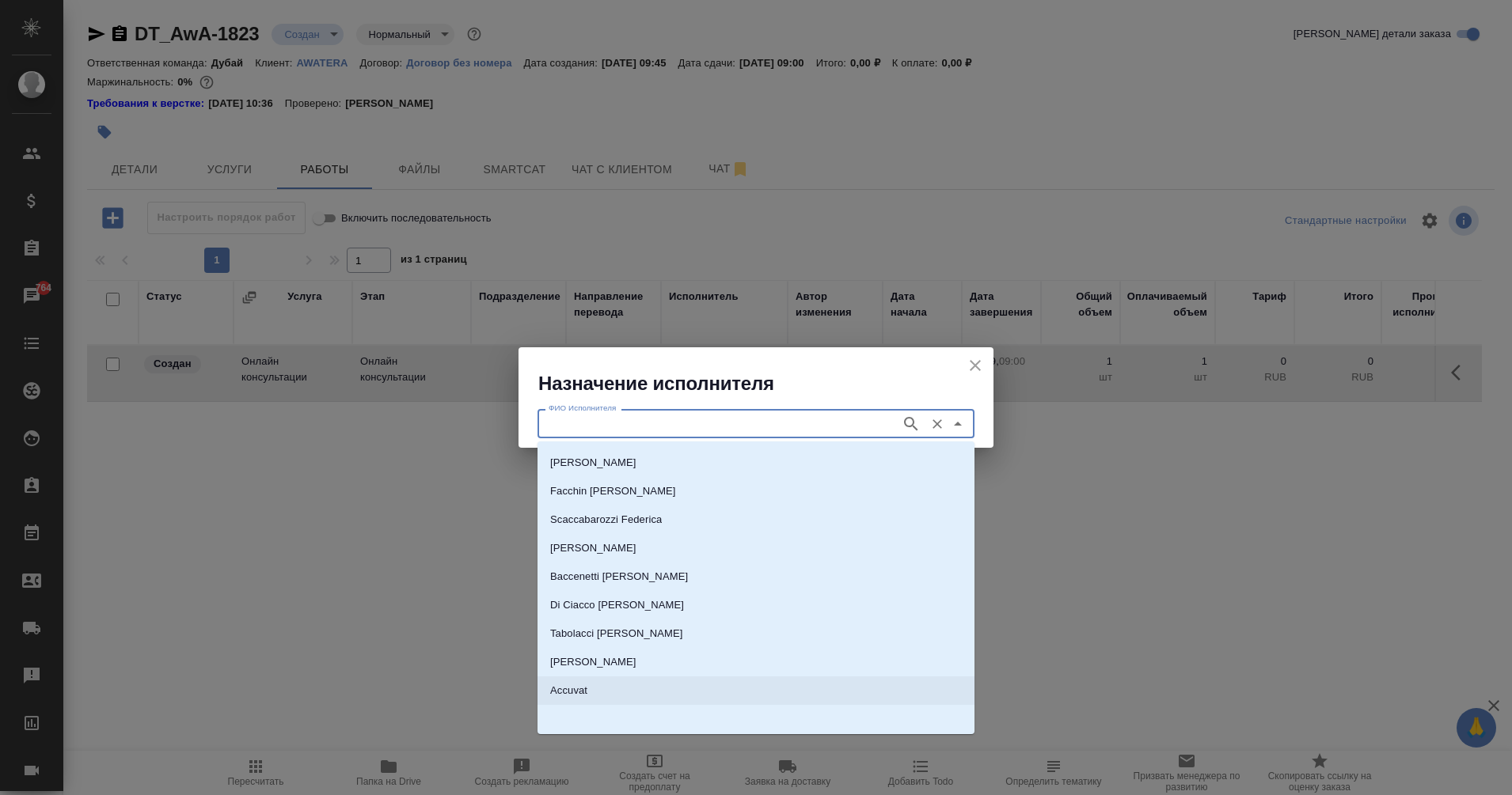
click at [594, 680] on li "Accuvat" at bounding box center [756, 690] width 437 height 29
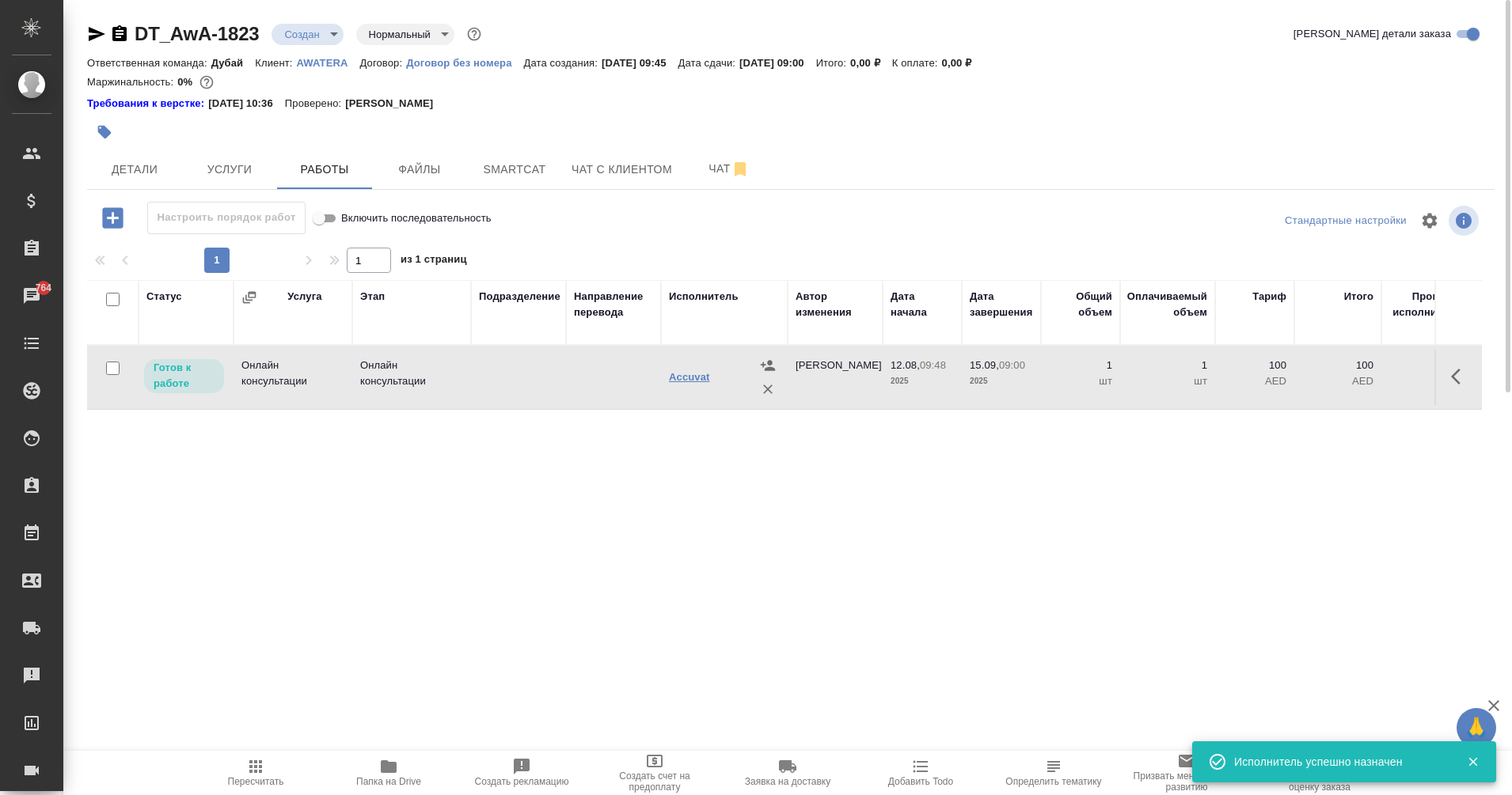
click at [703, 378] on link "Accuvat" at bounding box center [690, 376] width 41 height 12
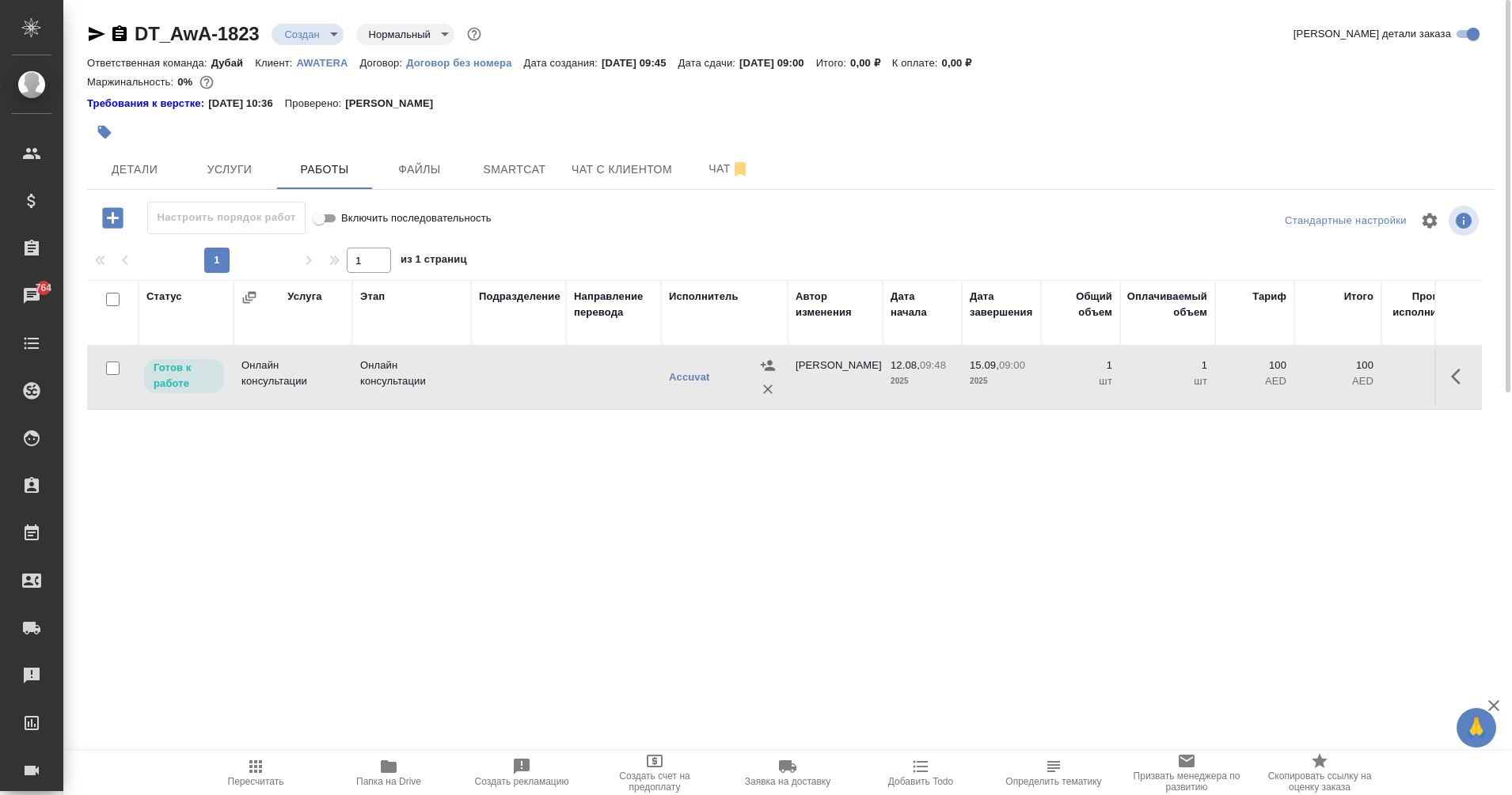
click at [566, 375] on td at bounding box center [614, 377] width 95 height 55
click at [254, 768] on icon "button" at bounding box center [256, 766] width 13 height 13
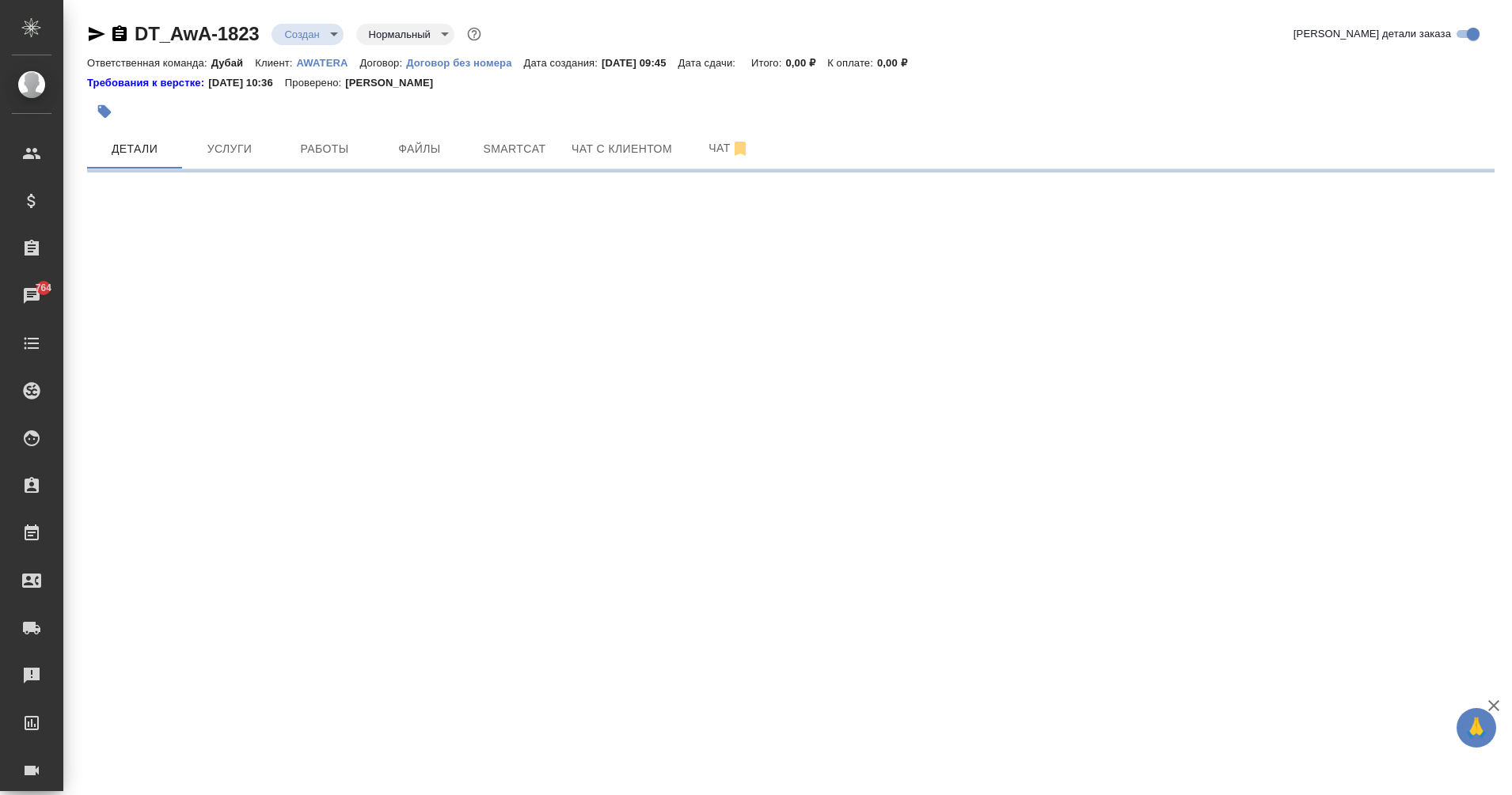
select select "RU"
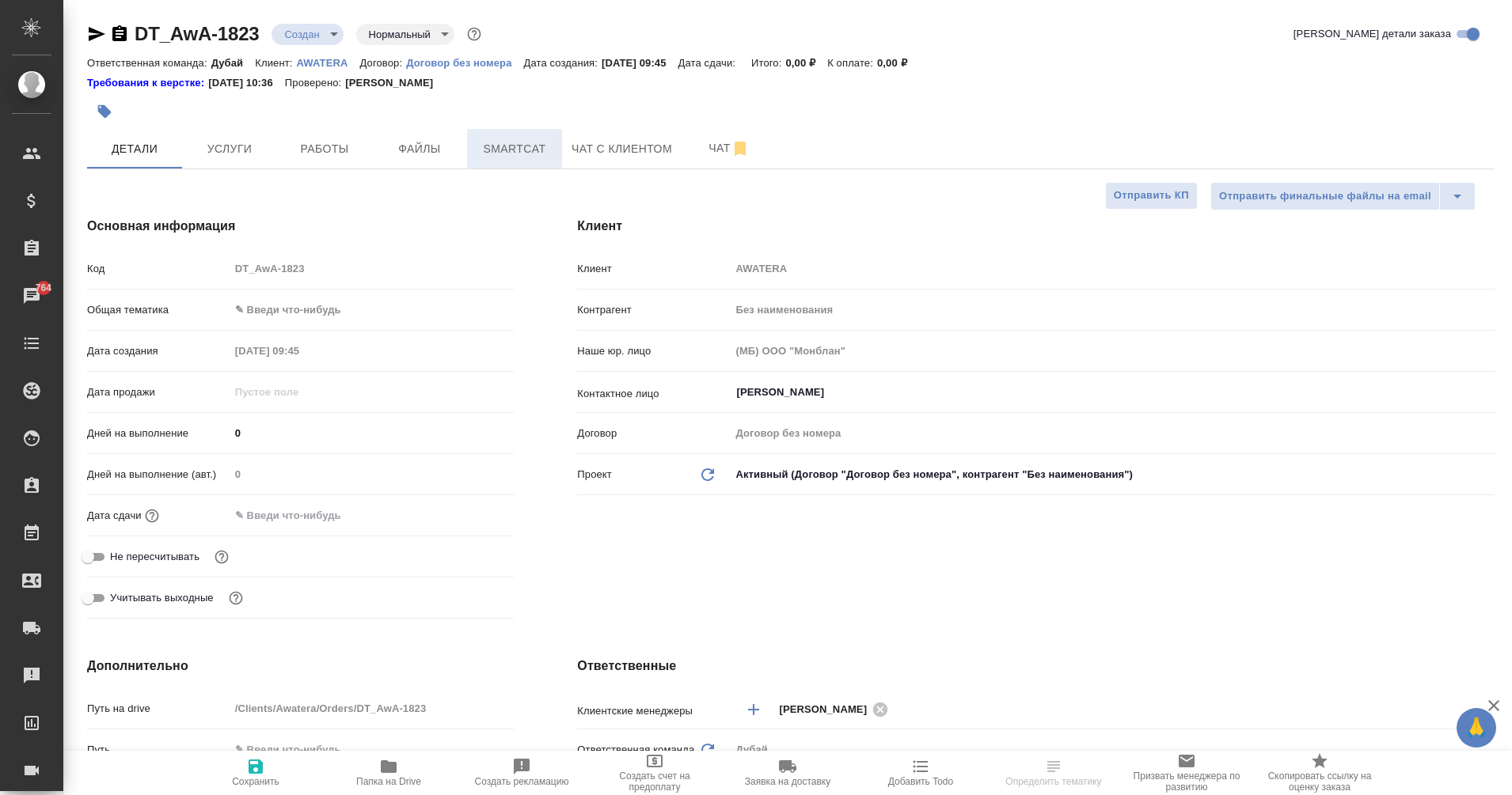
type textarea "x"
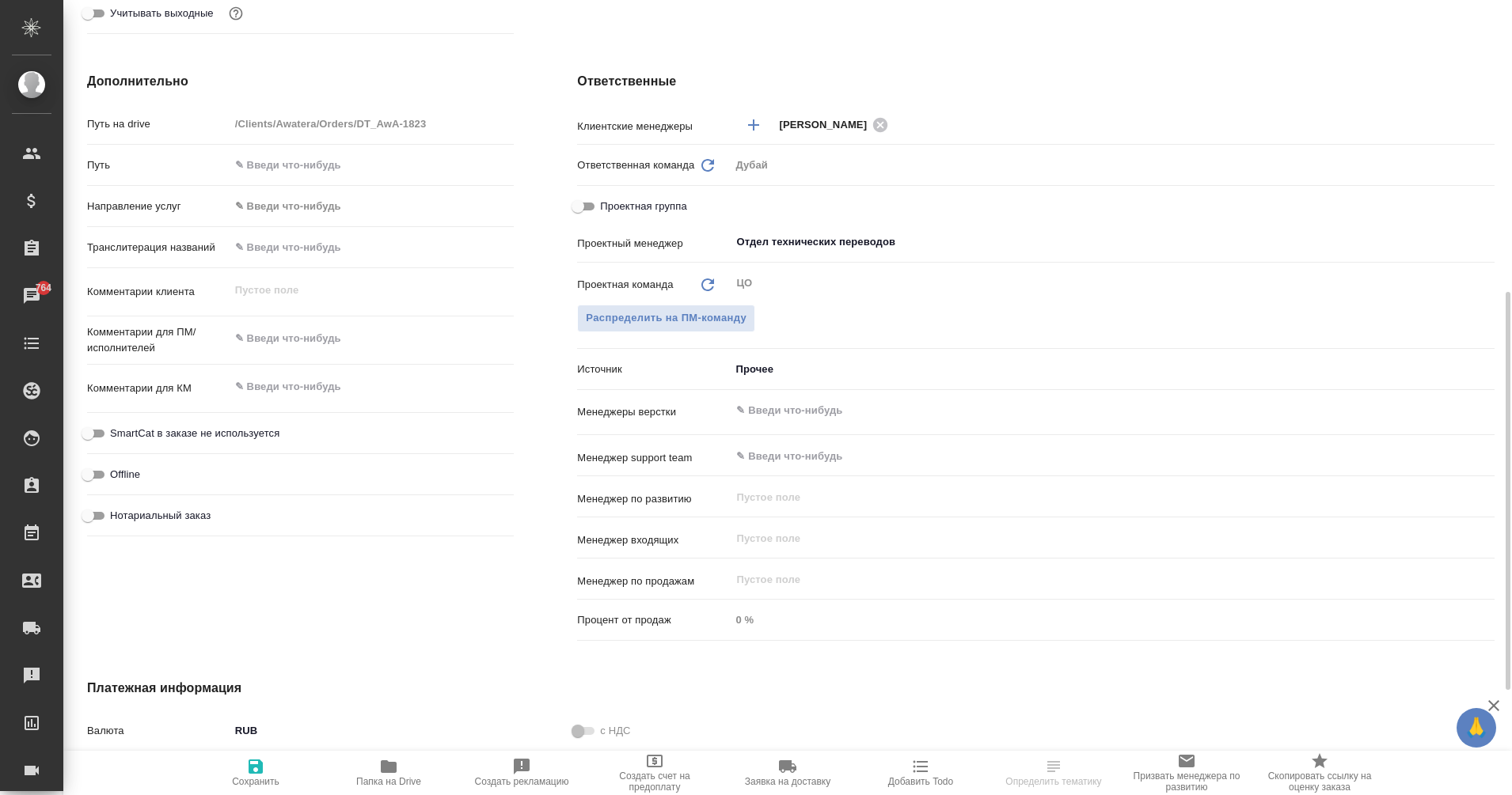
scroll to position [587, 0]
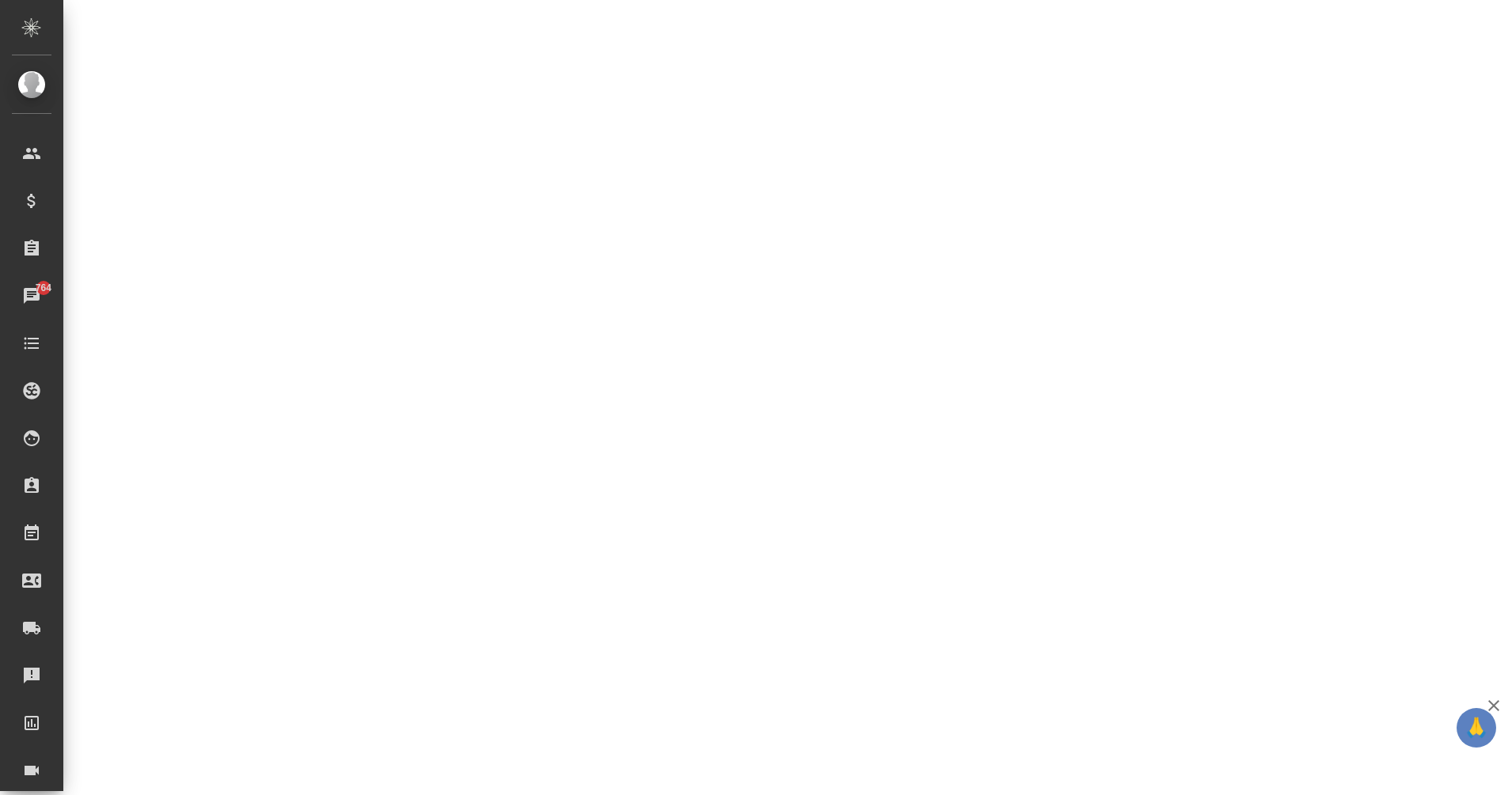
select select "RU"
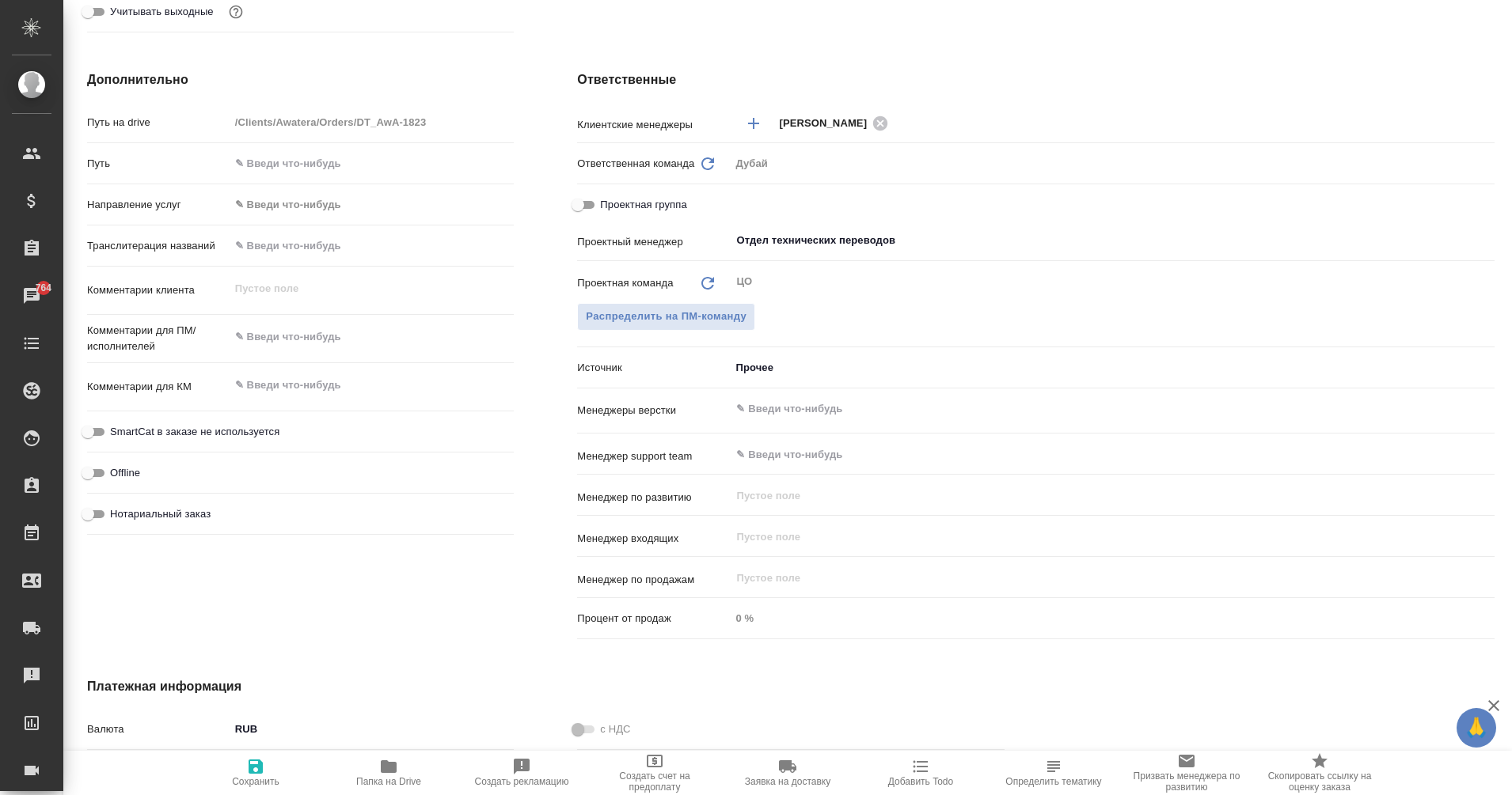
type textarea "x"
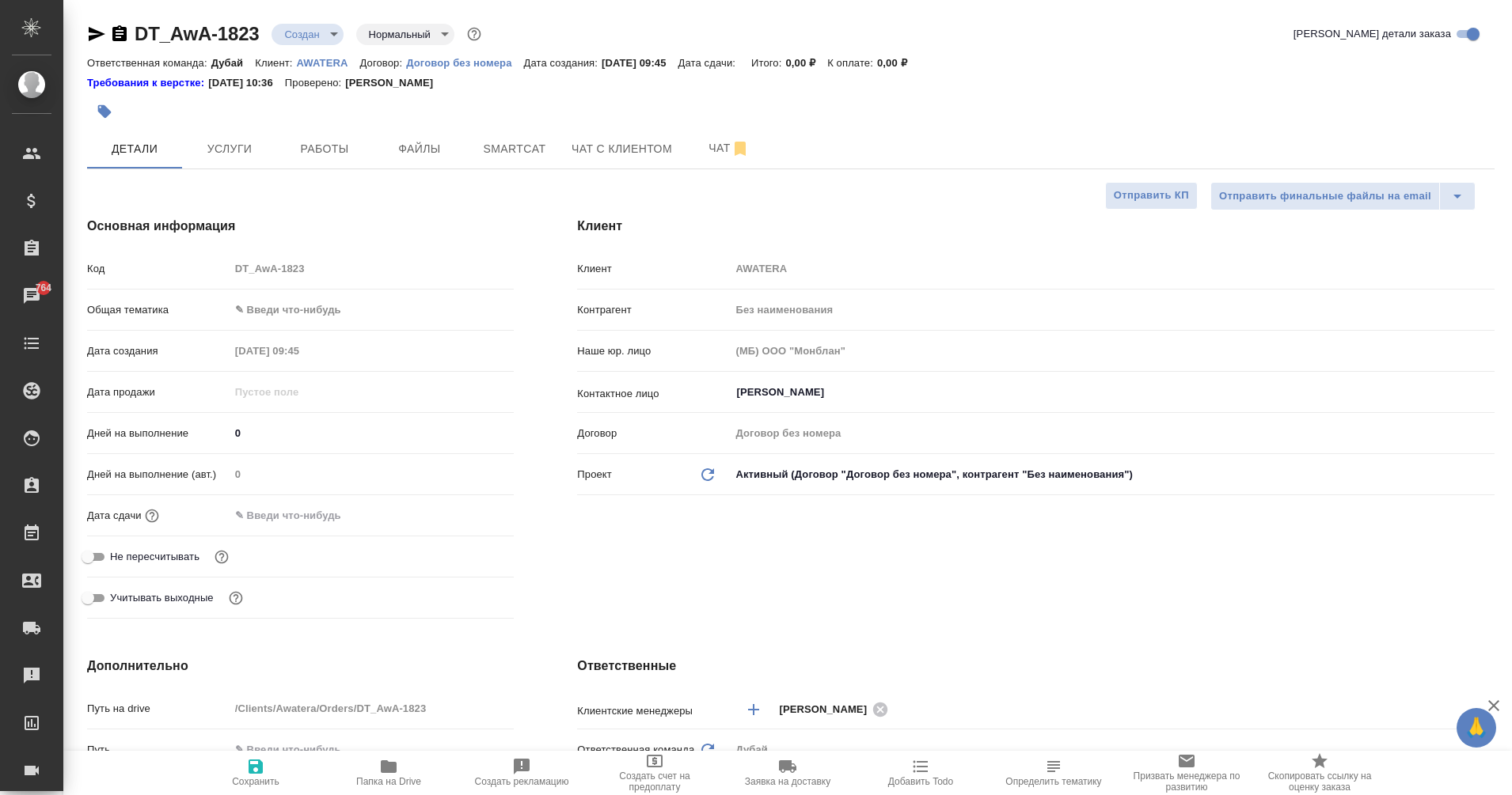
scroll to position [1, 0]
type textarea "x"
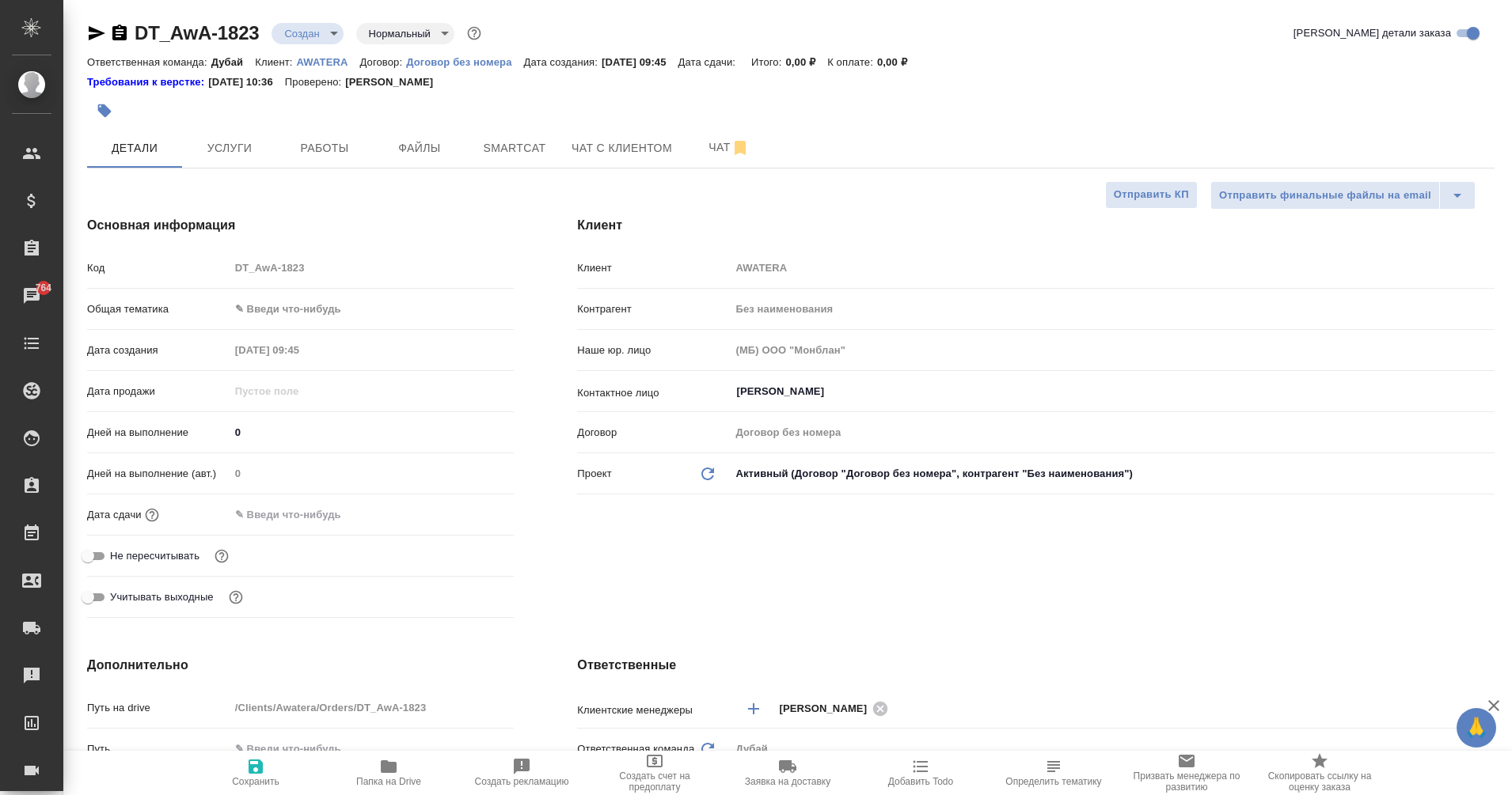
type textarea "x"
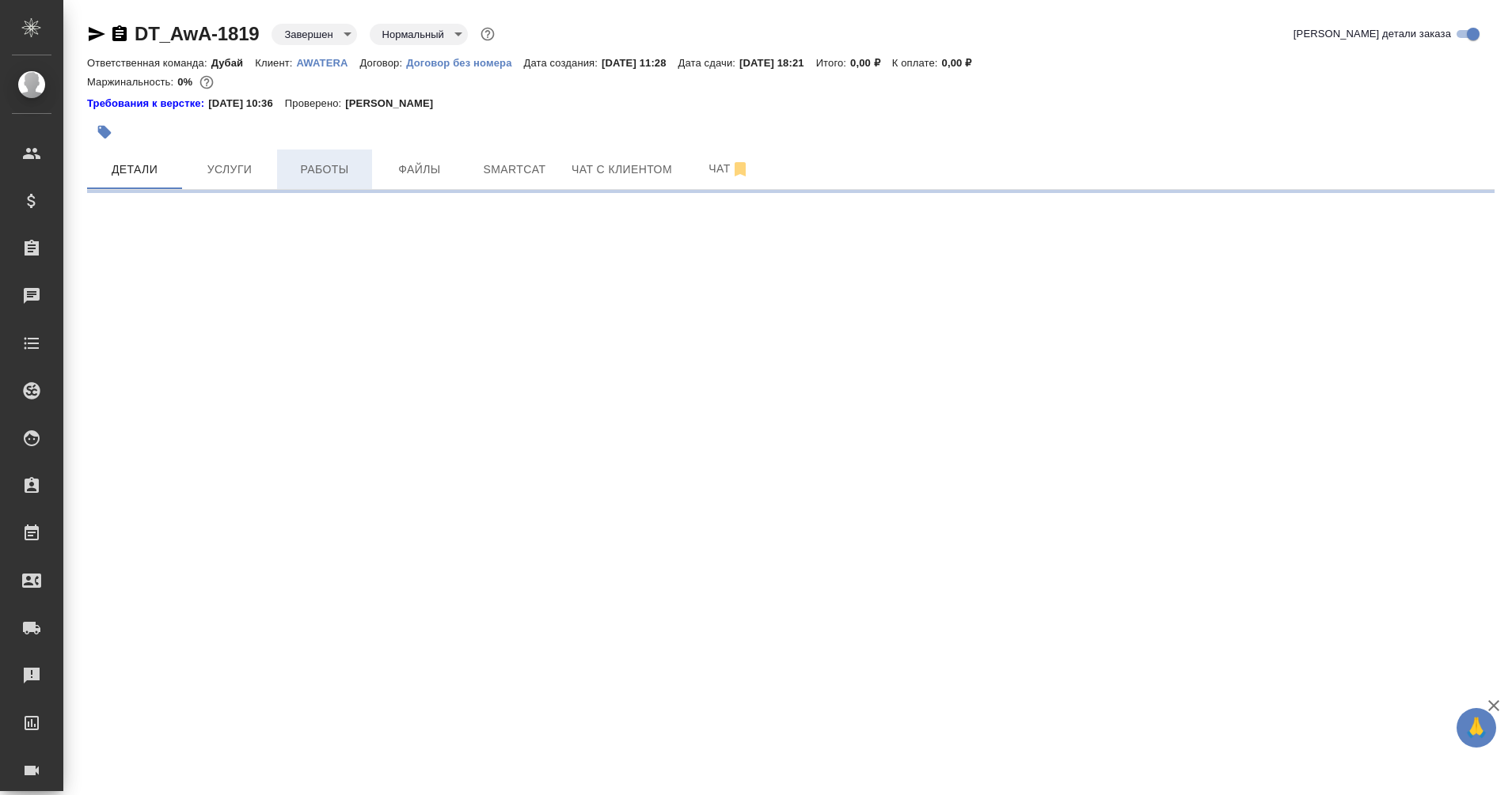
click at [315, 169] on span "Работы" at bounding box center [324, 170] width 76 height 20
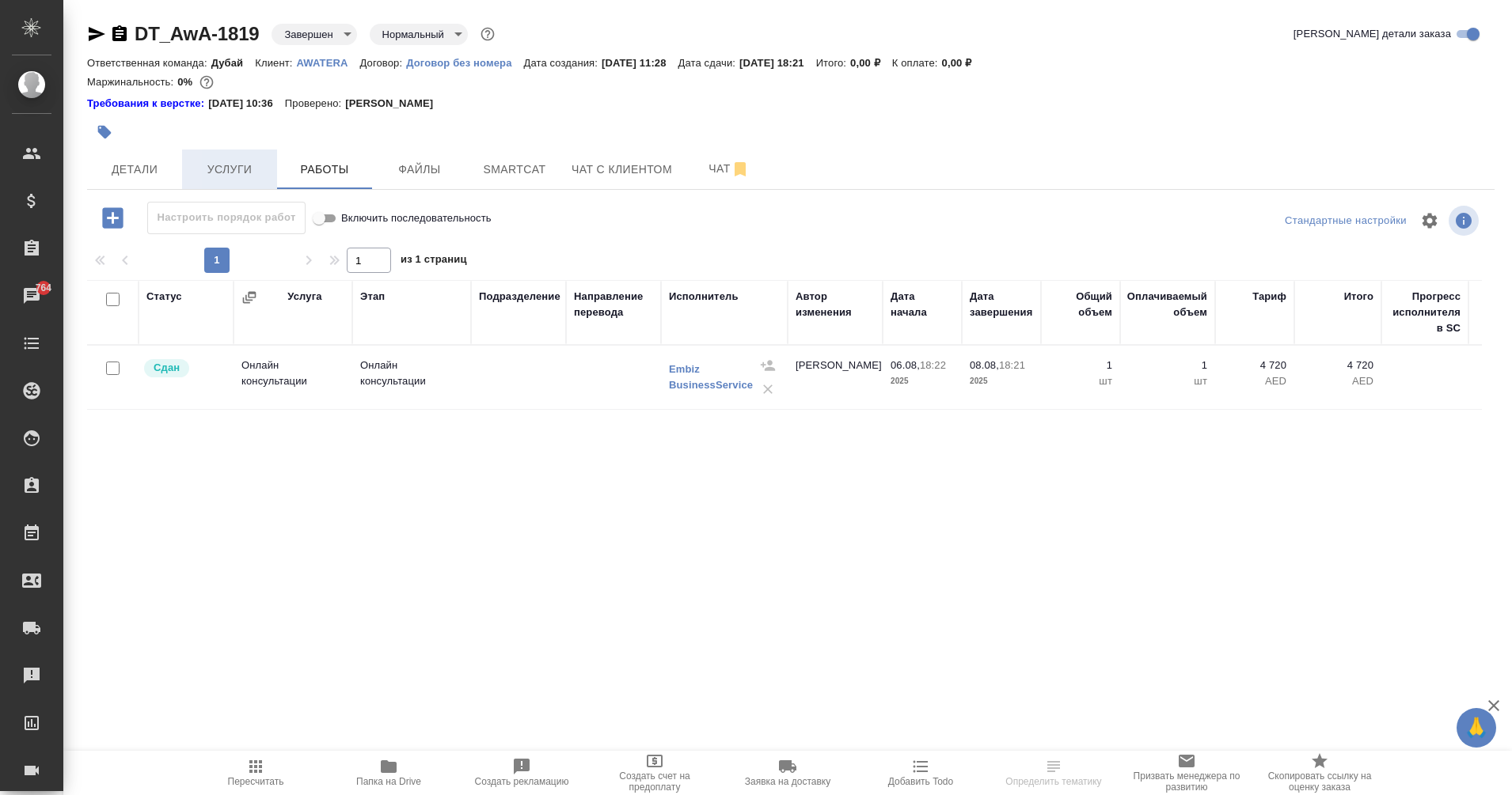
click at [218, 164] on span "Услуги" at bounding box center [229, 170] width 76 height 20
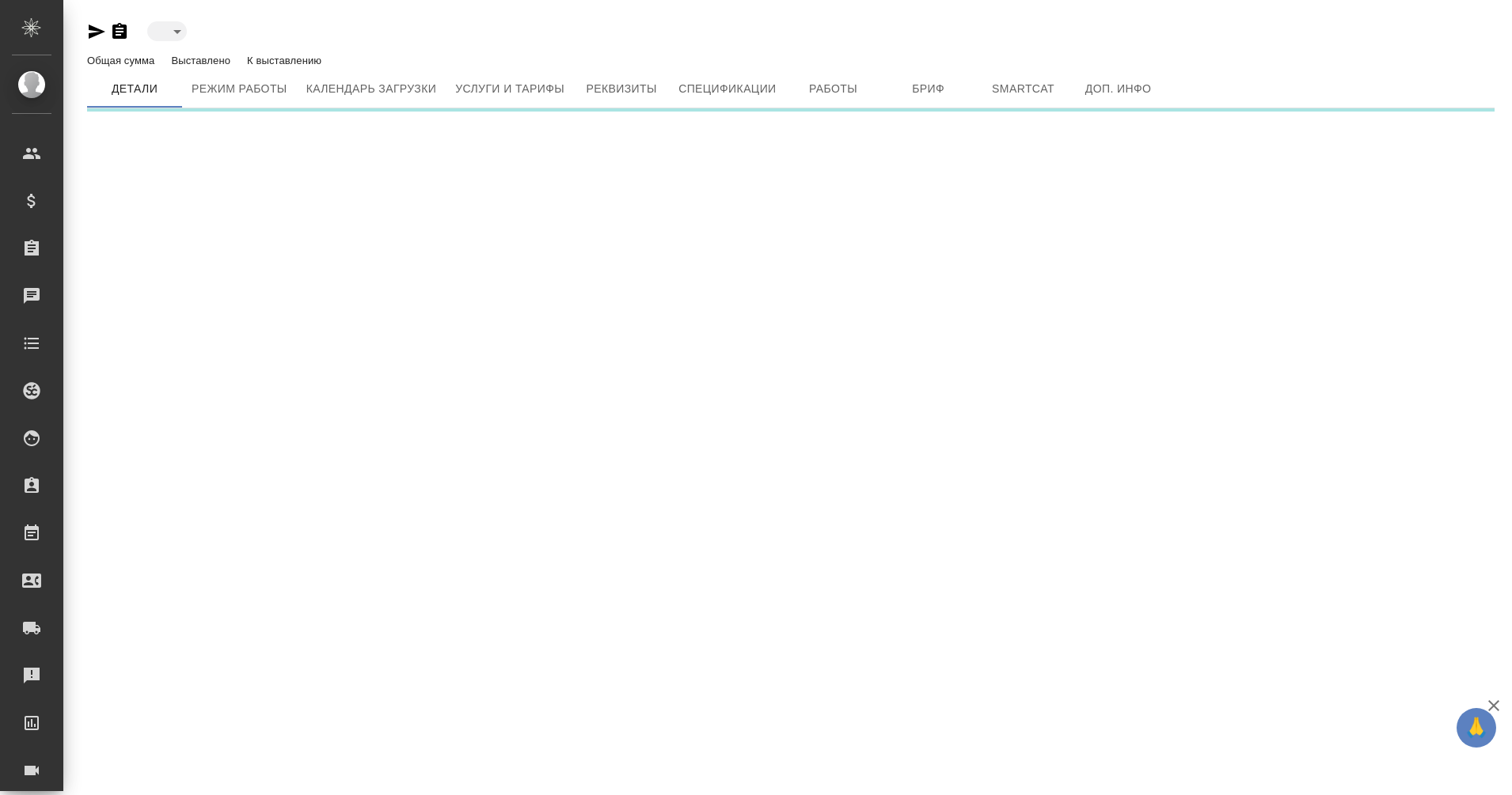
type input "active"
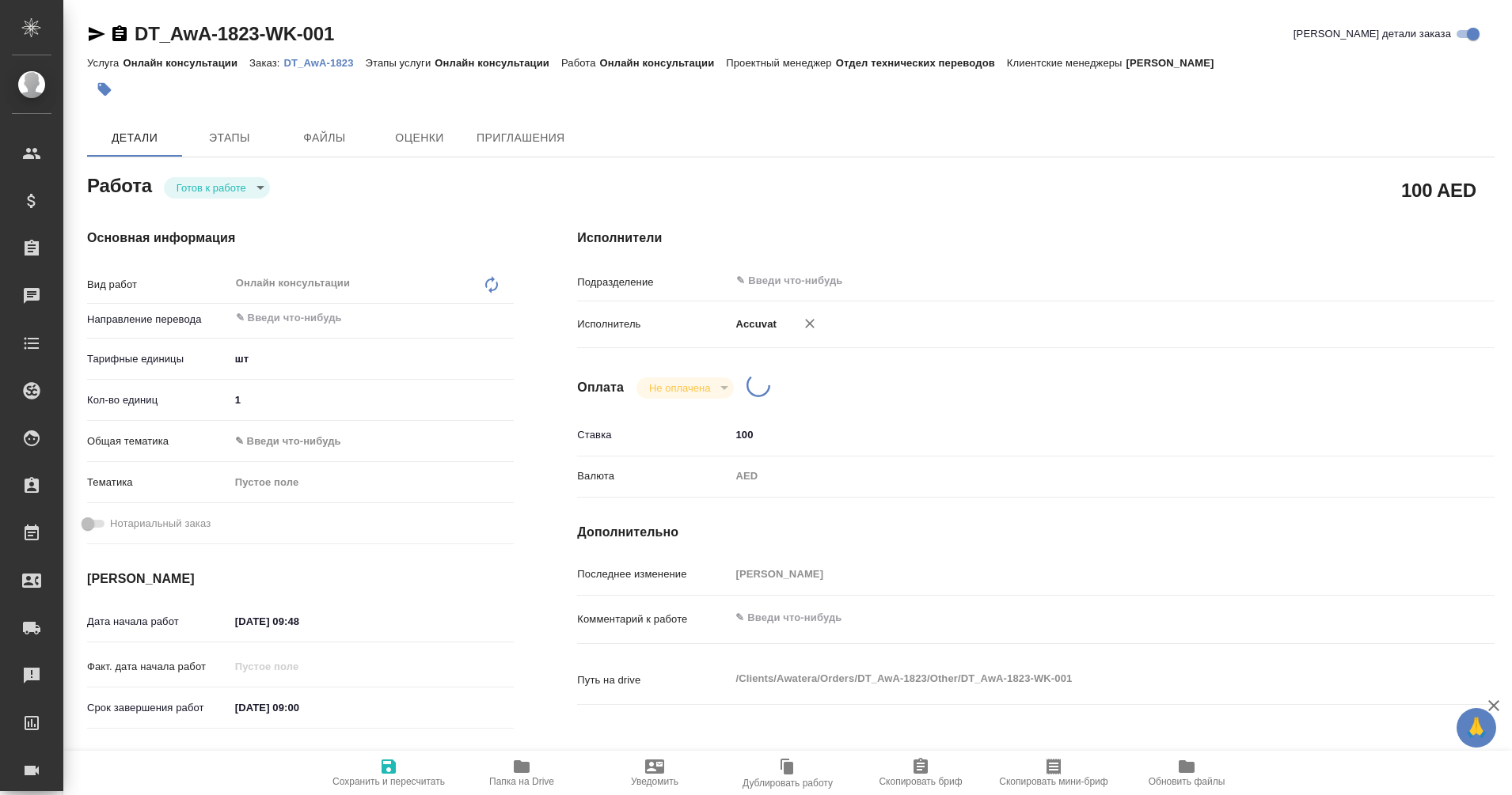
type textarea "x"
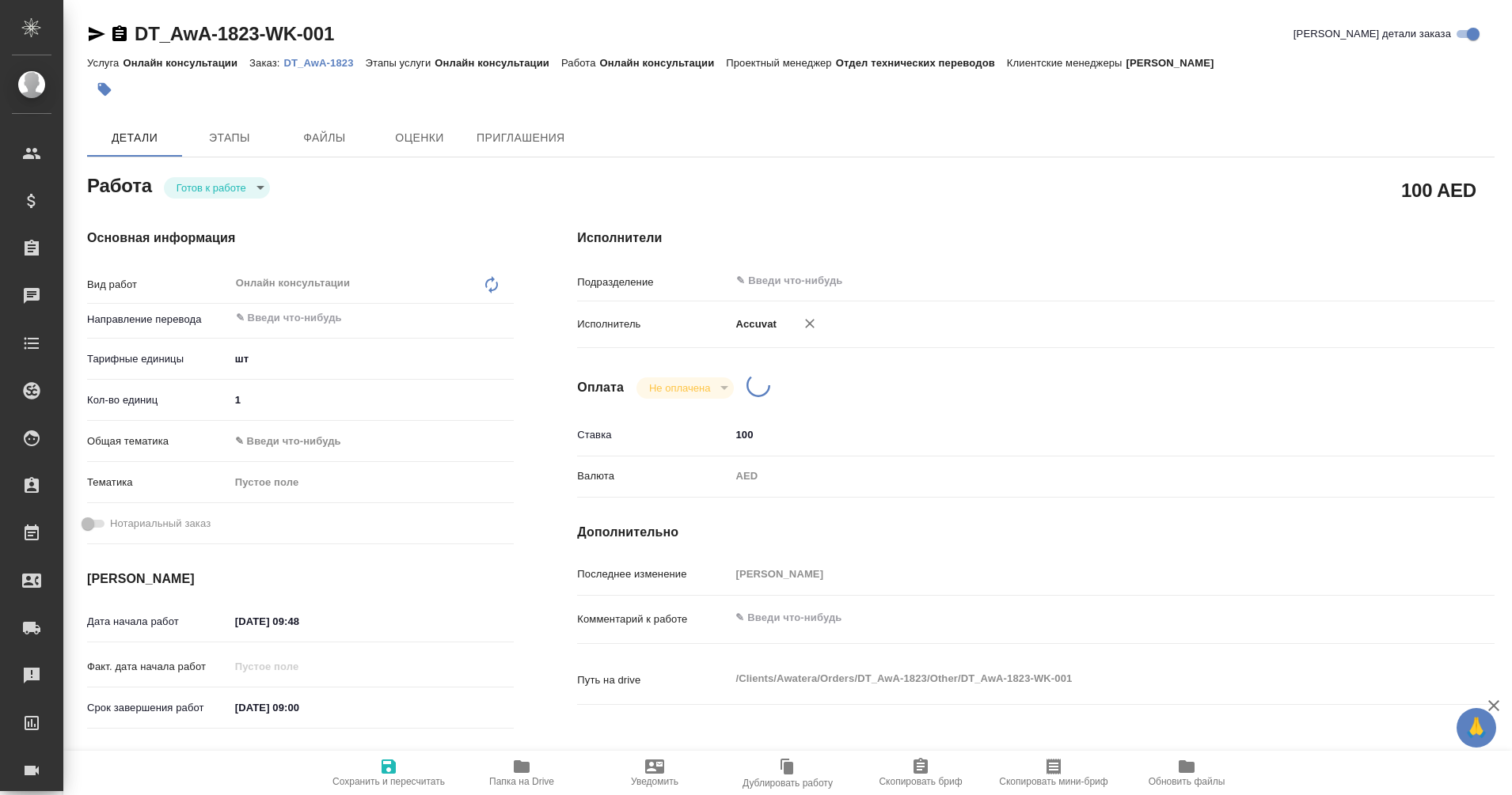
type textarea "x"
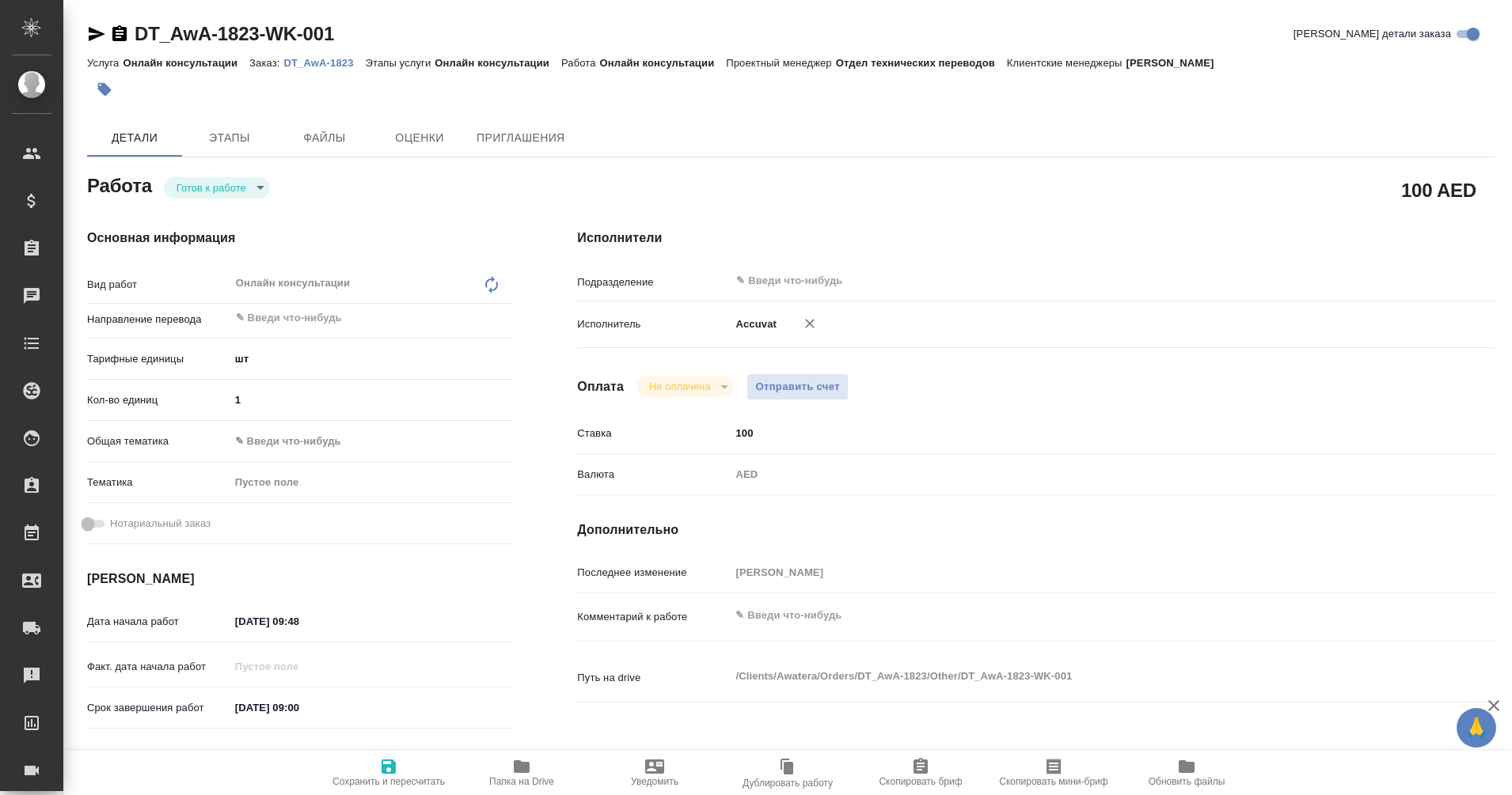
type textarea "x"
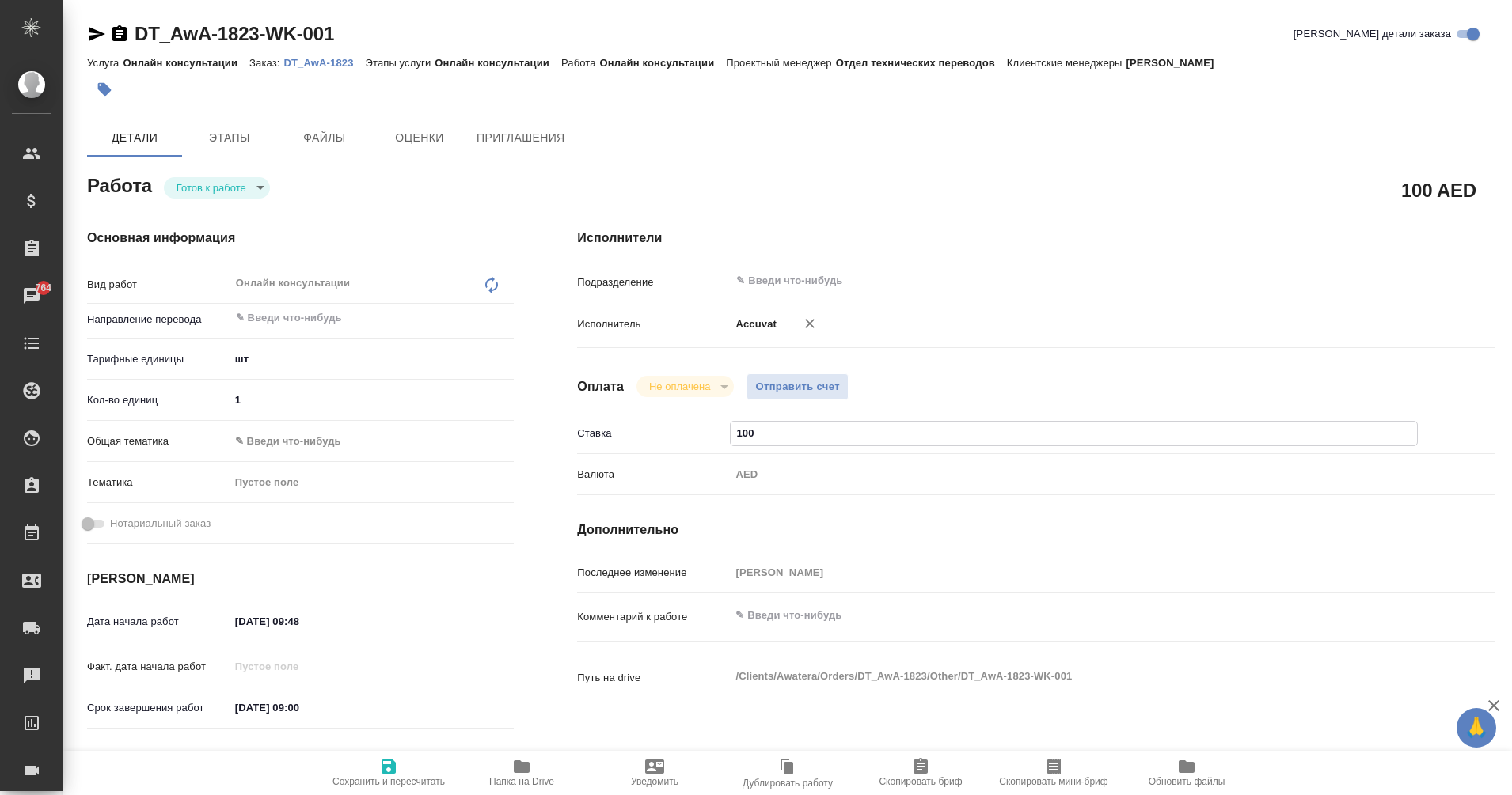
drag, startPoint x: 770, startPoint y: 427, endPoint x: 576, endPoint y: 454, distance: 195.9
click at [576, 454] on div "Исполнители Подразделение ​ Исполнитель Accuvat Оплата Не оплачена notPayed Отп…" at bounding box center [1036, 535] width 981 height 676
type textarea "x"
type input "5"
type textarea "x"
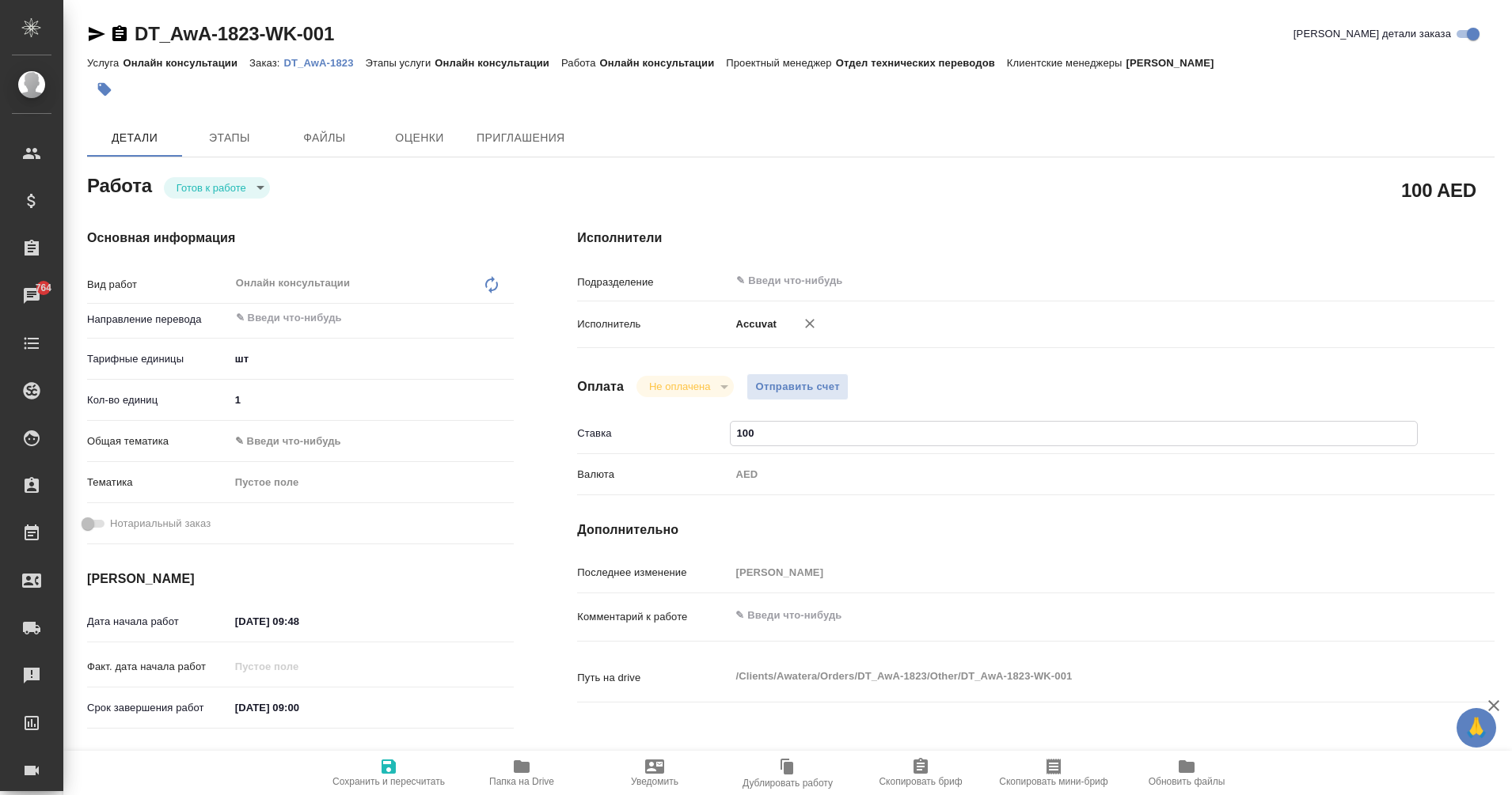
type textarea "x"
type input "52"
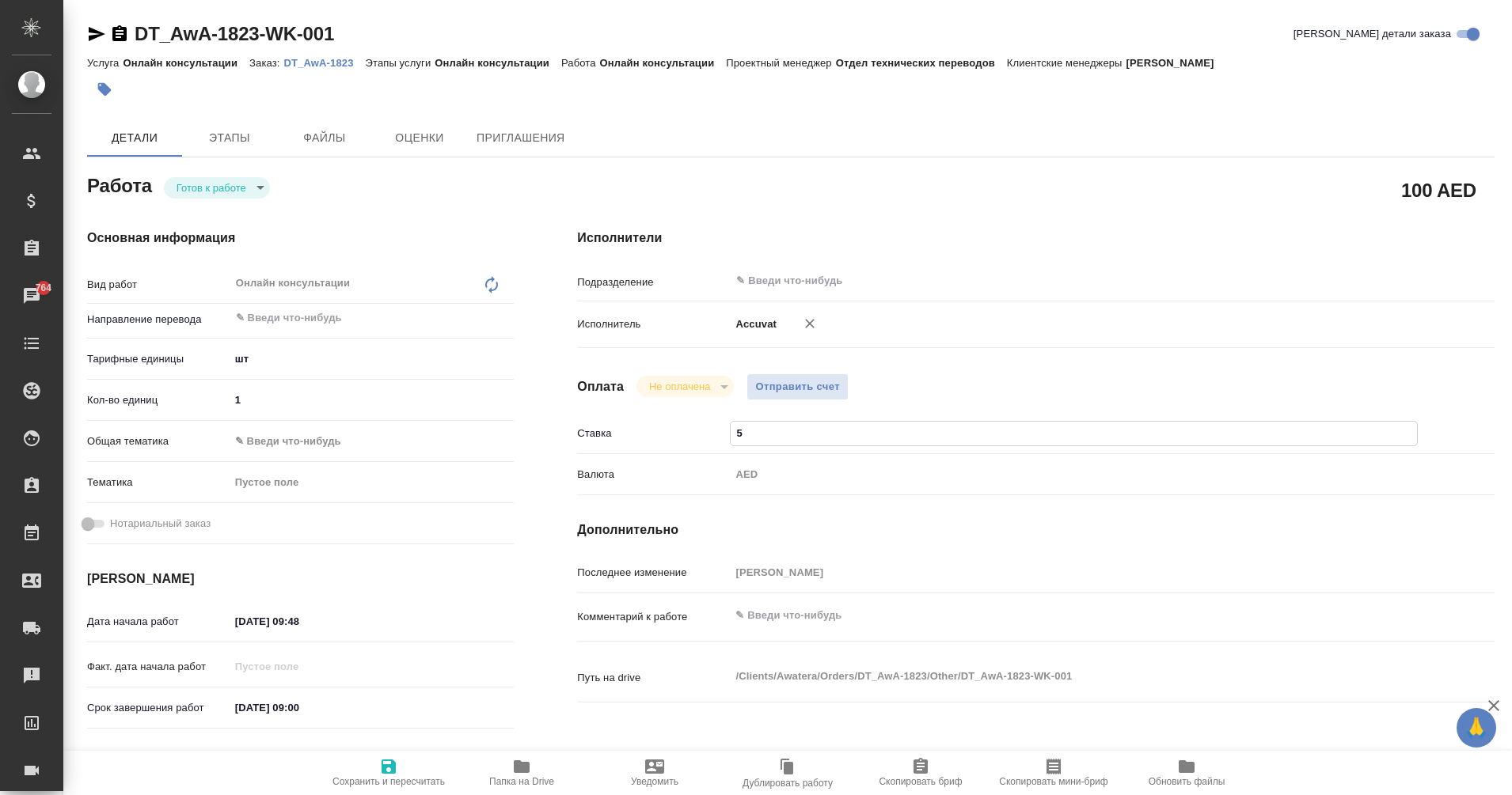
type textarea "x"
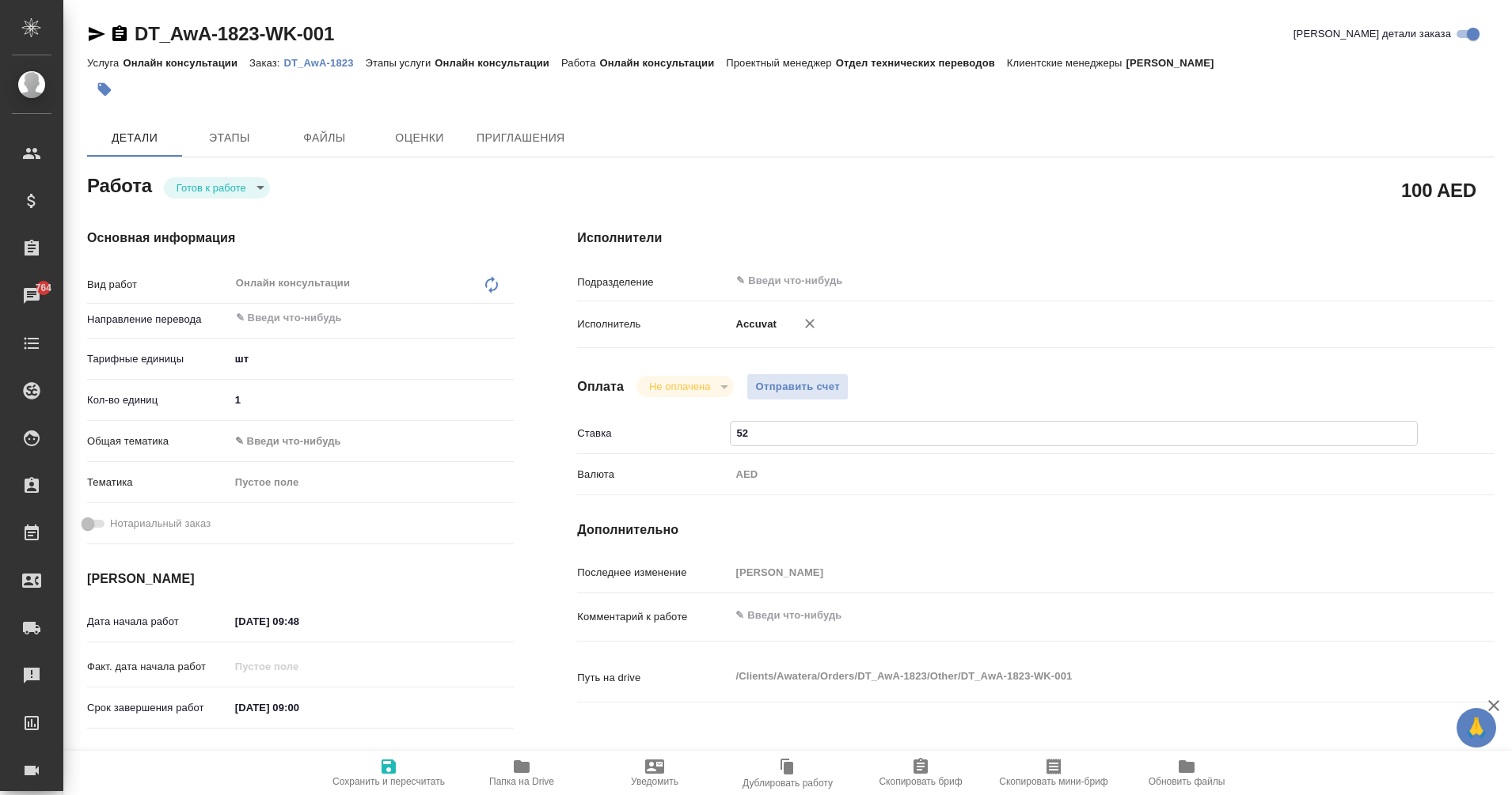
type input "525"
type textarea "x"
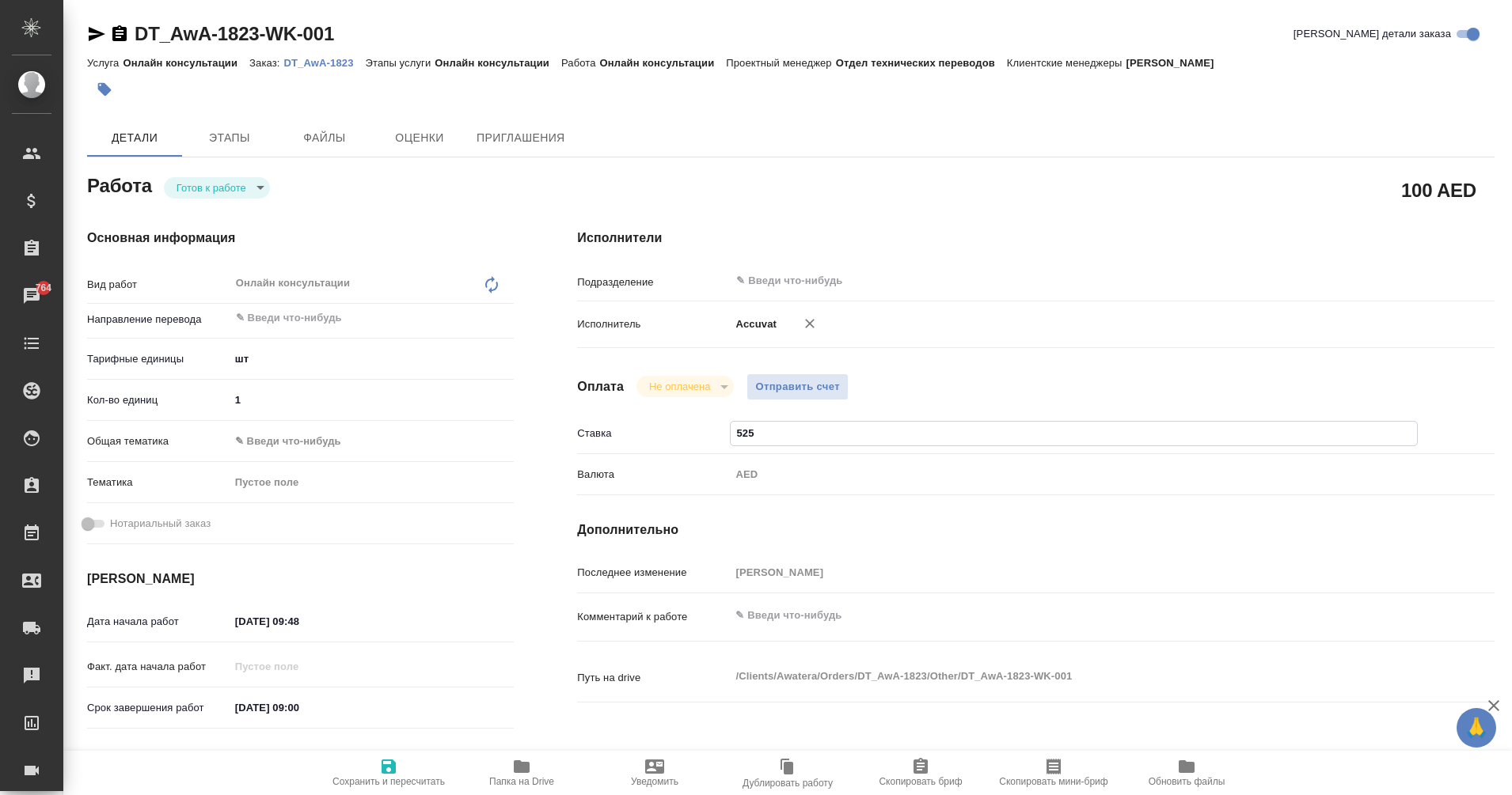
type textarea "x"
type input "5250"
type textarea "x"
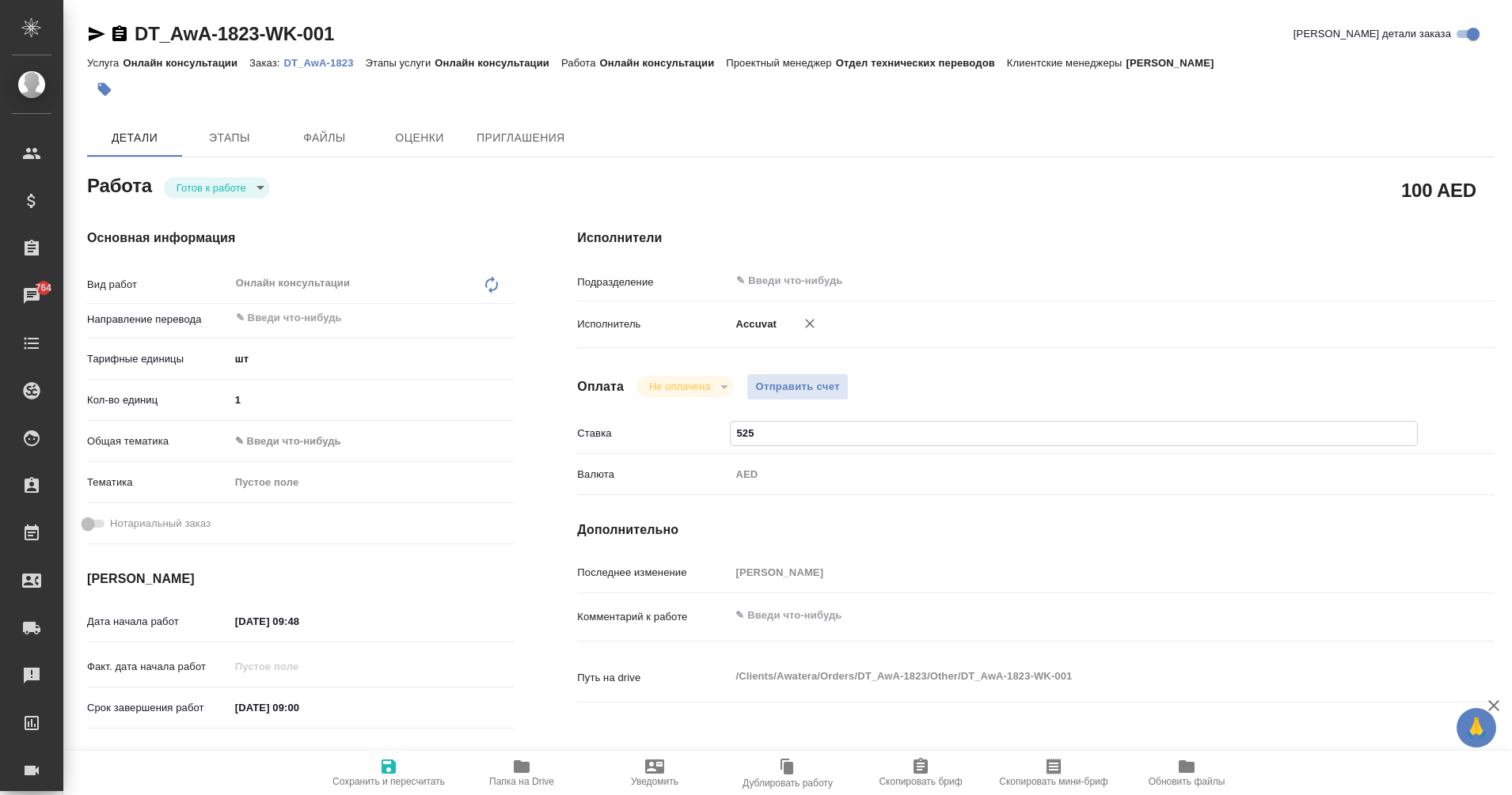
type textarea "x"
type input "5250"
click at [388, 771] on icon "button" at bounding box center [388, 766] width 19 height 19
type textarea "x"
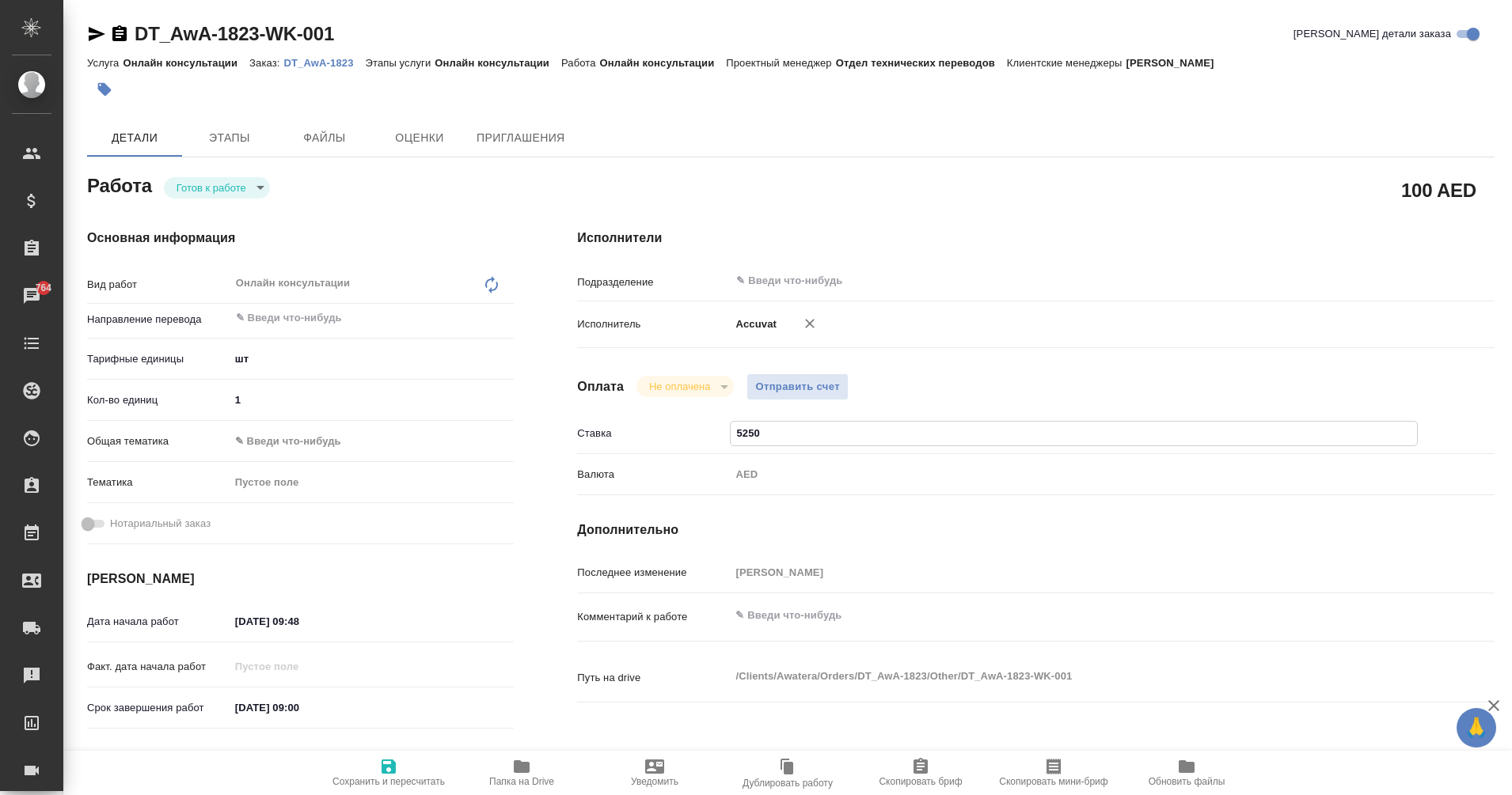
type textarea "x"
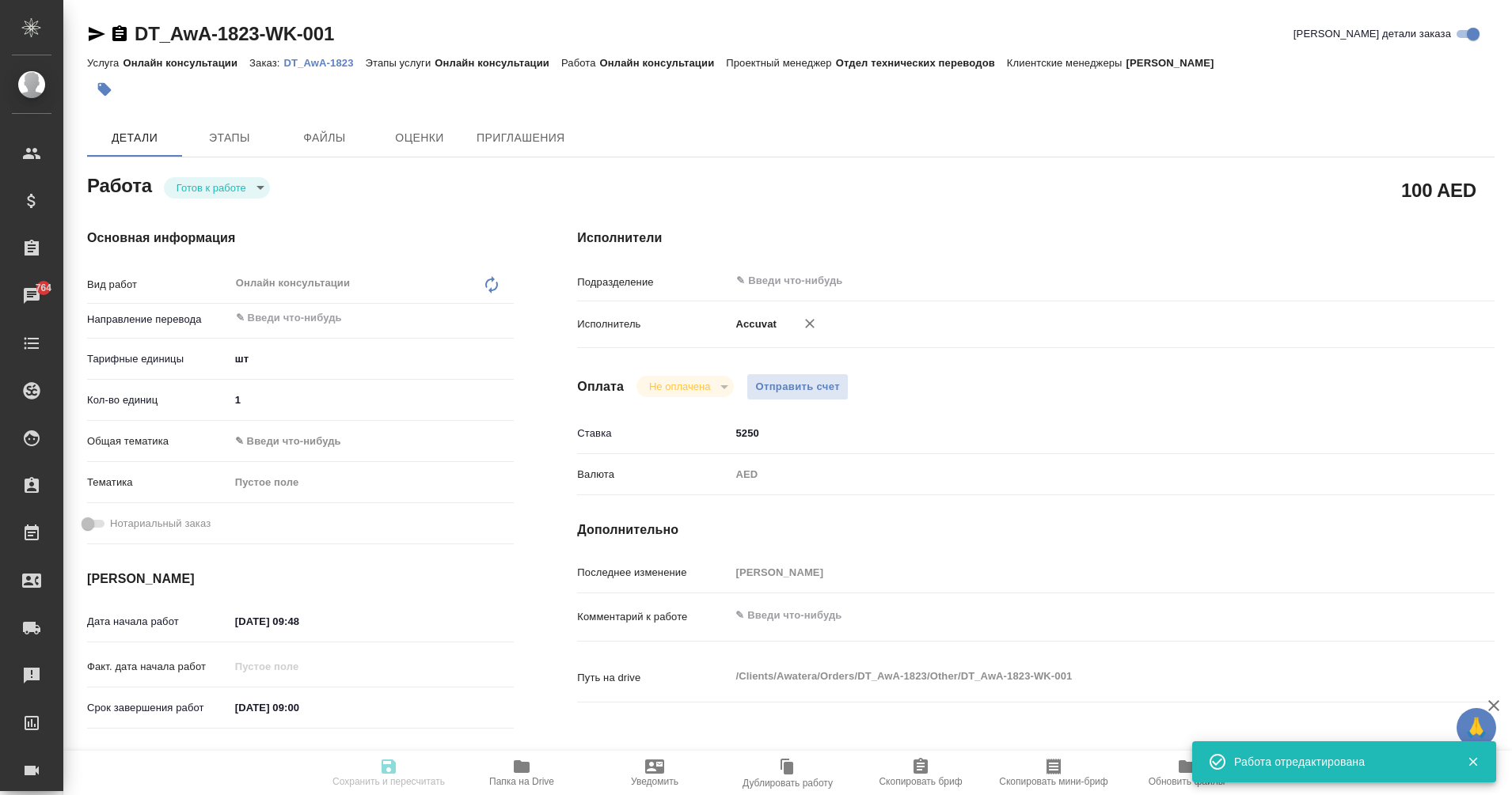
type textarea "x"
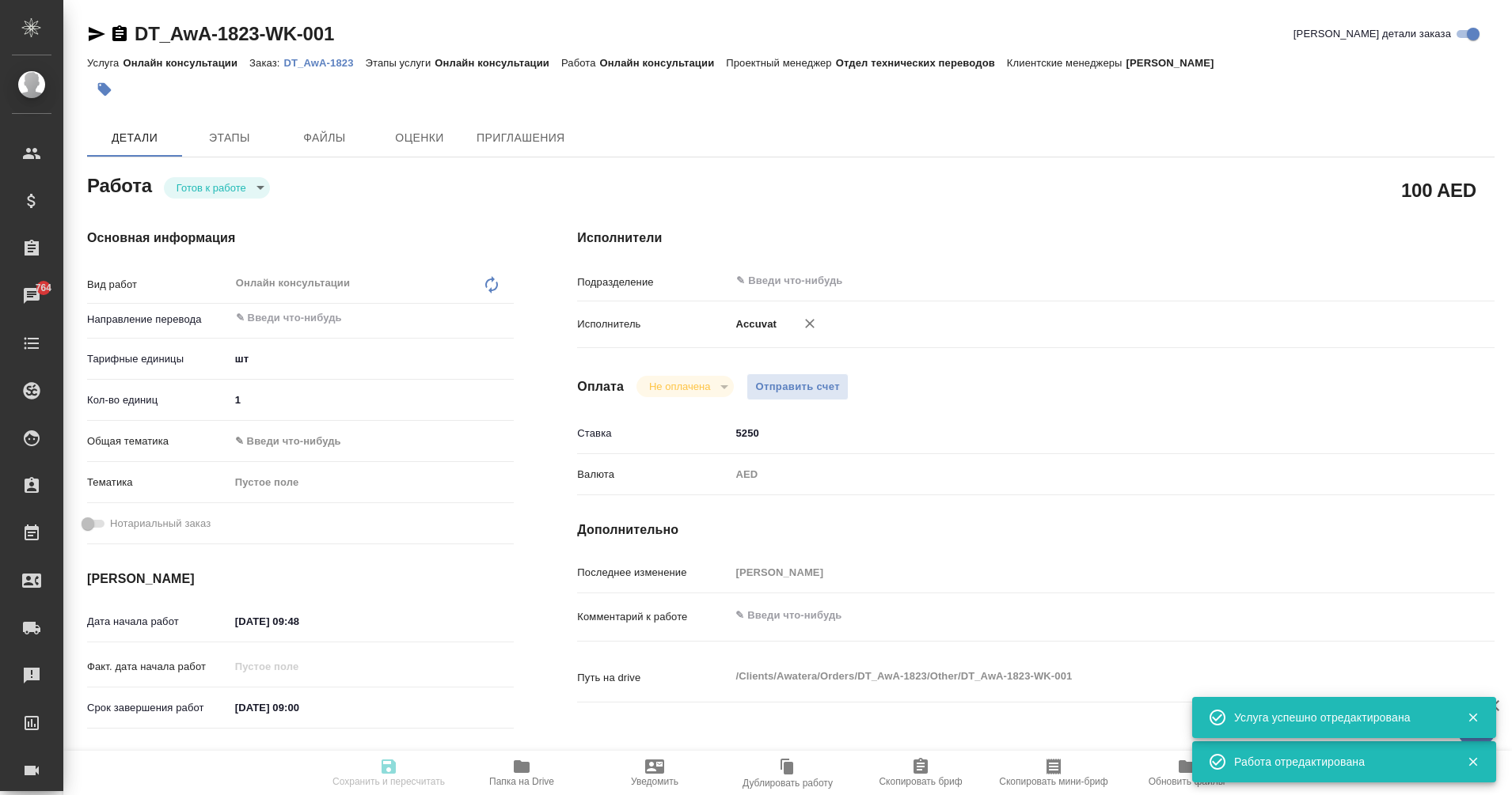
type input "readyForWork"
type textarea "Онлайн консультации"
type textarea "x"
type input "5a8b1489cc6b4906c91bfdc1"
type input "1"
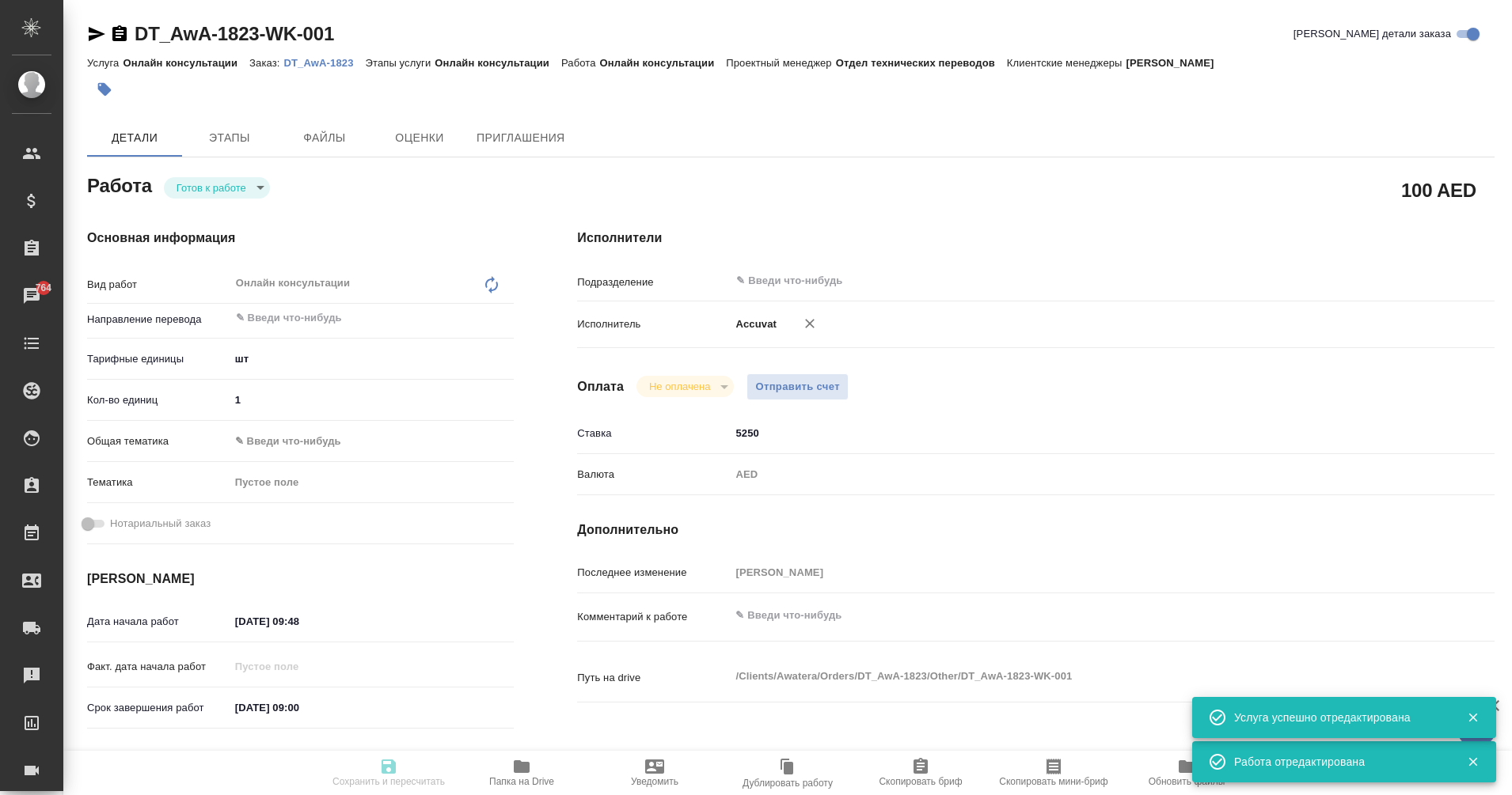
type input "12.08.2025 09:48"
type input "15.09.2025 09:00"
type input "notPayed"
type input "5250"
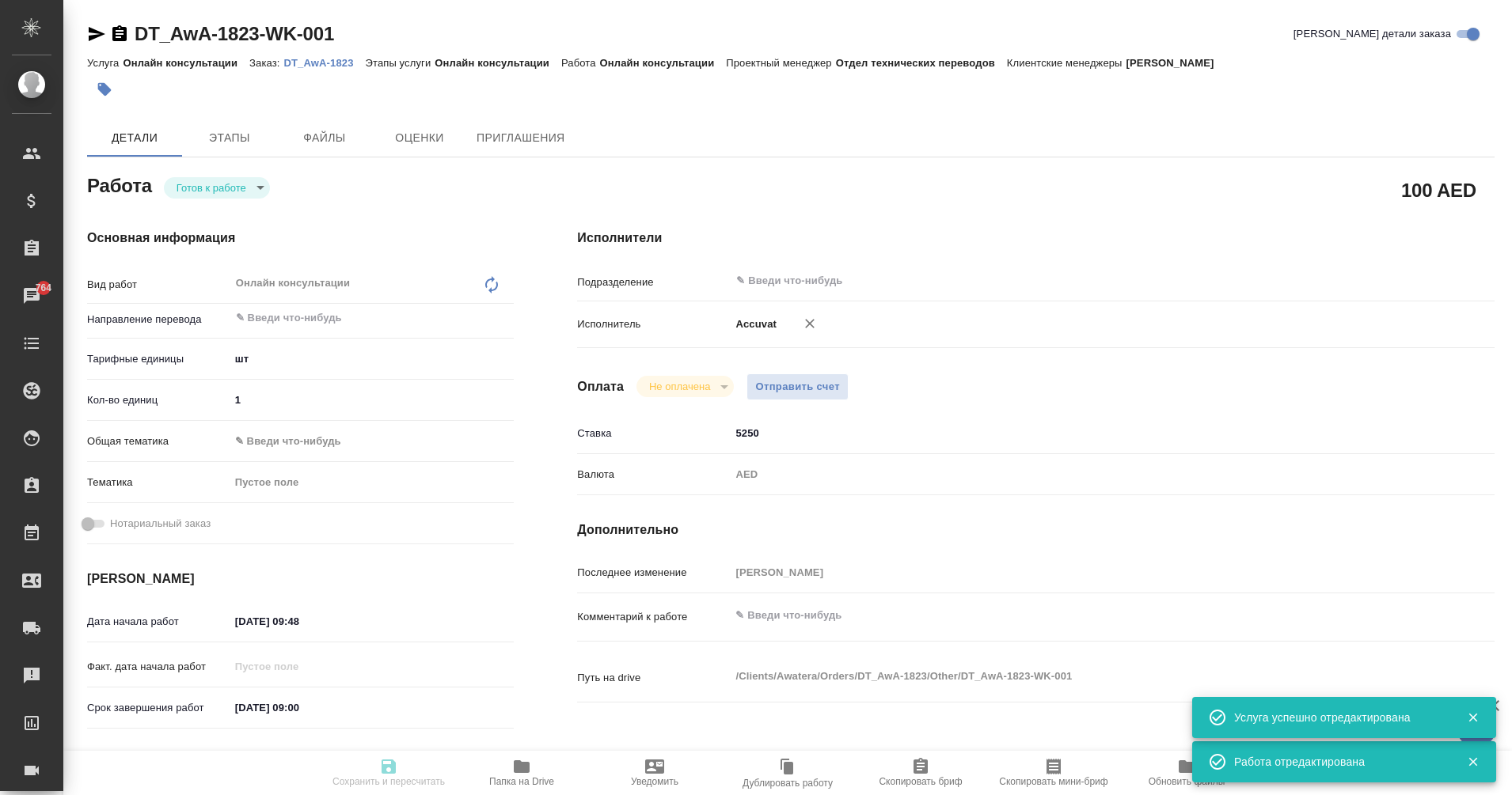
type input "AED"
type input "[PERSON_NAME]"
type textarea "x"
type textarea "/Clients/Awatera/Orders/DT_AwA-1823/Other/DT_AwA-1823-WK-001"
type textarea "x"
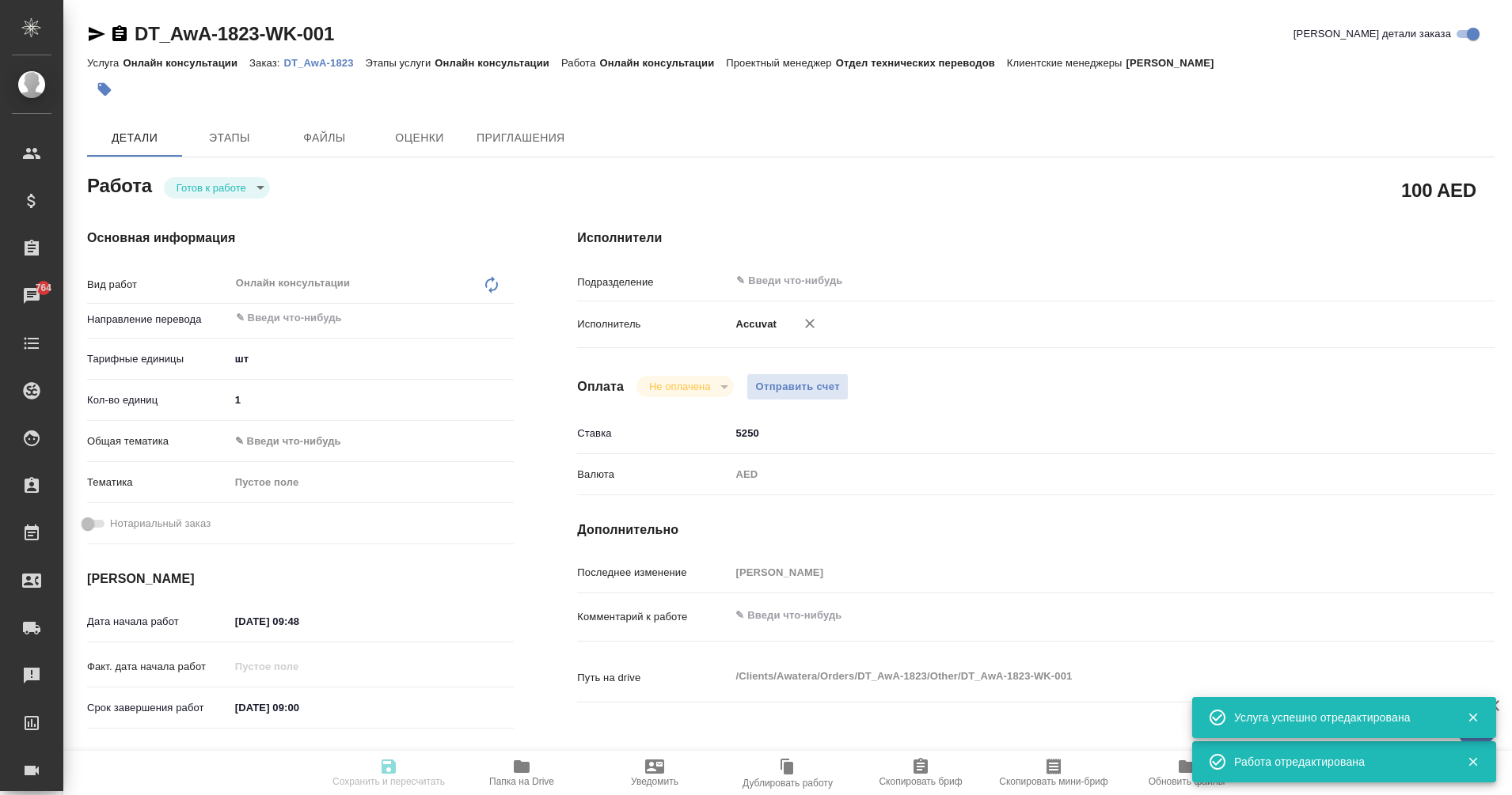
type input "DT_AwA-1823"
type input "Онлайн консультации"
type input "[PERSON_NAME]"
type input "/Clients/Awatera/Orders/DT_AwA-1823"
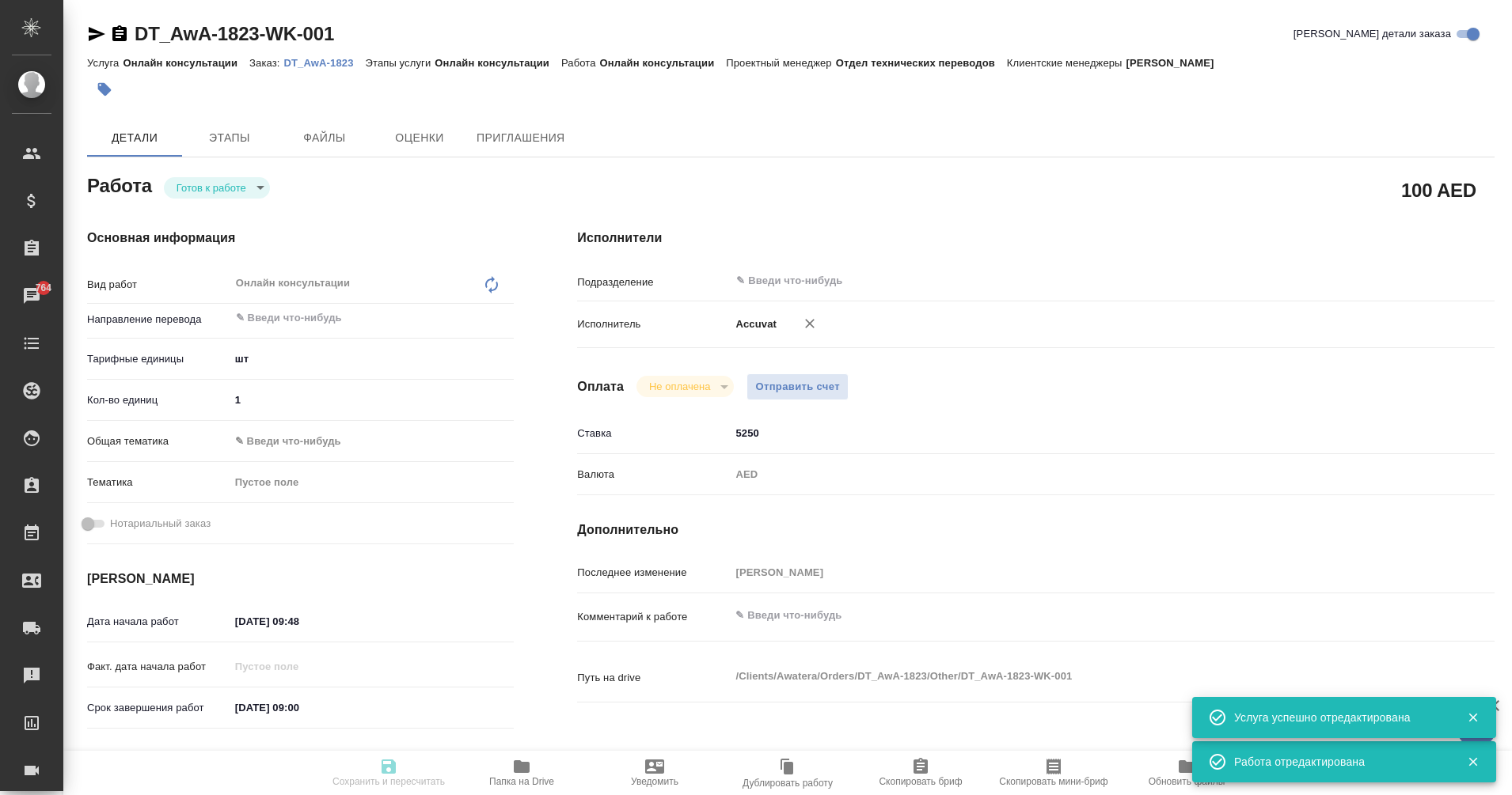
type textarea "x"
type textarea "заказ для оплаты бух услуг Accuvate"
type textarea "x"
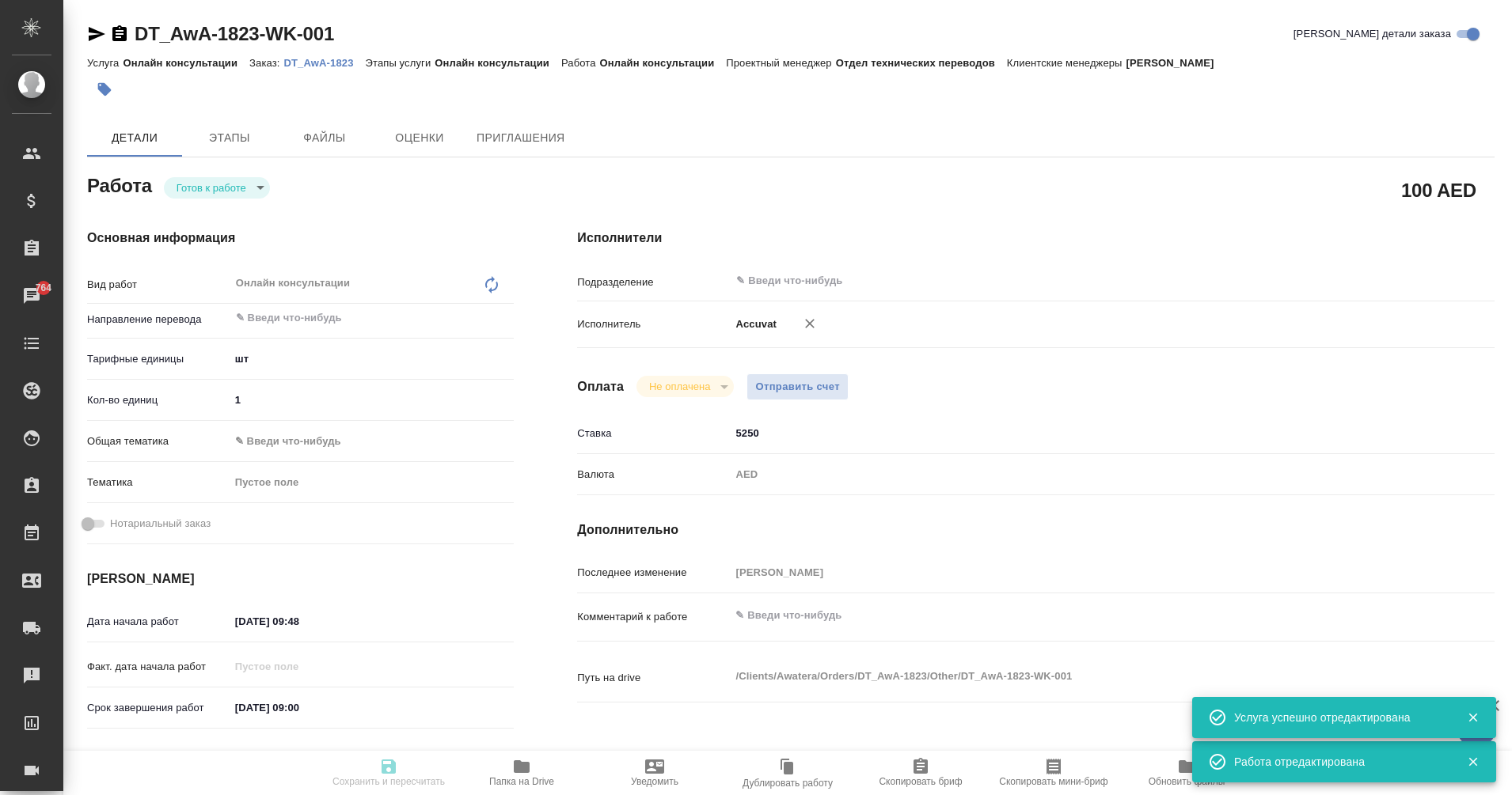
type textarea "x"
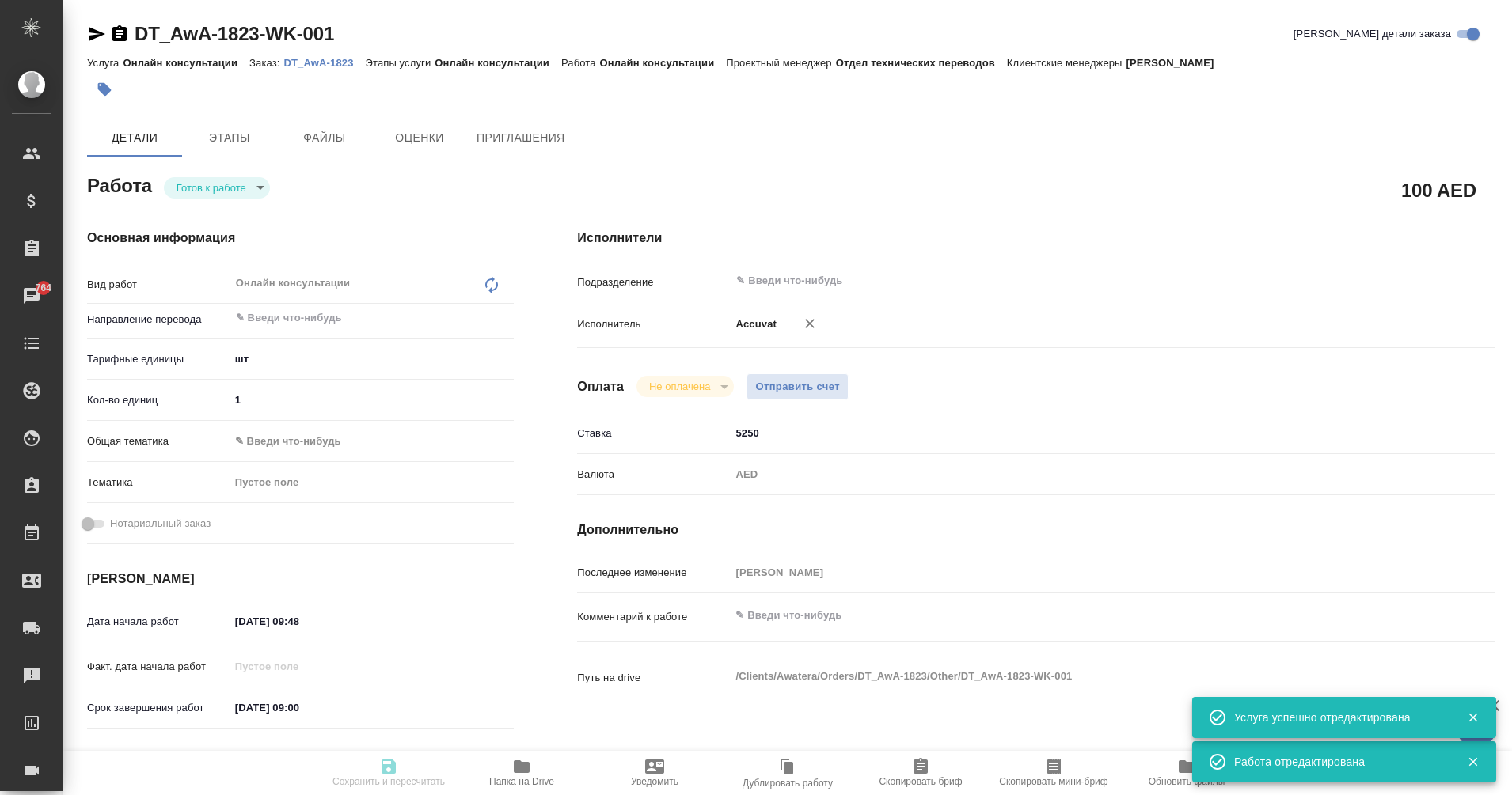
type textarea "x"
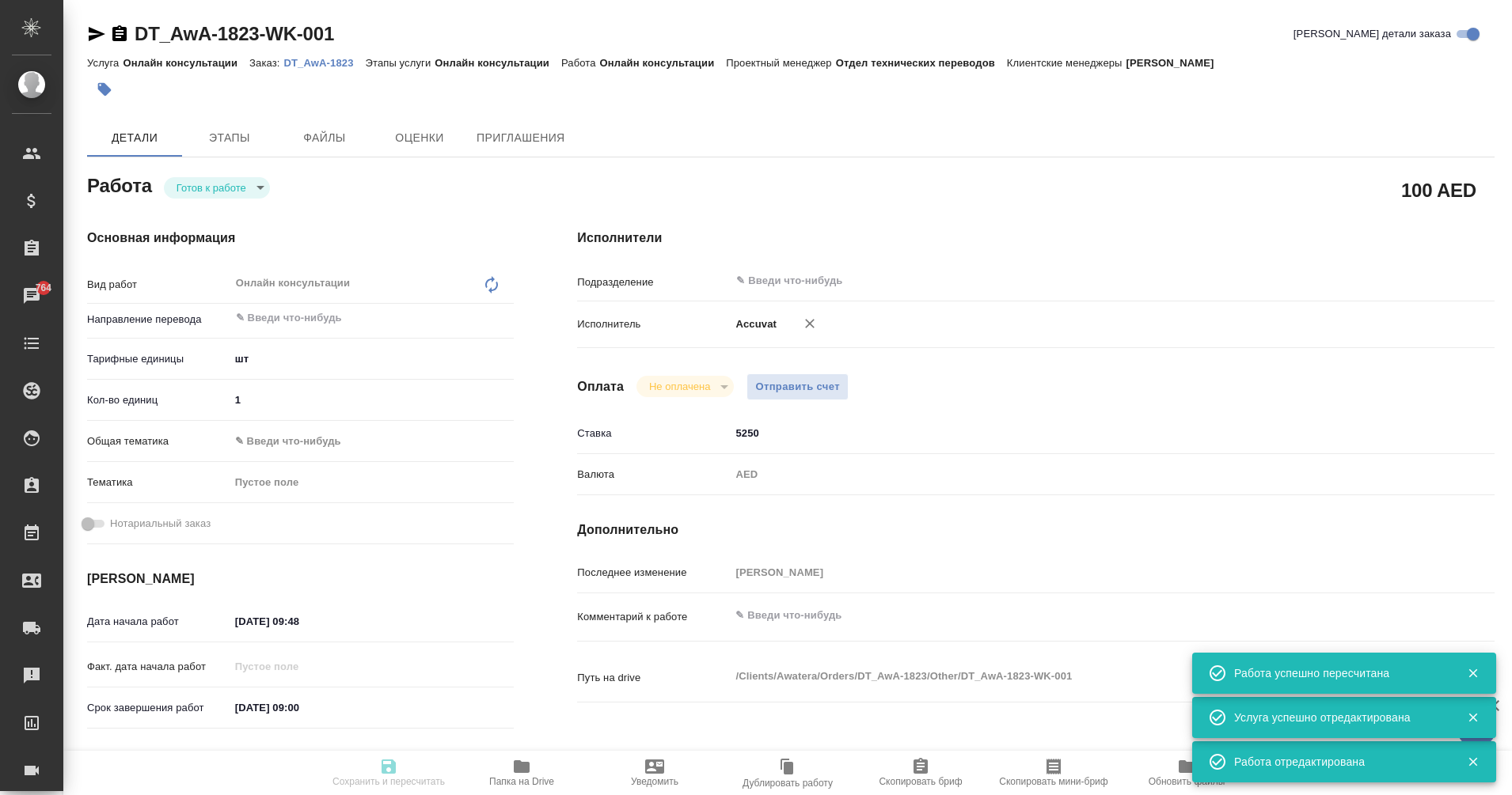
type textarea "x"
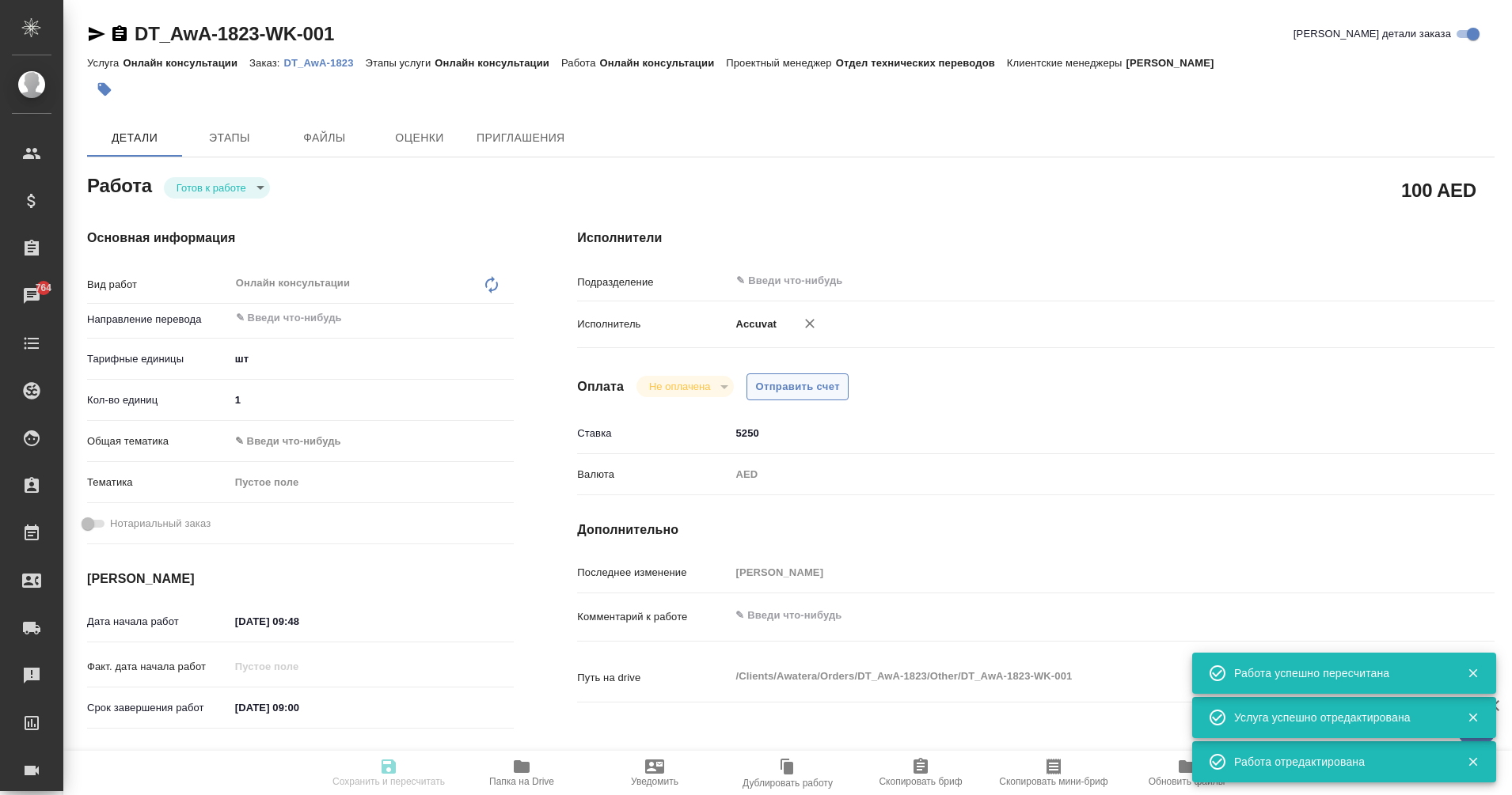
type input "readyForWork"
type textarea "Онлайн консультации"
type textarea "x"
type input "5a8b1489cc6b4906c91bfdc1"
type input "1"
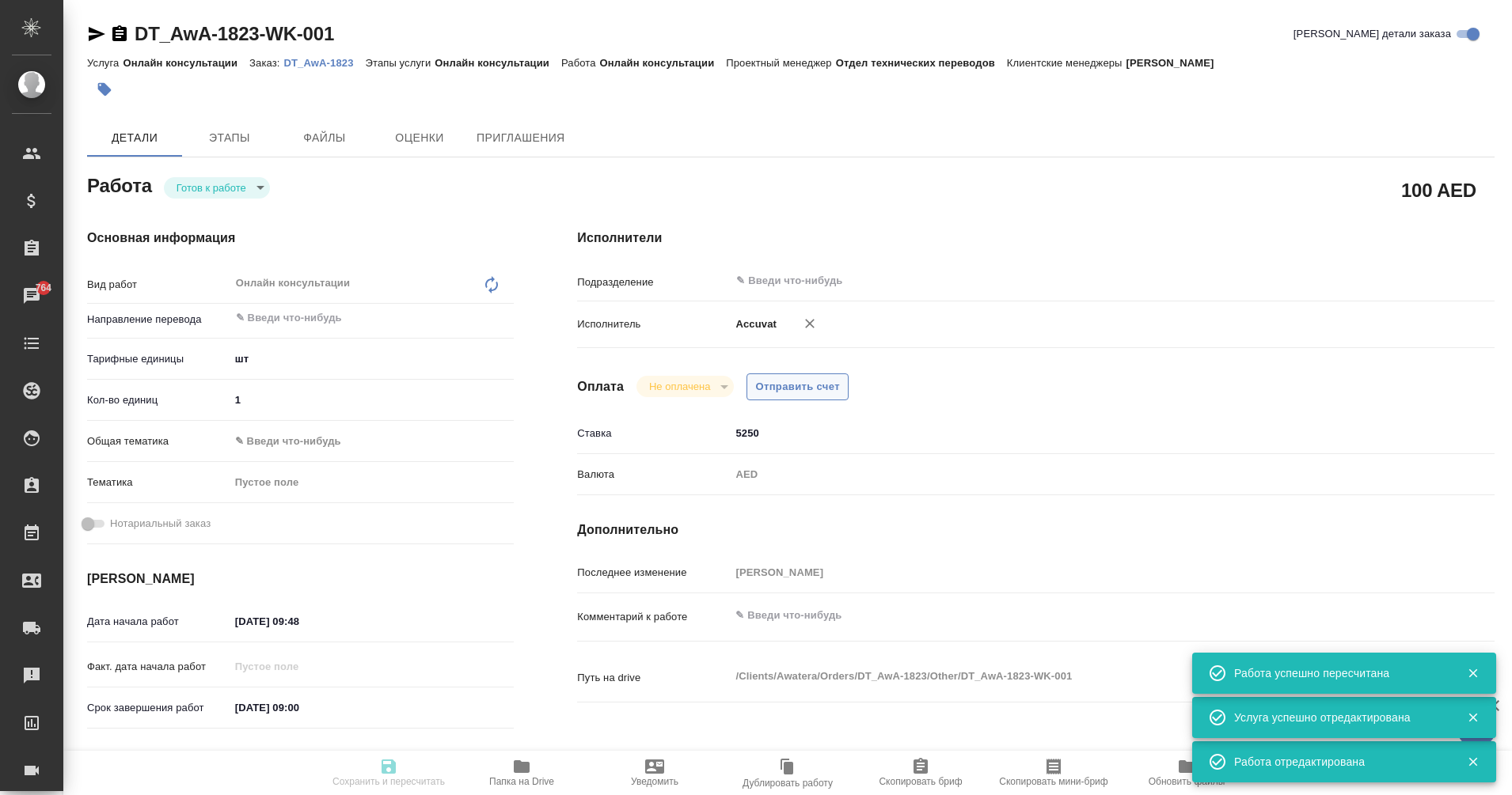
type input "12.08.2025 09:48"
type input "15.09.2025 09:00"
type input "notPayed"
type input "5250"
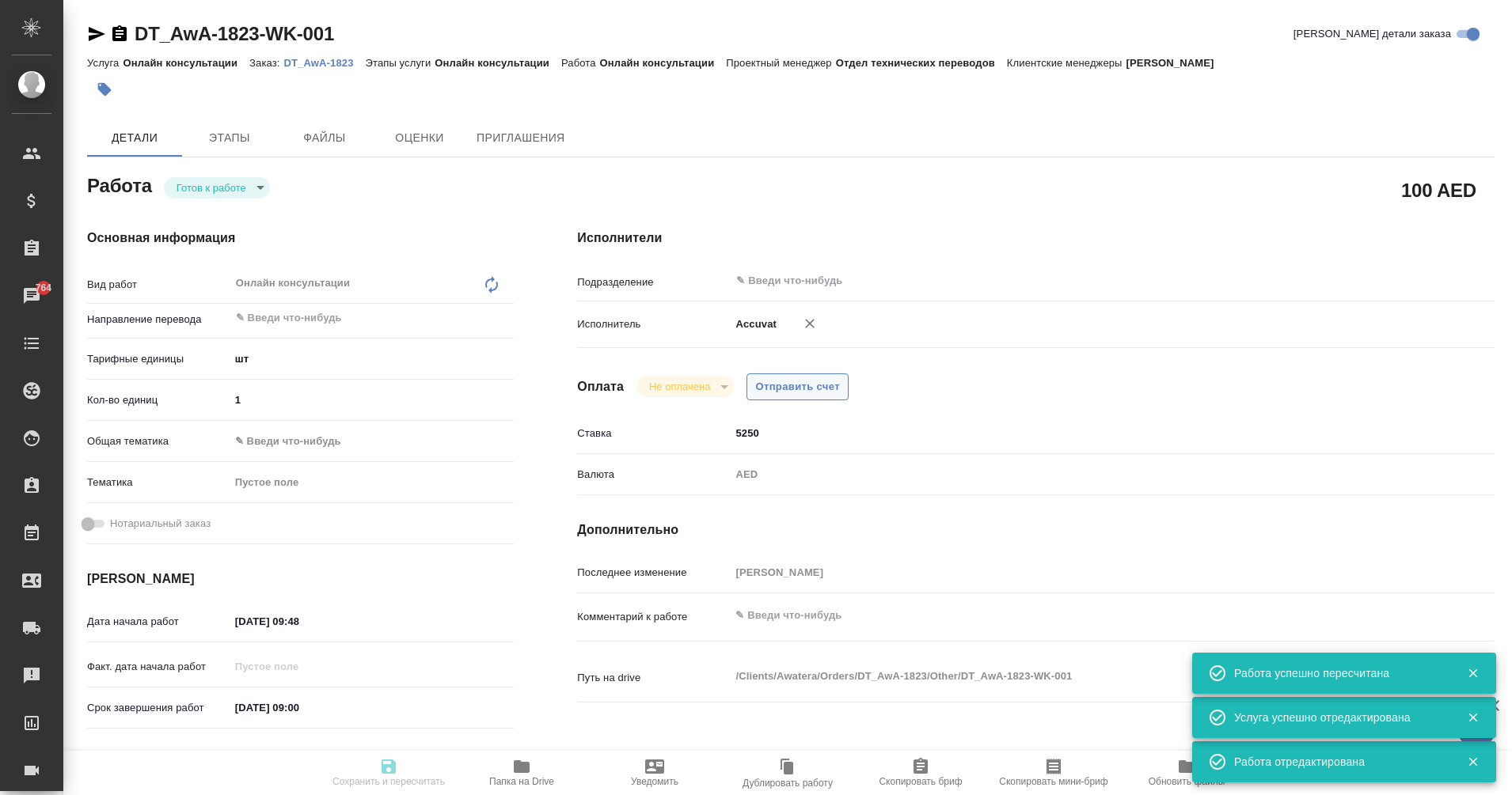
type input "AED"
type input "[PERSON_NAME]"
type textarea "x"
type textarea "/Clients/Awatera/Orders/DT_AwA-1823/Other/DT_AwA-1823-WK-001"
type textarea "x"
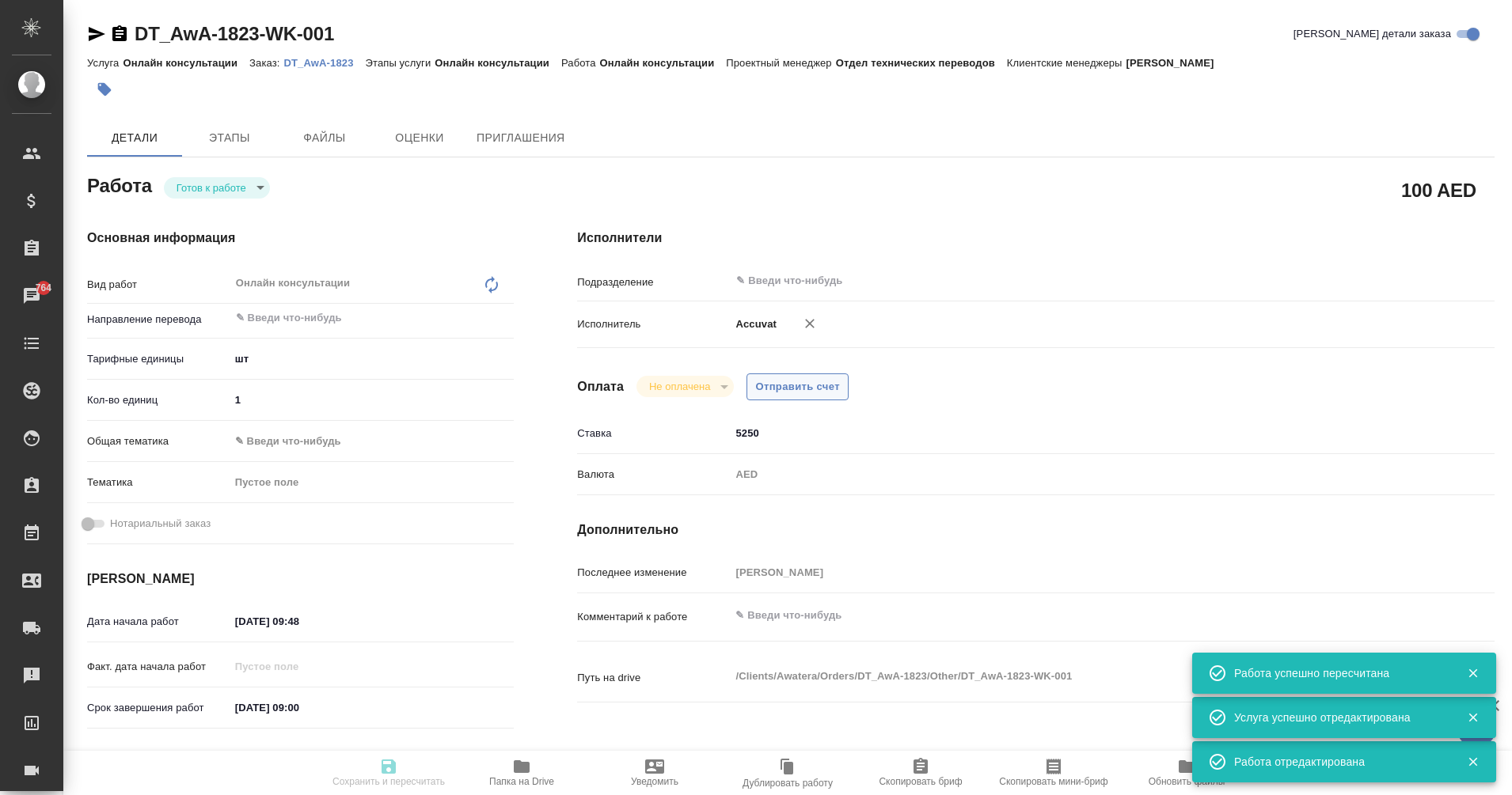
type input "DT_AwA-1823"
type input "Онлайн консультации"
type input "[PERSON_NAME]"
type input "/Clients/Awatera/Orders/DT_AwA-1823"
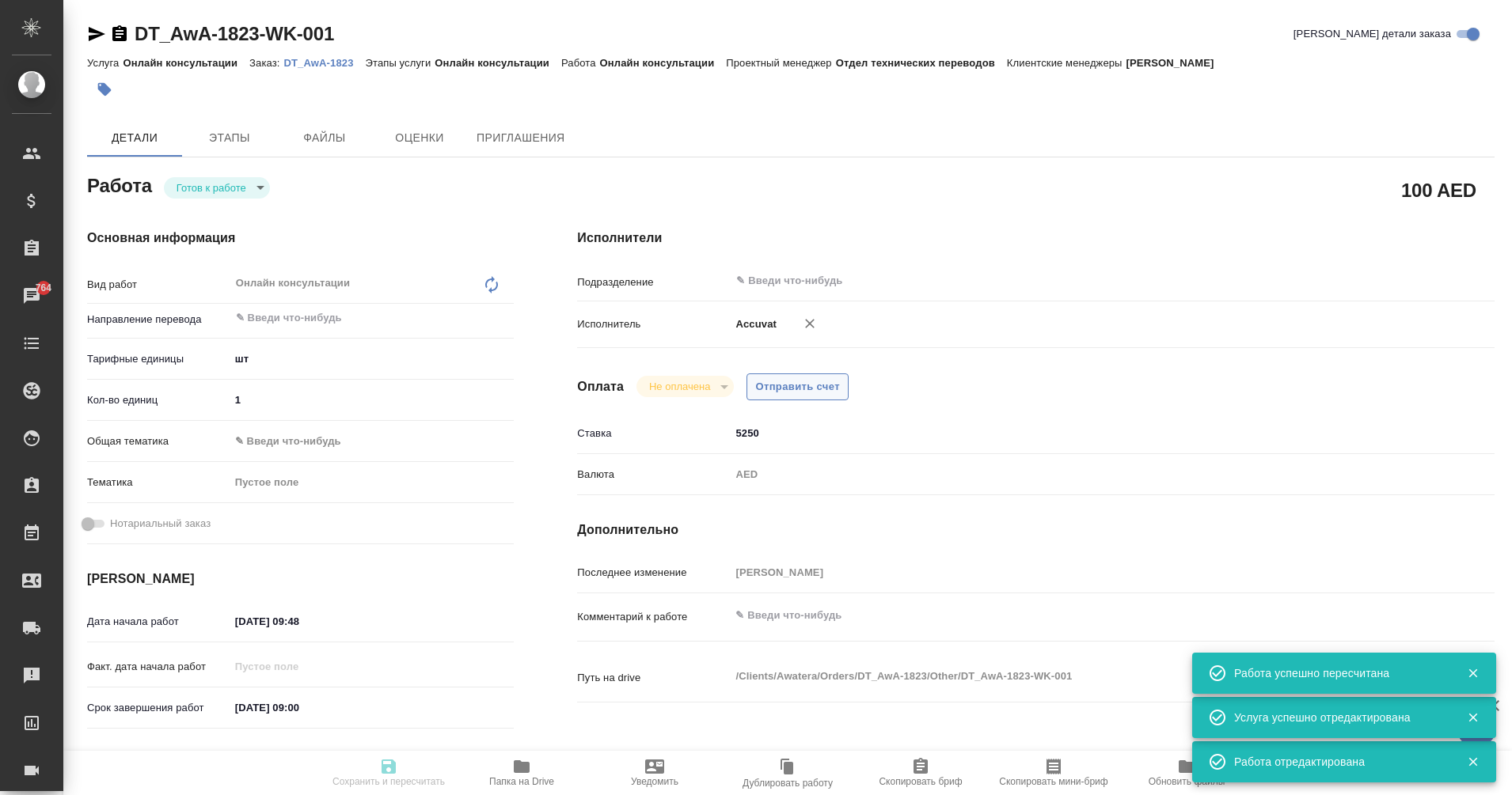
type textarea "x"
type textarea "заказ для оплаты бух услуг Accuvate"
type textarea "x"
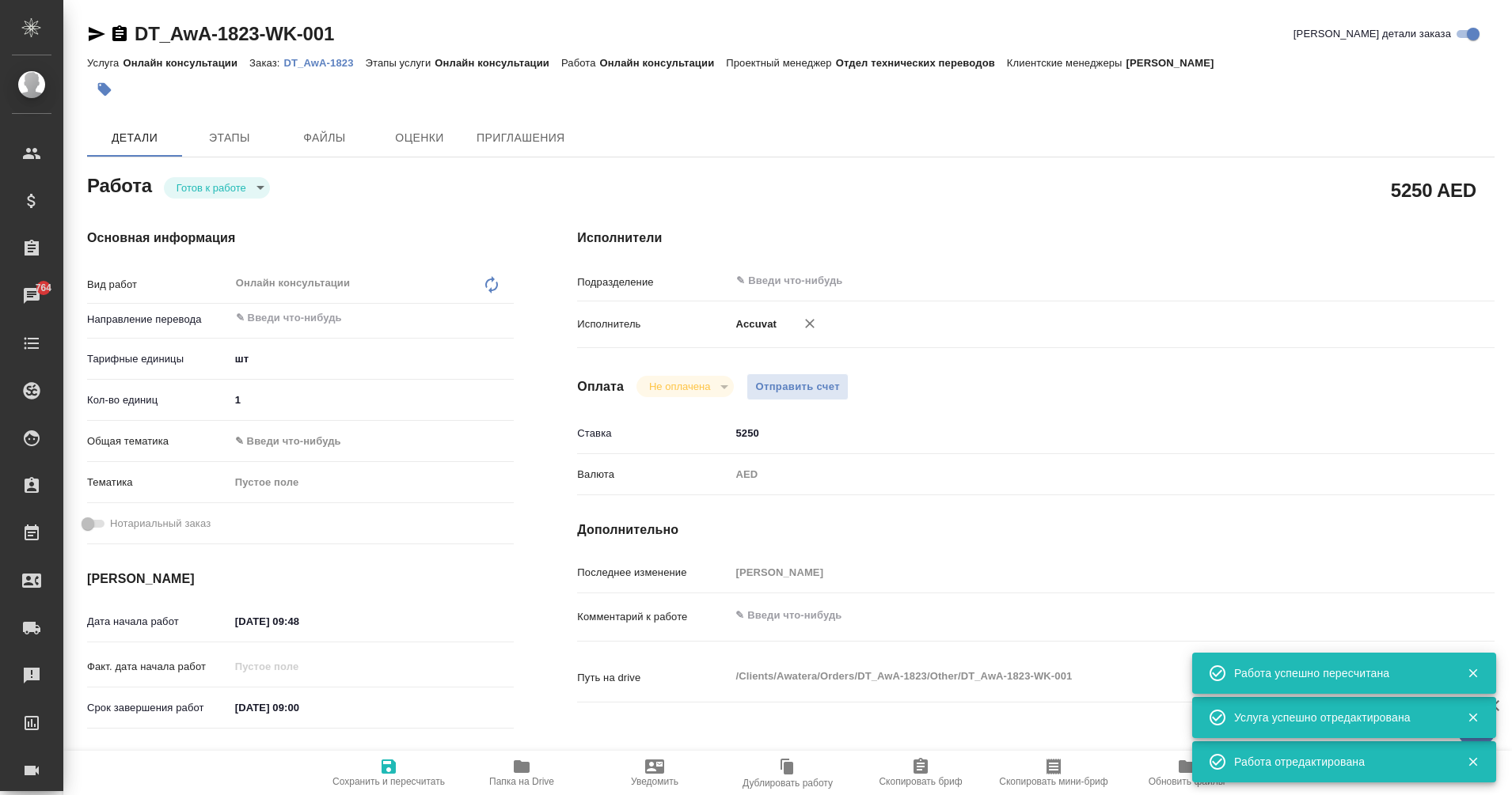
type textarea "x"
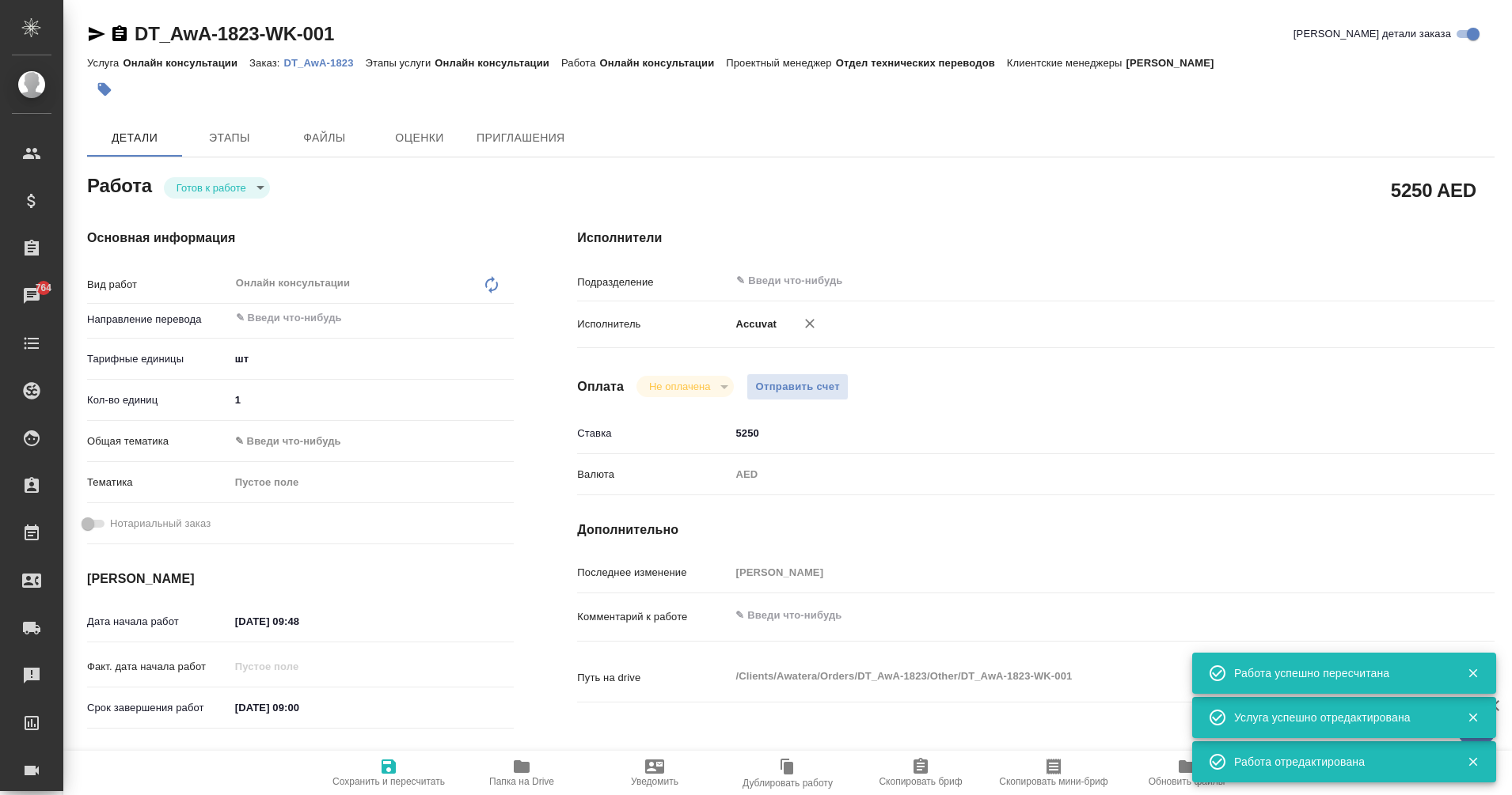
type textarea "x"
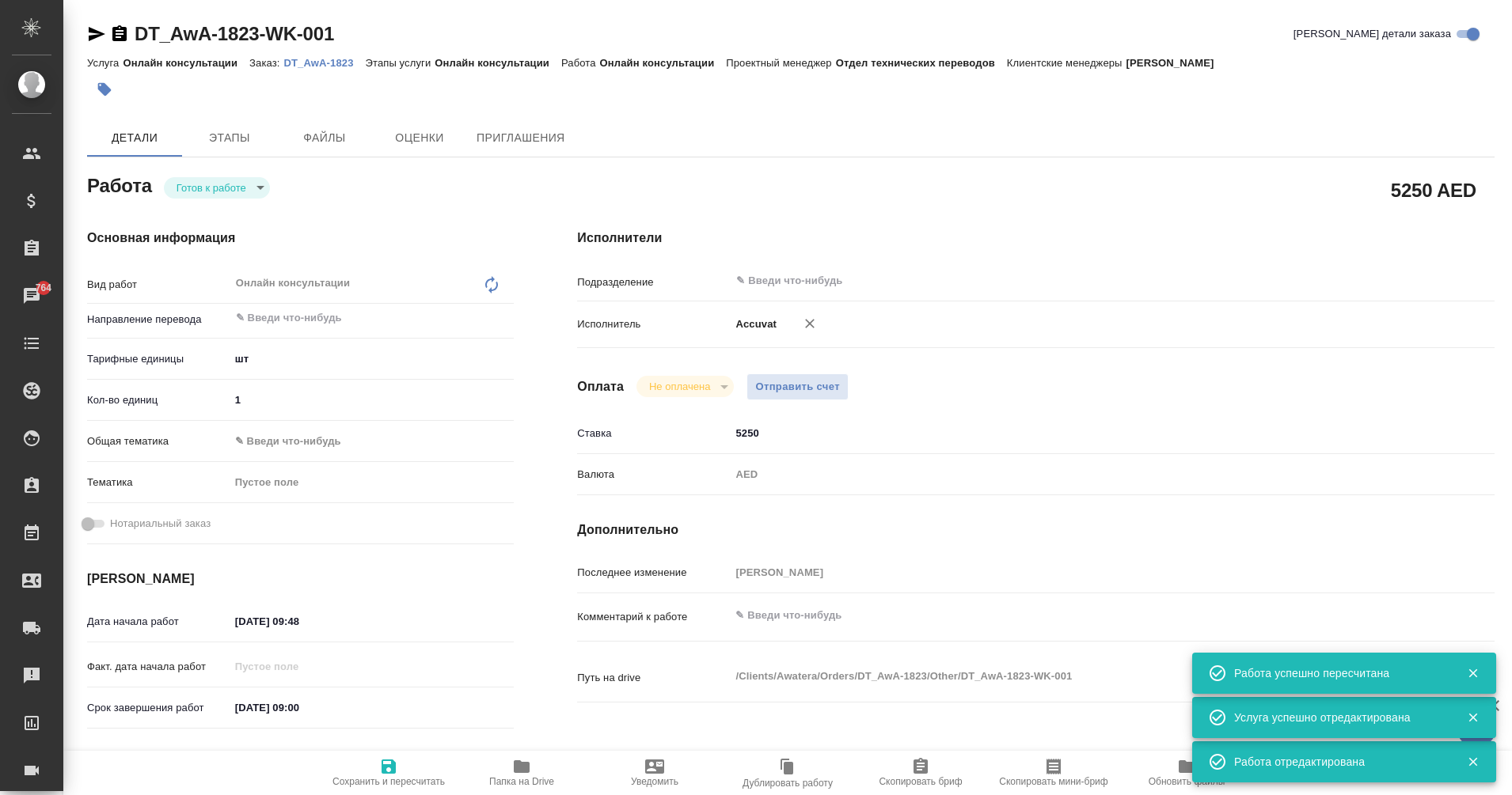
type textarea "x"
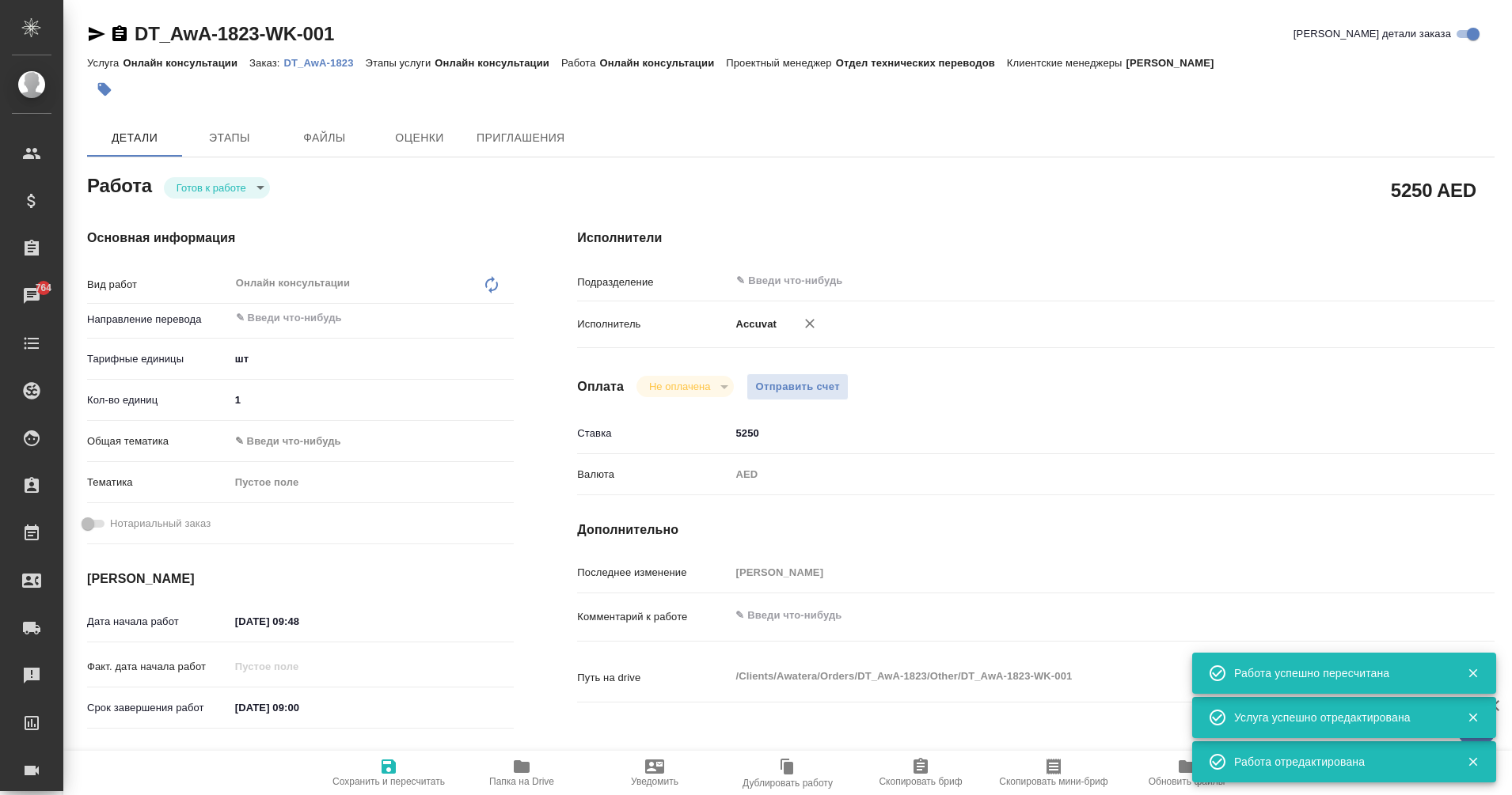
type textarea "x"
click at [791, 393] on span "Отправить счет" at bounding box center [797, 387] width 85 height 18
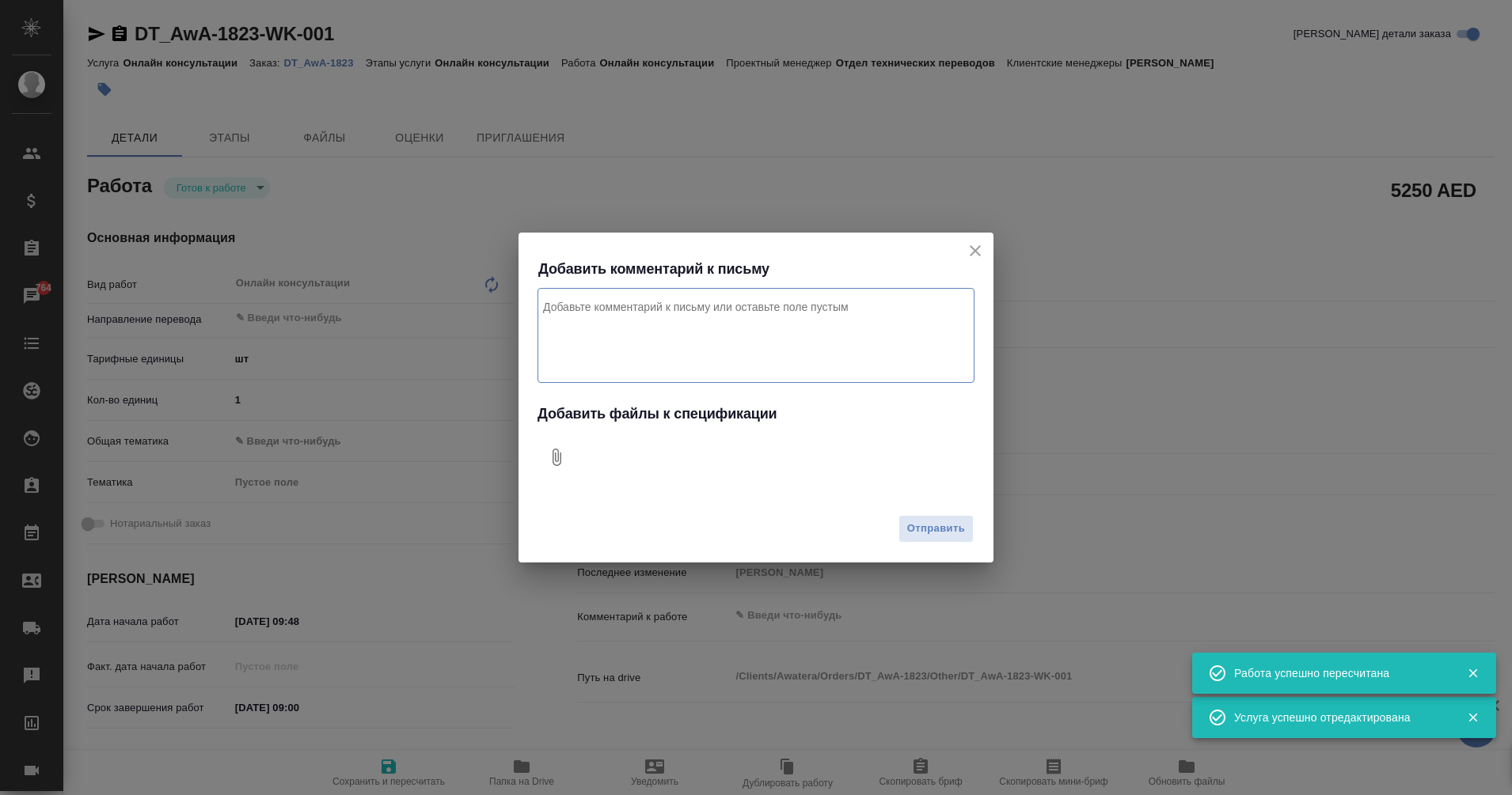
click at [568, 452] on button "0" at bounding box center [556, 457] width 38 height 38
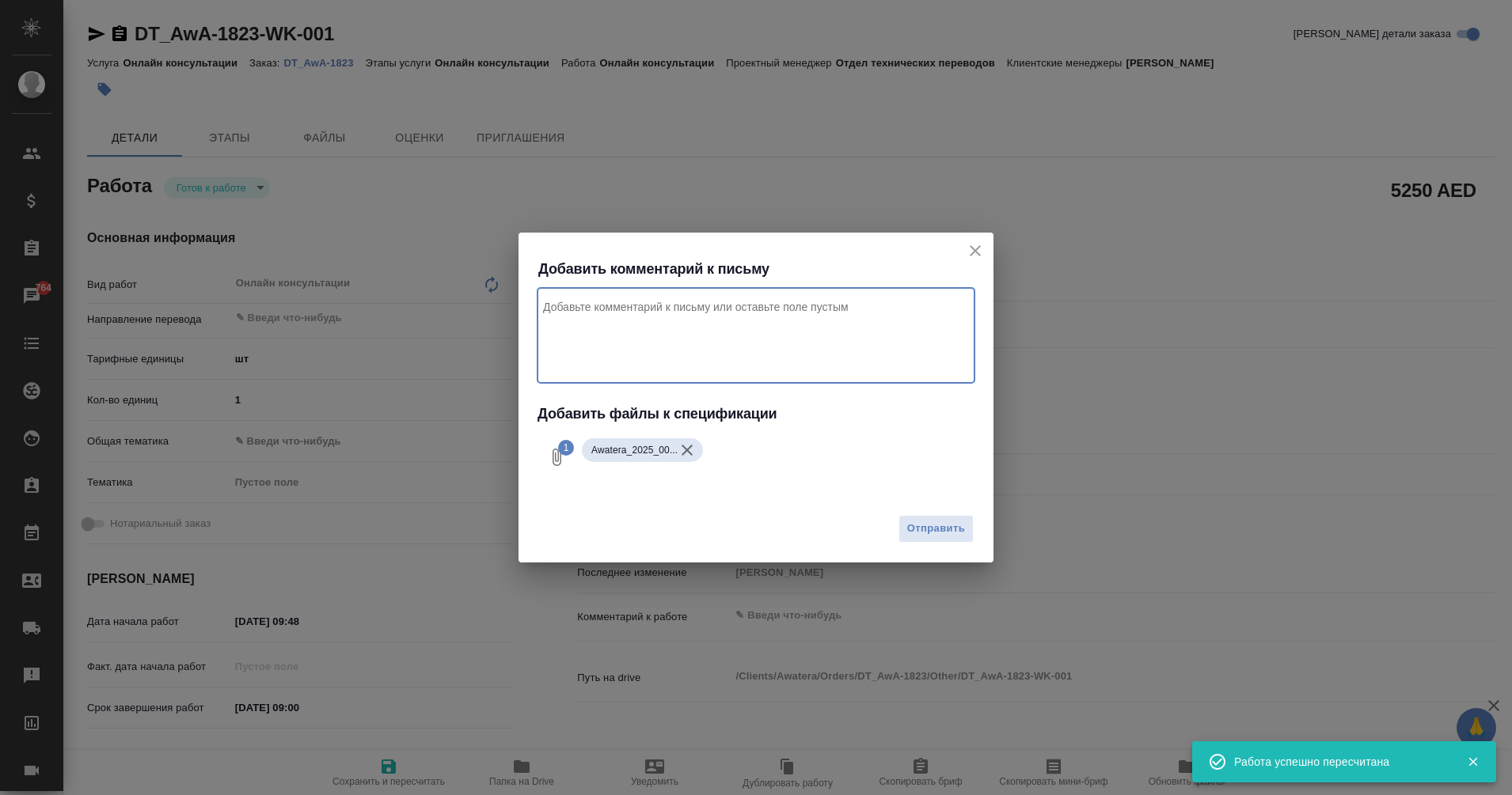
click at [650, 312] on textarea "Комментарий к письму" at bounding box center [756, 335] width 437 height 95
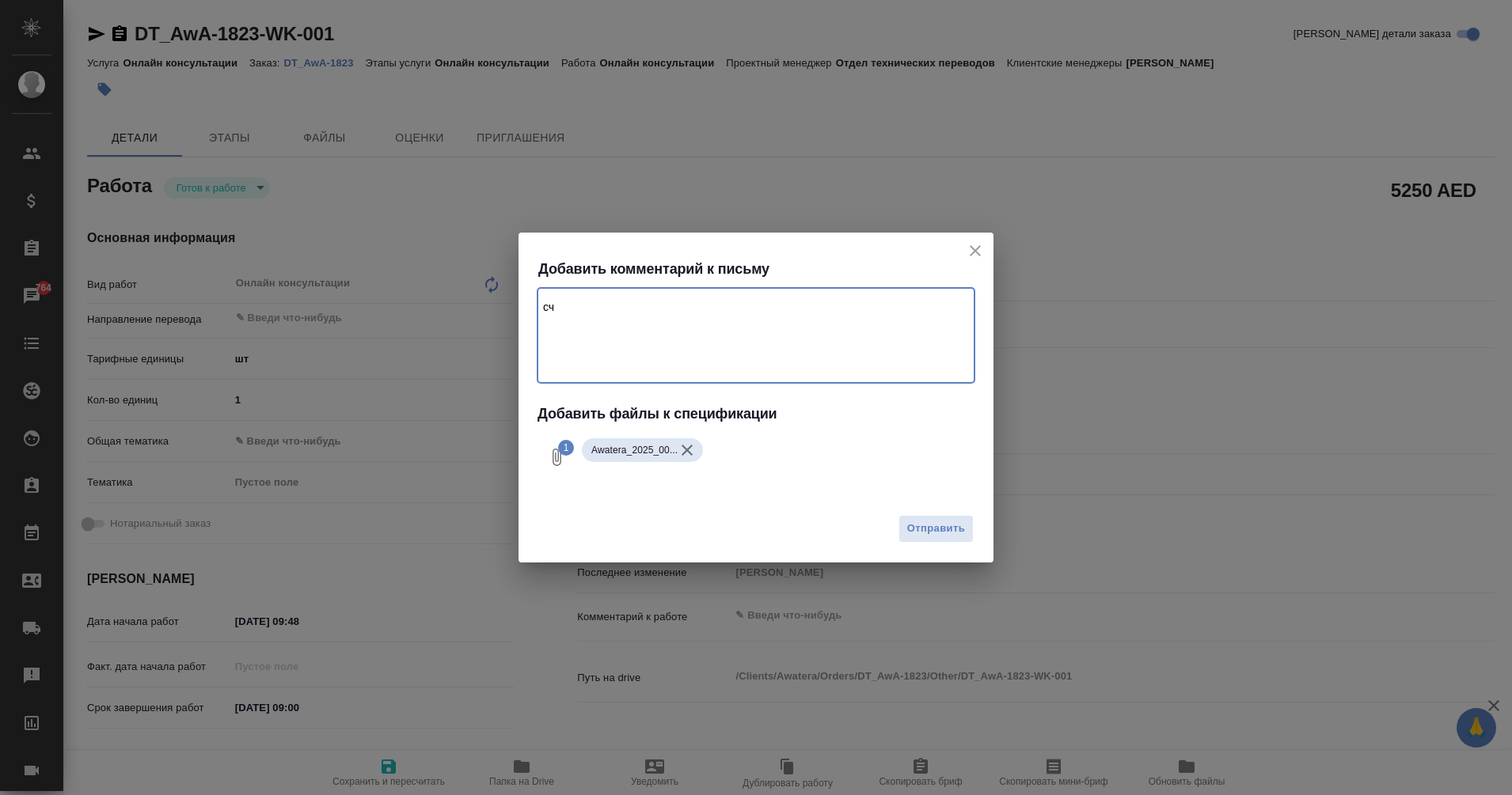
type textarea "с"
click at [793, 309] on textarea "прошу оплатить счет за ежемесяченые аутсорс услуги" at bounding box center [756, 335] width 437 height 95
click at [868, 308] on textarea "прошу оплатить счет за ежемесячные аутсорс бух услуги" at bounding box center [756, 335] width 437 height 95
type textarea "прошу оплатить счет за ежемесячные аутсорс бух услуги для Аватеры Дубай"
click at [945, 536] on span "Отправить" at bounding box center [936, 529] width 58 height 18
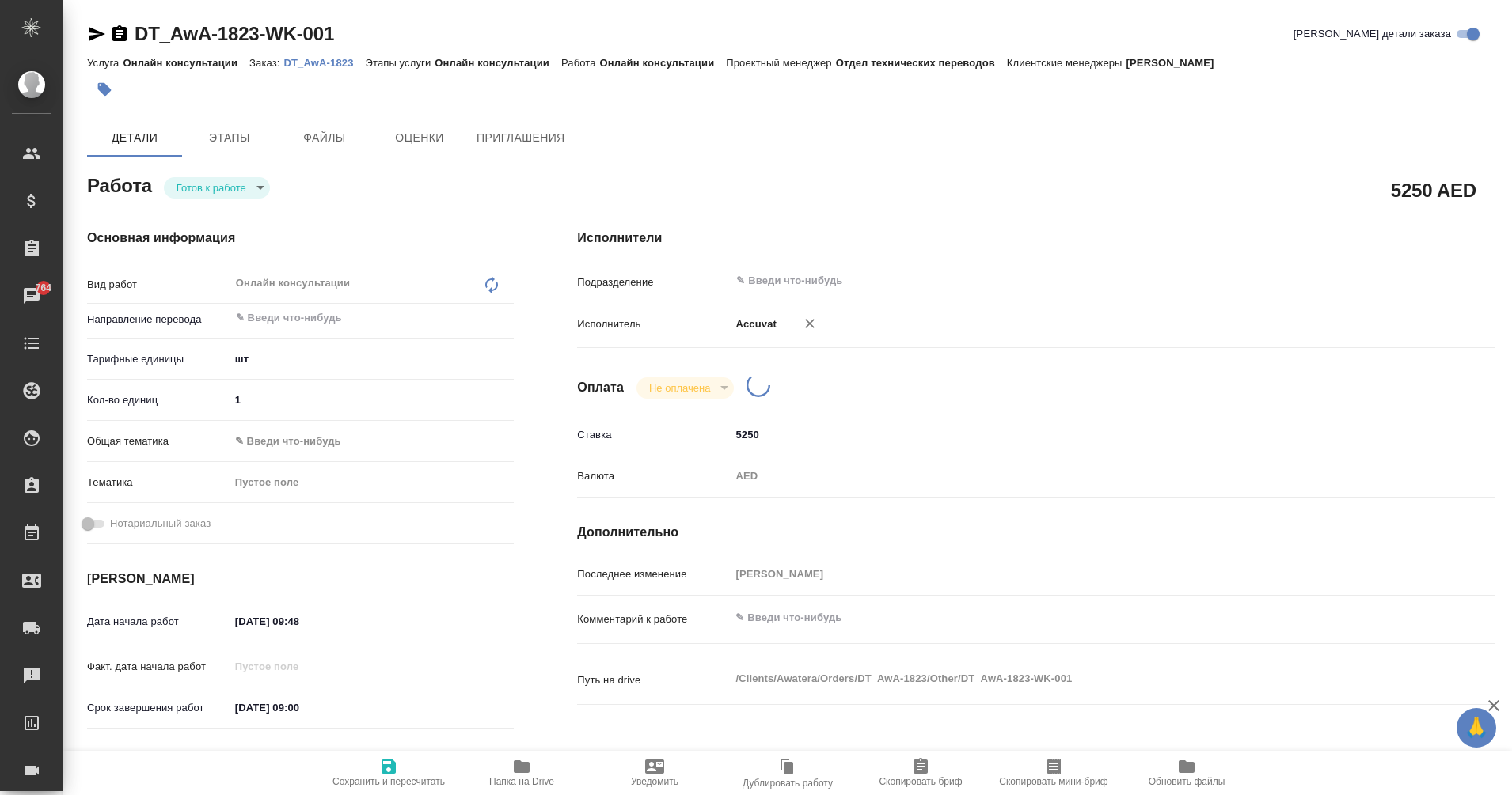
type textarea "x"
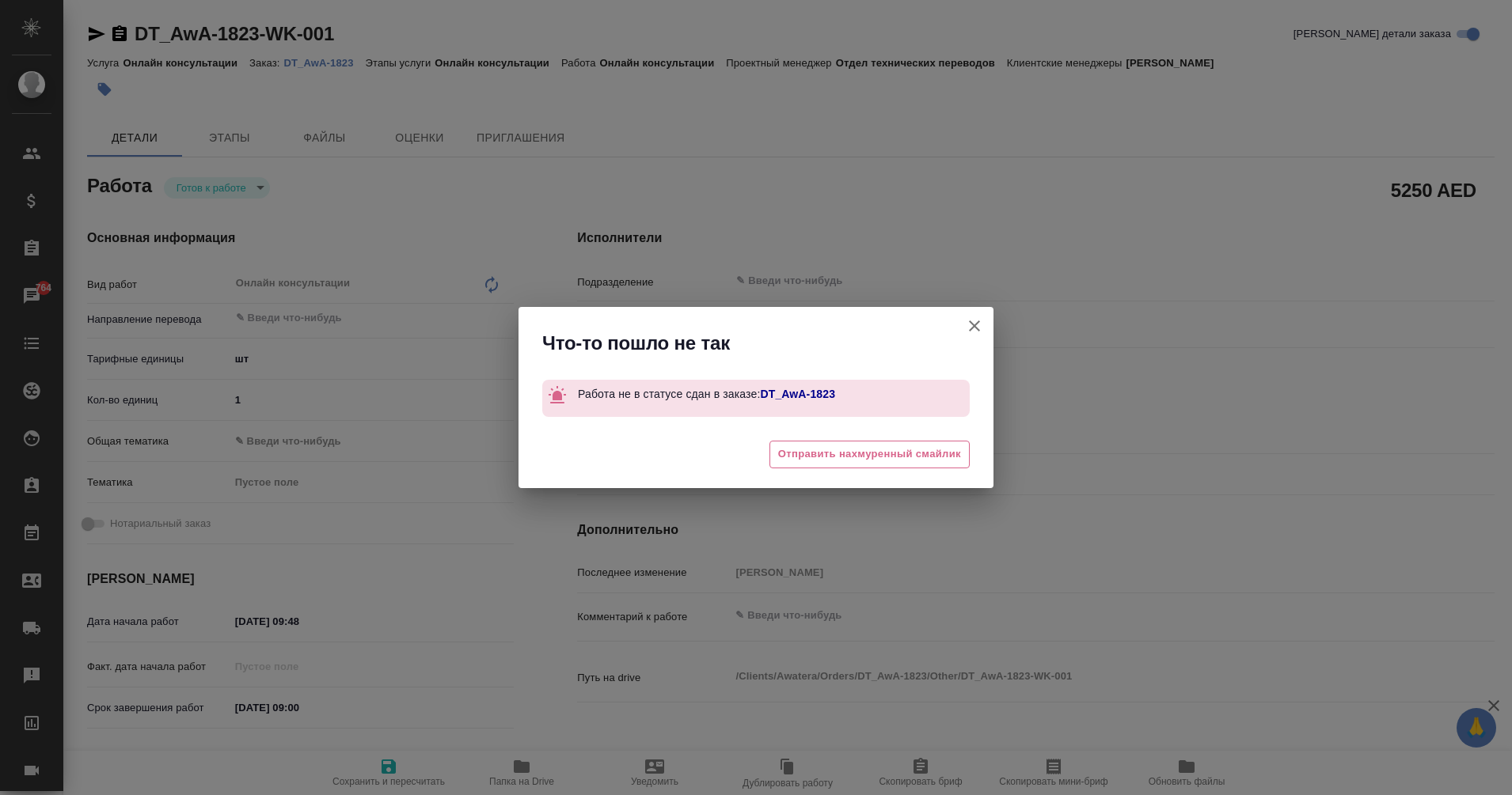
click at [978, 330] on icon "button" at bounding box center [974, 326] width 11 height 11
type textarea "x"
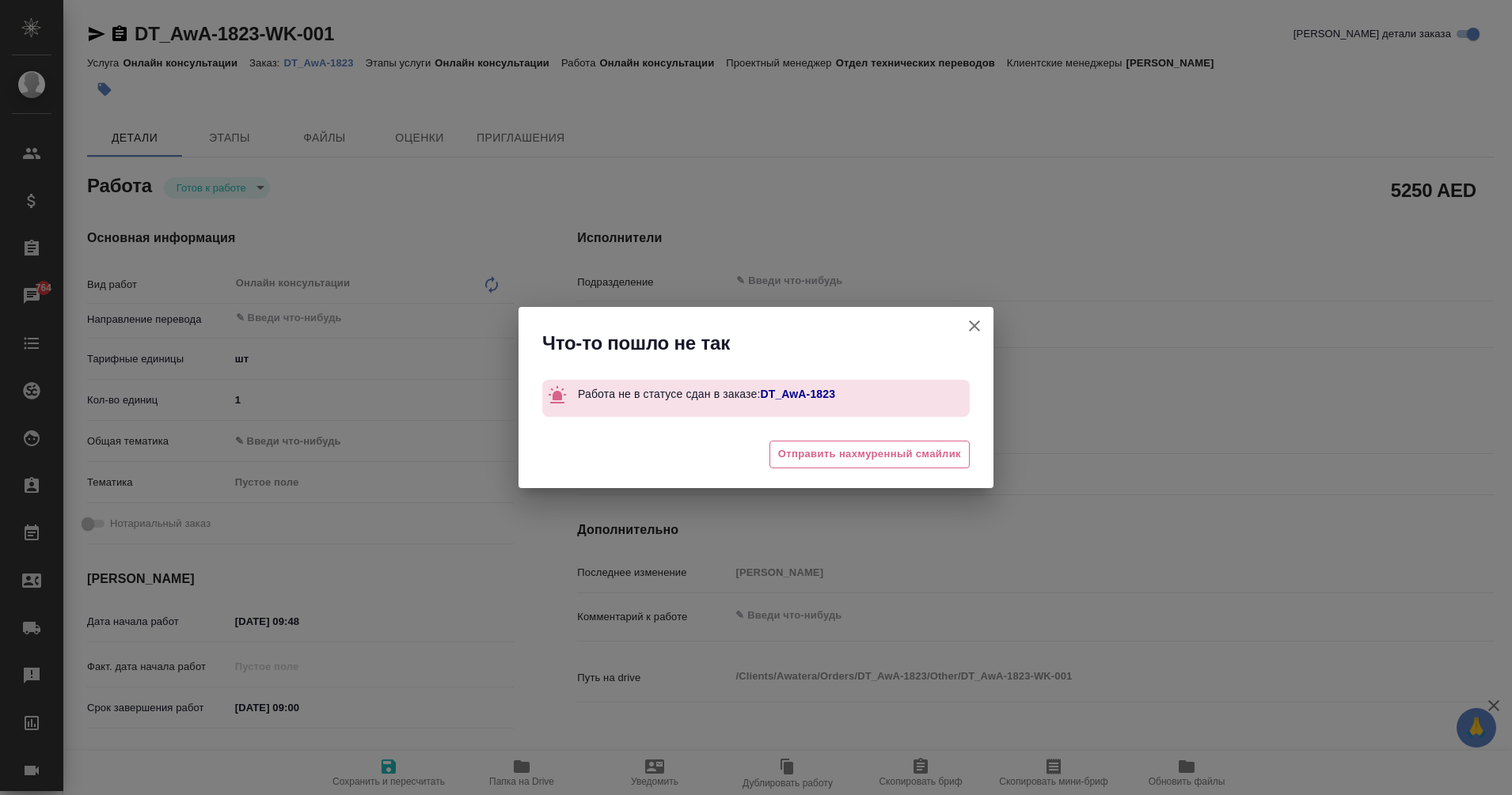
type textarea "x"
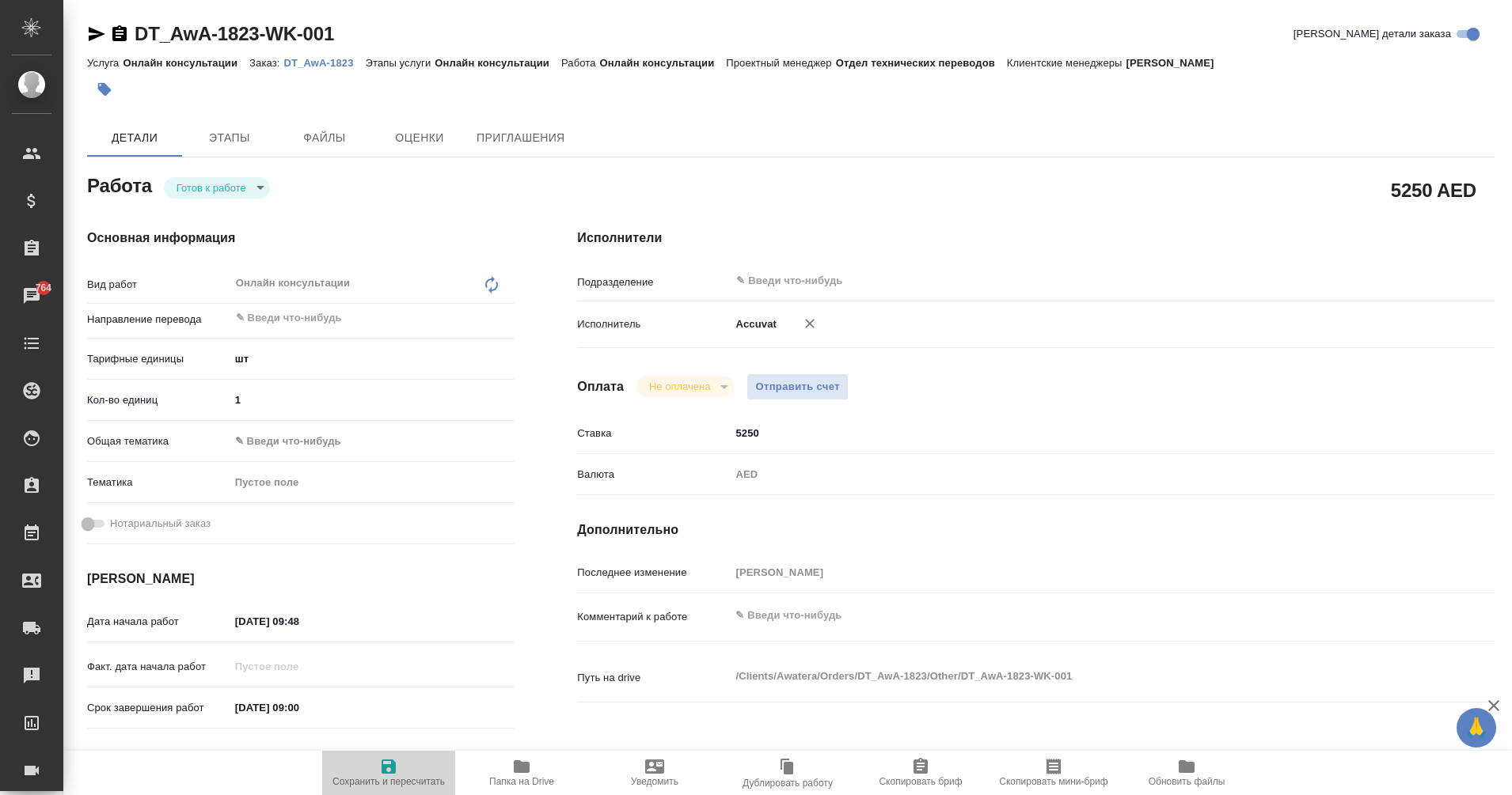
click at [405, 767] on span "Сохранить и пересчитать" at bounding box center [388, 773] width 114 height 30
type textarea "x"
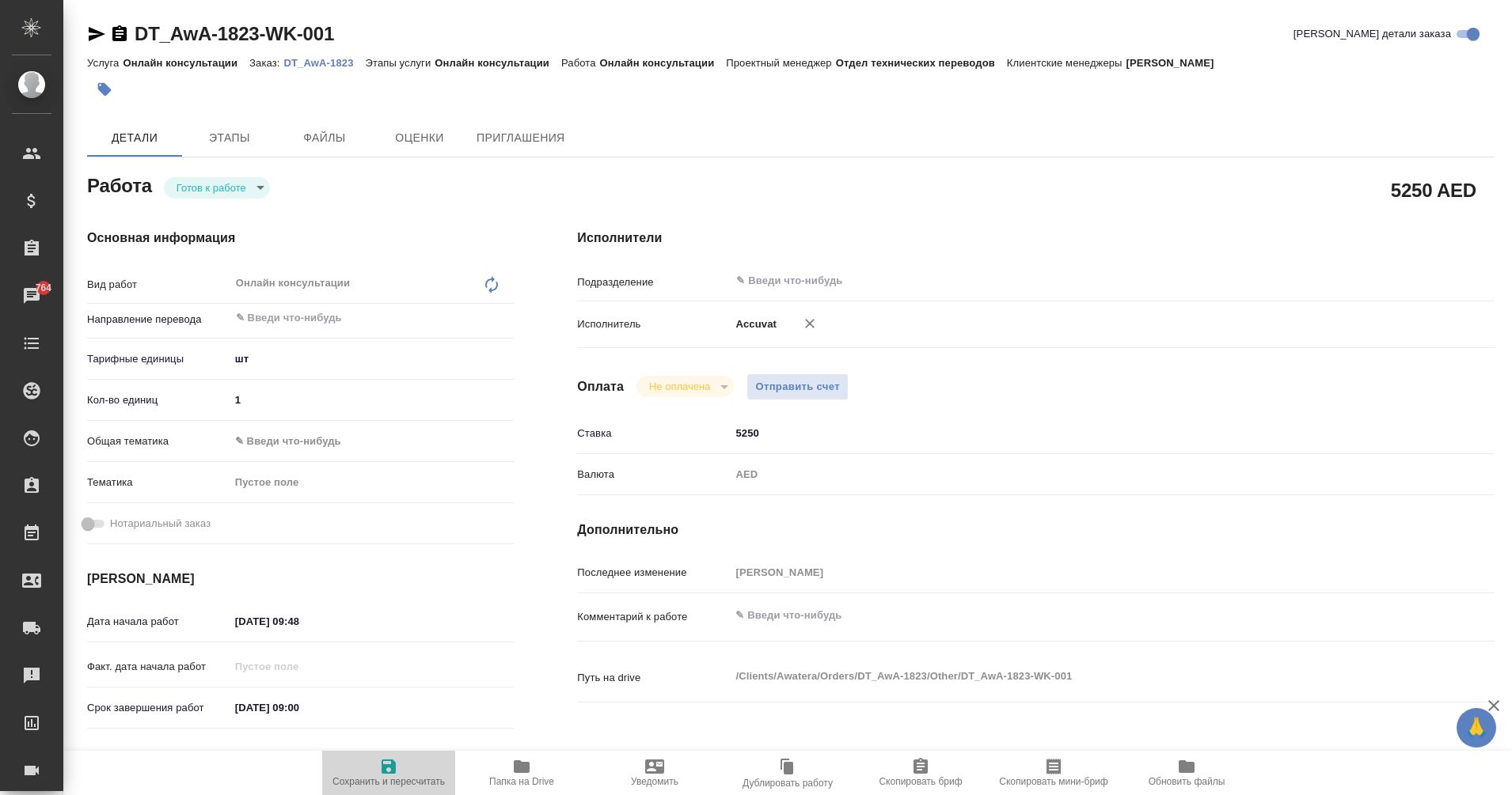
type textarea "x"
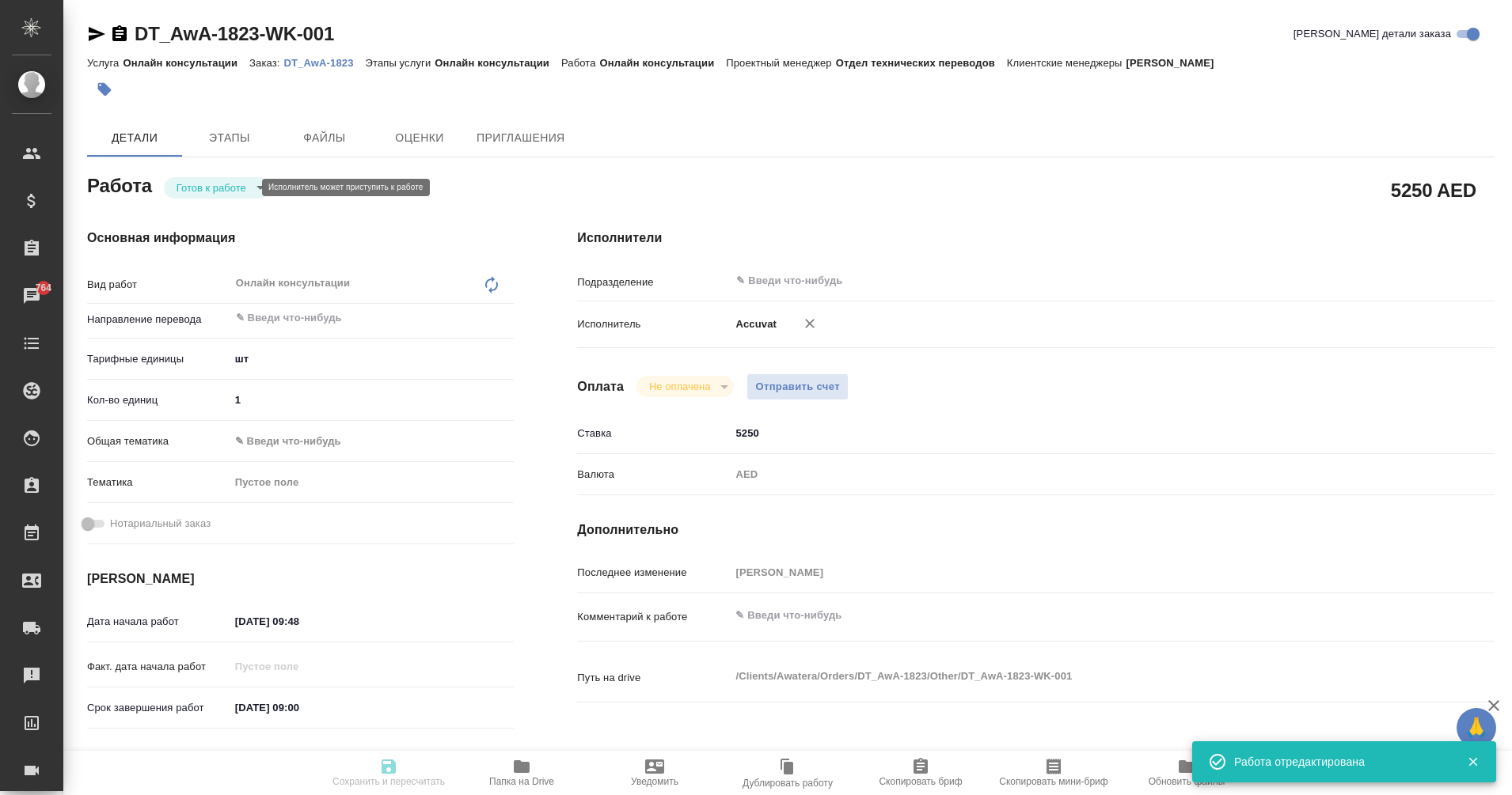
type textarea "x"
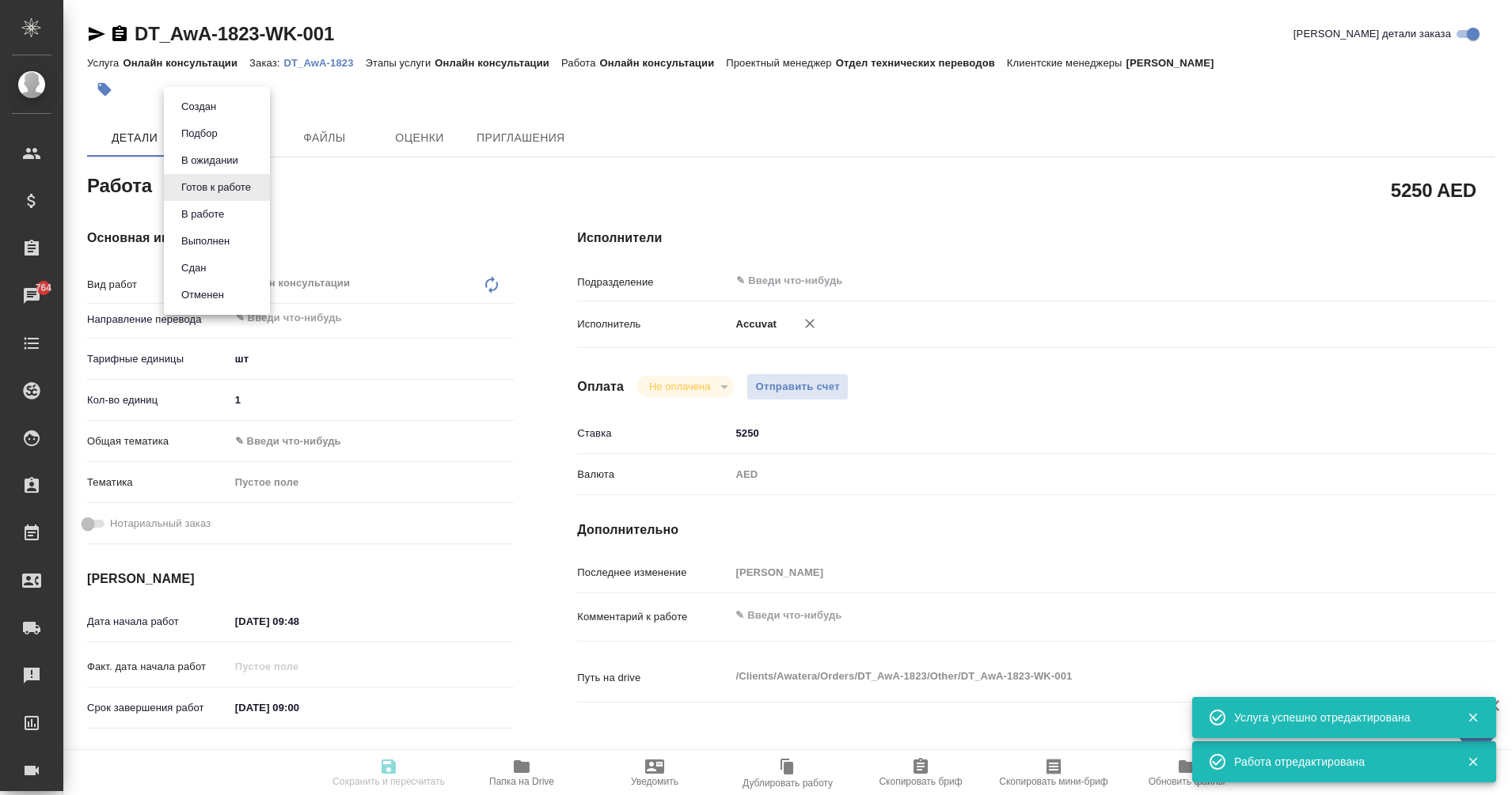
click at [237, 182] on body "🙏 .cls-1 fill:#fff; AWATERA Eganian Margarita Клиенты Спецификации Заказы 764 Ч…" at bounding box center [756, 397] width 1512 height 795
type input "readyForWork"
type textarea "Онлайн консультации"
type textarea "x"
type input "5a8b1489cc6b4906c91bfdc1"
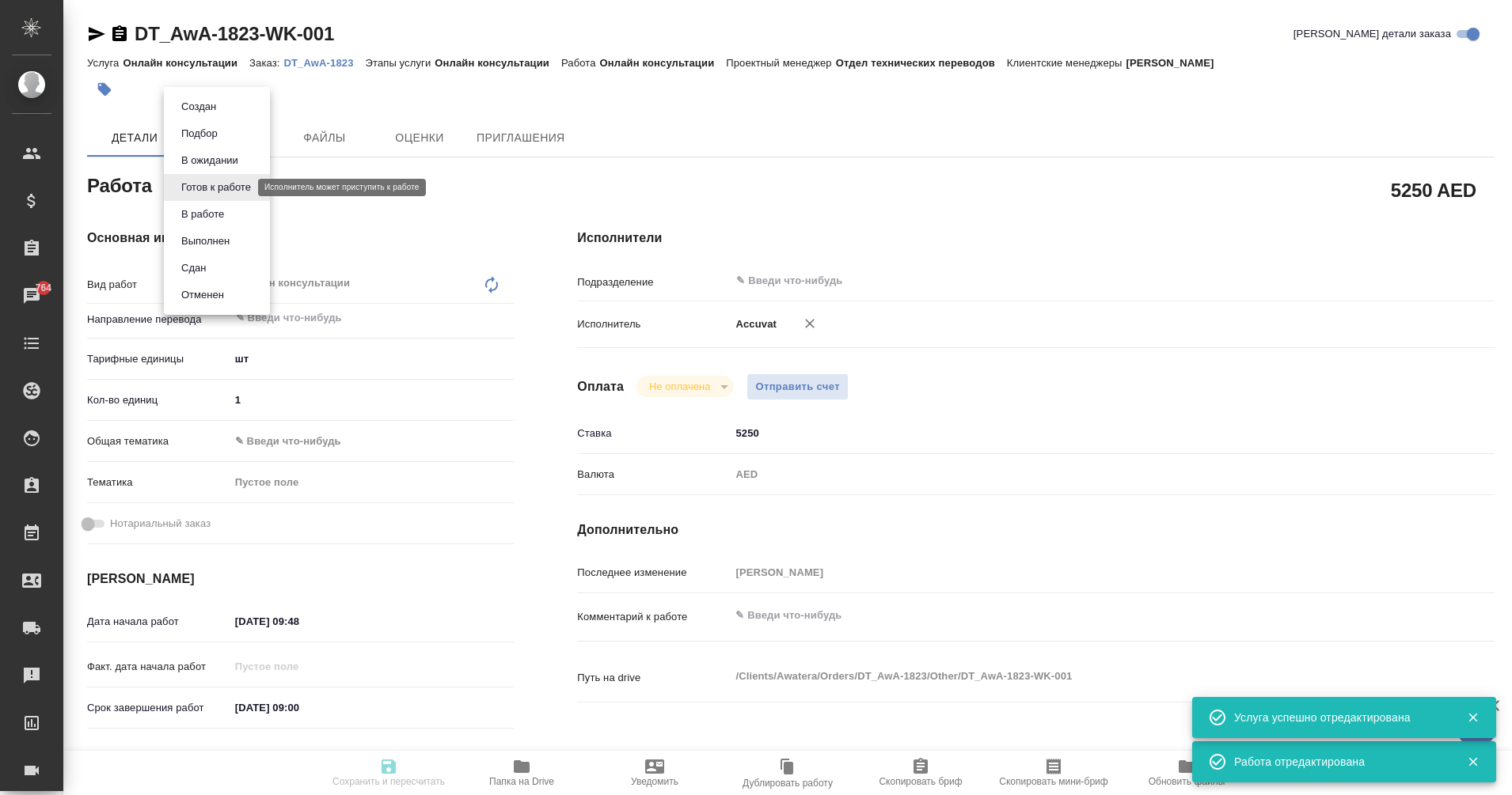
type input "1"
type input "12.08.2025 09:48"
type input "15.09.2025 09:00"
type input "notPayed"
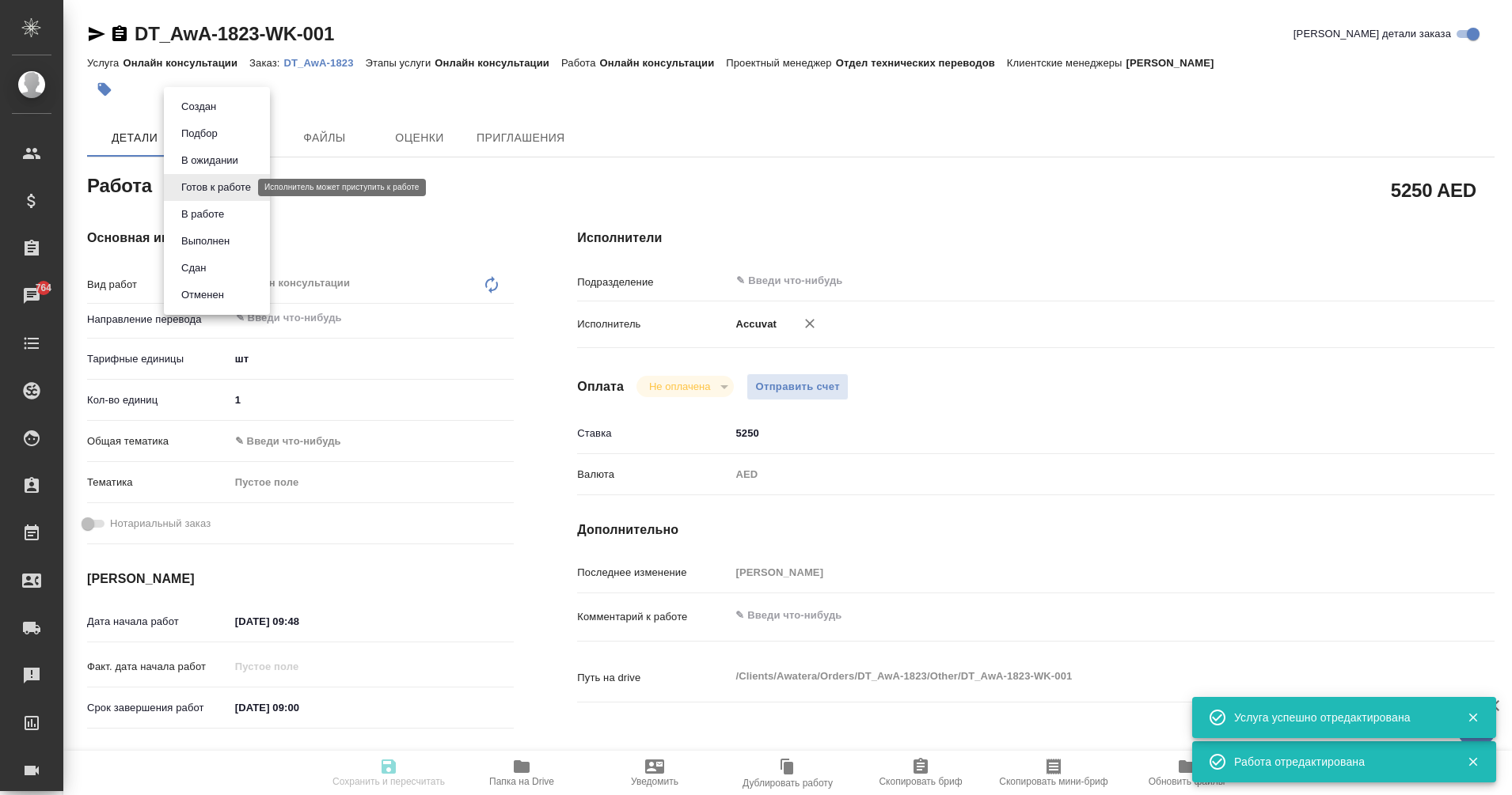
type input "5250"
type input "AED"
type input "[PERSON_NAME]"
type textarea "x"
type textarea "/Clients/Awatera/Orders/DT_AwA-1823/Other/DT_AwA-1823-WK-001"
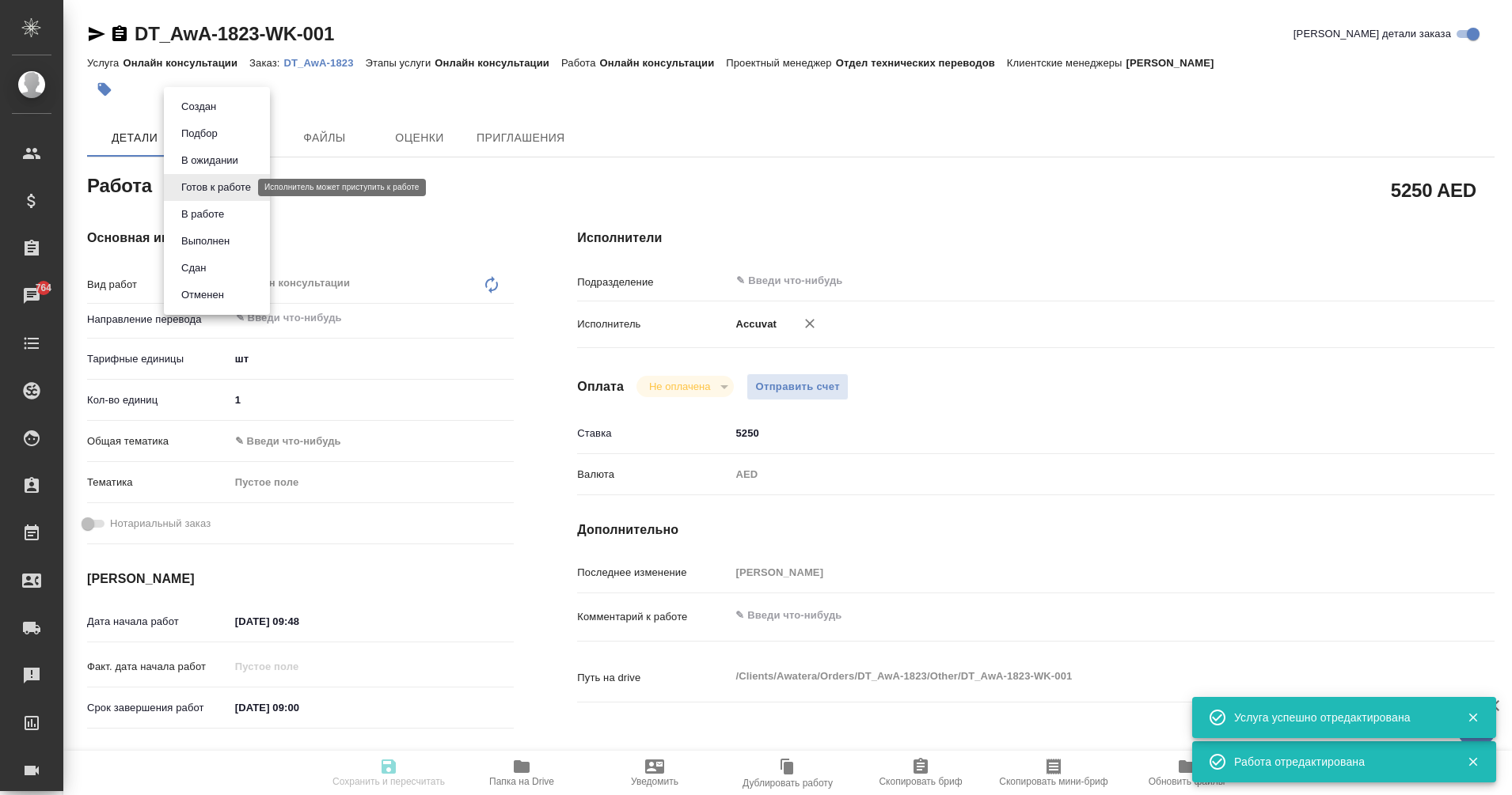
type textarea "x"
type input "DT_AwA-1823"
type input "Онлайн консультации"
type input "[PERSON_NAME]"
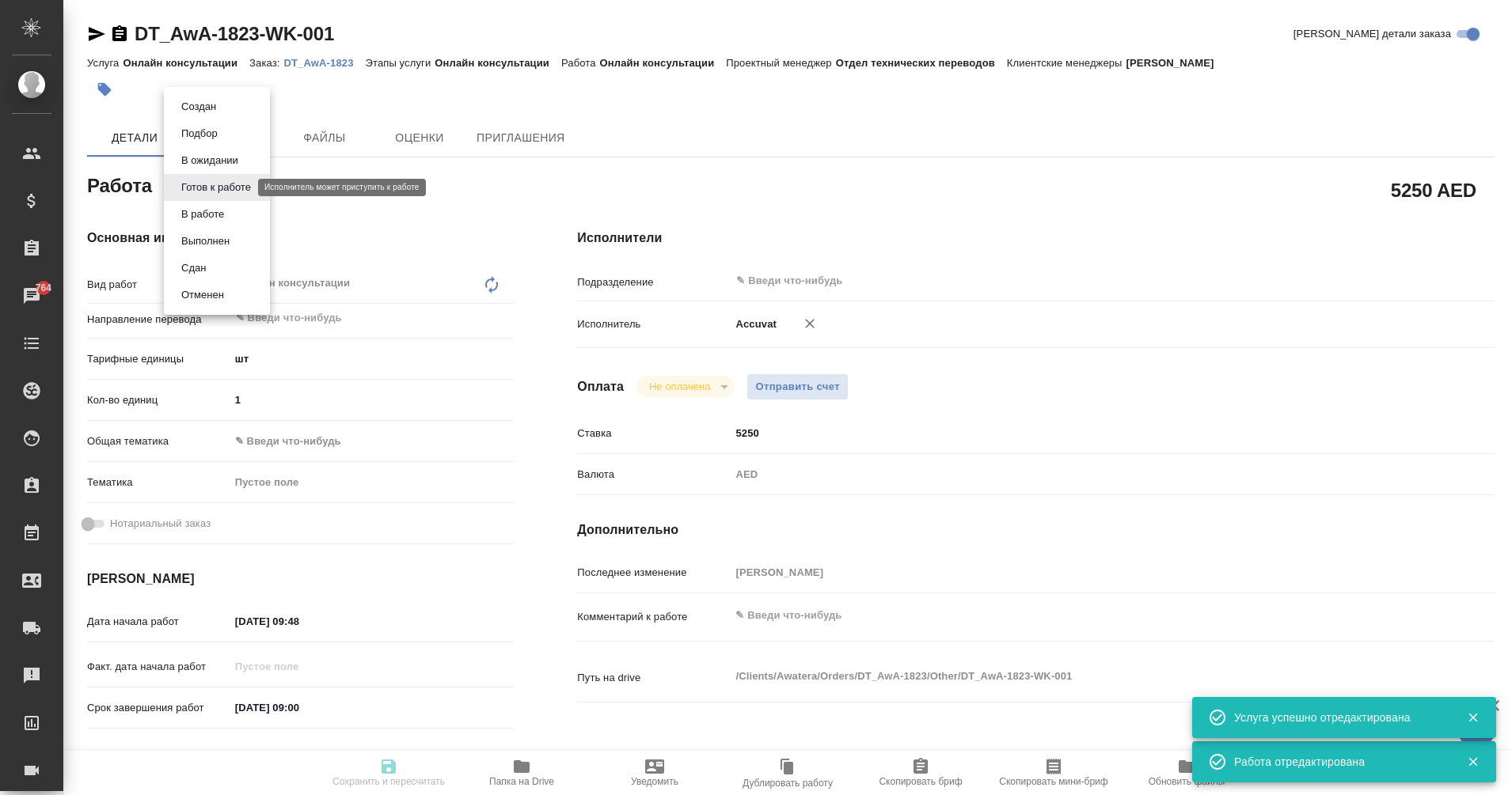
type input "/Clients/Awatera/Orders/DT_AwA-1823"
type textarea "x"
type textarea "заказ для оплаты бух услуг Accuvate"
type textarea "x"
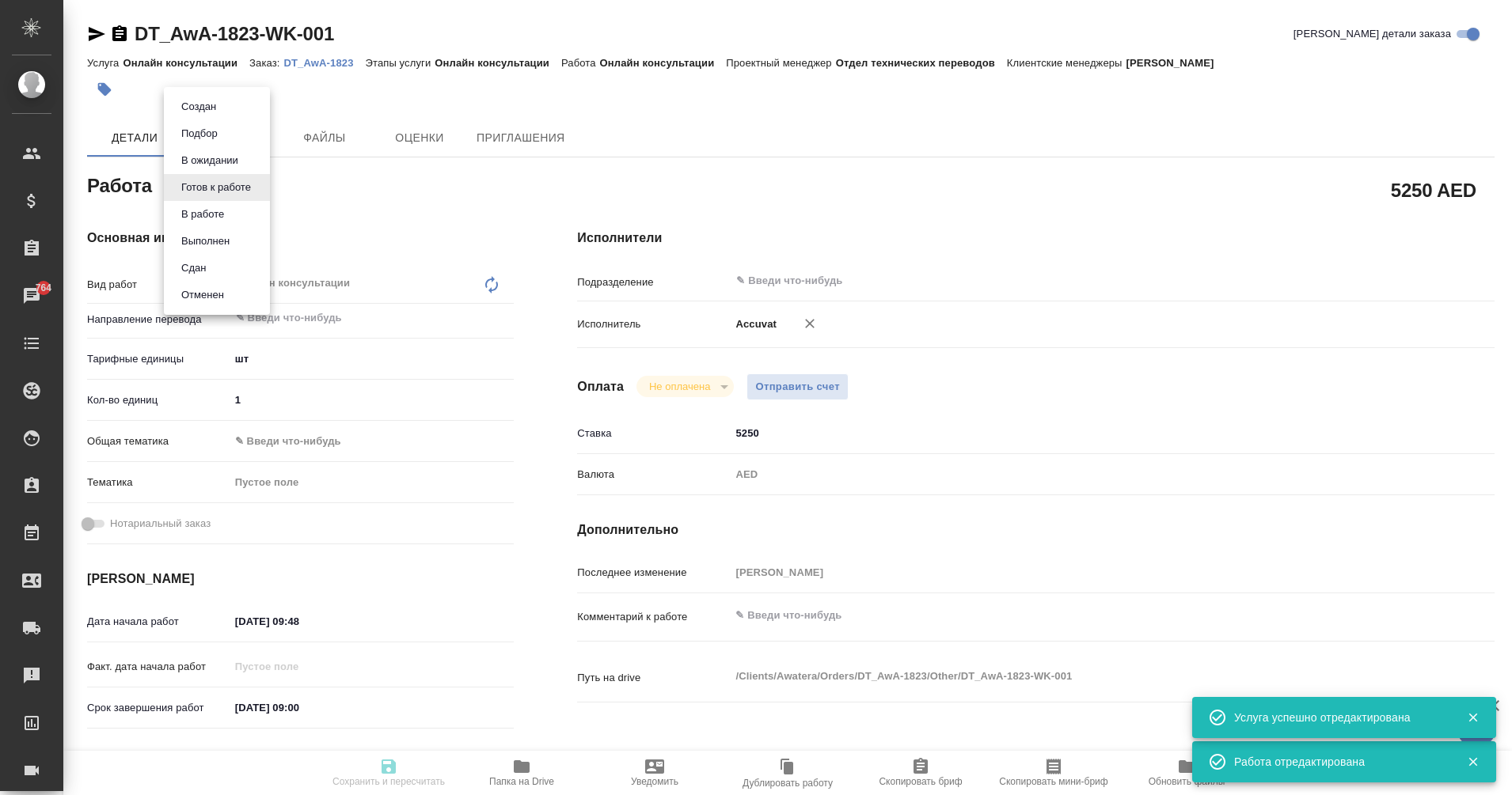
type textarea "x"
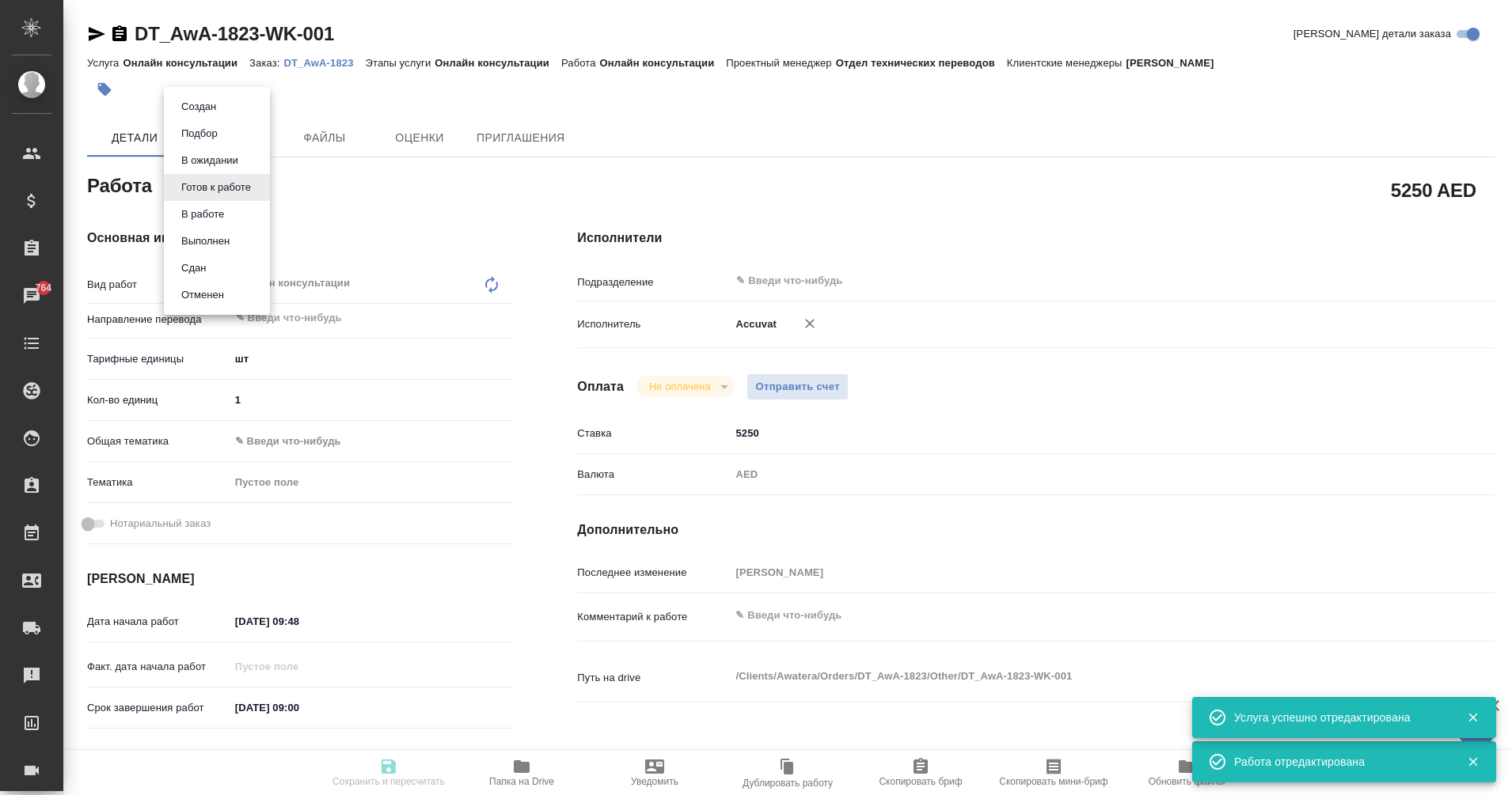
type textarea "x"
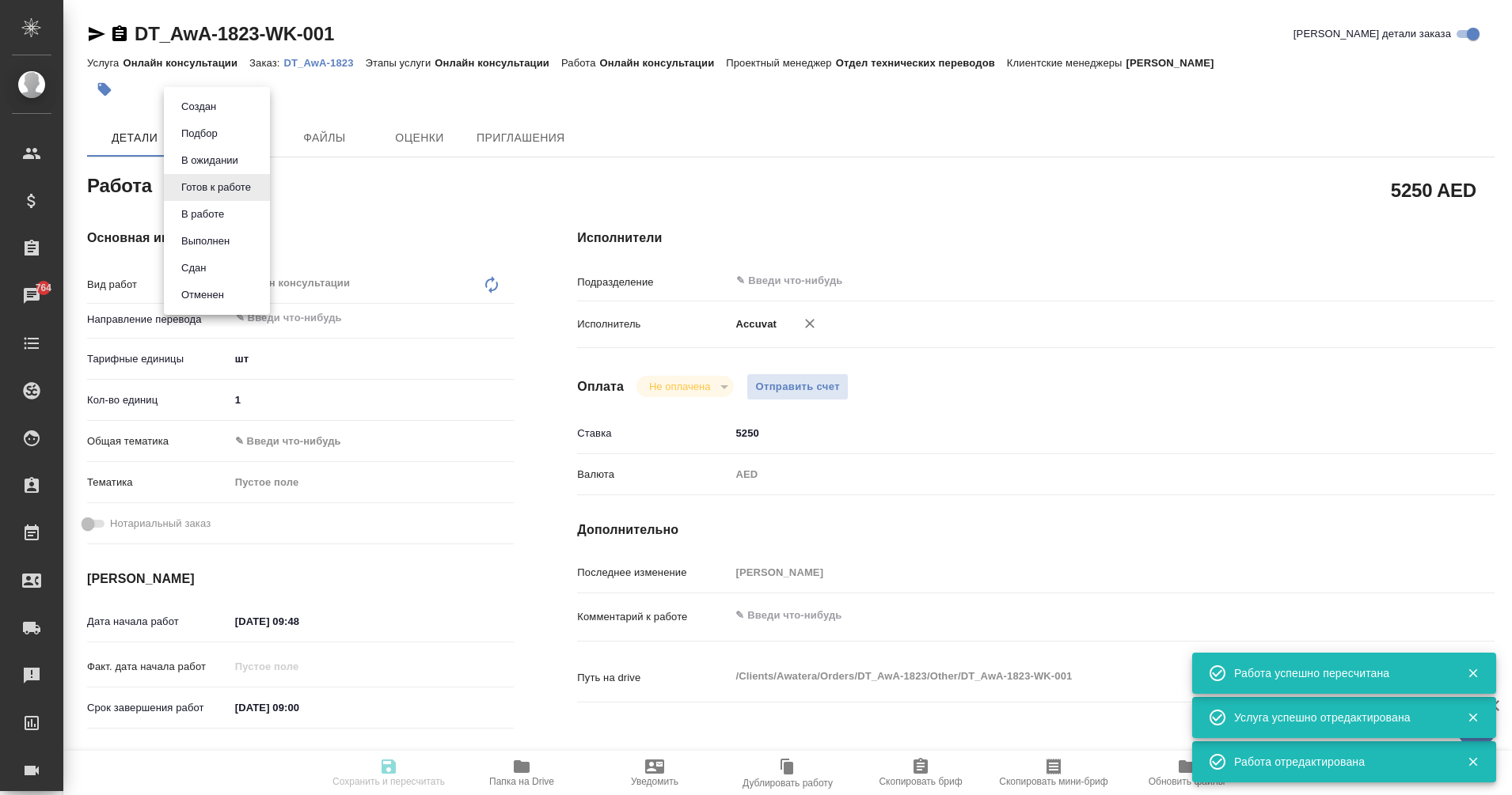
type textarea "x"
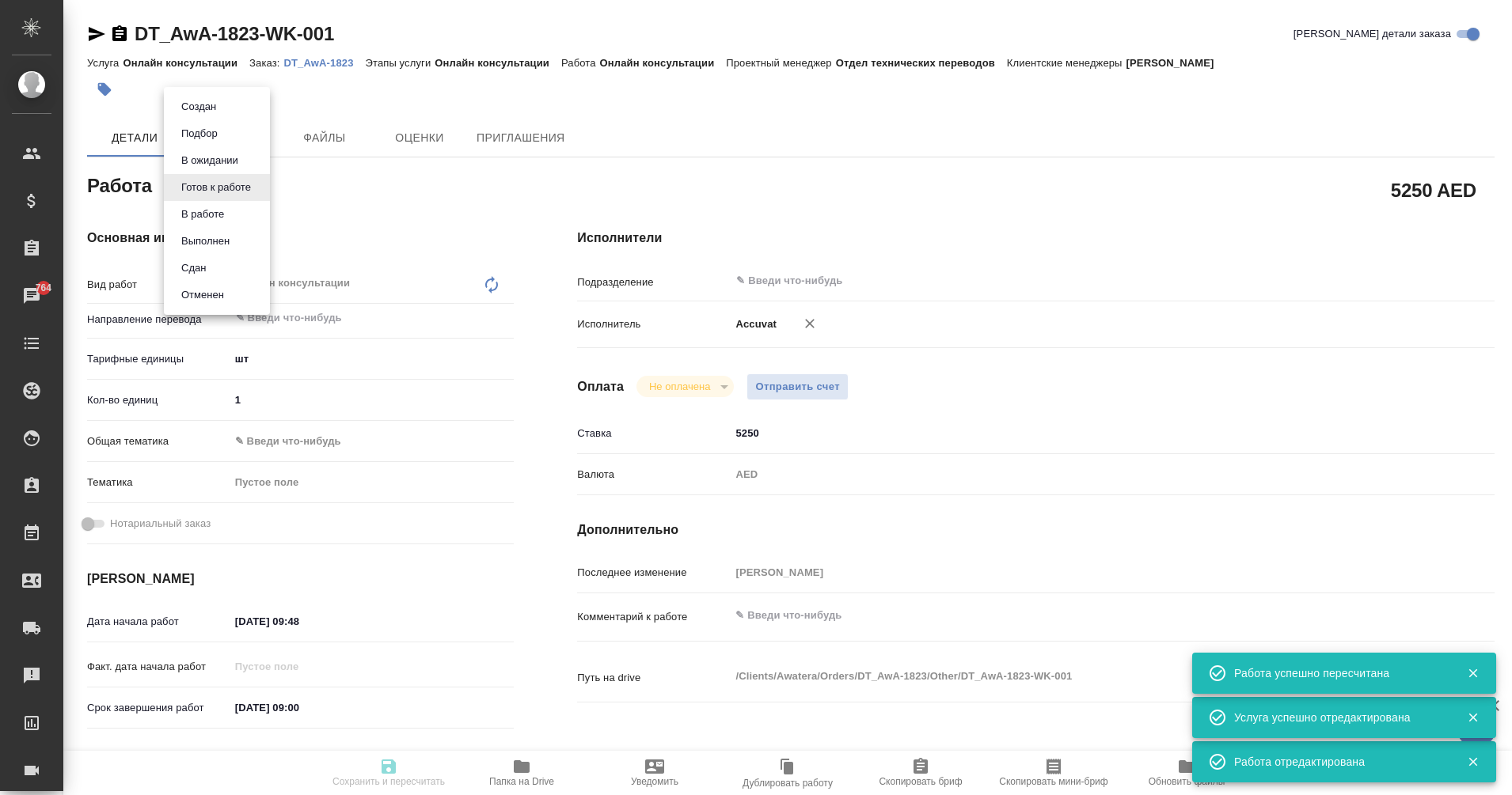
type textarea "x"
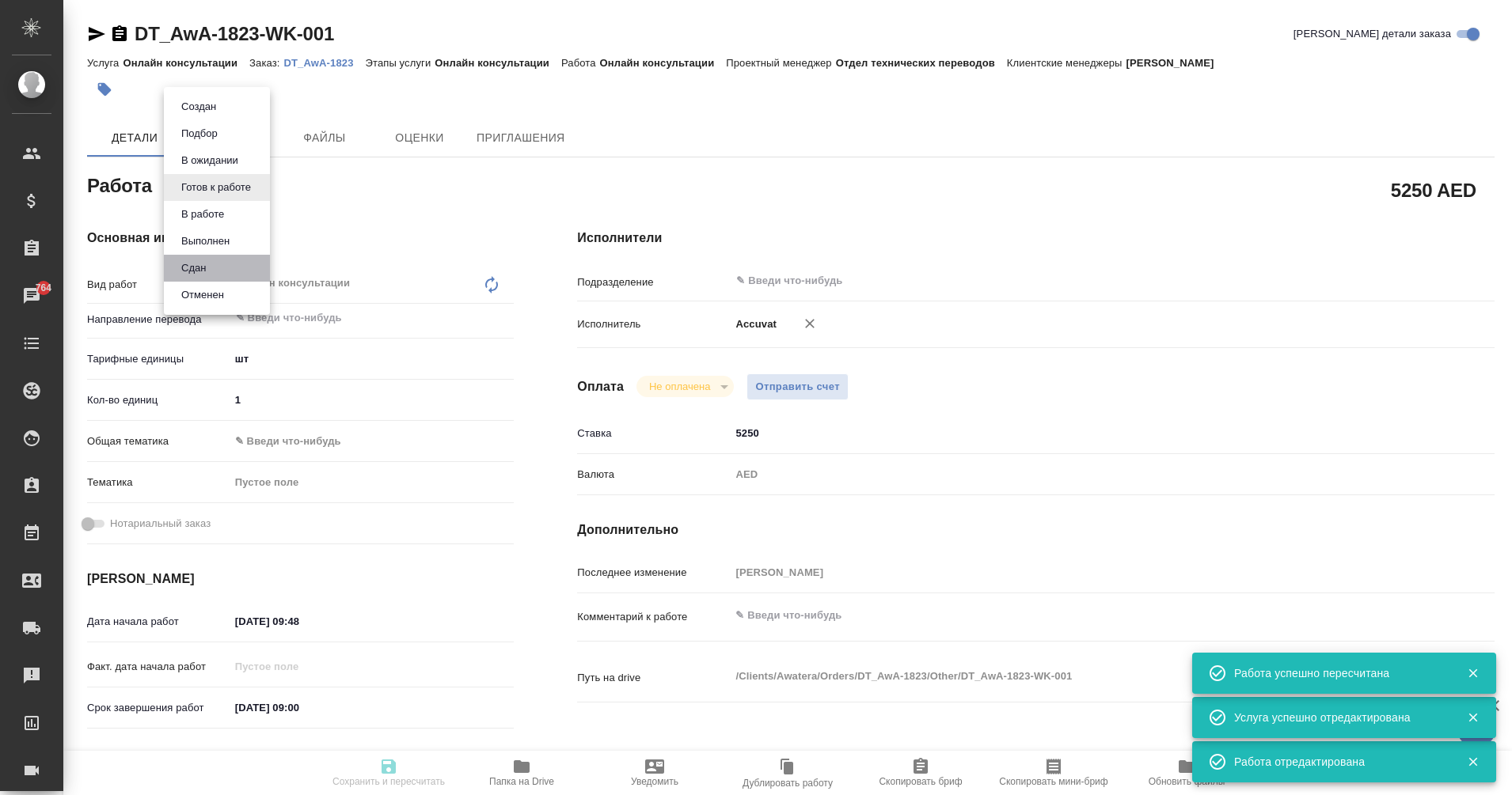
click at [221, 262] on li "Сдан" at bounding box center [217, 268] width 106 height 27
type textarea "Онлайн консультации"
type textarea "x"
type input "5a8b1489cc6b4906c91bfdc1"
type input "1"
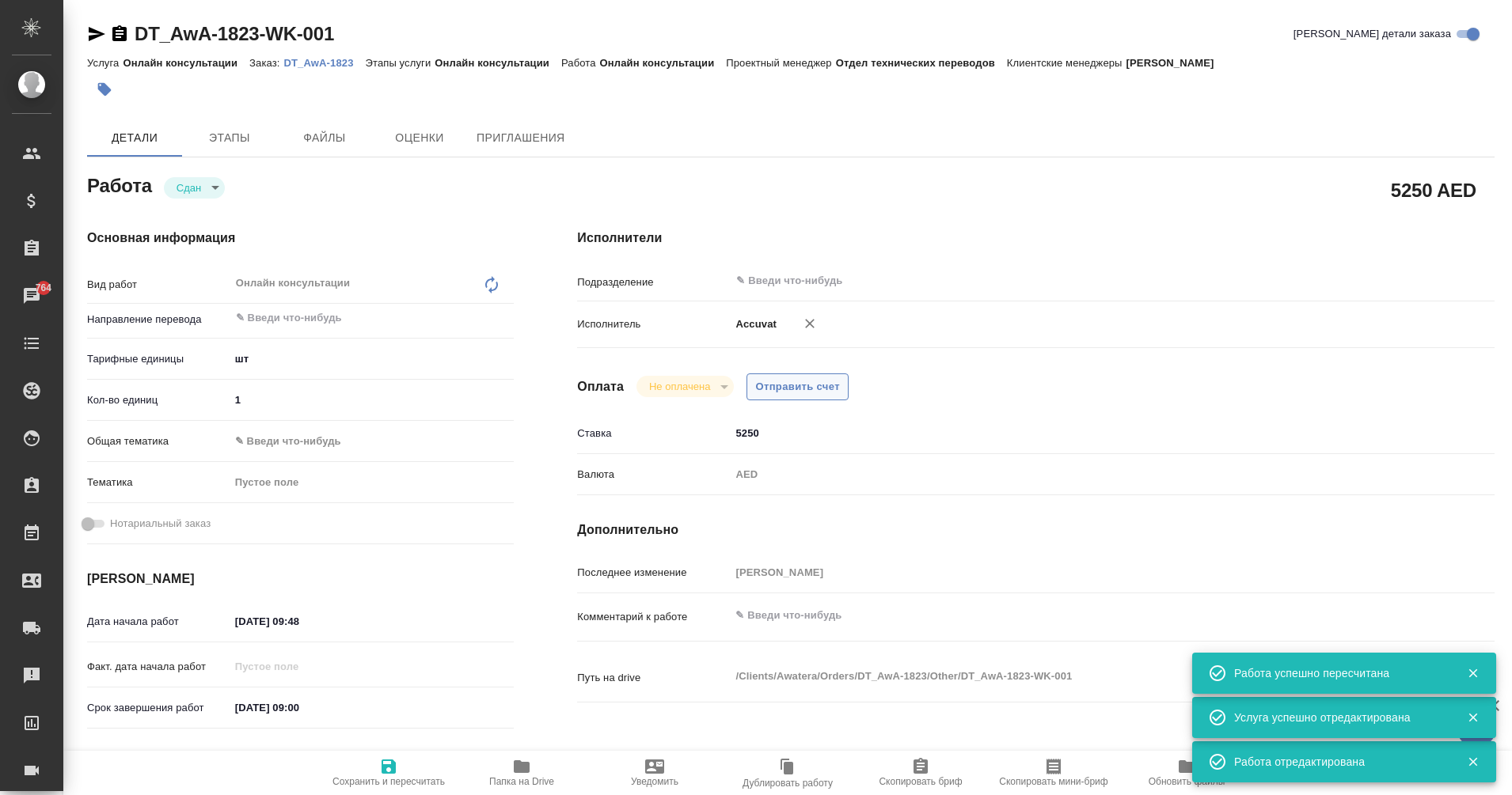
click at [773, 380] on span "Отправить счет" at bounding box center [797, 387] width 85 height 18
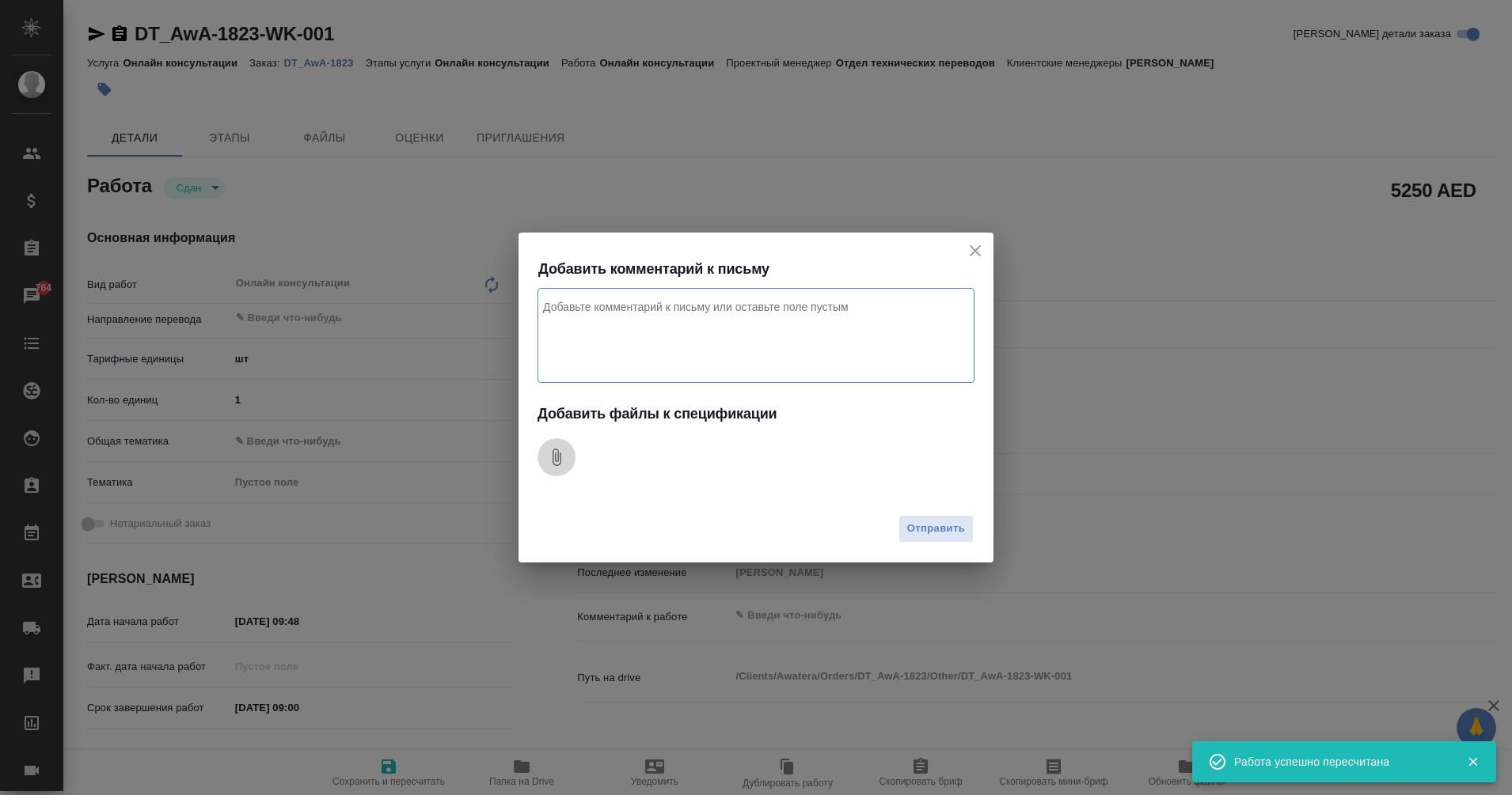
click at [565, 449] on icon "Добавить файлы к спецификации" at bounding box center [556, 457] width 19 height 19
click at [611, 326] on textarea "Комментарий к письму" at bounding box center [756, 335] width 437 height 95
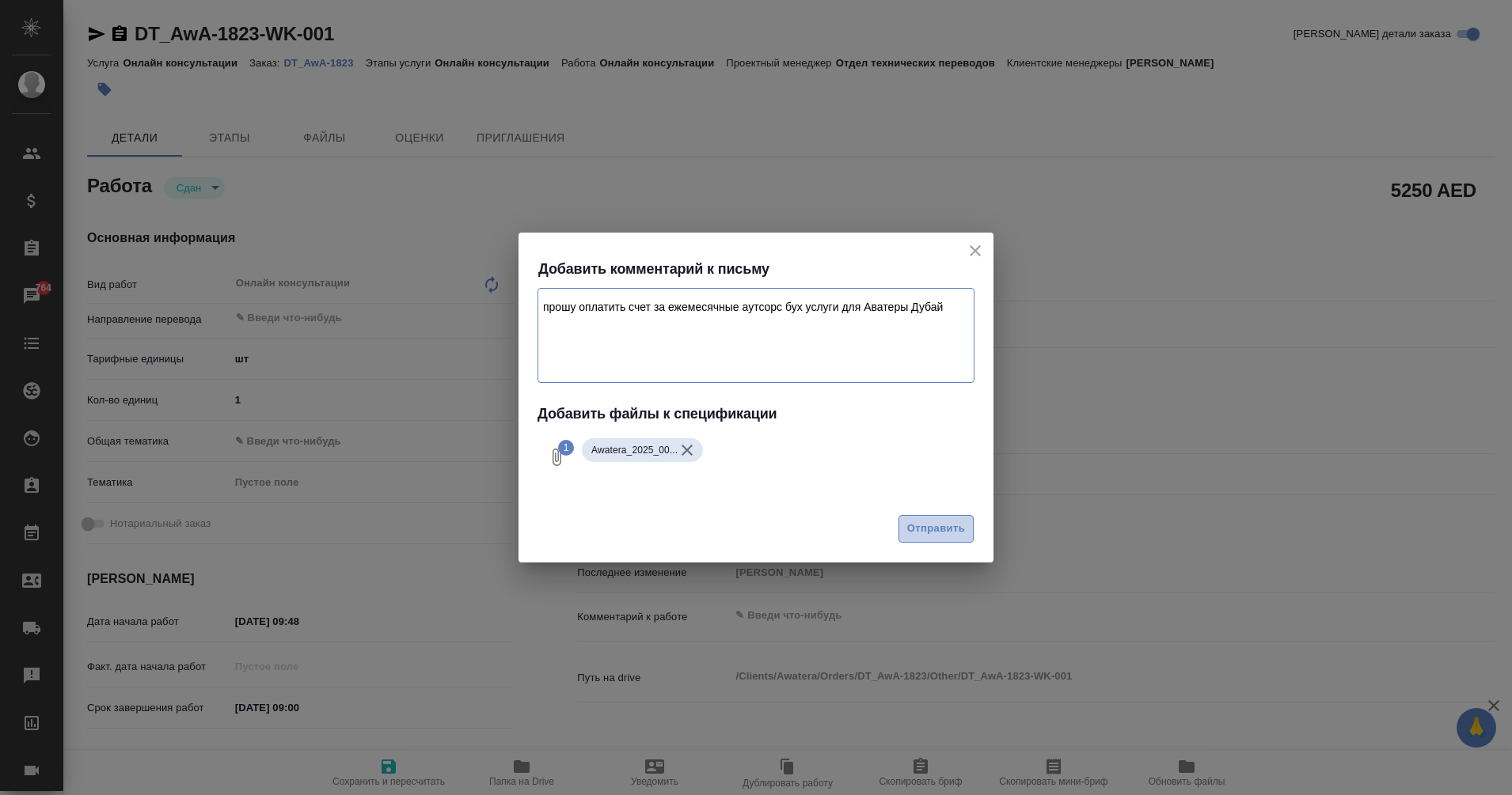
click at [931, 534] on span "Отправить" at bounding box center [936, 529] width 58 height 18
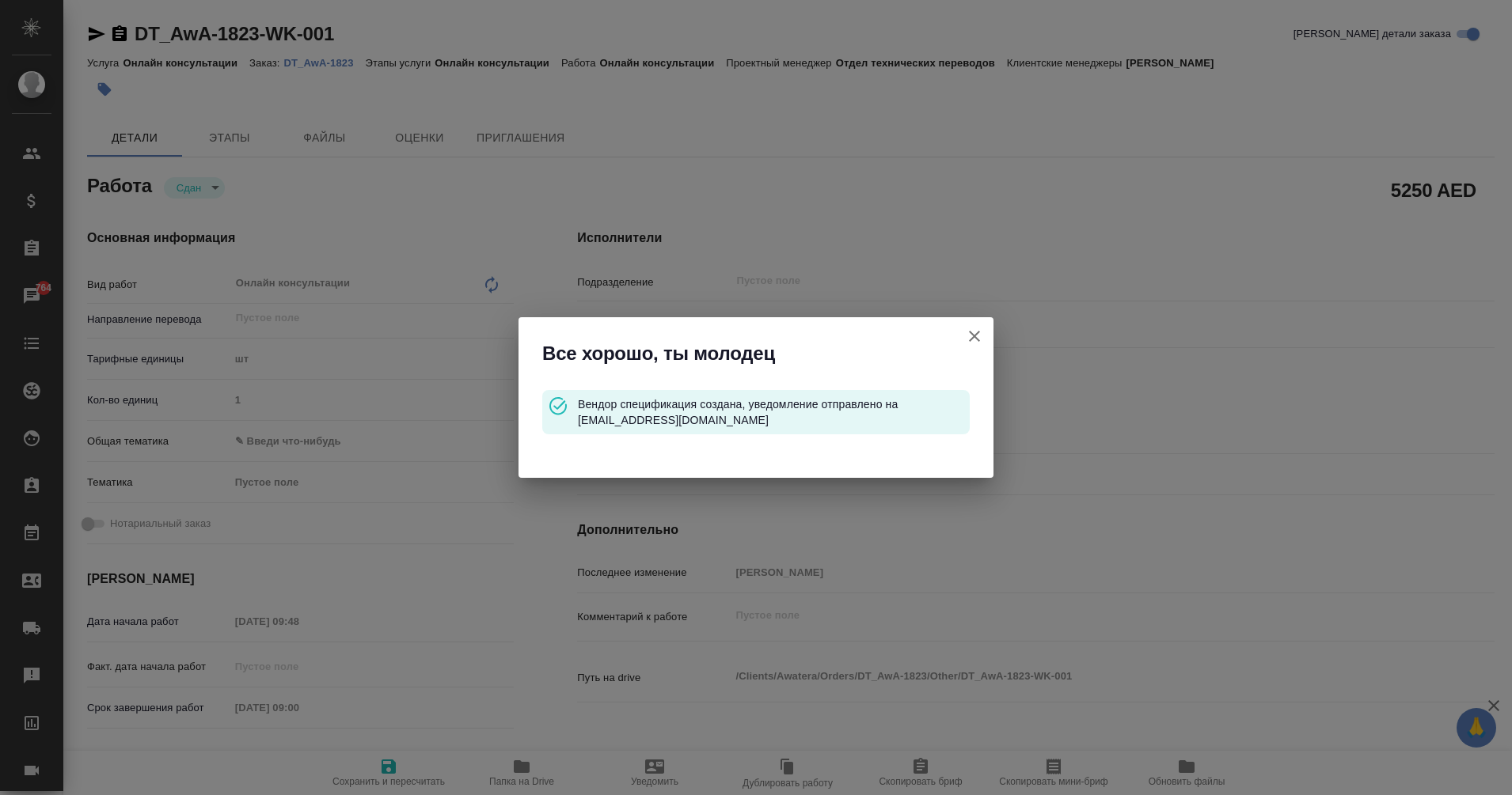
click at [970, 341] on icon "button" at bounding box center [974, 336] width 11 height 11
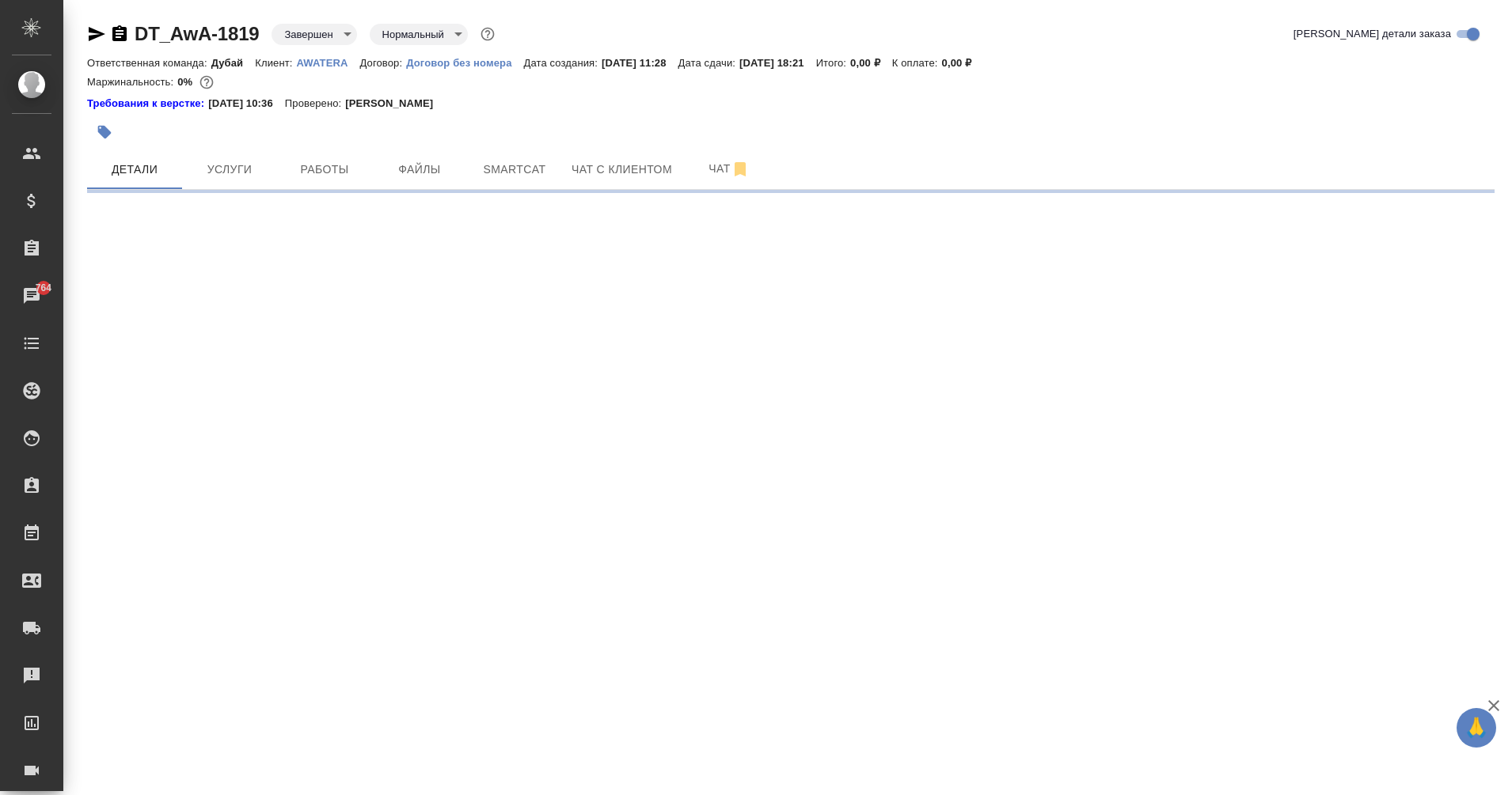
select select "RU"
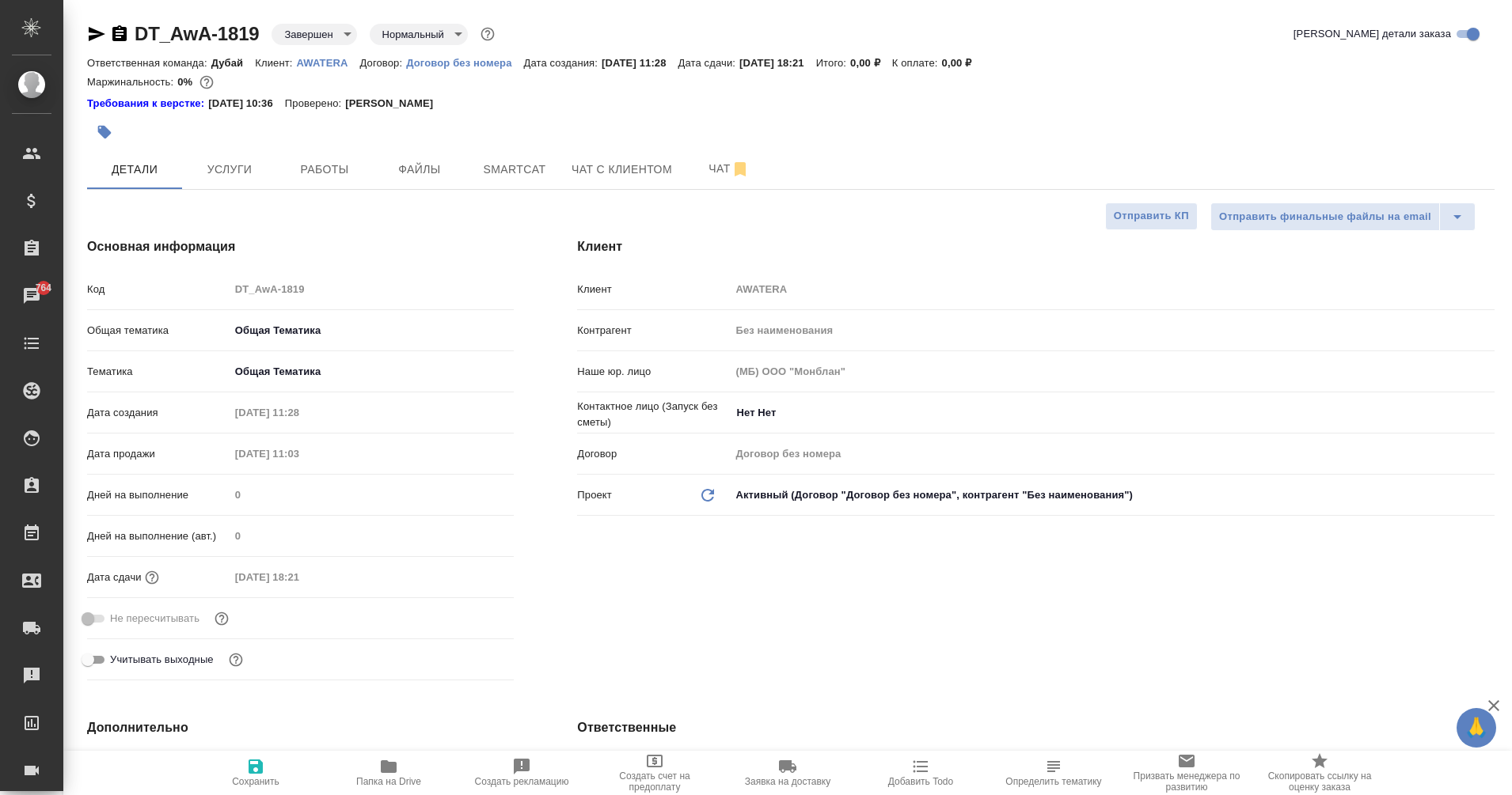
type textarea "x"
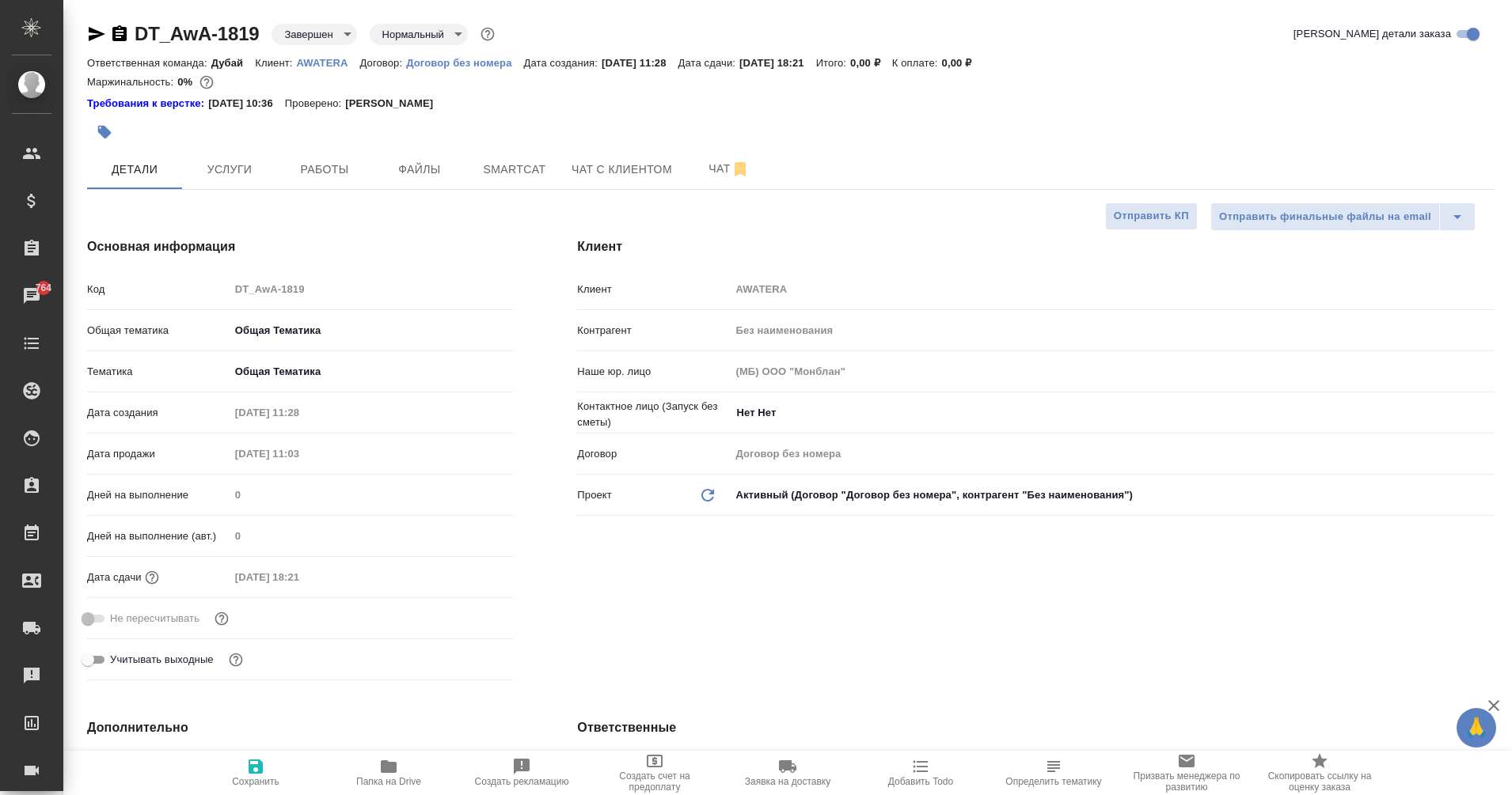
type textarea "x"
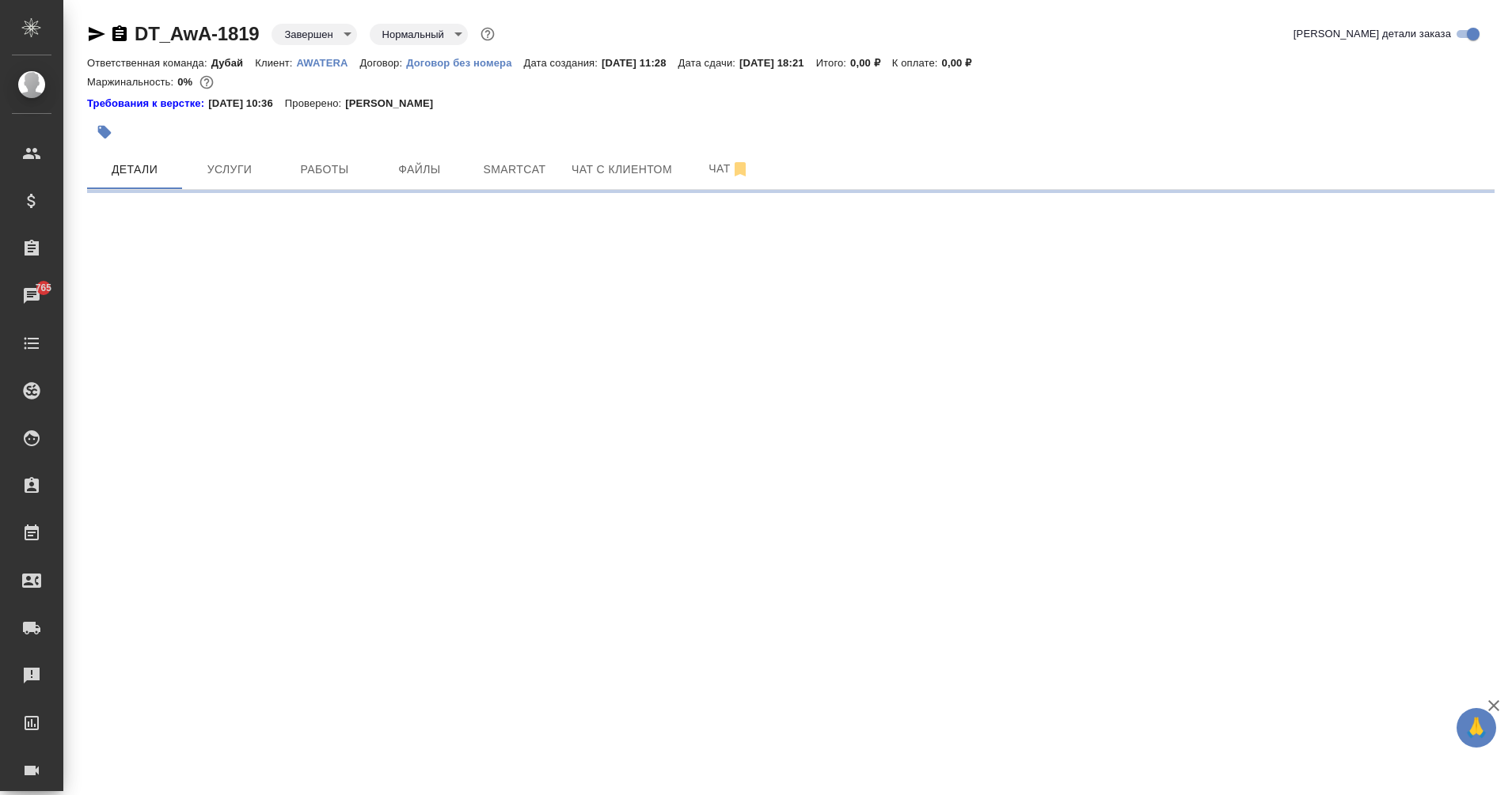
select select "RU"
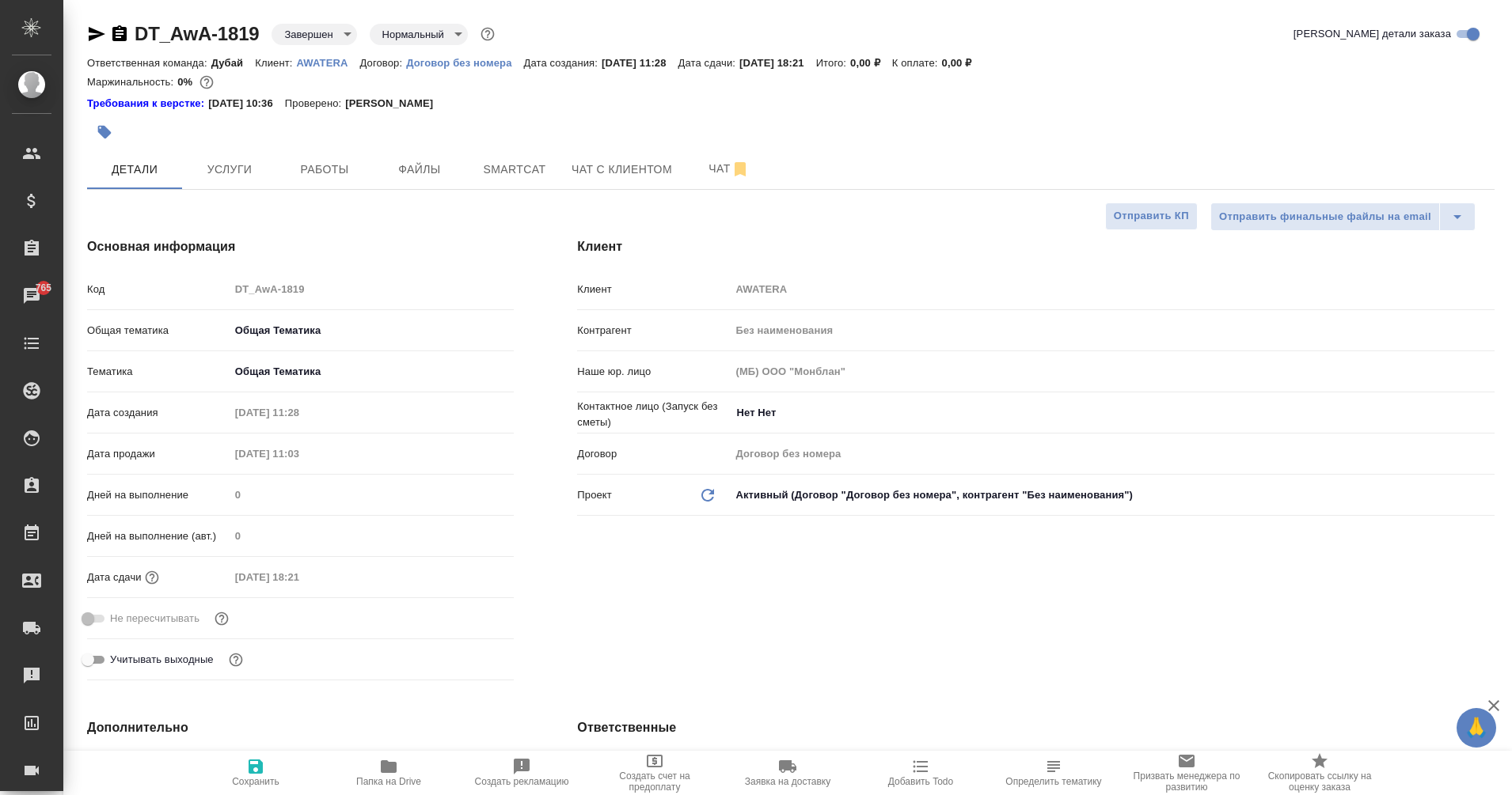
type textarea "x"
